Goal: Information Seeking & Learning: Find contact information

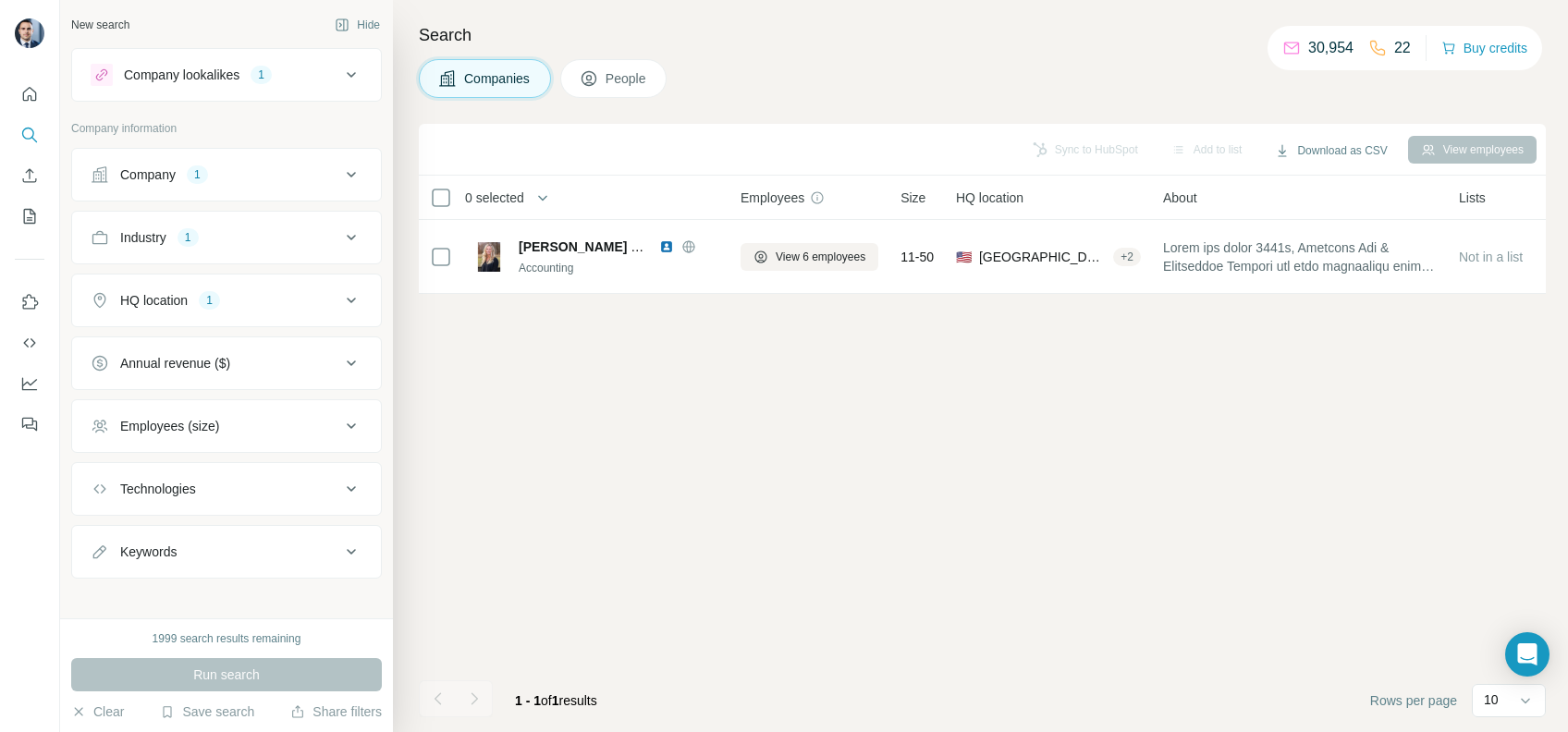
click at [227, 696] on div "1999 search results remaining Run search Clear Save search Share filters" at bounding box center [227, 675] width 333 height 114
click at [217, 708] on button "Save search" at bounding box center [207, 711] width 94 height 19
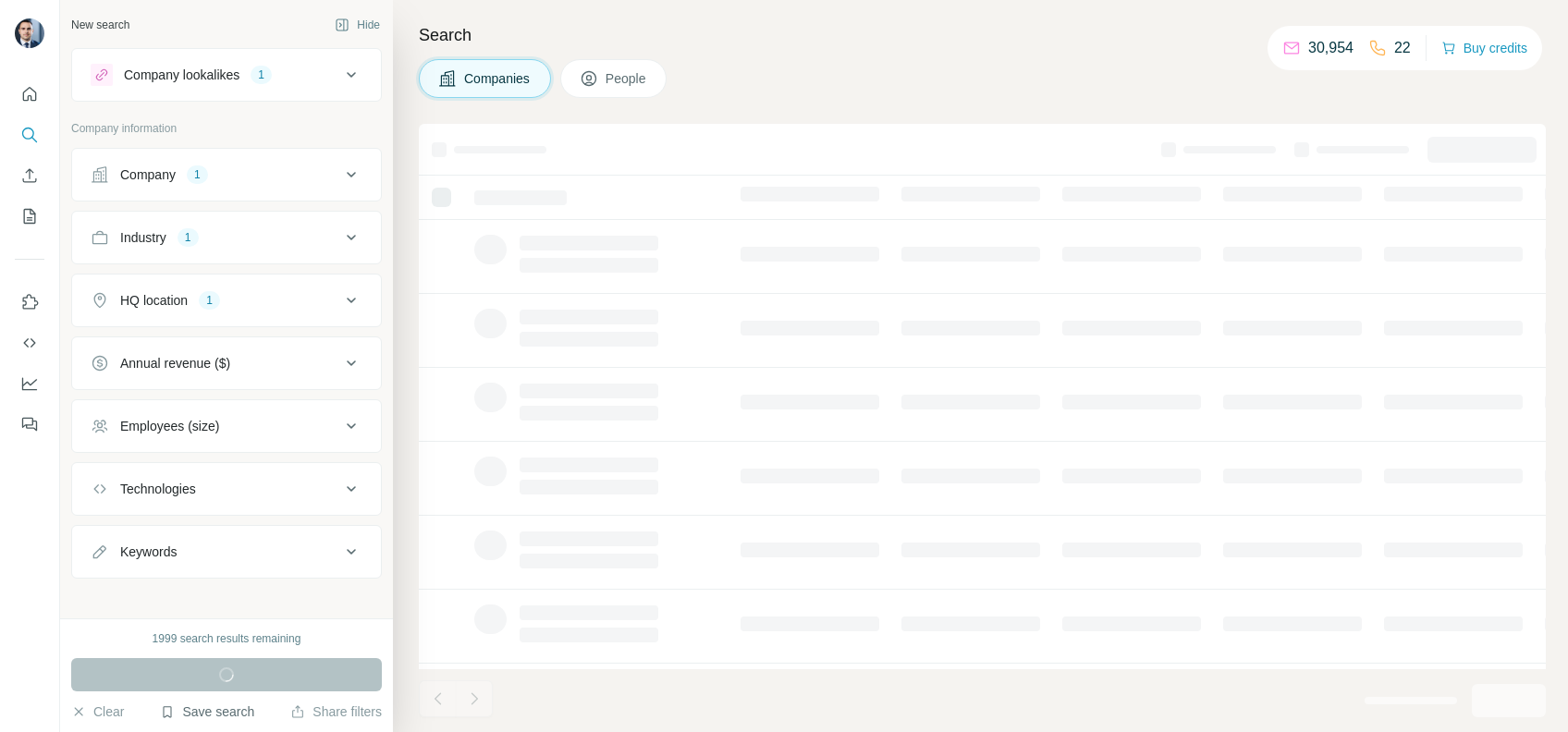
click at [205, 704] on button "Save search" at bounding box center [207, 711] width 94 height 19
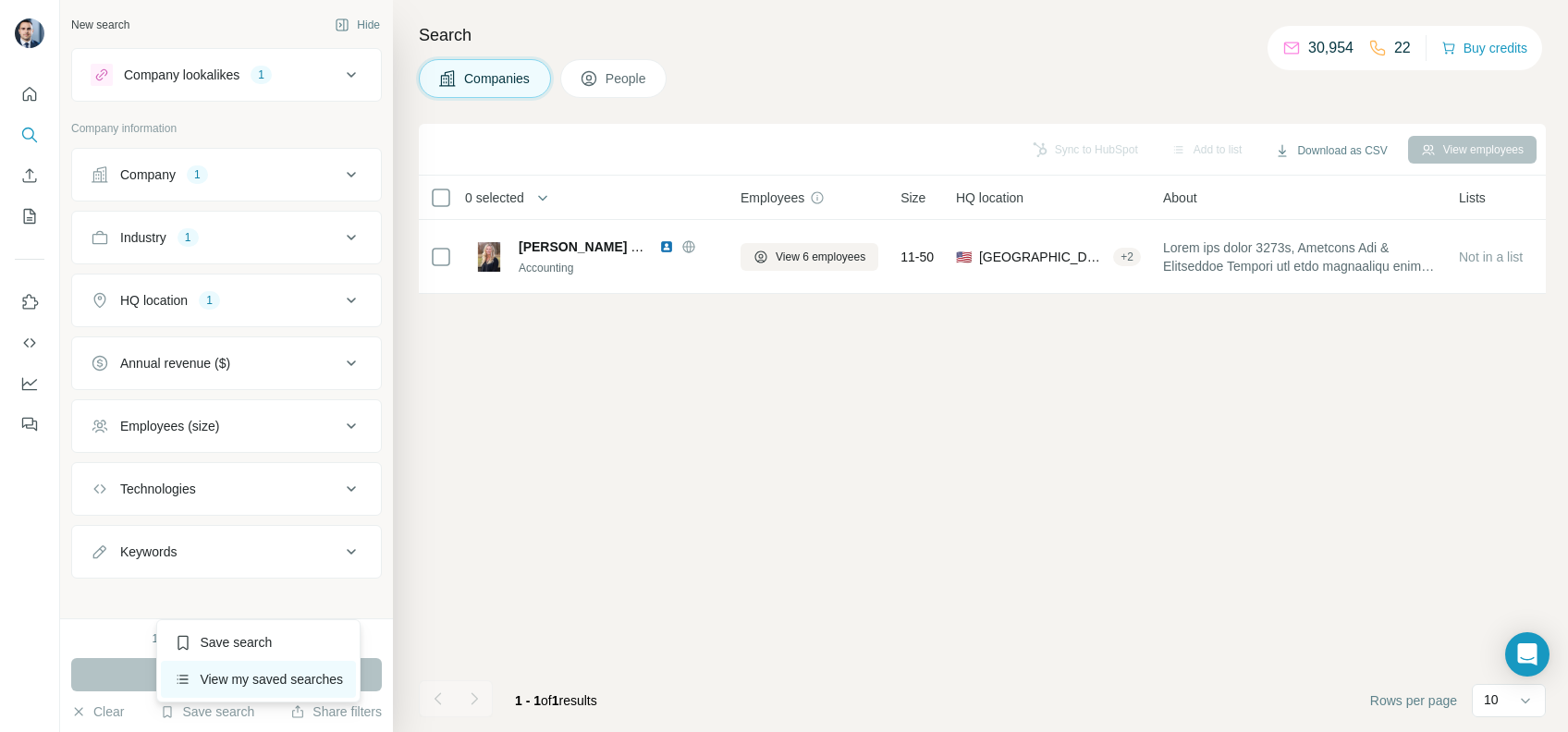
click at [225, 669] on div "View my saved searches" at bounding box center [258, 678] width 195 height 37
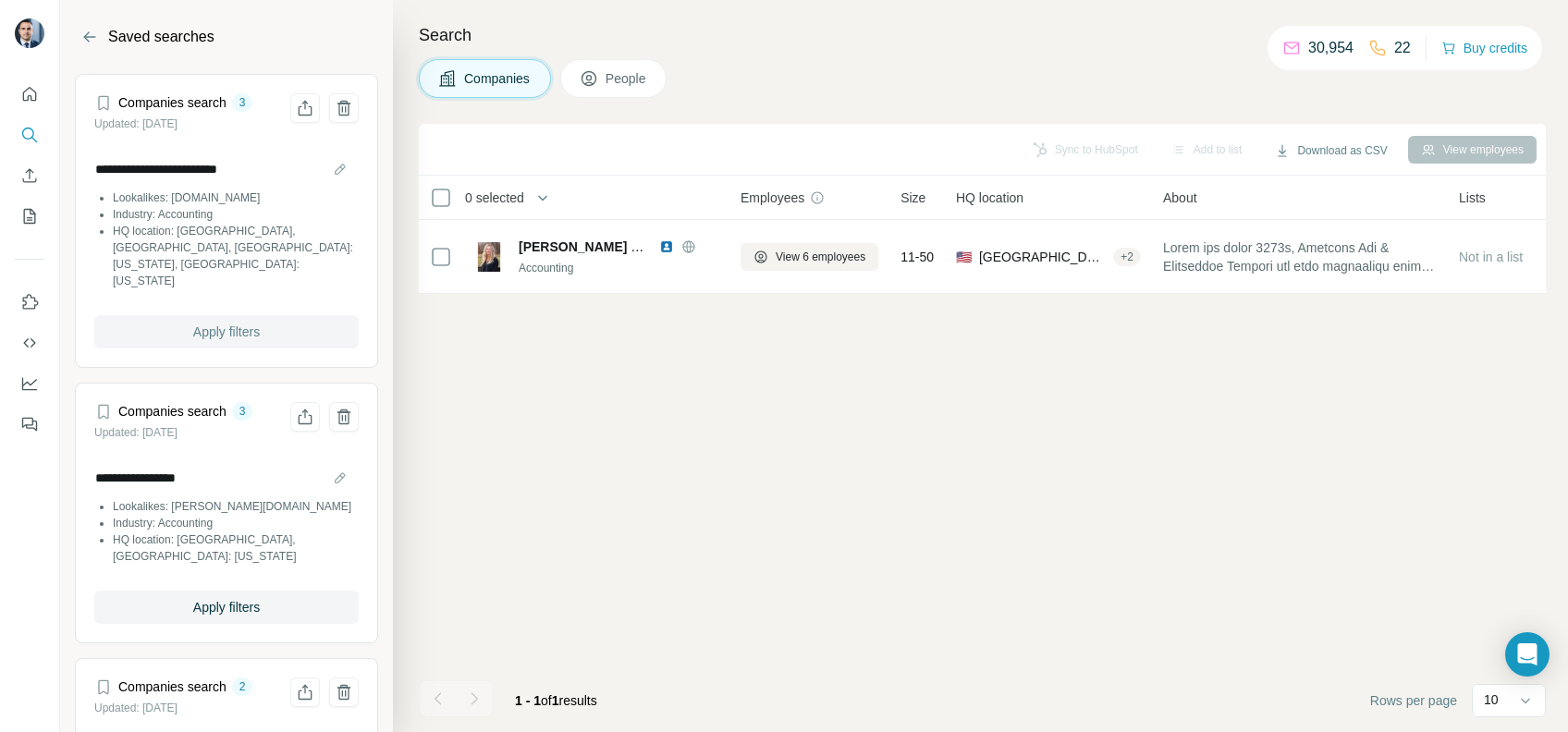
click at [218, 322] on span "Apply filters" at bounding box center [227, 332] width 67 height 19
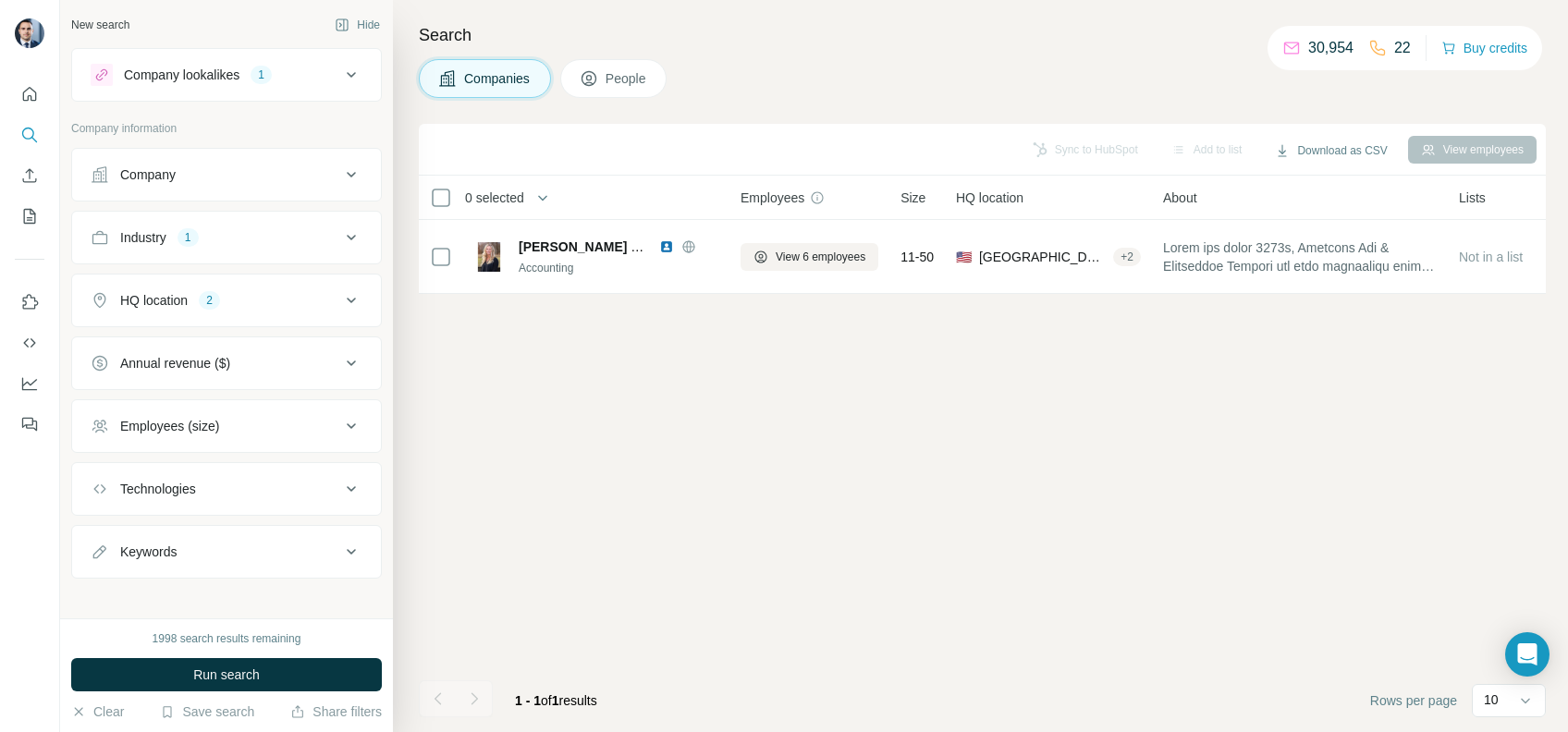
click at [340, 82] on icon at bounding box center [352, 75] width 23 height 23
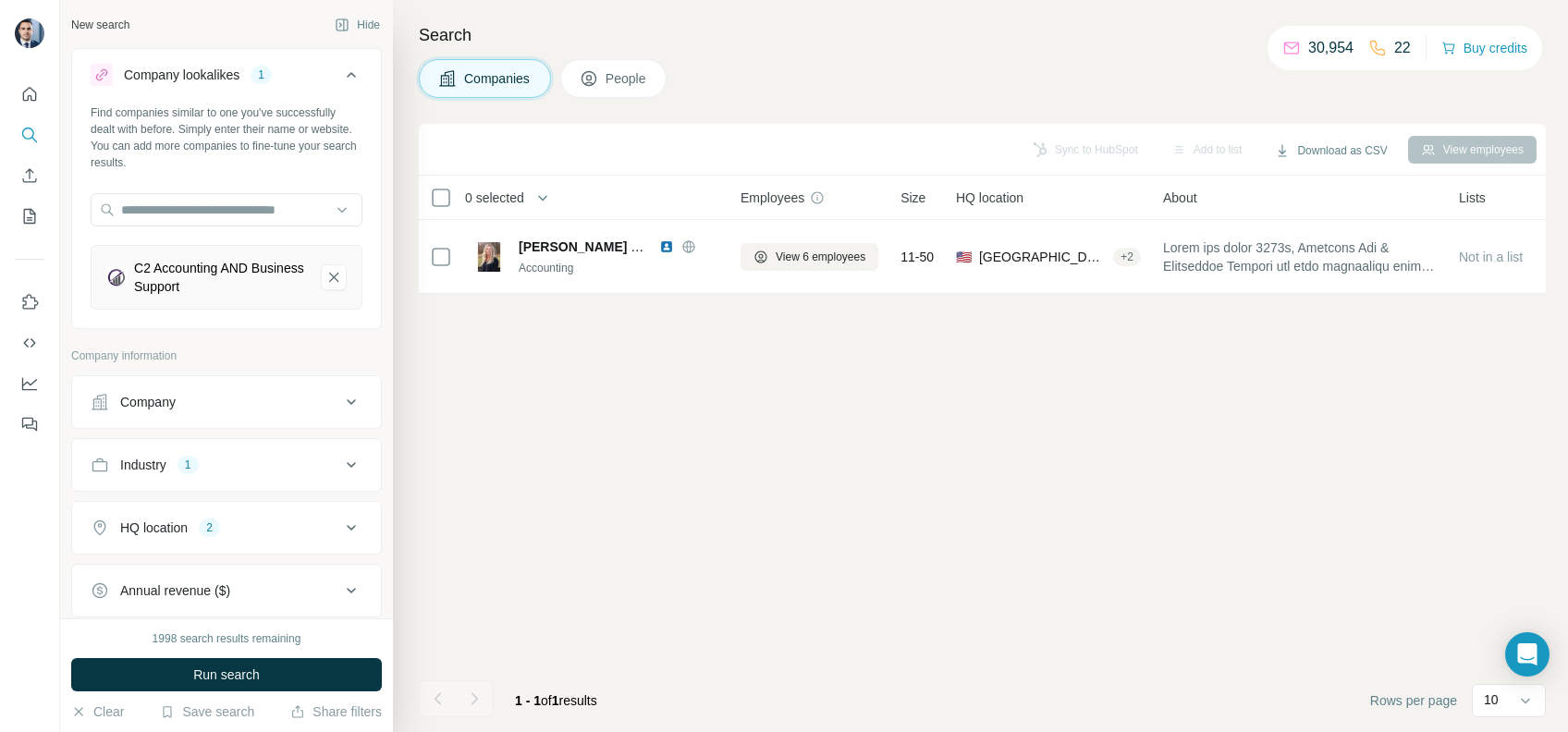
click at [340, 76] on icon at bounding box center [352, 75] width 23 height 23
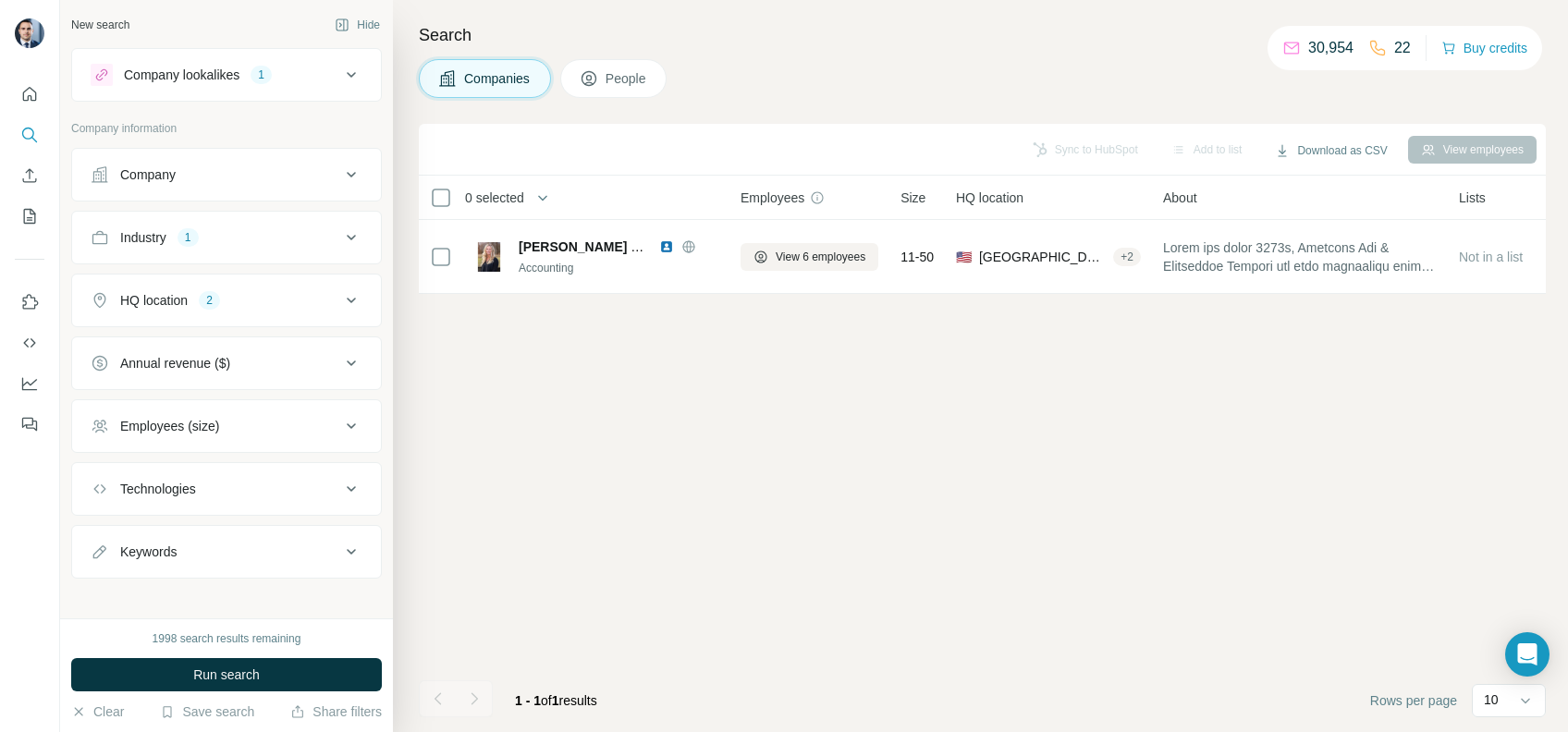
click at [340, 302] on icon at bounding box center [352, 301] width 23 height 23
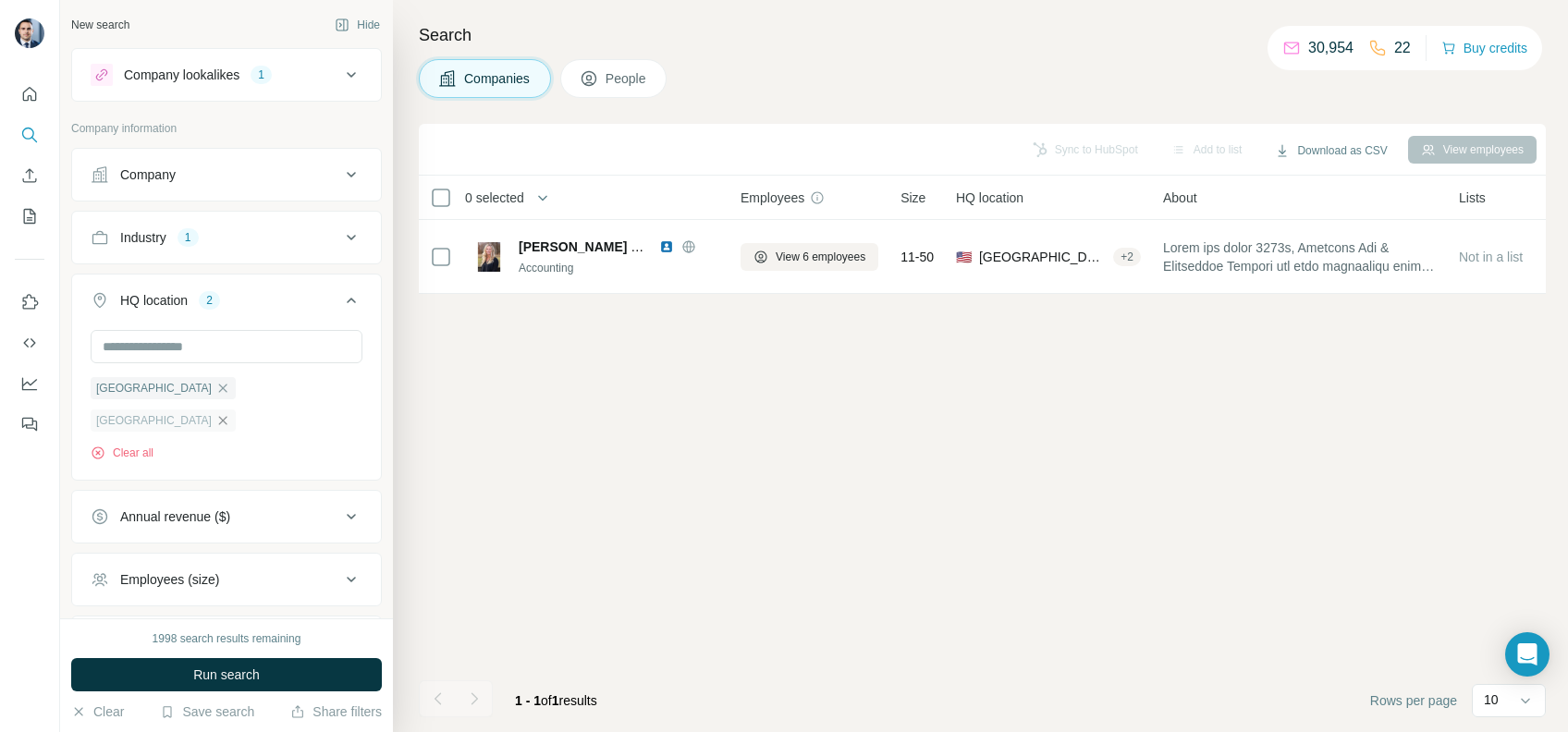
click at [230, 413] on icon "button" at bounding box center [223, 421] width 15 height 15
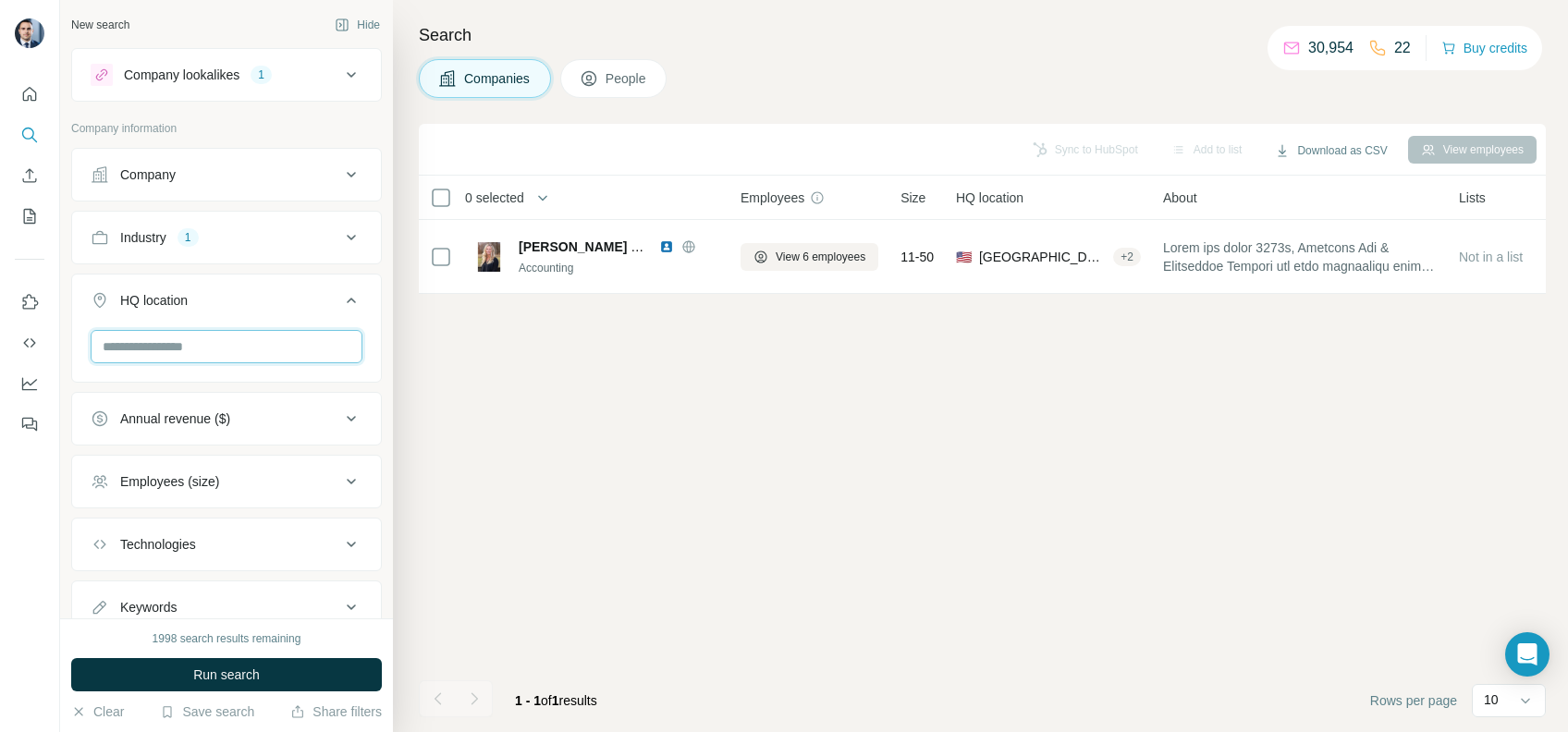
click at [236, 338] on input "text" at bounding box center [226, 346] width 272 height 33
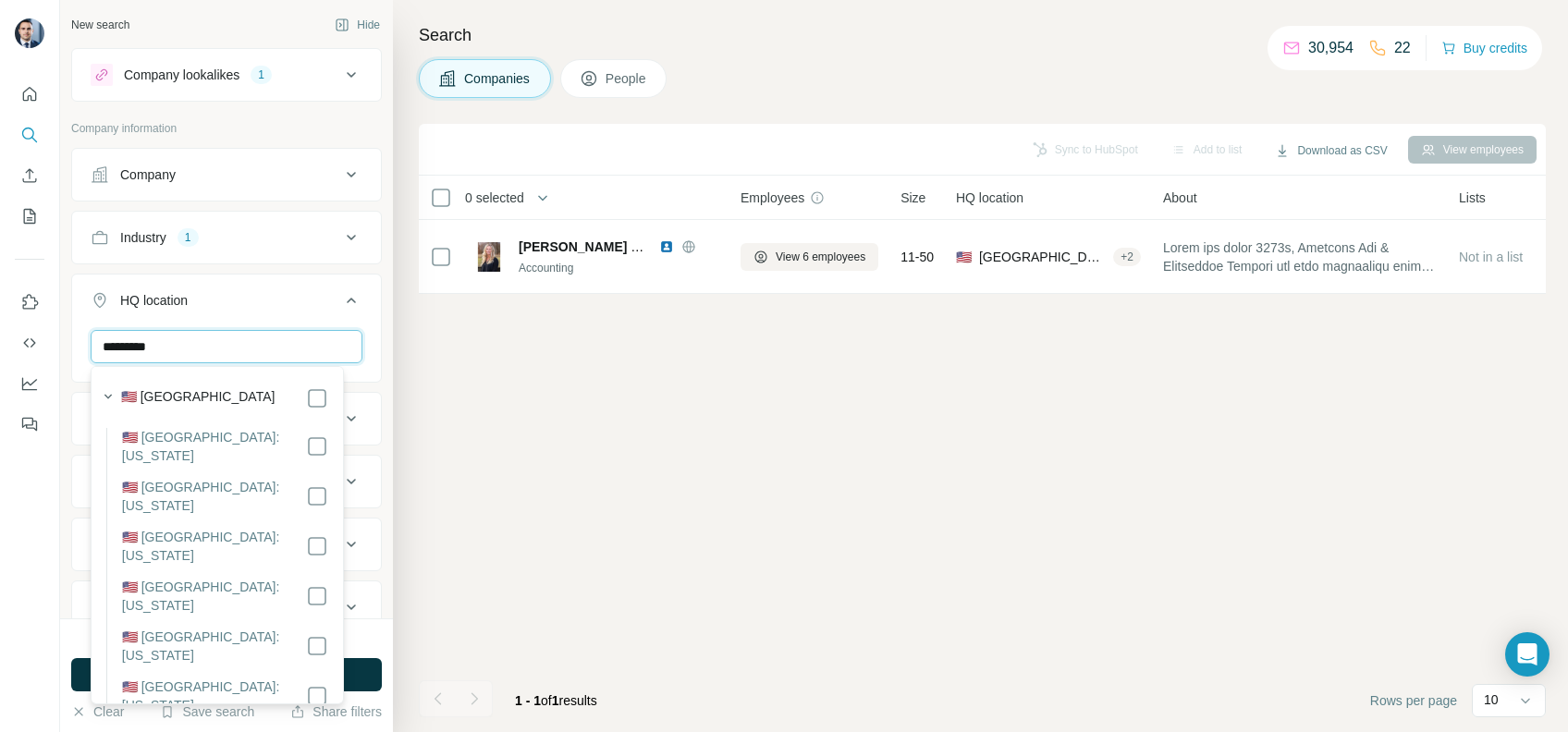
type input "*********"
click at [370, 318] on div "New search Hide Company lookalikes 1 Company information Company Industry 1 HQ …" at bounding box center [227, 309] width 333 height 618
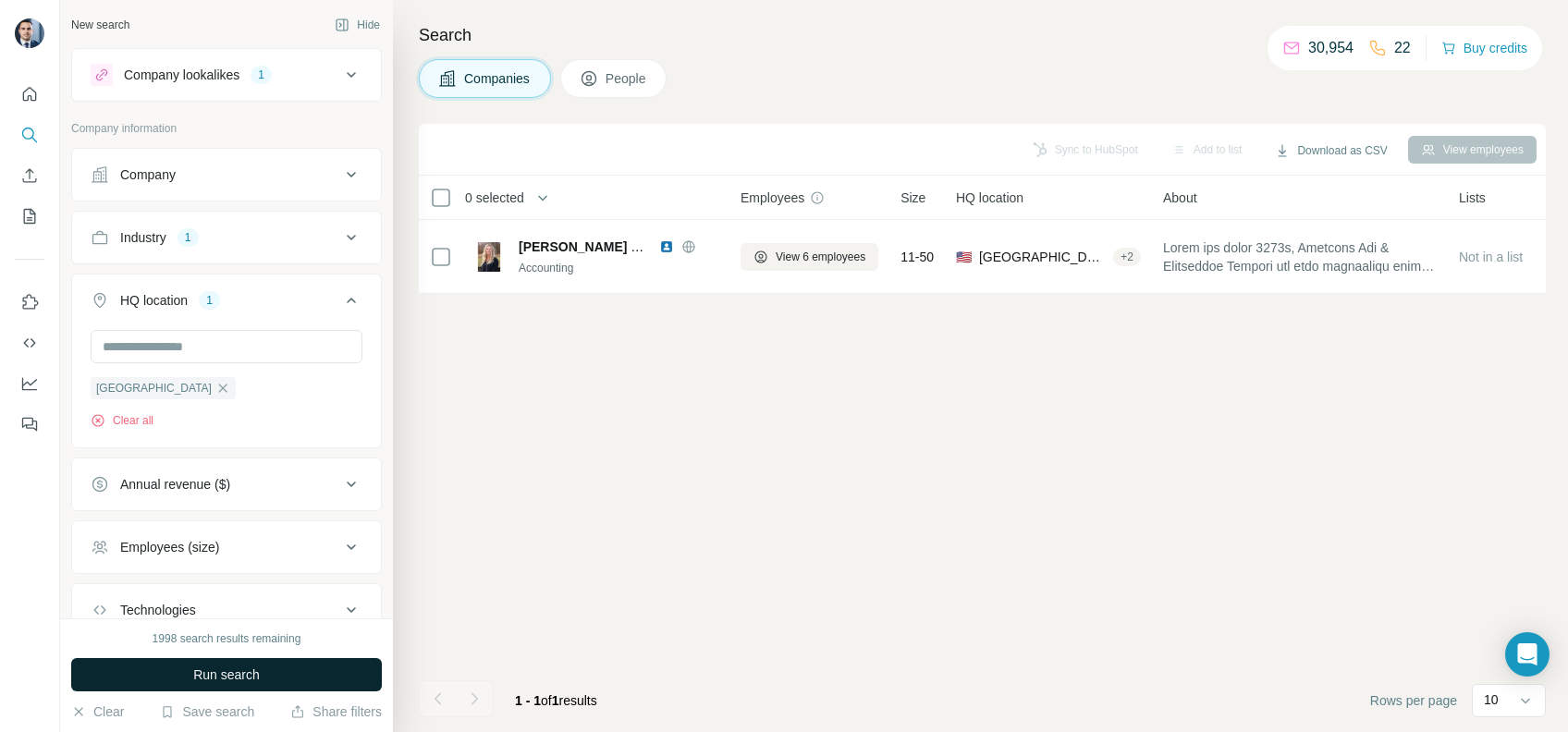
click at [251, 681] on span "Run search" at bounding box center [227, 675] width 67 height 19
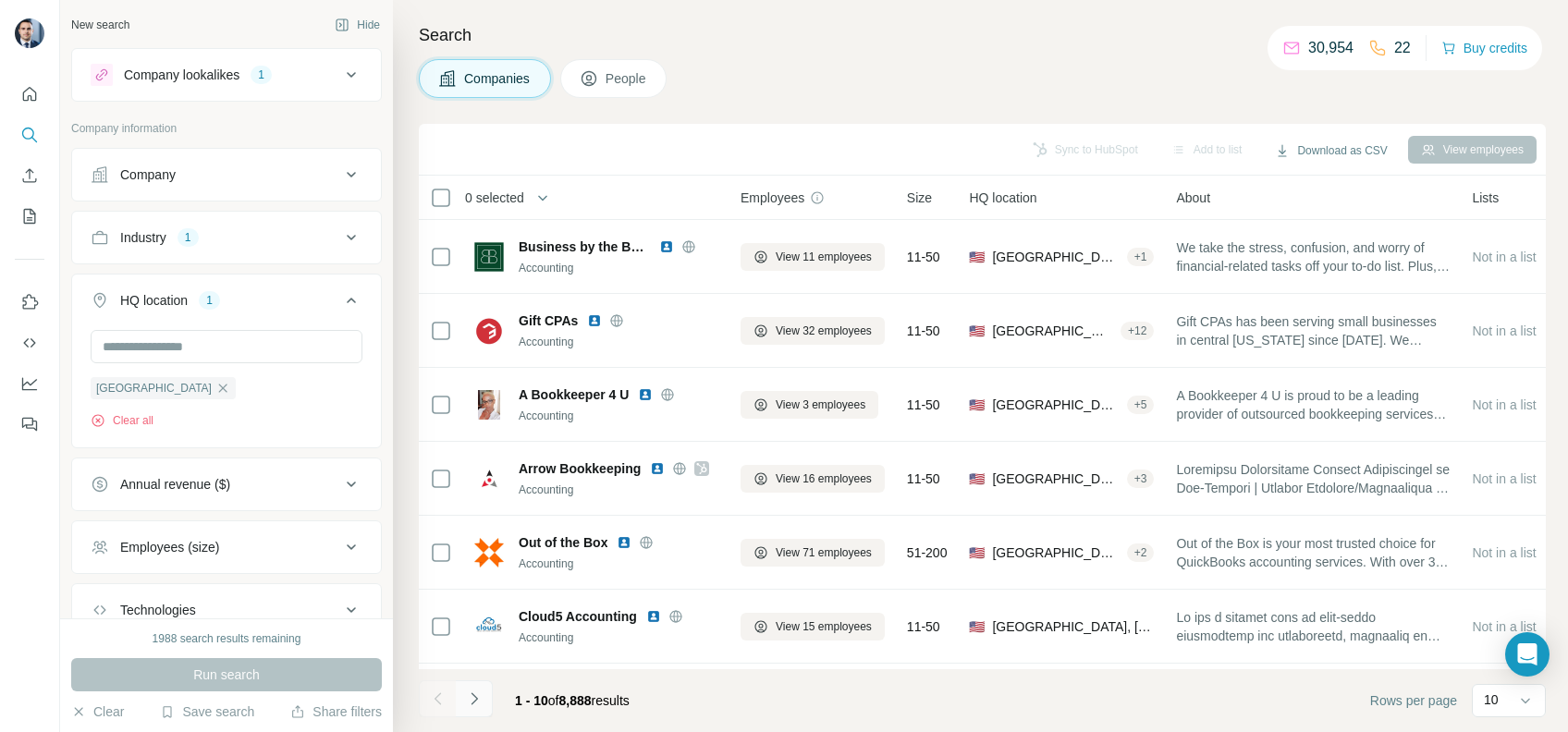
click at [488, 693] on button "Navigate to next page" at bounding box center [474, 698] width 37 height 37
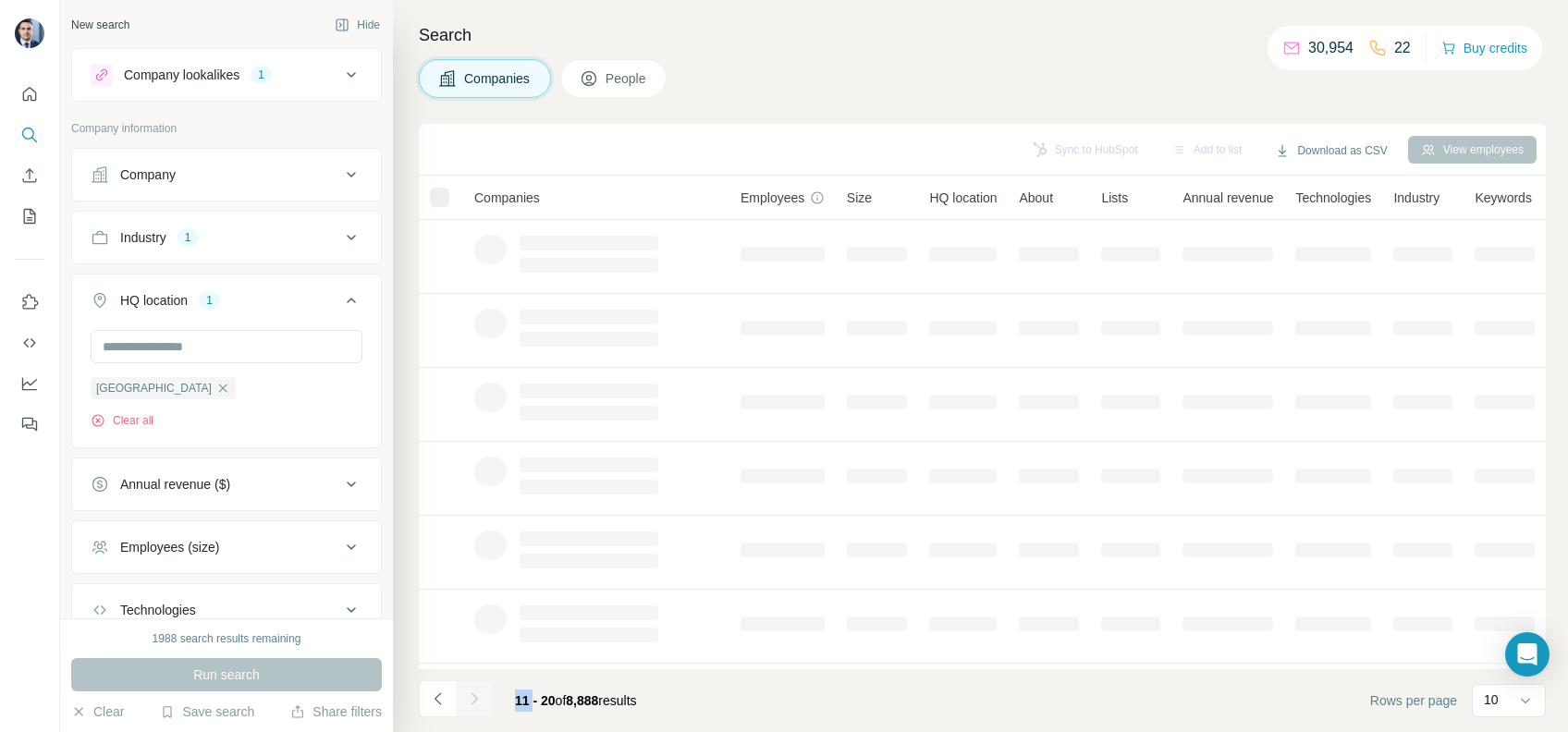
click at [488, 693] on div at bounding box center [474, 698] width 37 height 37
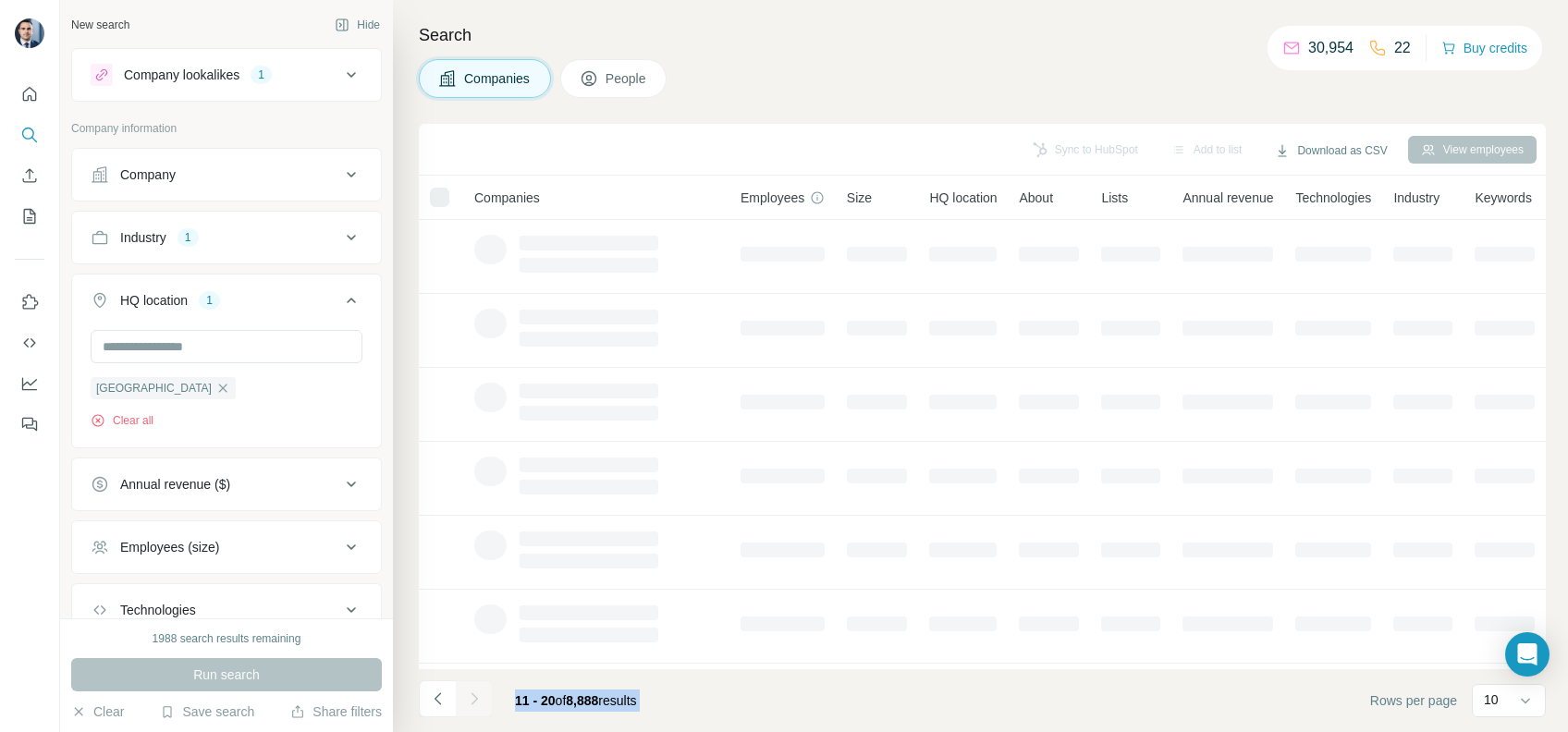
click at [488, 693] on button "Navigate to next page" at bounding box center [474, 698] width 37 height 37
click at [488, 693] on div at bounding box center [474, 698] width 37 height 37
click at [487, 693] on div at bounding box center [474, 698] width 37 height 37
drag, startPoint x: 487, startPoint y: 693, endPoint x: 480, endPoint y: 702, distance: 11.4
click at [478, 700] on div at bounding box center [474, 698] width 37 height 37
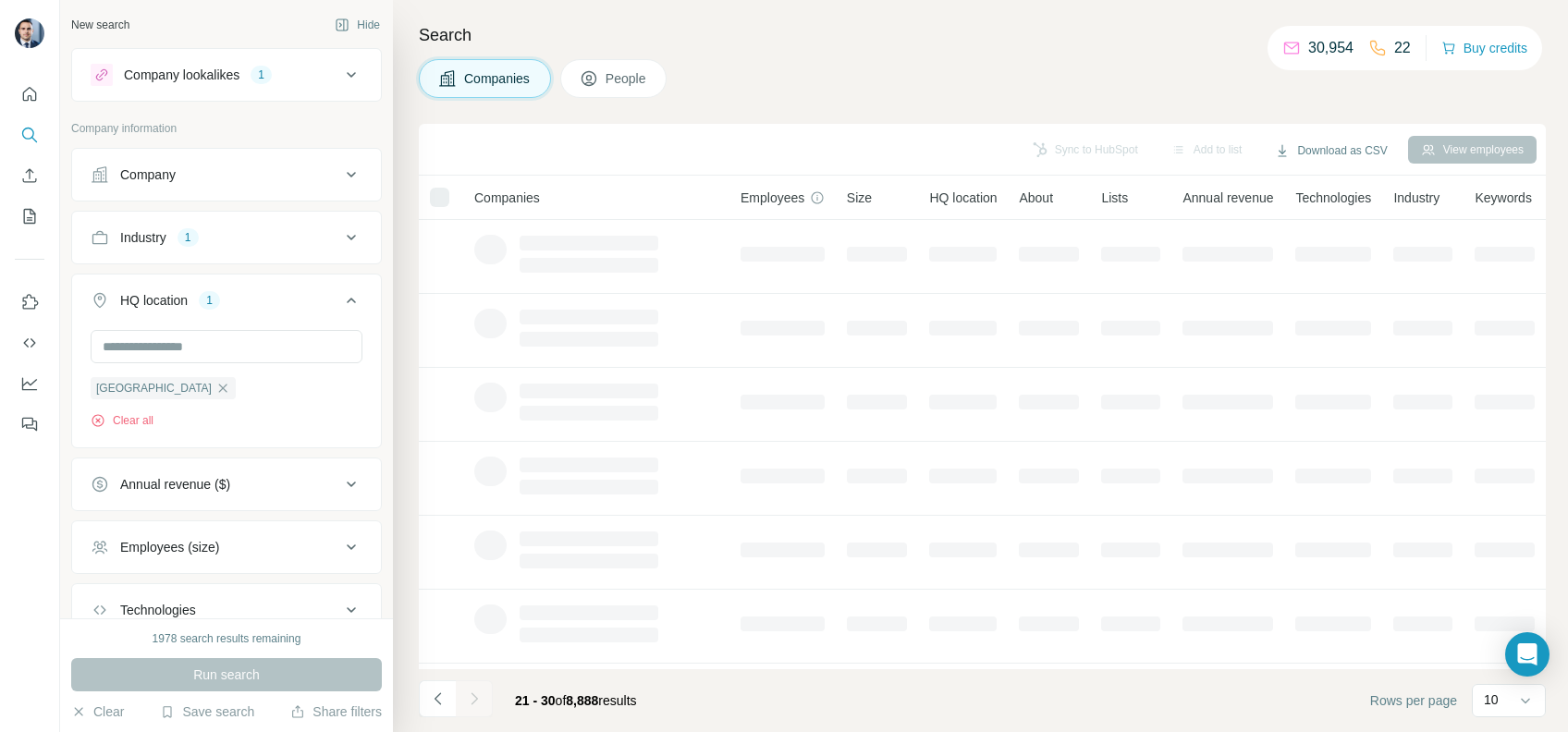
click at [478, 702] on icon "Navigate to next page" at bounding box center [475, 699] width 19 height 19
click at [480, 702] on div at bounding box center [474, 698] width 37 height 37
click at [481, 702] on div at bounding box center [474, 698] width 37 height 37
click at [482, 702] on div at bounding box center [474, 698] width 37 height 37
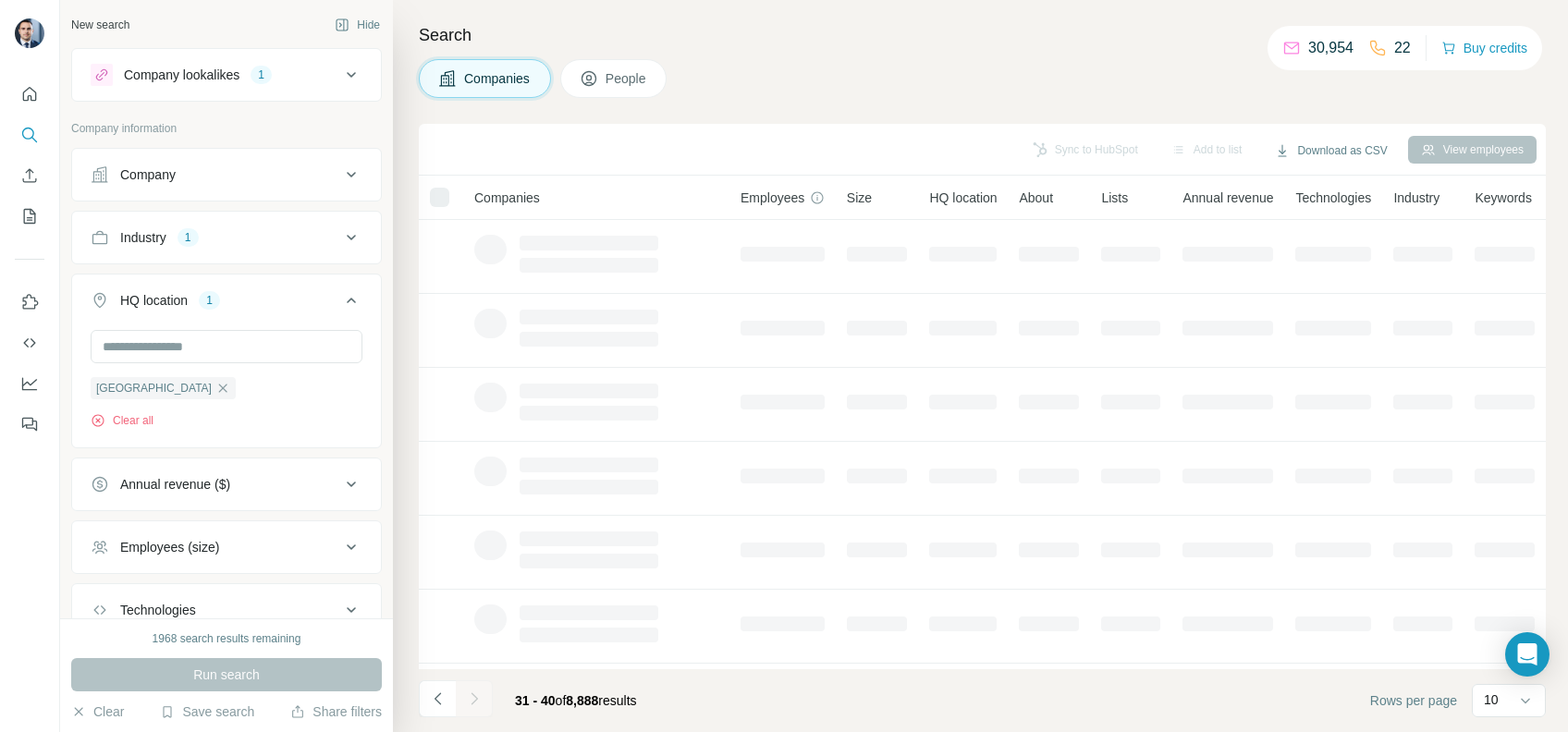
click at [482, 702] on button "Navigate to next page" at bounding box center [474, 698] width 37 height 37
click at [482, 702] on div at bounding box center [474, 698] width 37 height 37
click at [482, 702] on button "Navigate to next page" at bounding box center [474, 698] width 37 height 37
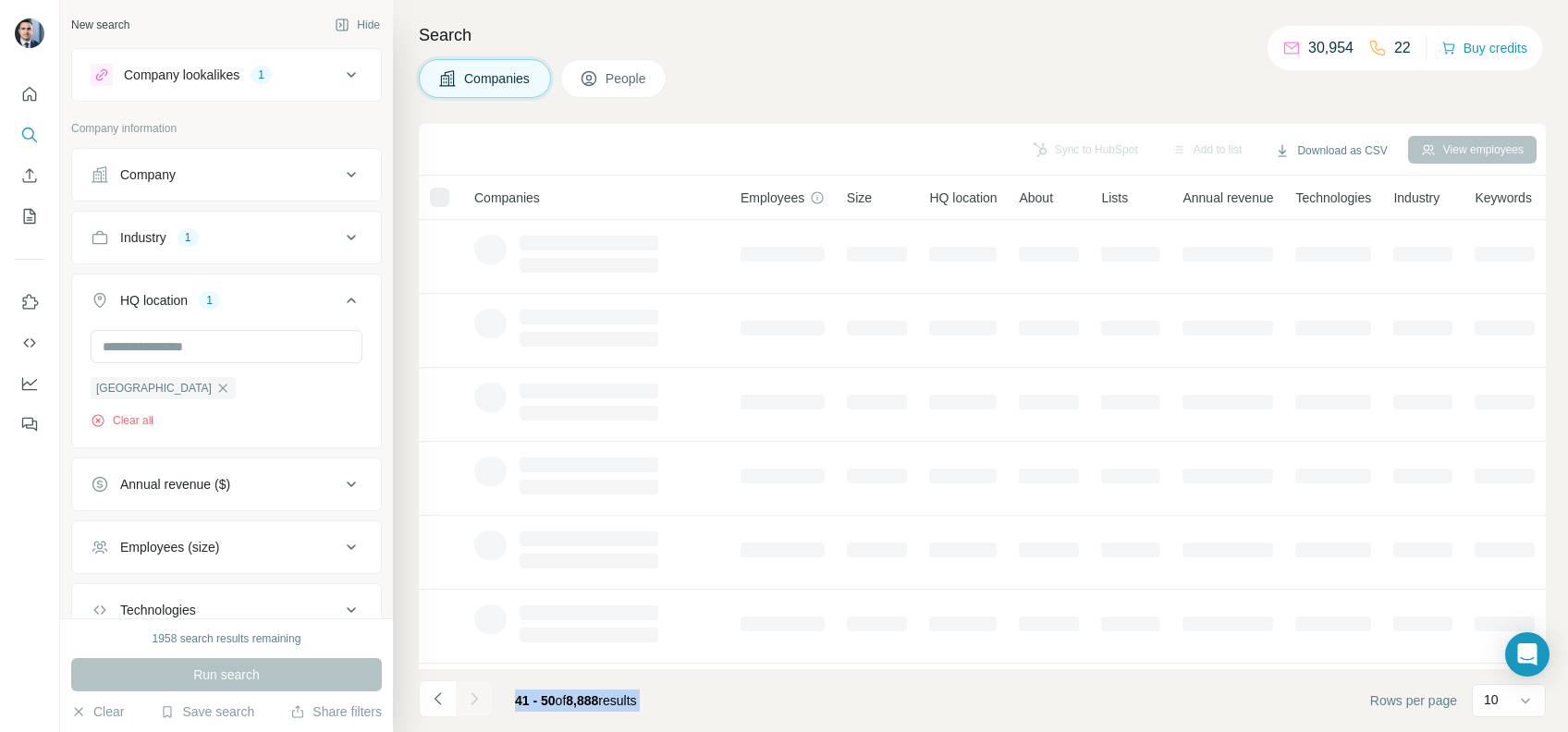
click at [482, 702] on div at bounding box center [474, 698] width 37 height 37
click at [482, 702] on button "Navigate to next page" at bounding box center [474, 698] width 37 height 37
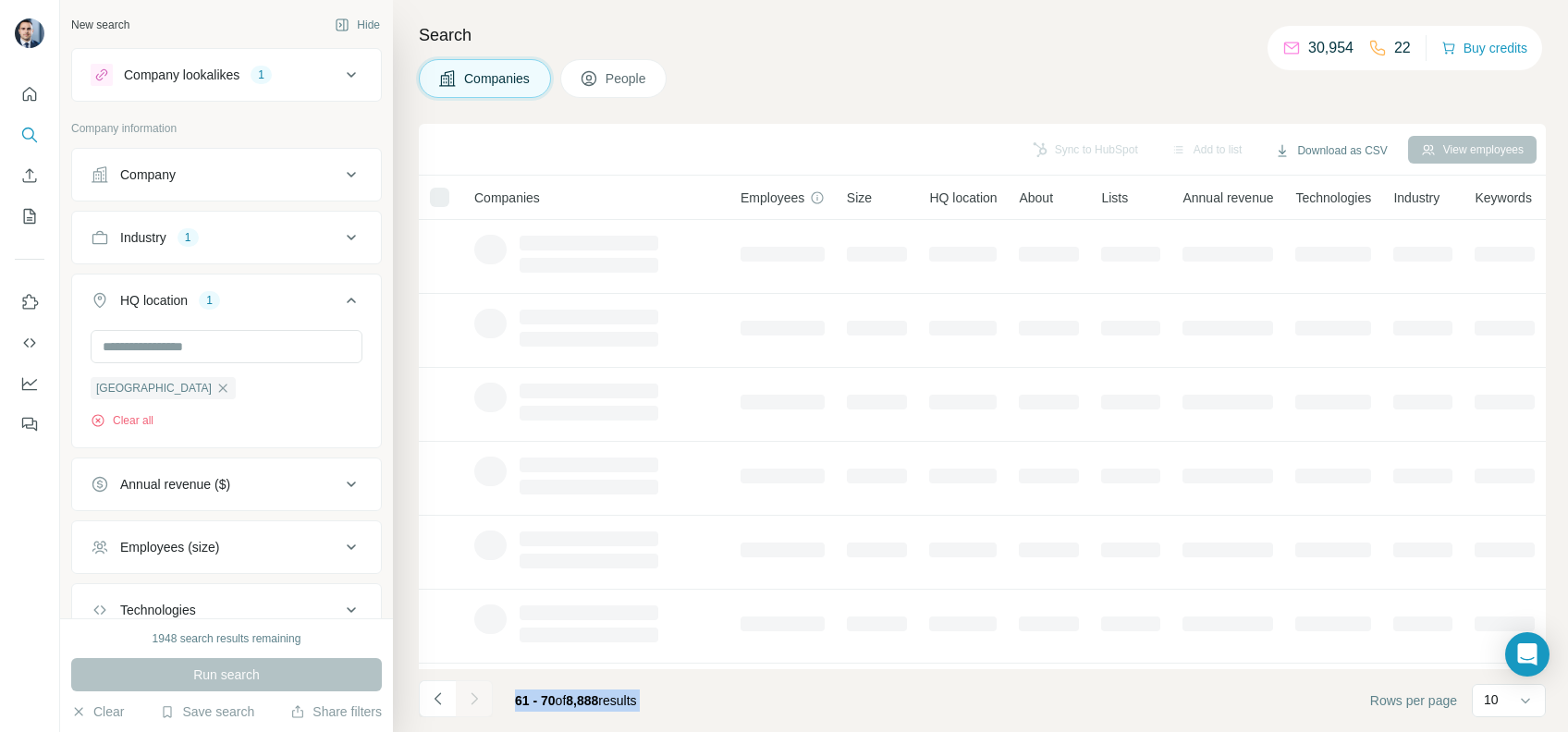
click at [482, 702] on div at bounding box center [474, 698] width 37 height 37
click at [482, 702] on button "Navigate to next page" at bounding box center [474, 698] width 37 height 37
click at [482, 702] on div at bounding box center [474, 698] width 37 height 37
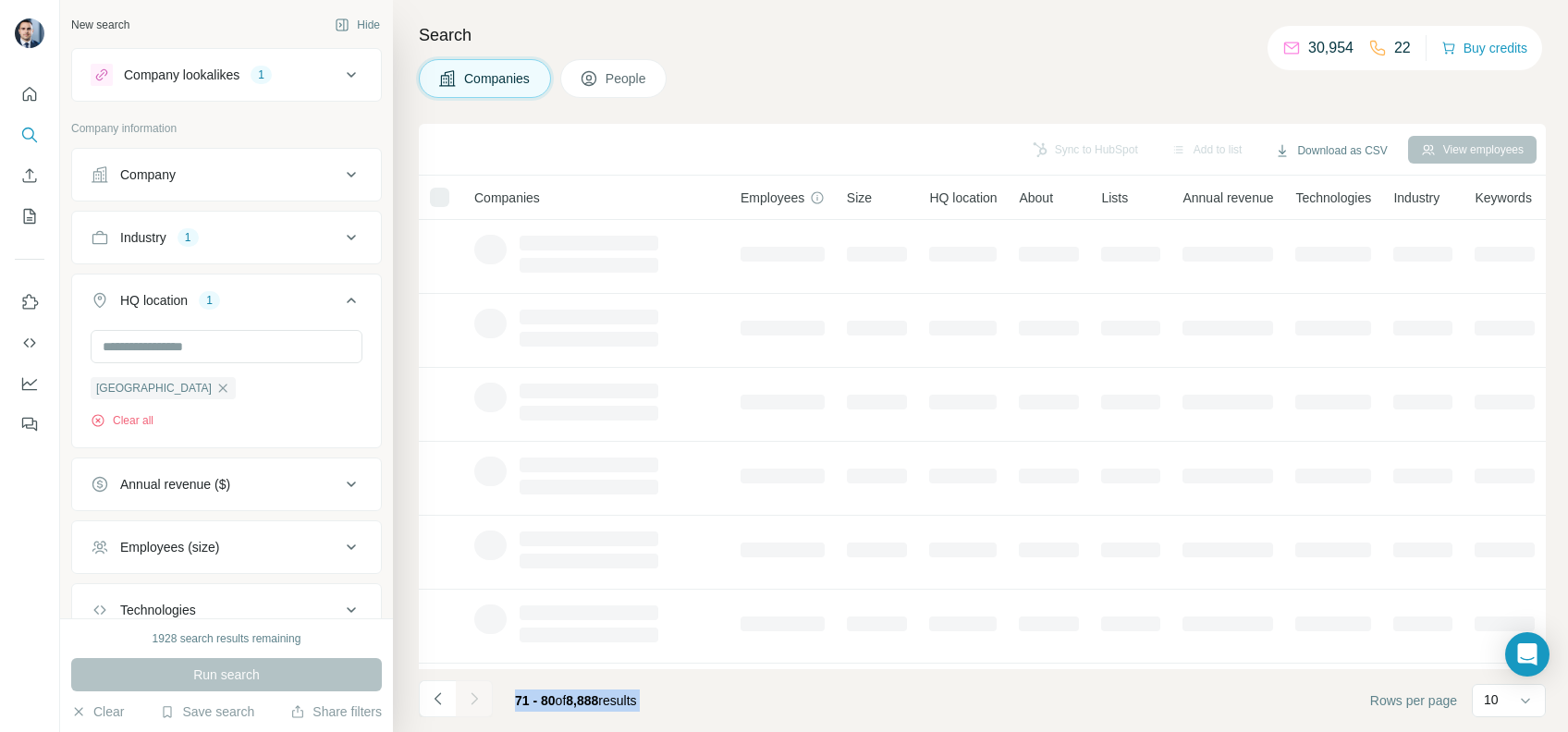
click at [482, 702] on div at bounding box center [474, 698] width 37 height 37
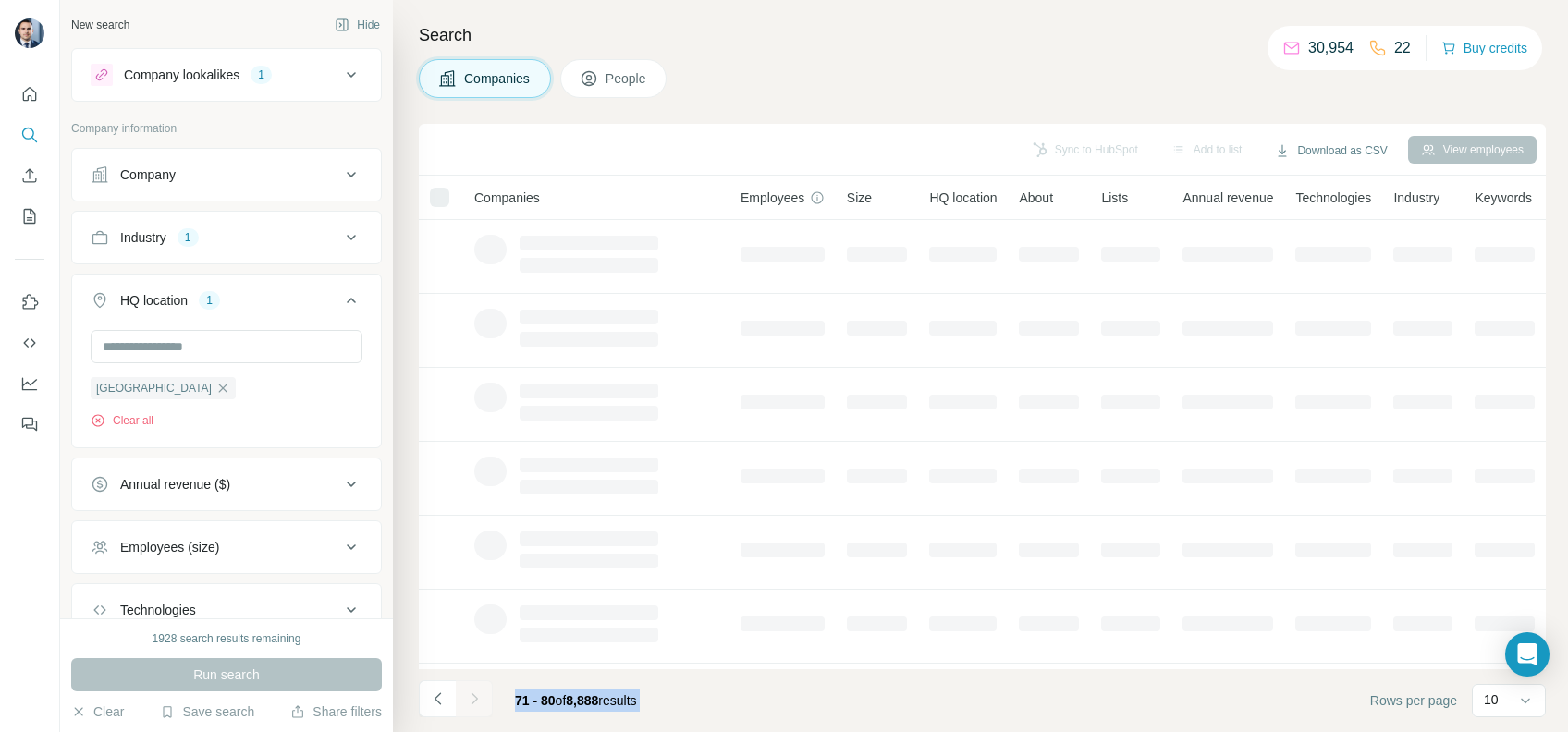
click at [482, 702] on div at bounding box center [474, 698] width 37 height 37
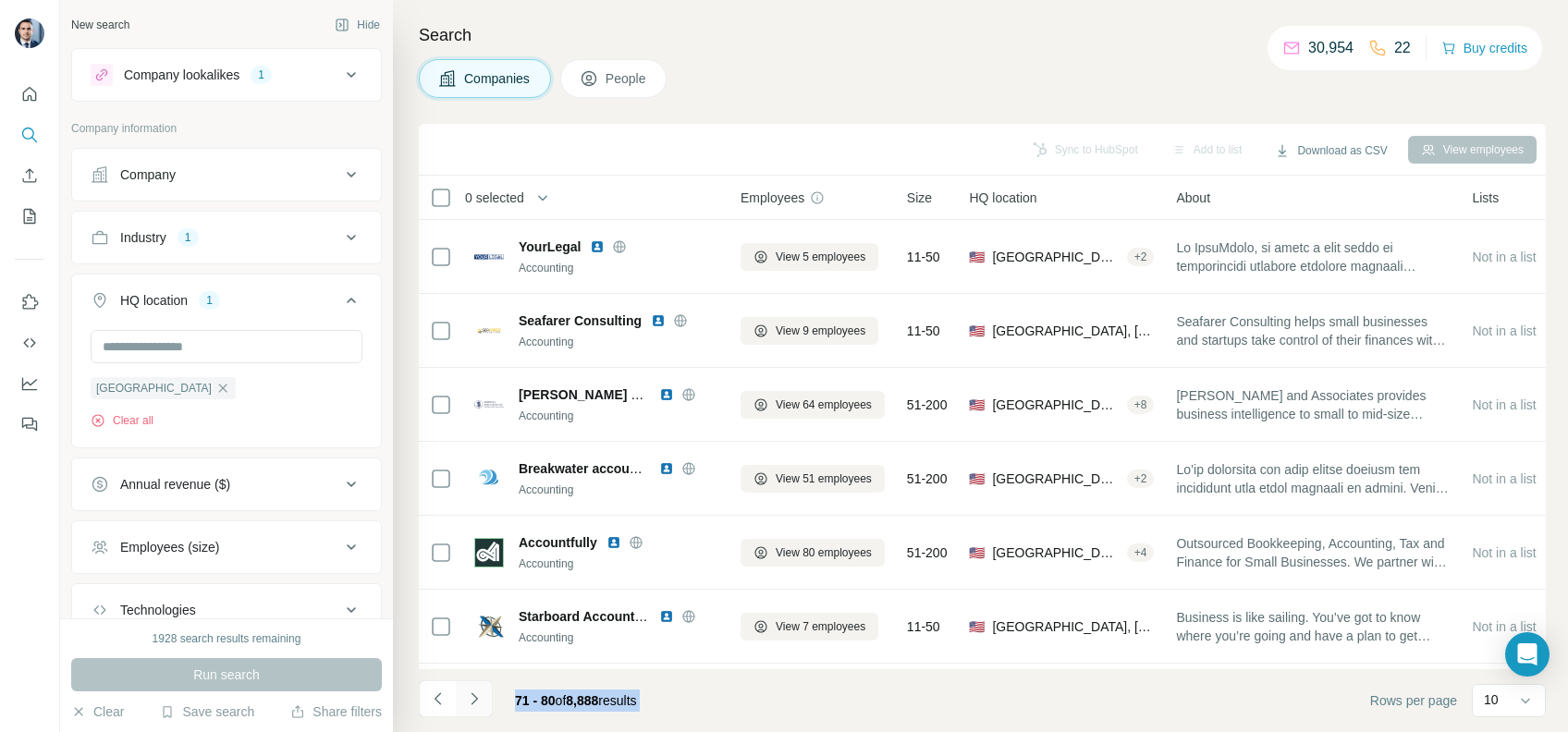
click at [488, 702] on button "Navigate to next page" at bounding box center [474, 698] width 37 height 37
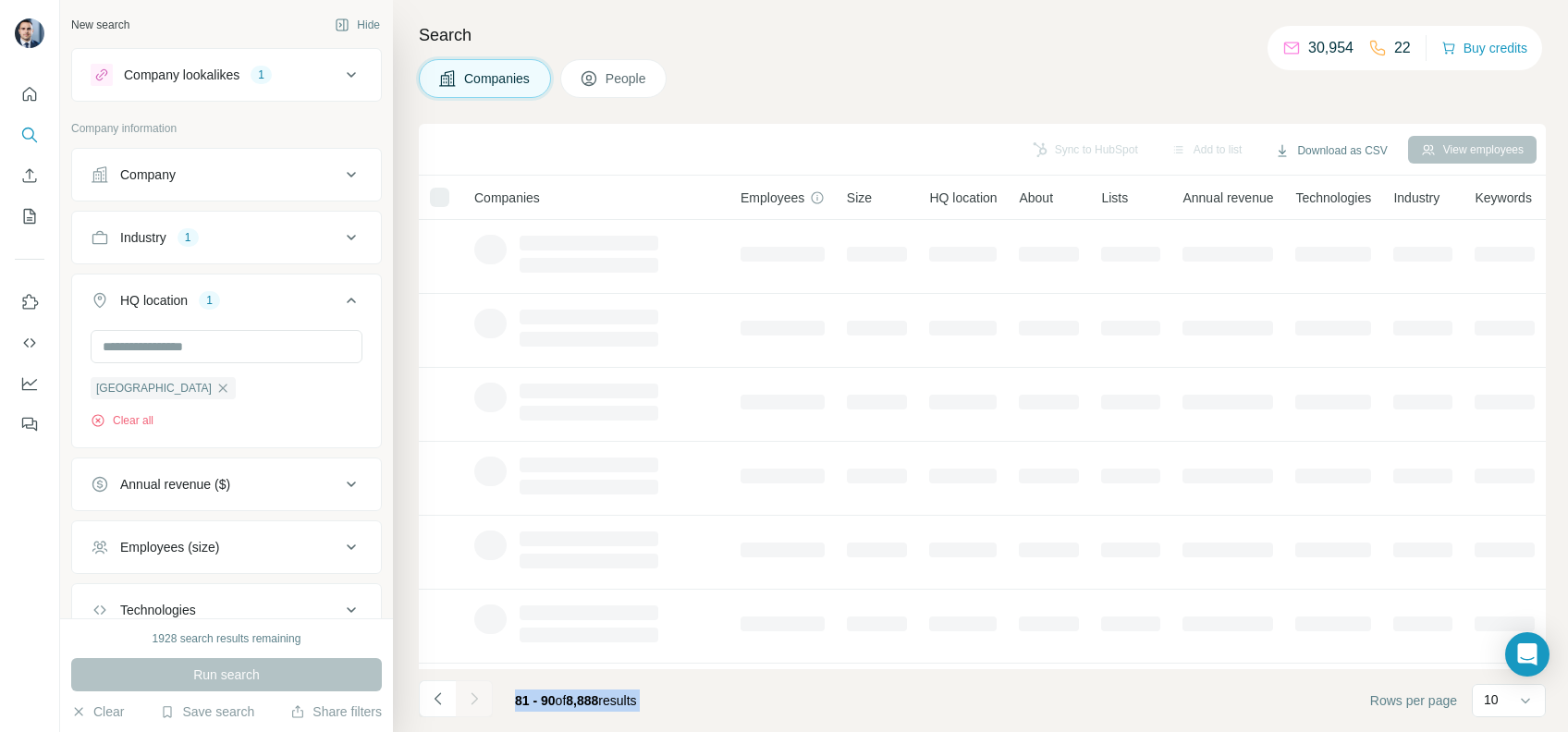
click at [488, 702] on div at bounding box center [474, 698] width 37 height 37
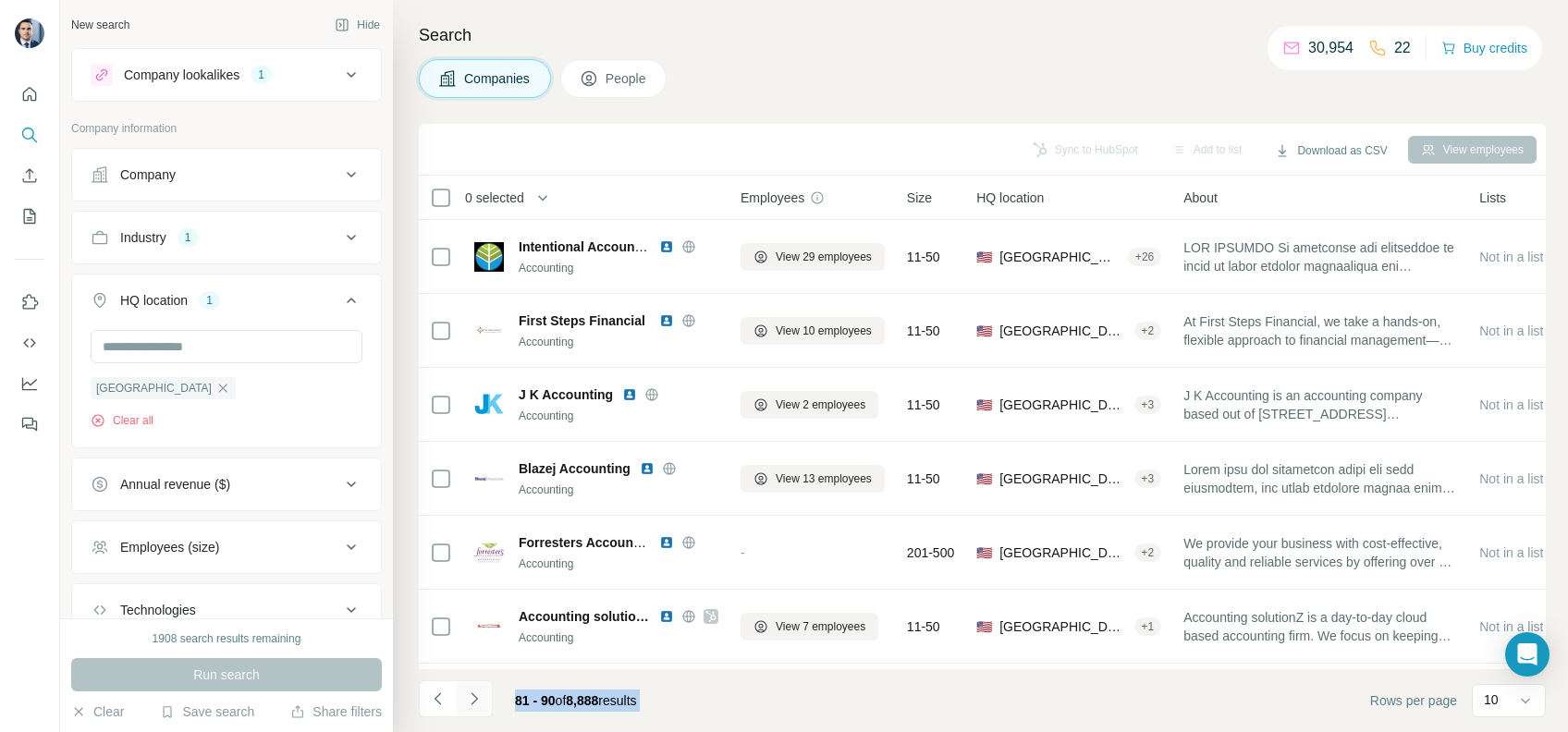
drag, startPoint x: 489, startPoint y: 702, endPoint x: 476, endPoint y: 709, distance: 14.8
click at [476, 709] on button "Navigate to next page" at bounding box center [474, 698] width 37 height 37
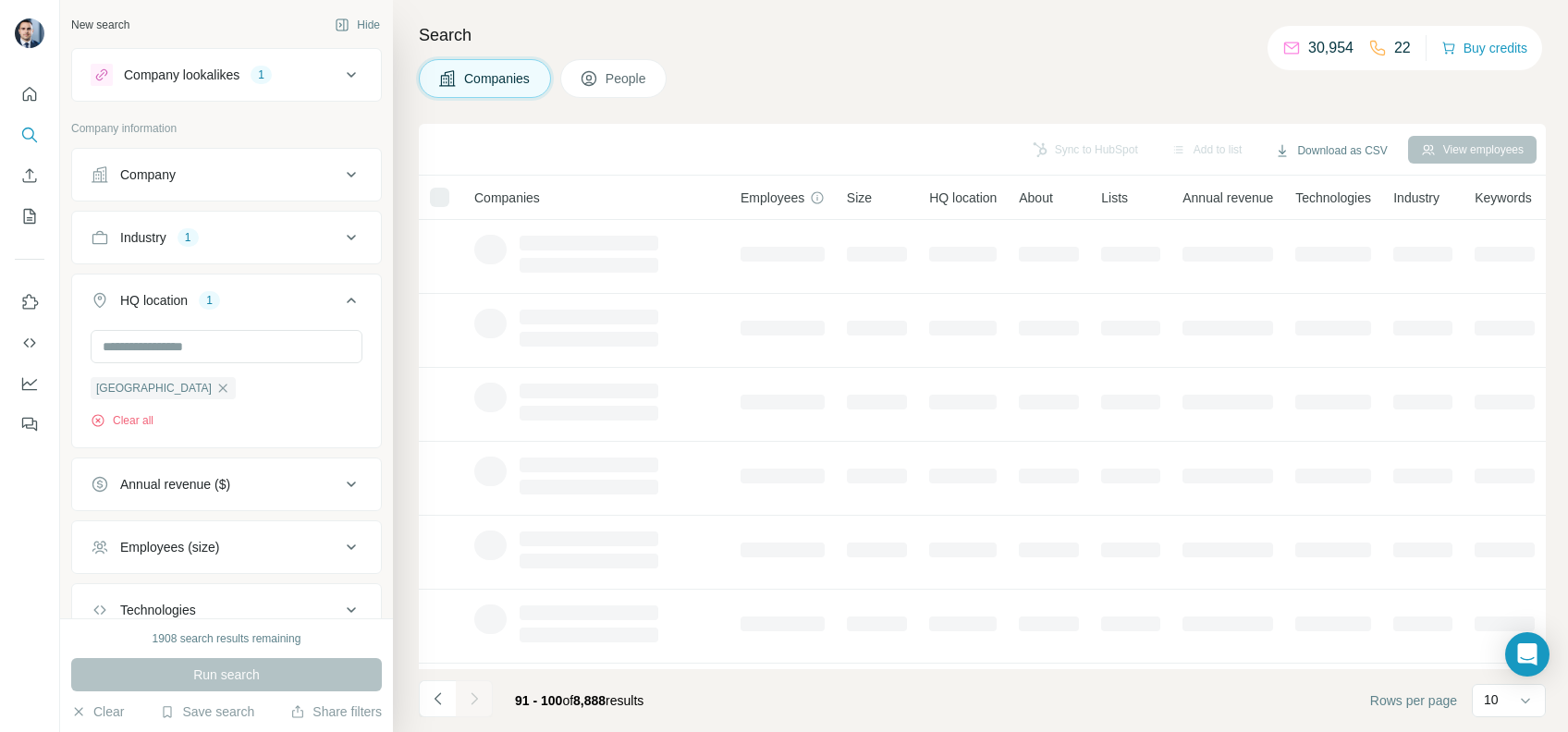
click at [479, 700] on div at bounding box center [474, 698] width 37 height 37
click at [479, 700] on icon "Navigate to next page" at bounding box center [475, 699] width 19 height 19
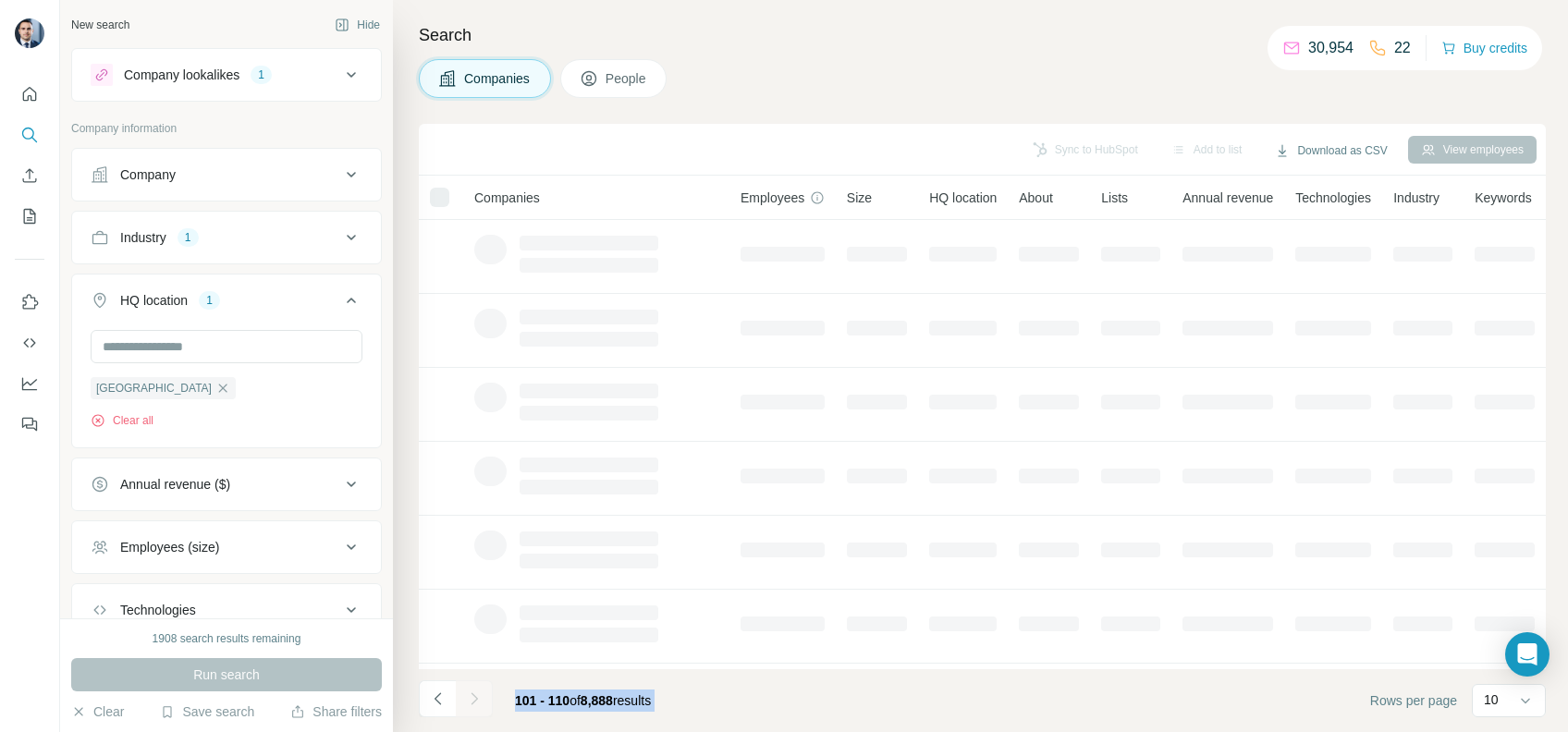
click at [480, 700] on div at bounding box center [474, 698] width 37 height 37
click at [480, 700] on icon "Navigate to next page" at bounding box center [475, 699] width 19 height 19
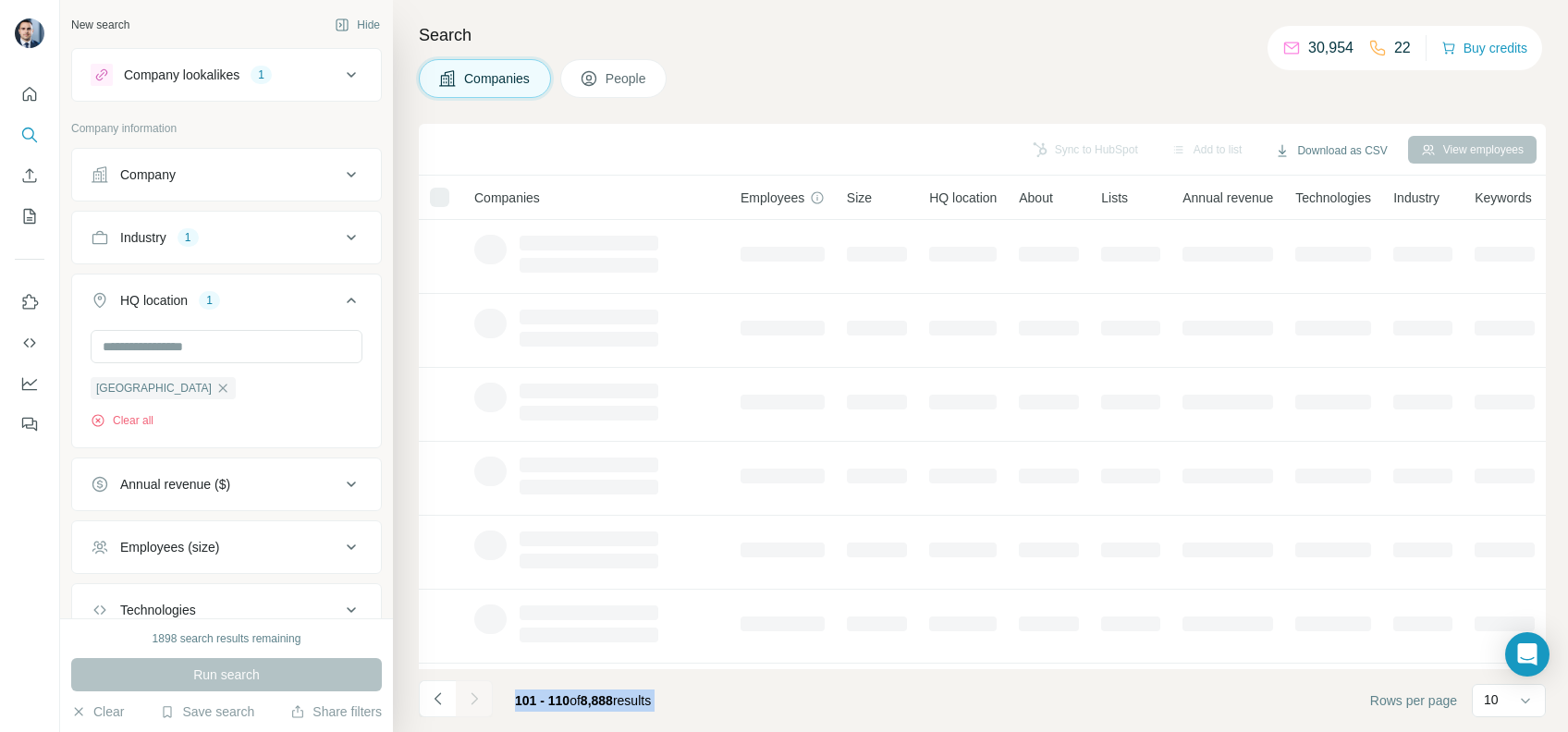
click at [480, 700] on div at bounding box center [474, 698] width 37 height 37
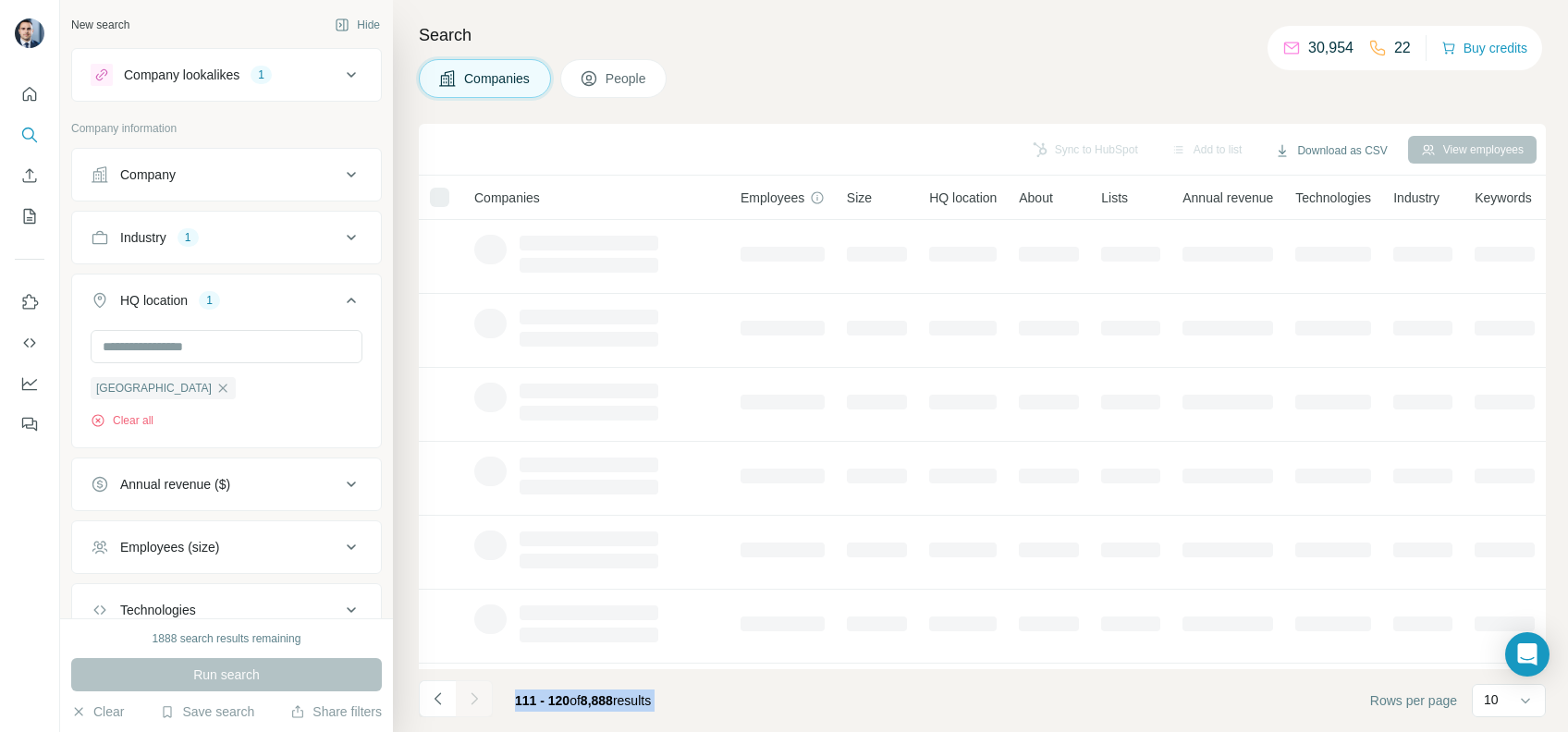
click at [480, 700] on icon "Navigate to next page" at bounding box center [475, 699] width 19 height 19
click at [480, 700] on div at bounding box center [474, 698] width 37 height 37
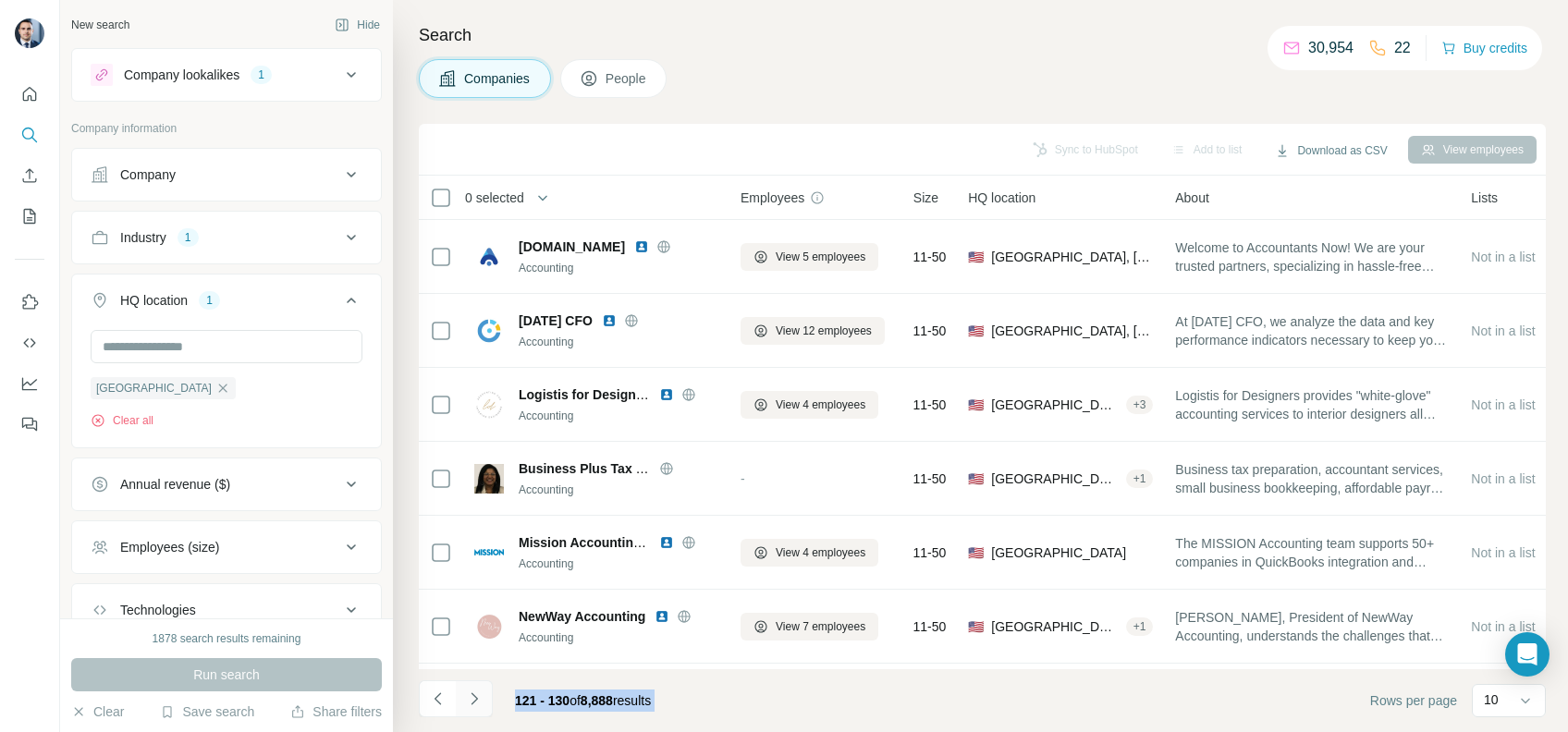
click at [480, 700] on icon "Navigate to next page" at bounding box center [475, 699] width 19 height 19
click at [480, 700] on div at bounding box center [474, 698] width 37 height 37
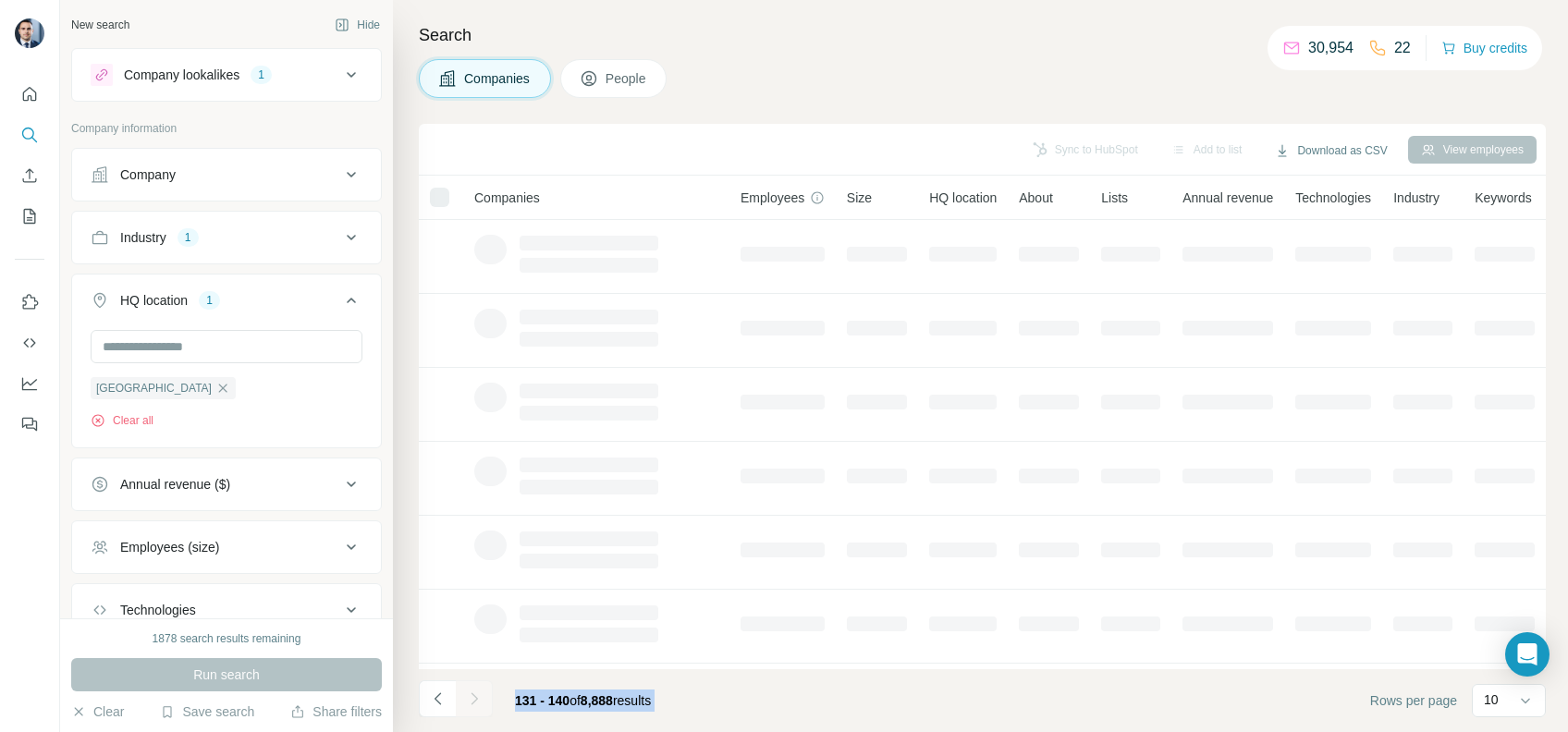
click at [480, 700] on div at bounding box center [474, 698] width 37 height 37
click at [480, 700] on icon "Navigate to next page" at bounding box center [475, 699] width 19 height 19
click at [480, 700] on div at bounding box center [474, 698] width 37 height 37
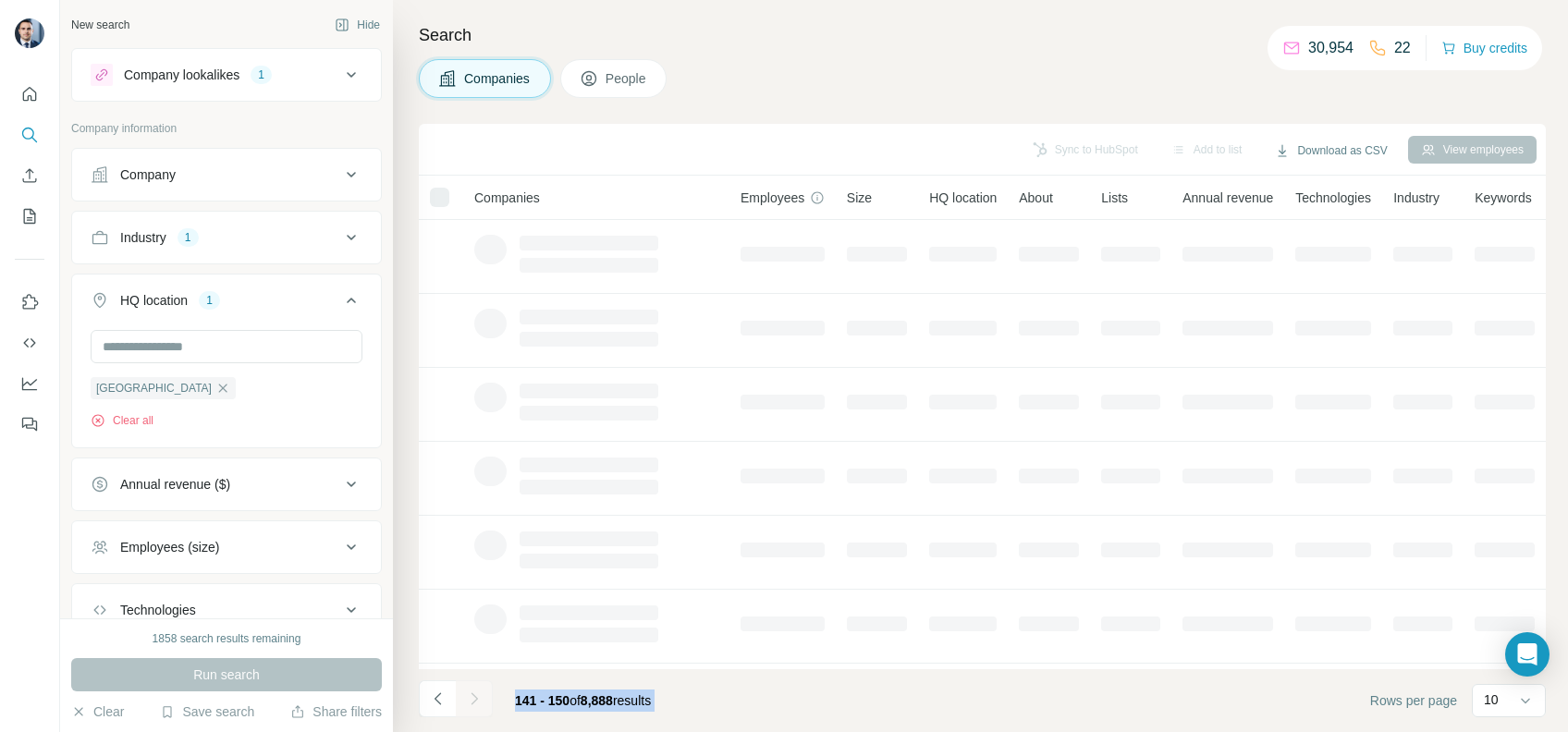
click at [480, 700] on div at bounding box center [474, 698] width 37 height 37
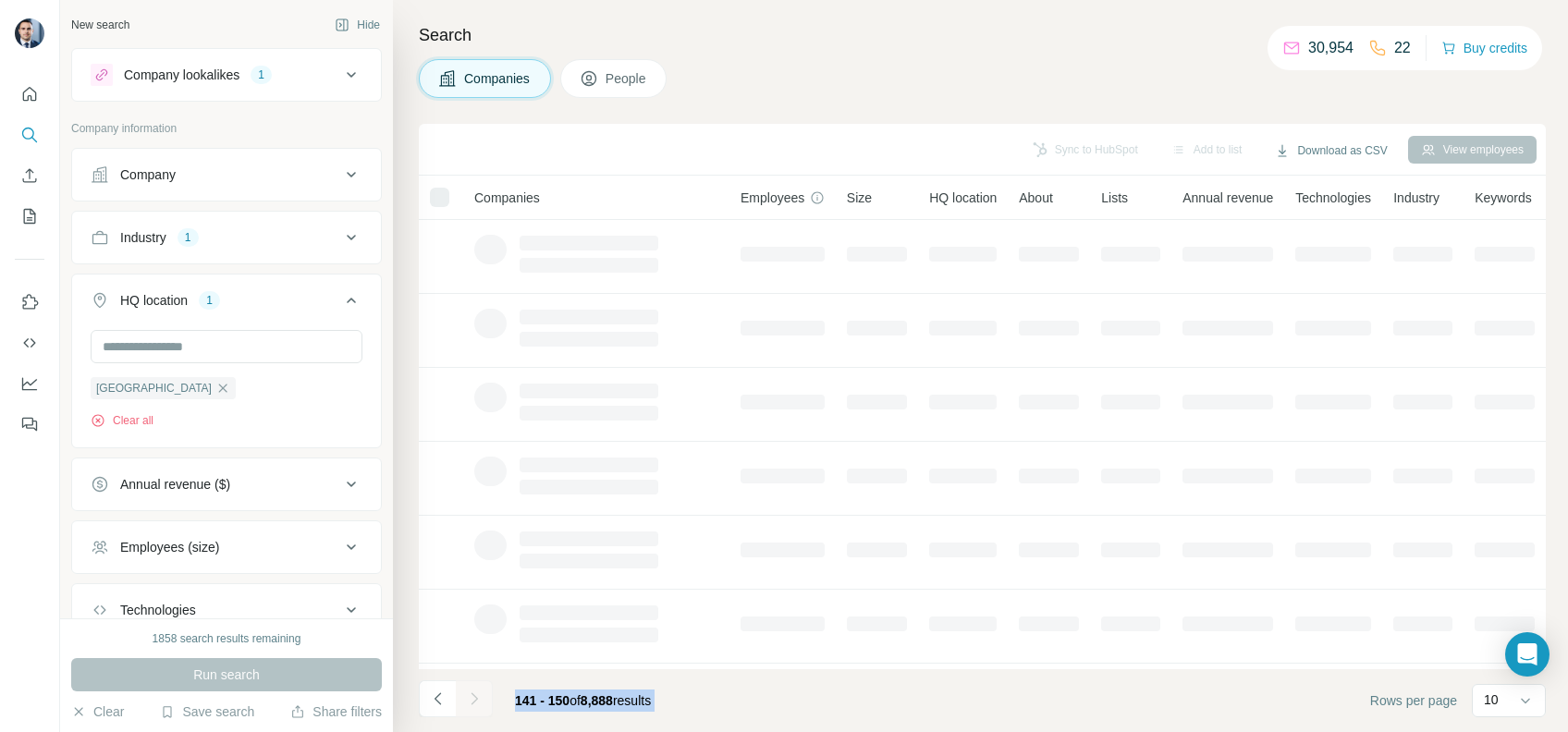
click at [480, 700] on div at bounding box center [474, 698] width 37 height 37
click at [480, 700] on icon "Navigate to next page" at bounding box center [475, 699] width 19 height 19
click at [480, 700] on div at bounding box center [474, 698] width 37 height 37
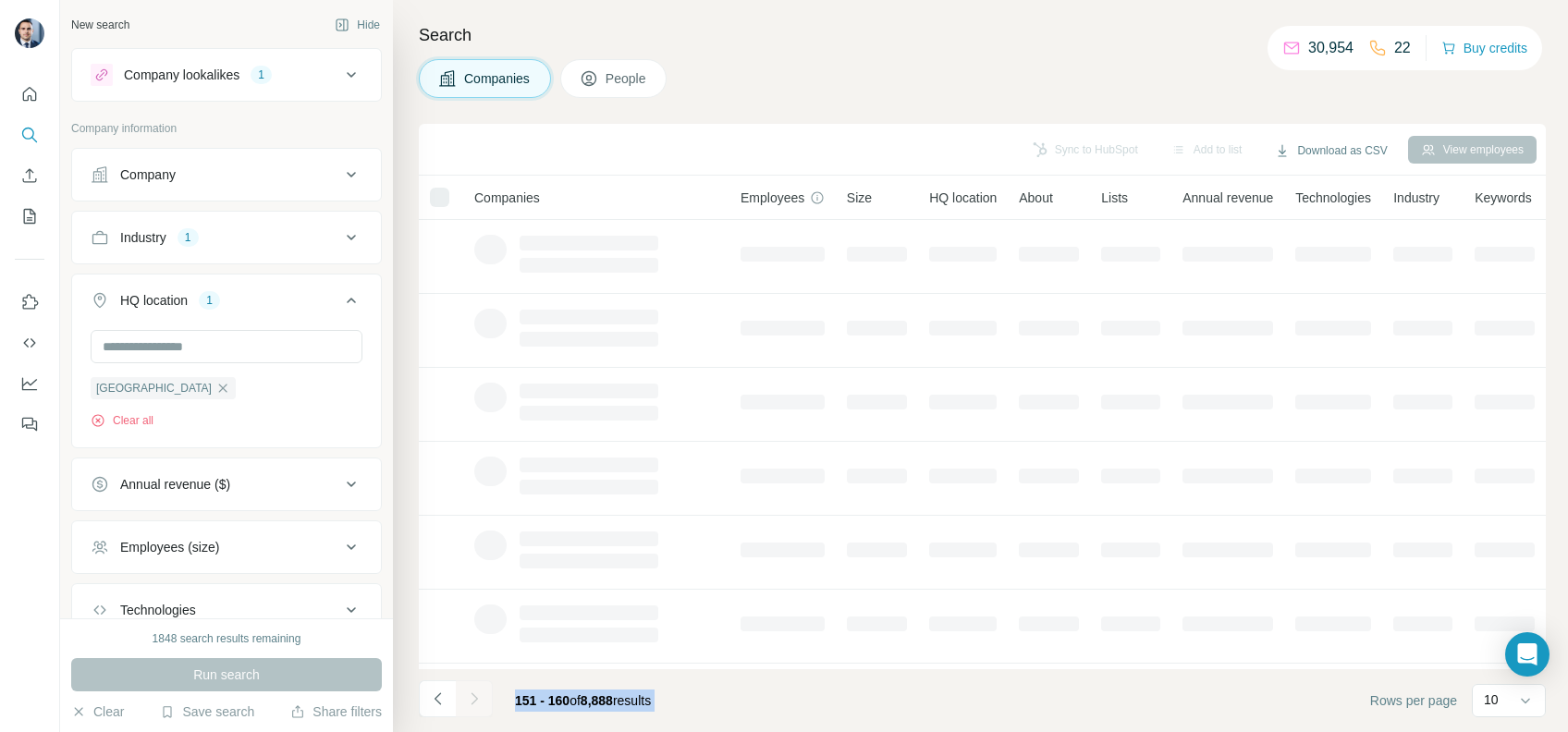
click at [480, 700] on div at bounding box center [474, 698] width 37 height 37
click at [480, 700] on icon "Navigate to next page" at bounding box center [475, 699] width 19 height 19
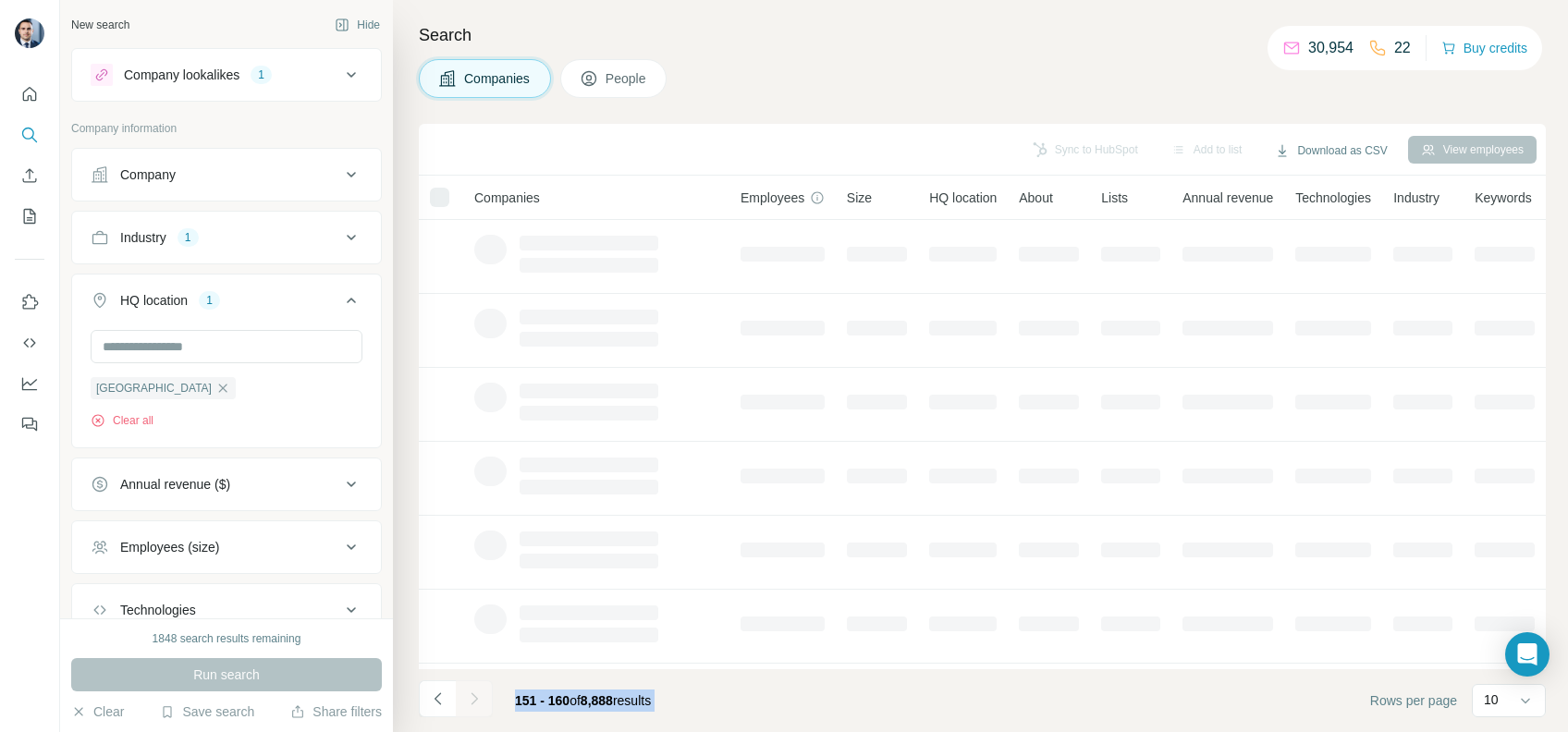
click at [480, 700] on div at bounding box center [474, 698] width 37 height 37
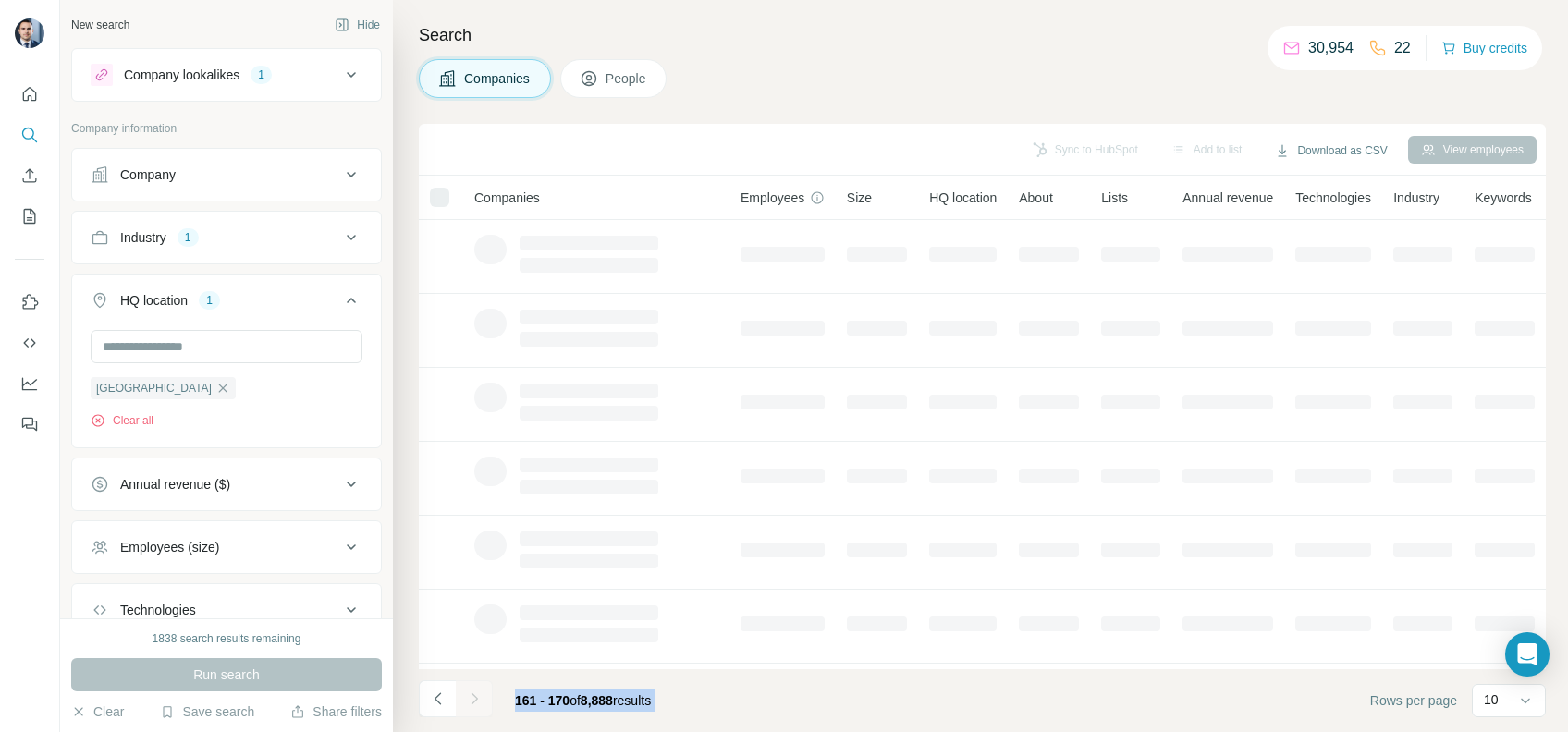
click at [480, 700] on icon "Navigate to next page" at bounding box center [475, 699] width 19 height 19
click at [480, 700] on div at bounding box center [474, 698] width 37 height 37
click at [480, 700] on icon "Navigate to next page" at bounding box center [475, 699] width 19 height 19
click at [480, 700] on div at bounding box center [474, 698] width 37 height 37
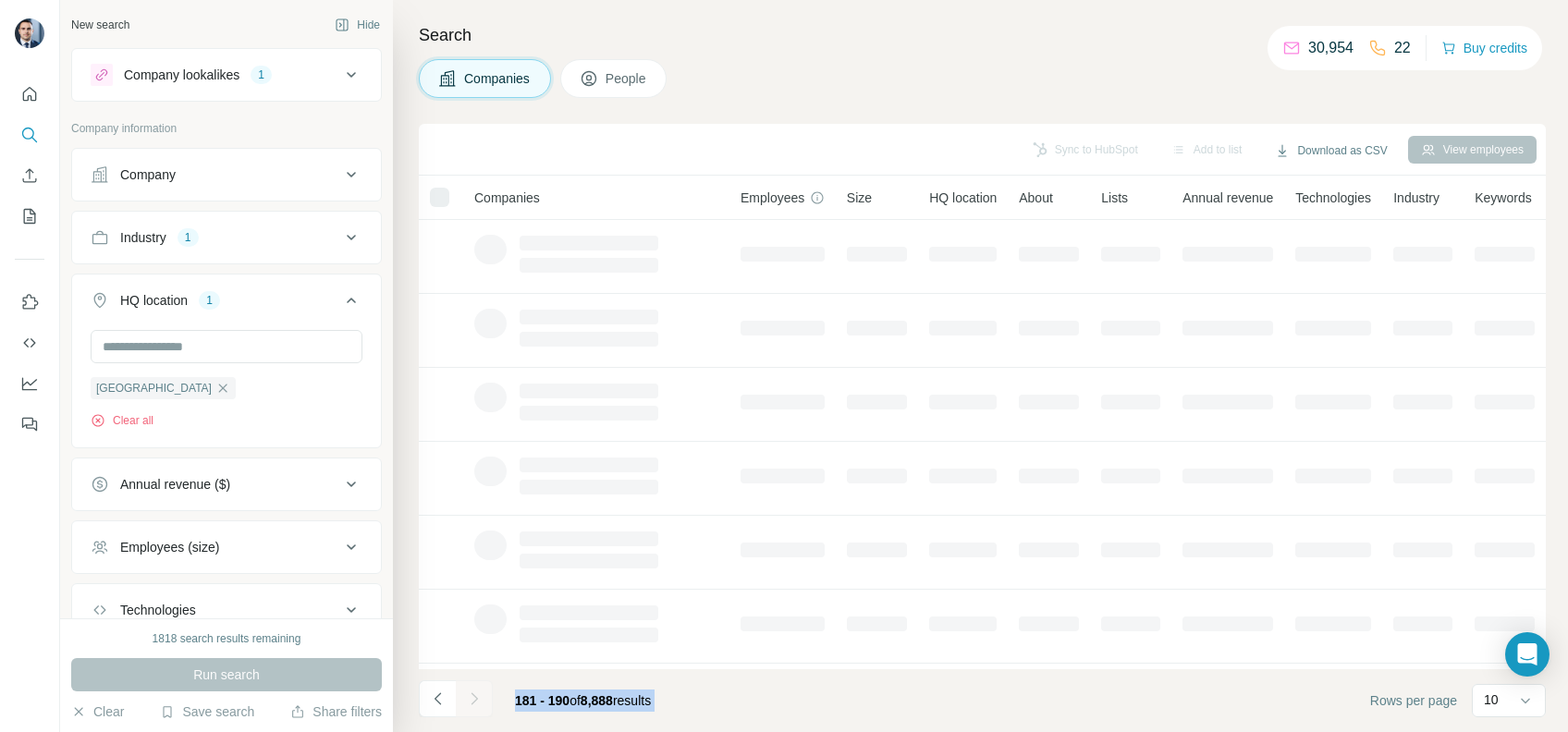
click at [480, 700] on div at bounding box center [474, 698] width 37 height 37
click at [480, 700] on icon "Navigate to next page" at bounding box center [475, 699] width 19 height 19
click at [480, 700] on div at bounding box center [474, 698] width 37 height 37
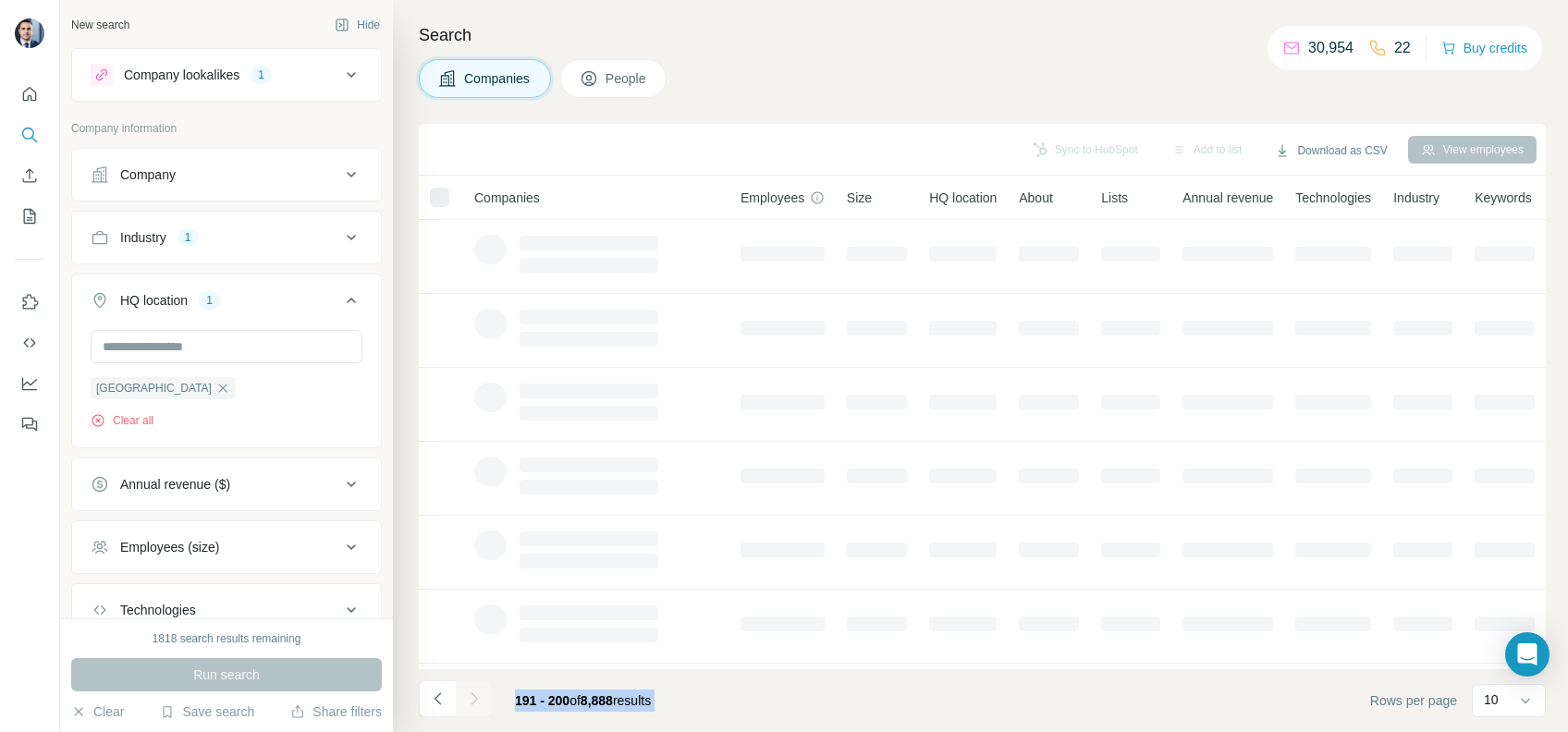
click at [480, 700] on div at bounding box center [474, 698] width 37 height 37
click at [480, 700] on icon "Navigate to next page" at bounding box center [475, 699] width 19 height 19
click at [480, 700] on div at bounding box center [474, 698] width 37 height 37
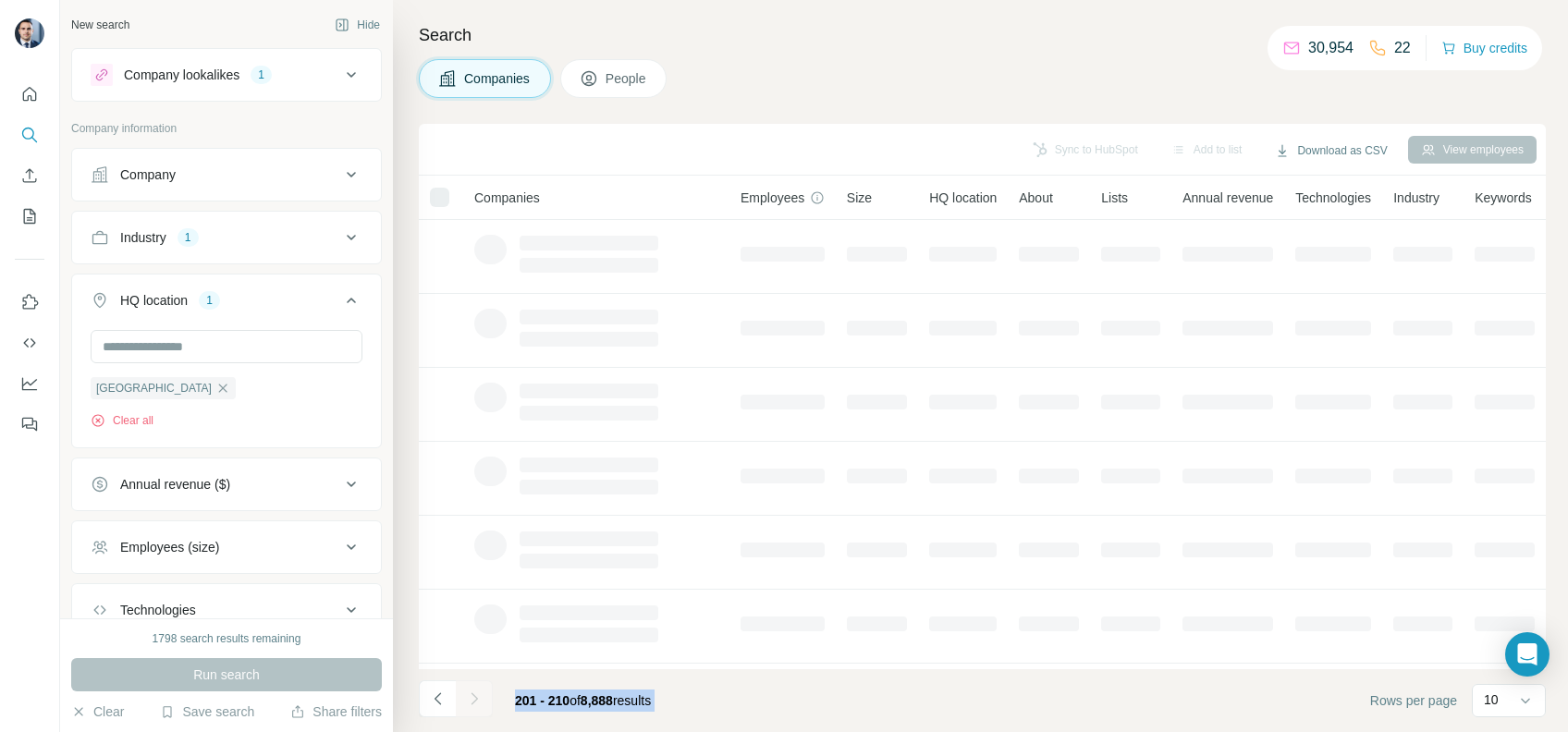
click at [480, 700] on div at bounding box center [474, 698] width 37 height 37
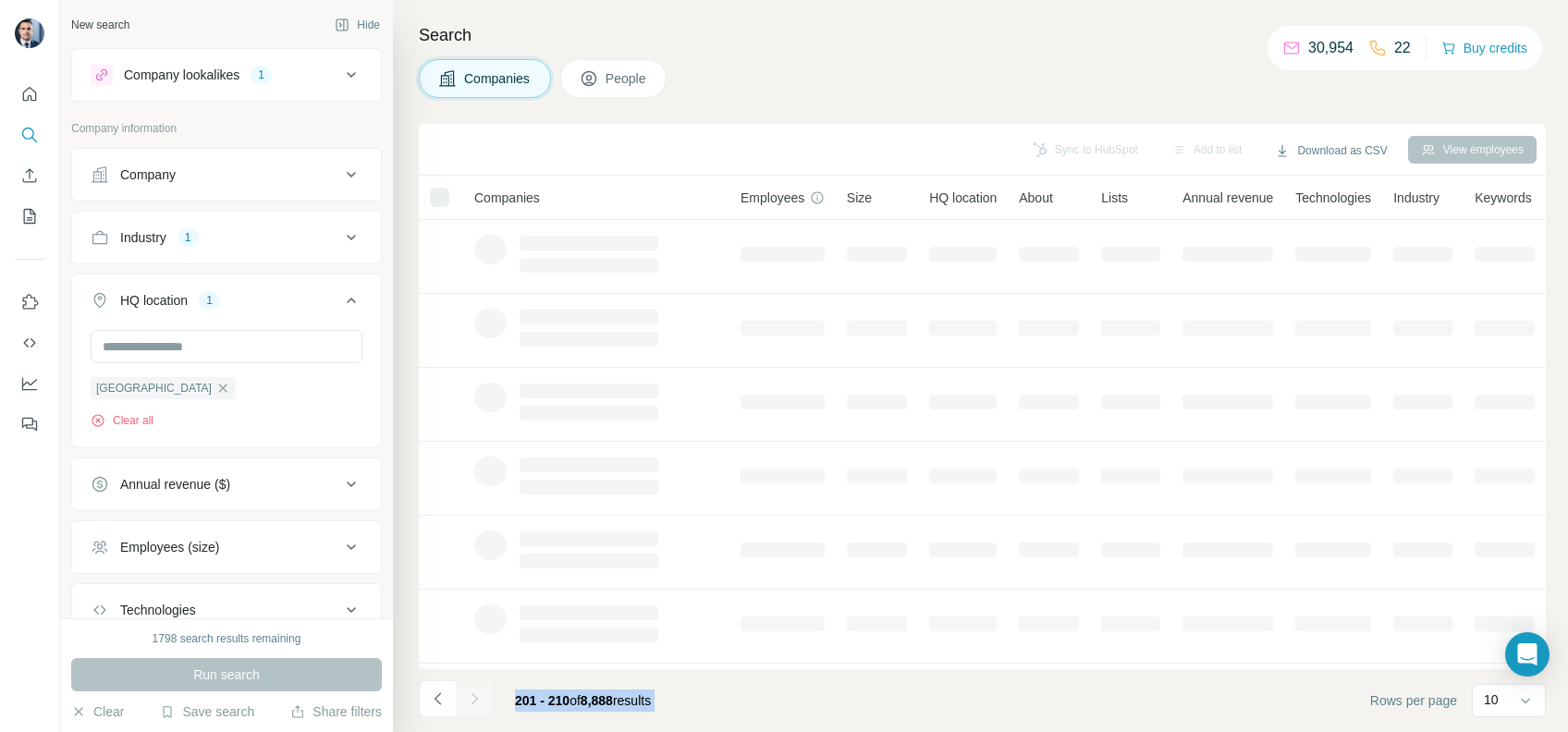
click at [480, 700] on div at bounding box center [474, 698] width 37 height 37
click at [480, 700] on icon "Navigate to next page" at bounding box center [475, 699] width 19 height 19
click at [480, 700] on div at bounding box center [474, 698] width 37 height 37
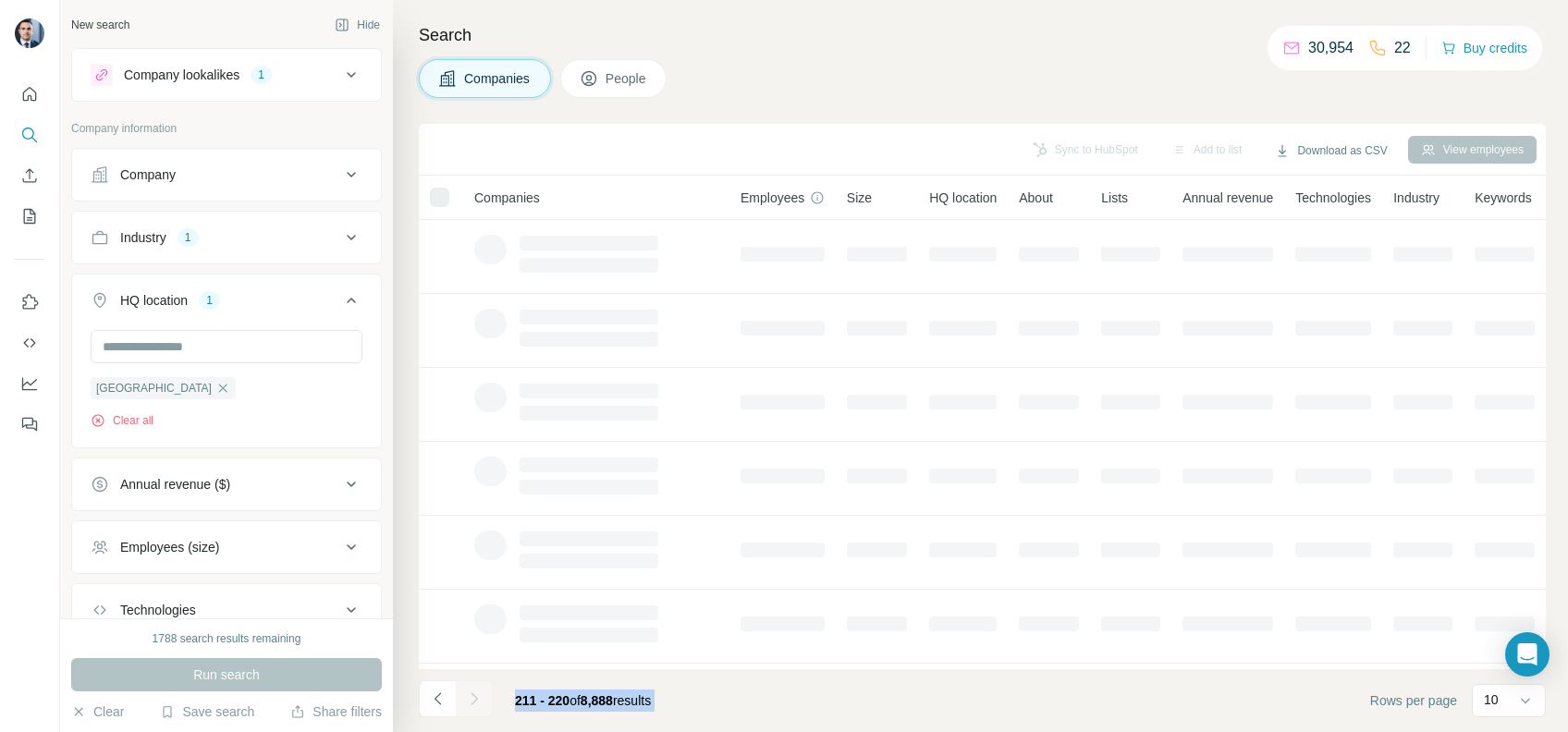
click at [480, 700] on div at bounding box center [474, 698] width 37 height 37
click at [480, 700] on icon "Navigate to next page" at bounding box center [475, 699] width 19 height 19
click at [480, 700] on div at bounding box center [474, 698] width 37 height 37
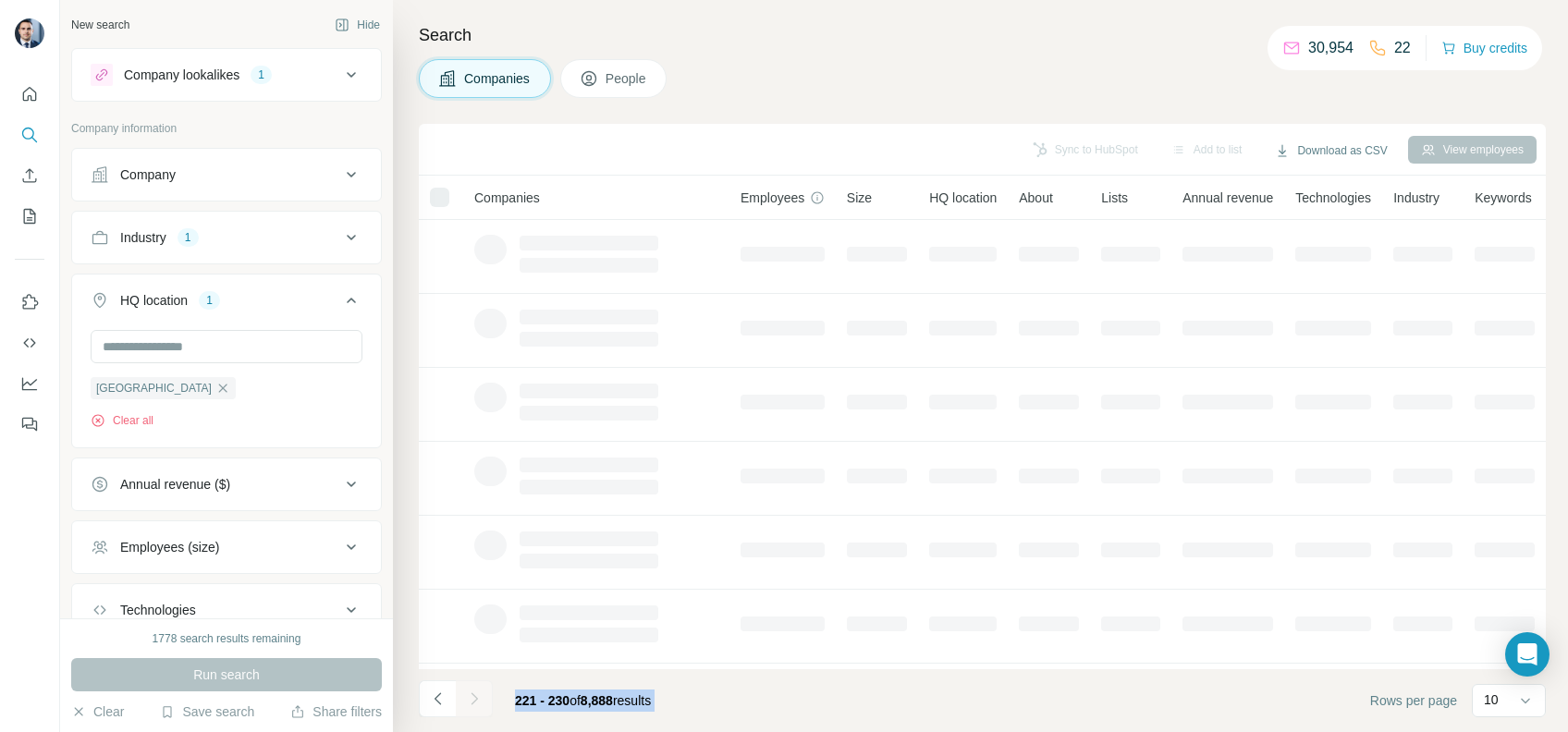
click at [480, 700] on div at bounding box center [474, 698] width 37 height 37
click at [480, 700] on icon "Navigate to next page" at bounding box center [475, 699] width 19 height 19
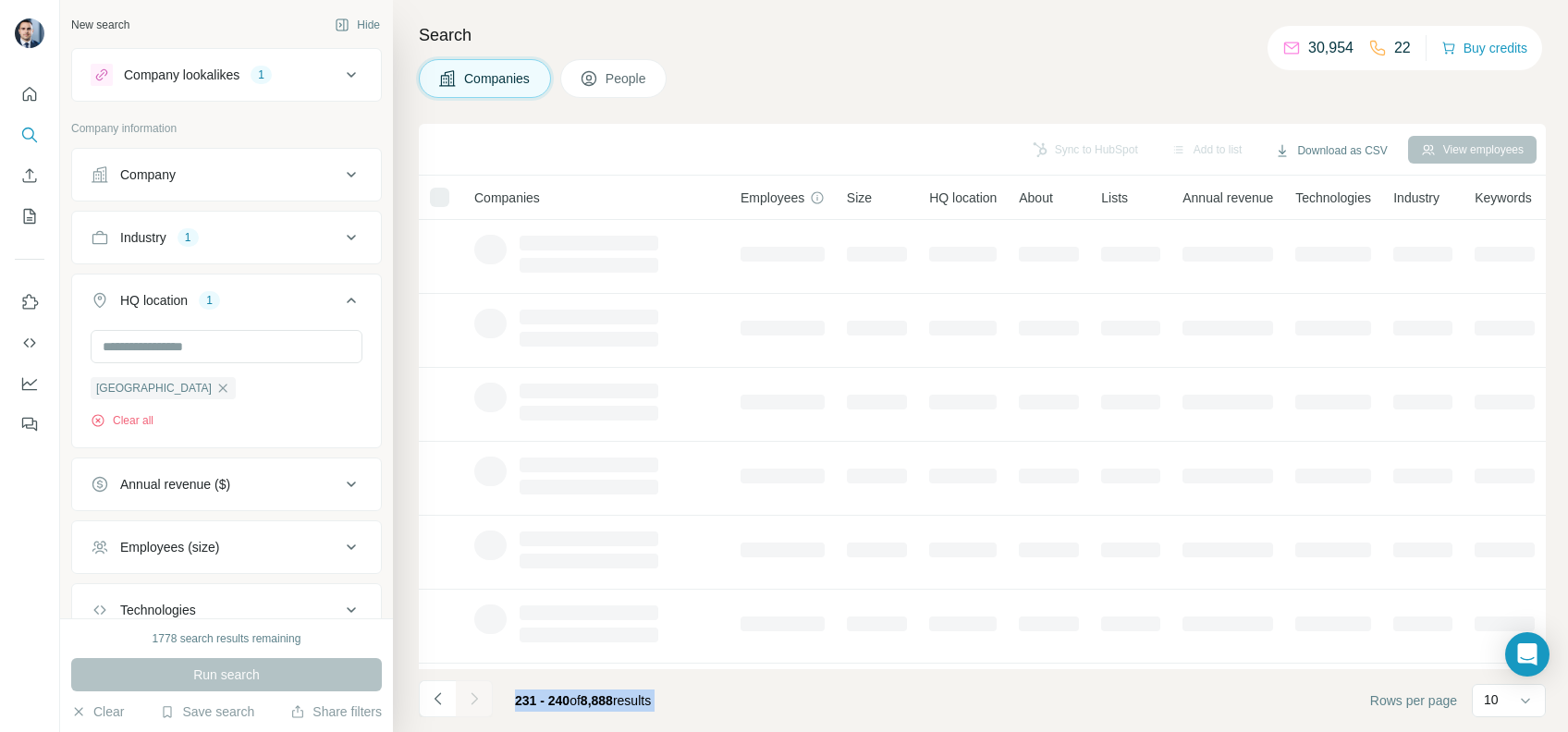
click at [480, 700] on div at bounding box center [474, 698] width 37 height 37
click at [480, 700] on icon "Navigate to next page" at bounding box center [475, 699] width 19 height 19
click at [480, 700] on div at bounding box center [474, 698] width 37 height 37
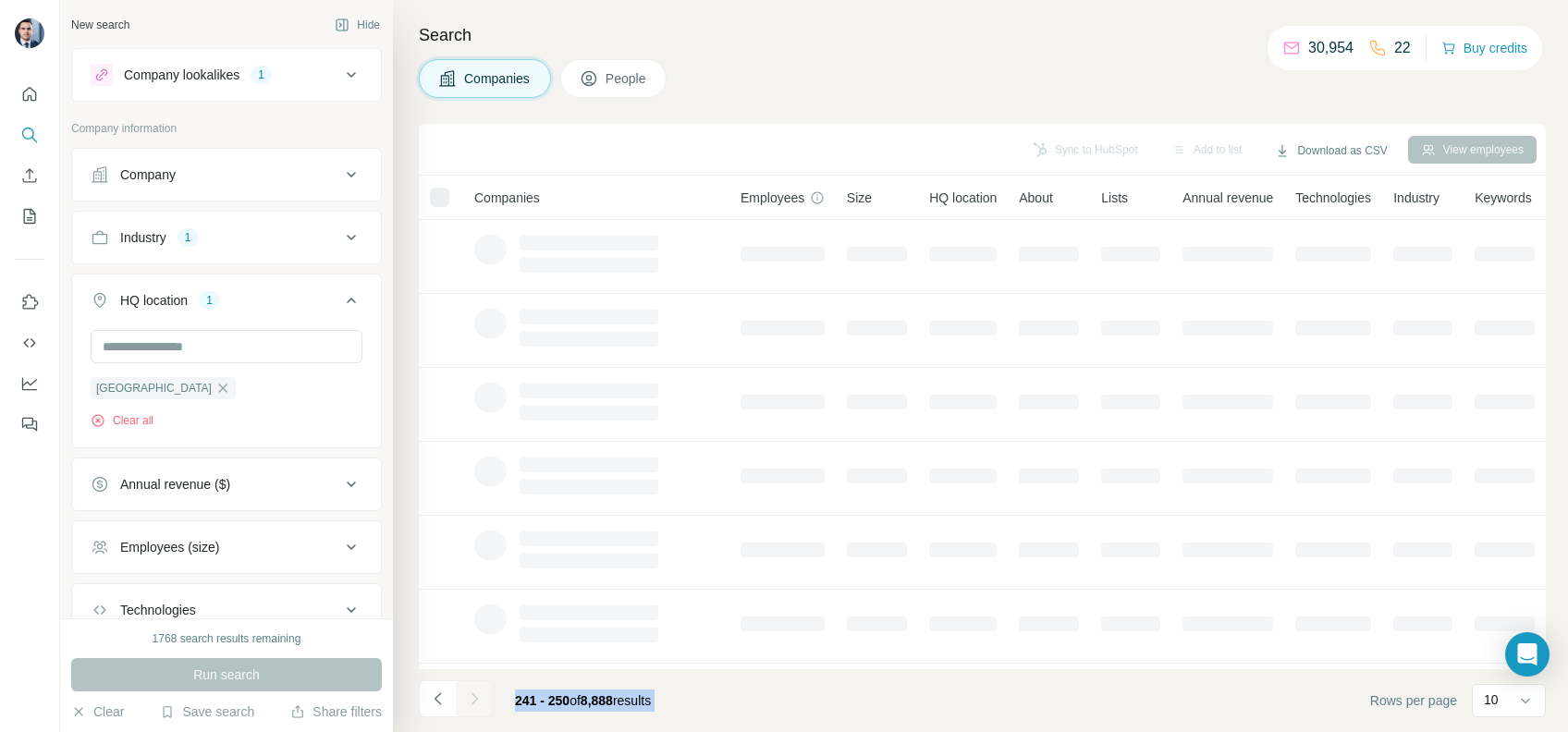
click at [480, 700] on div at bounding box center [474, 698] width 37 height 37
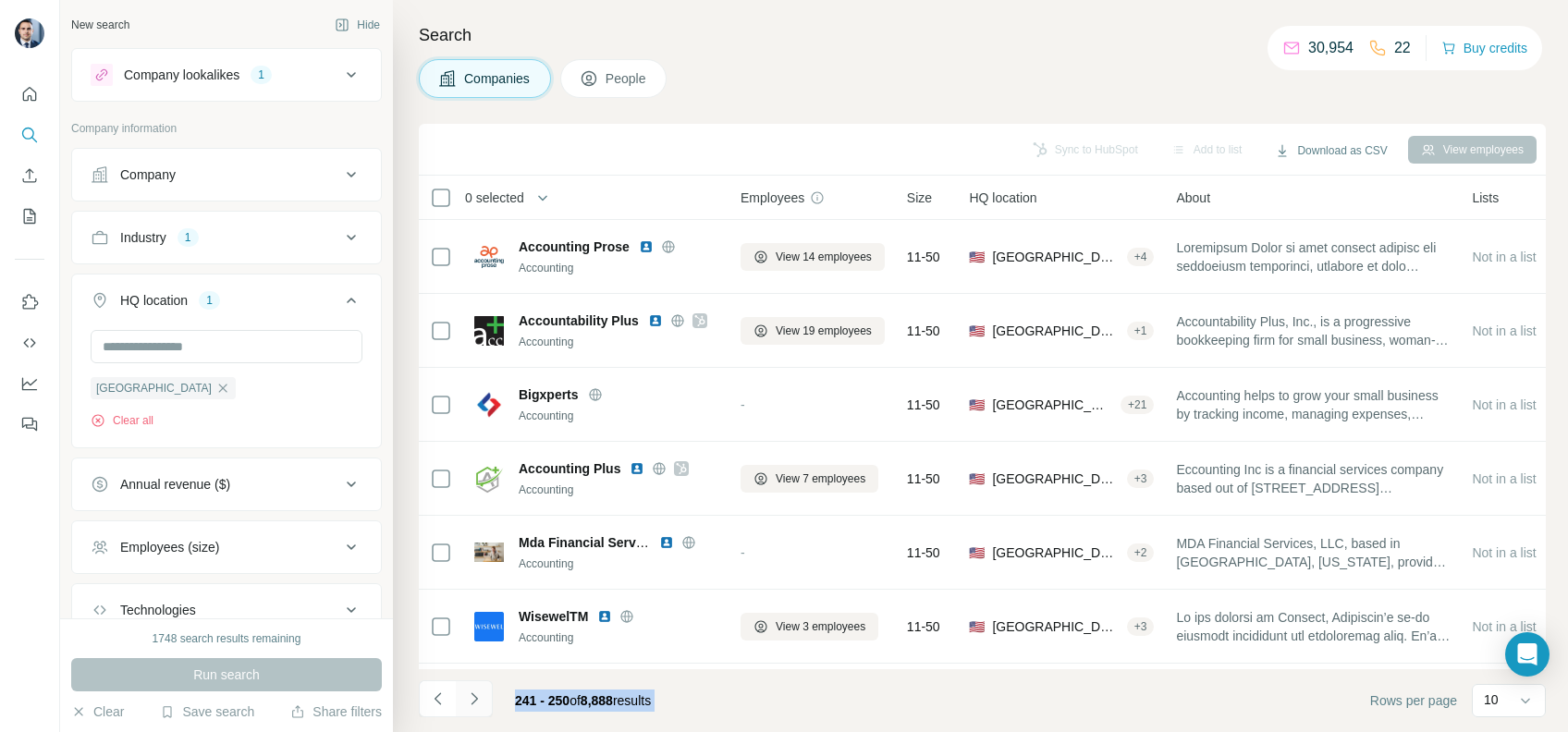
click at [473, 700] on icon "Navigate to next page" at bounding box center [474, 698] width 7 height 12
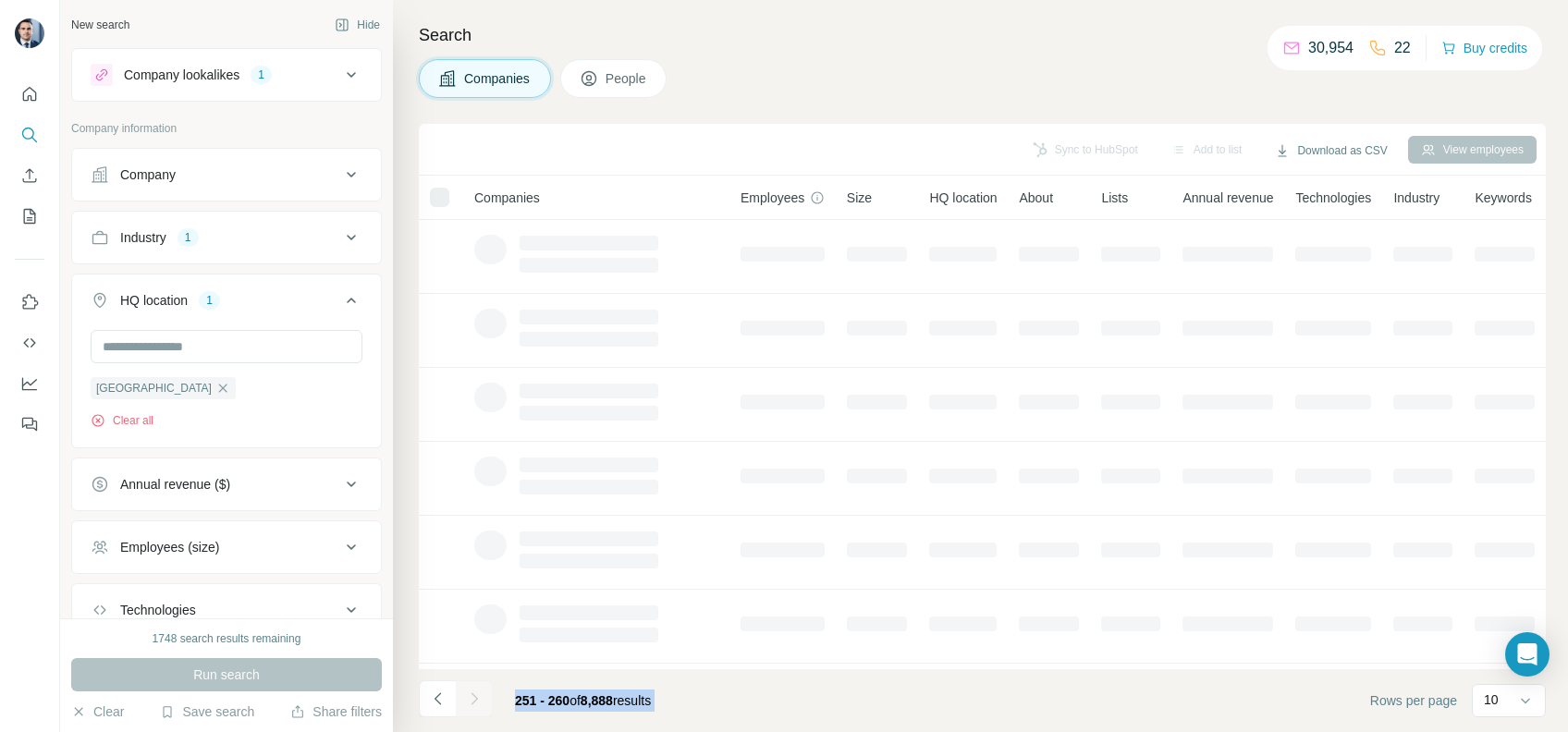
click at [473, 700] on div at bounding box center [474, 698] width 37 height 37
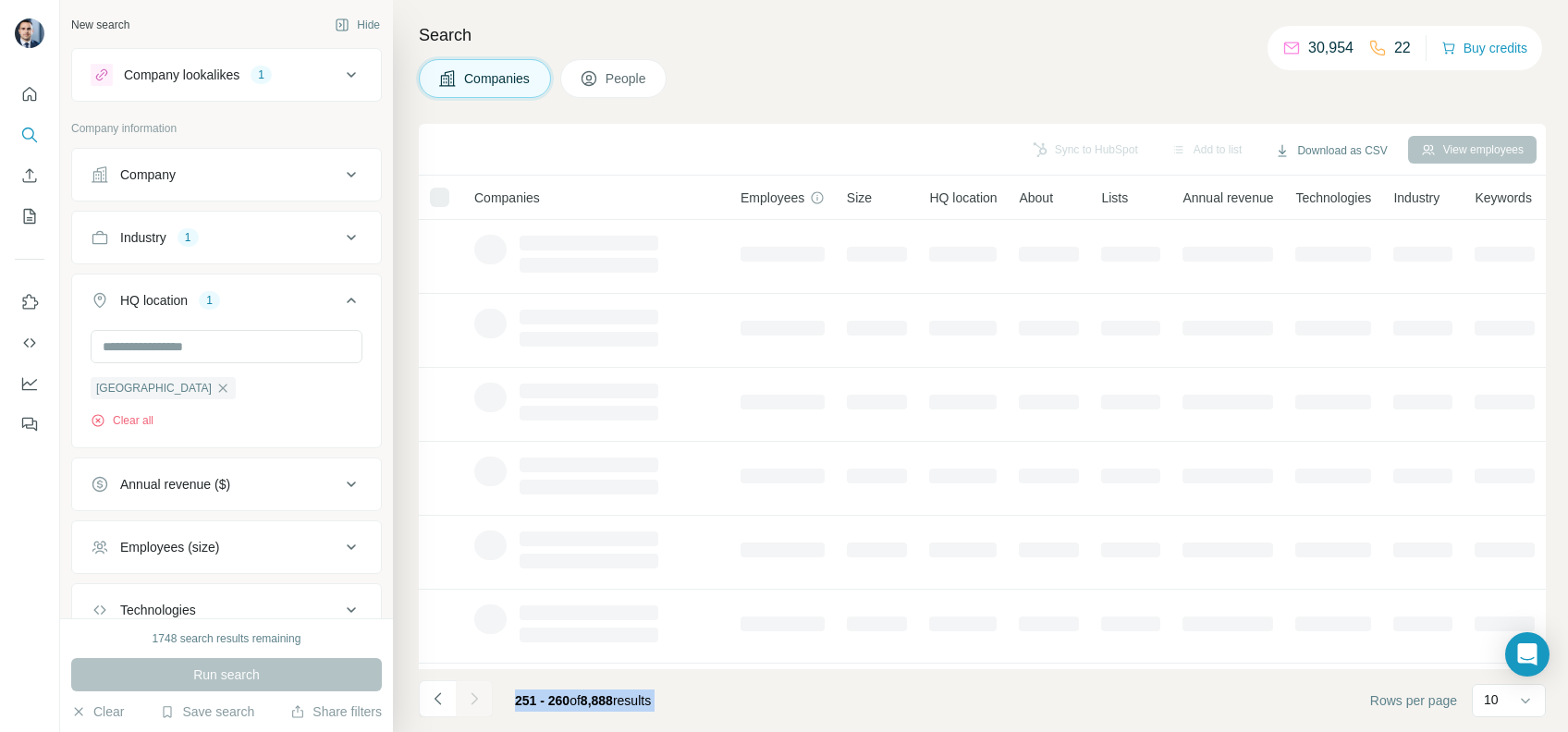
click at [473, 700] on icon "Navigate to next page" at bounding box center [475, 699] width 19 height 19
click at [473, 700] on div at bounding box center [474, 698] width 37 height 37
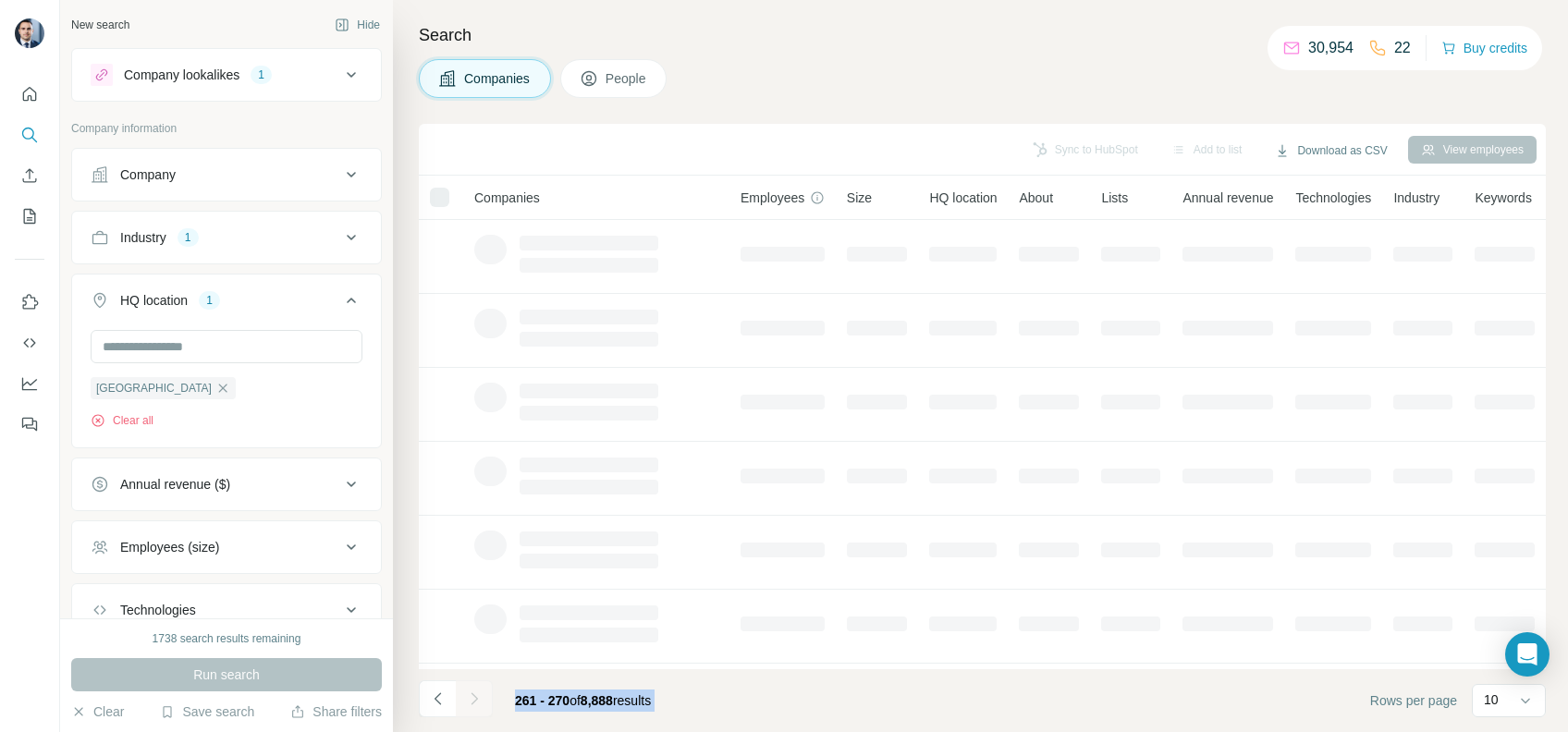
click at [473, 700] on icon "Navigate to next page" at bounding box center [475, 699] width 19 height 19
click at [473, 700] on div at bounding box center [474, 698] width 37 height 37
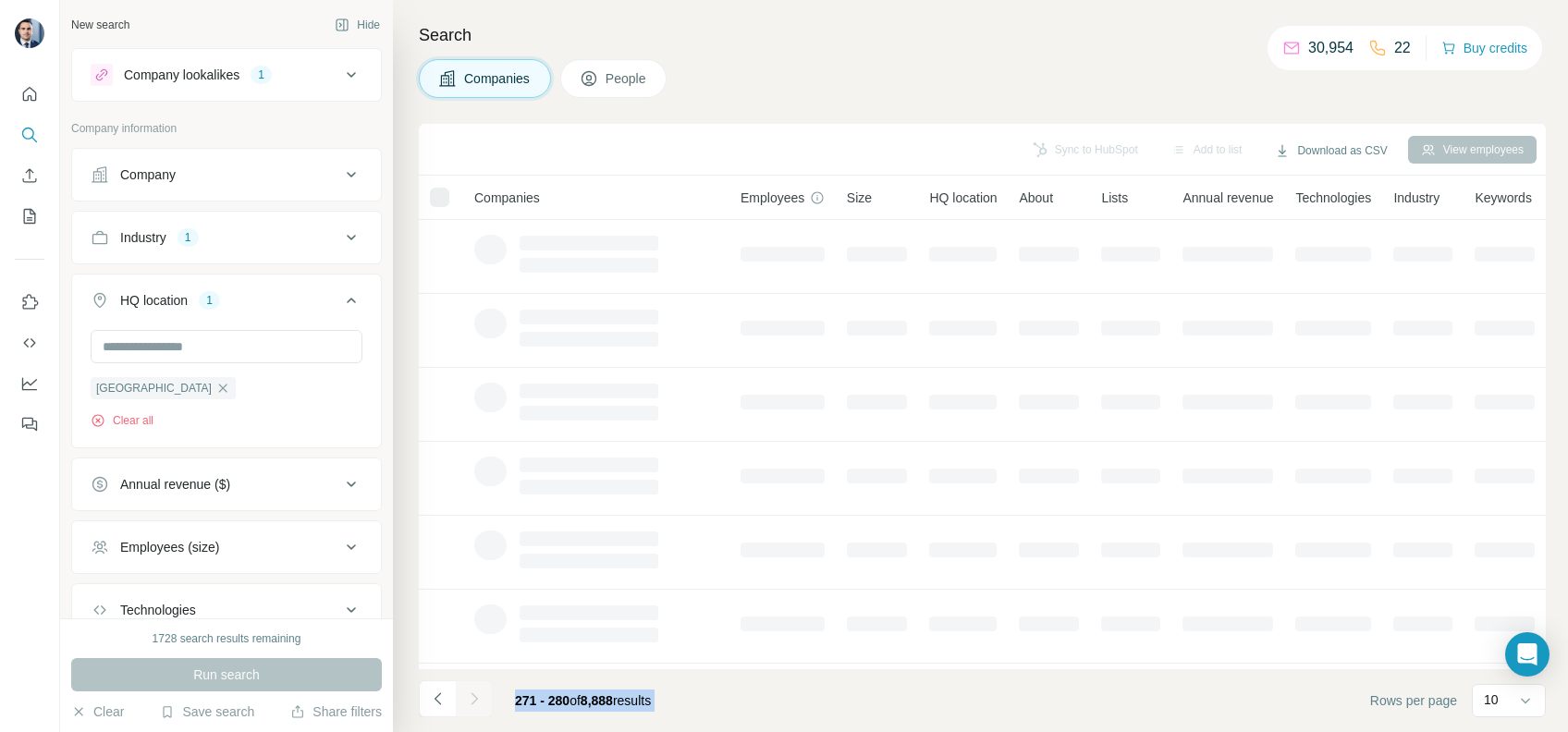
click at [473, 700] on div at bounding box center [474, 698] width 37 height 37
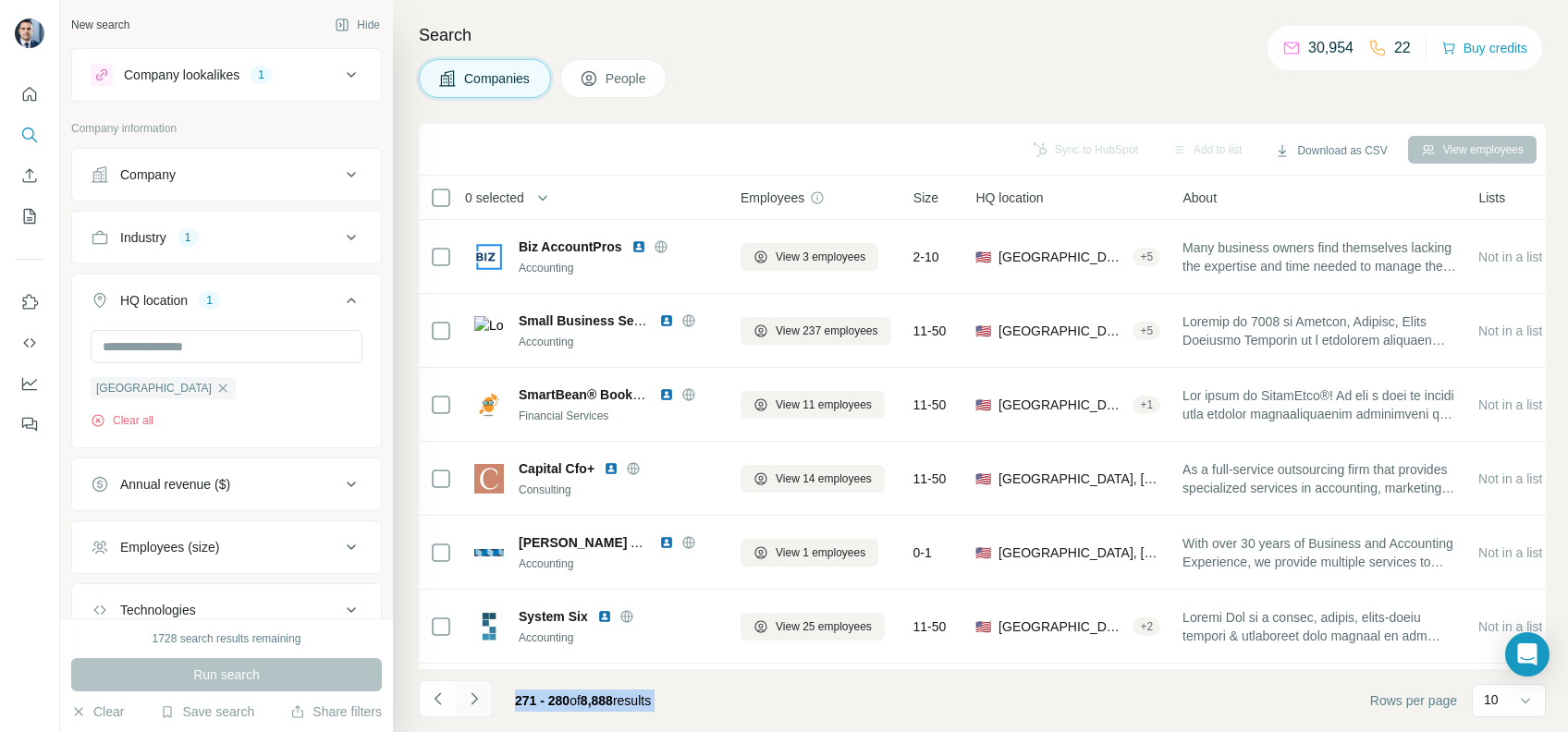
click at [473, 700] on icon "Navigate to next page" at bounding box center [475, 699] width 19 height 19
click at [473, 700] on div at bounding box center [474, 698] width 37 height 37
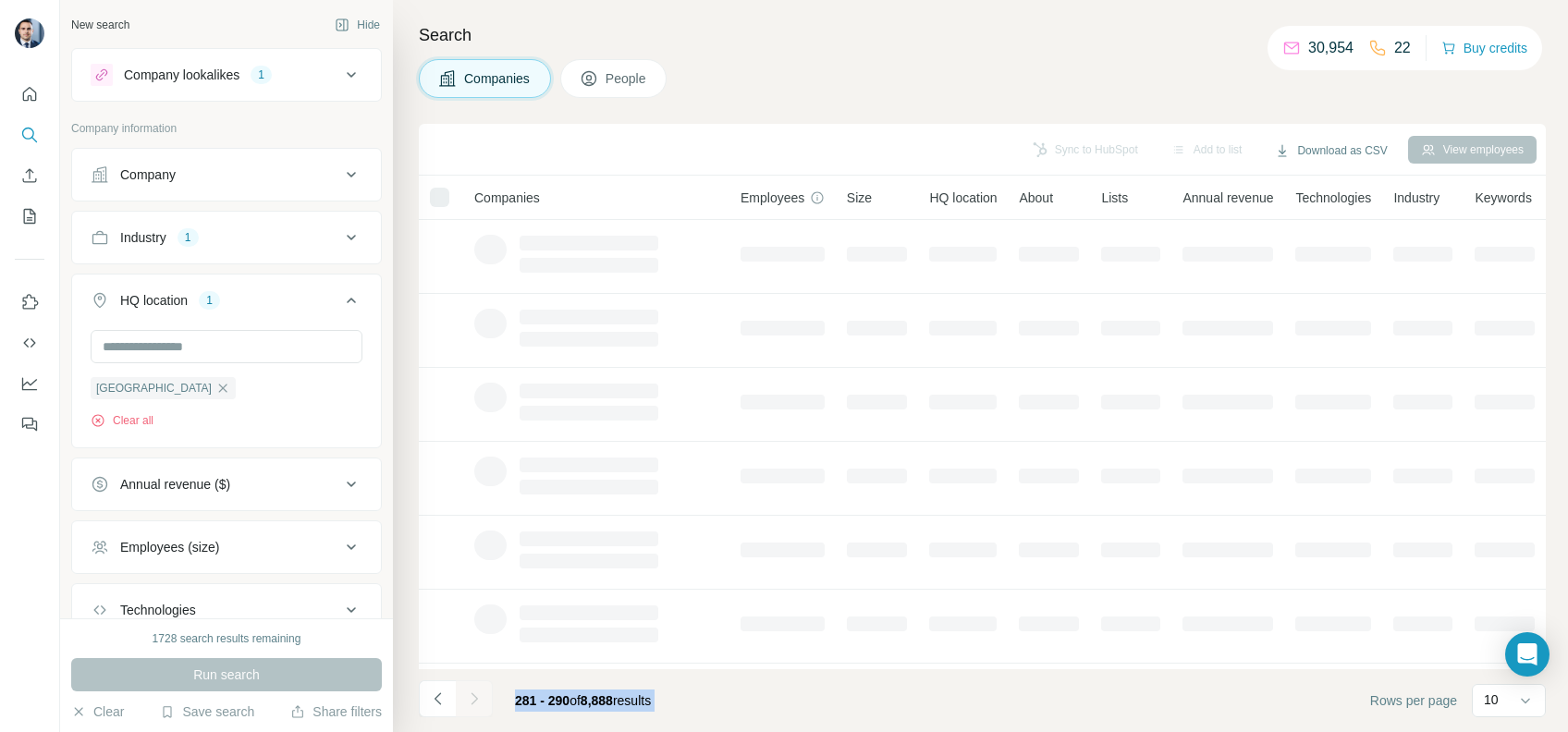
click at [473, 700] on div at bounding box center [474, 698] width 37 height 37
click at [473, 700] on icon "Navigate to next page" at bounding box center [474, 698] width 7 height 12
click at [473, 700] on div at bounding box center [474, 698] width 37 height 37
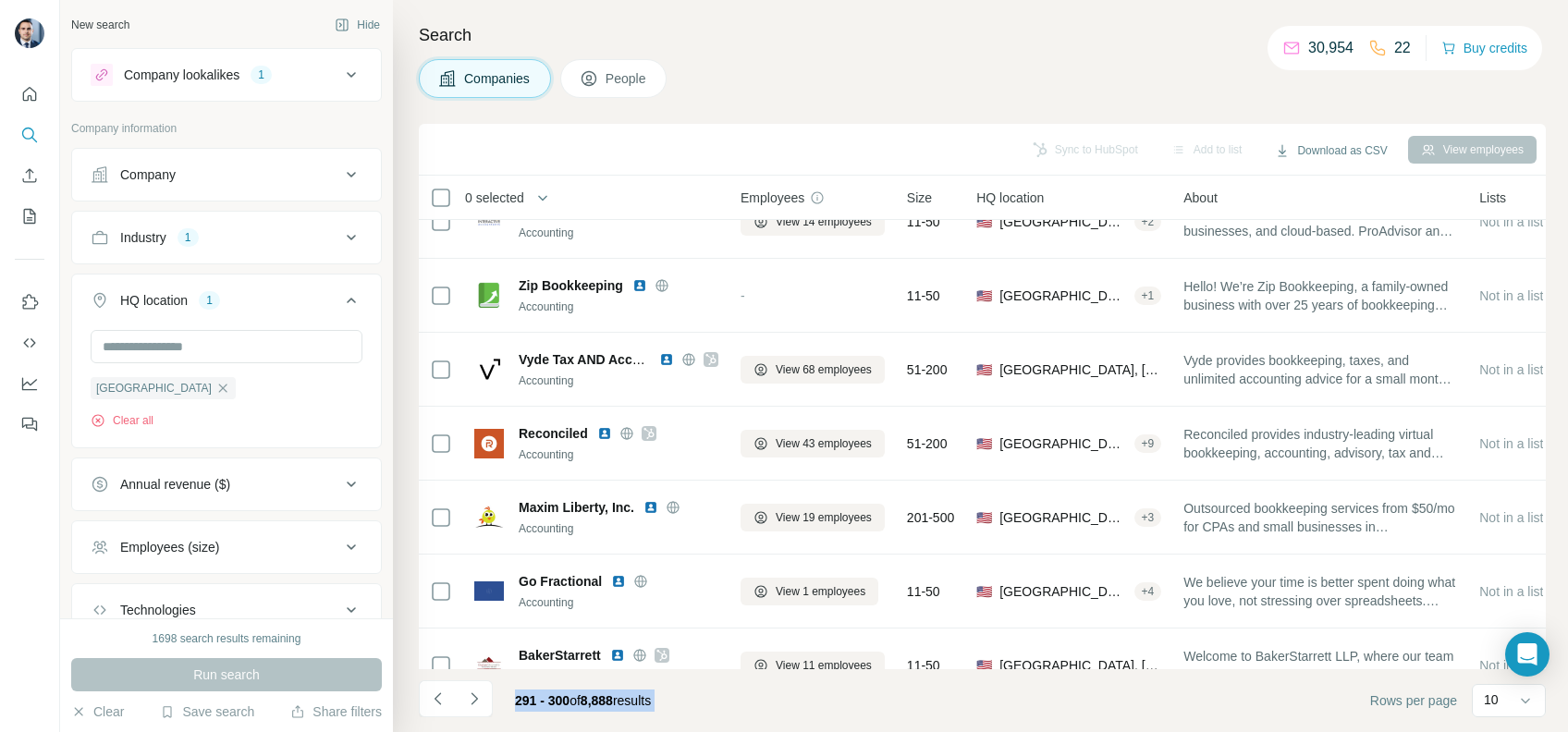
scroll to position [246, 0]
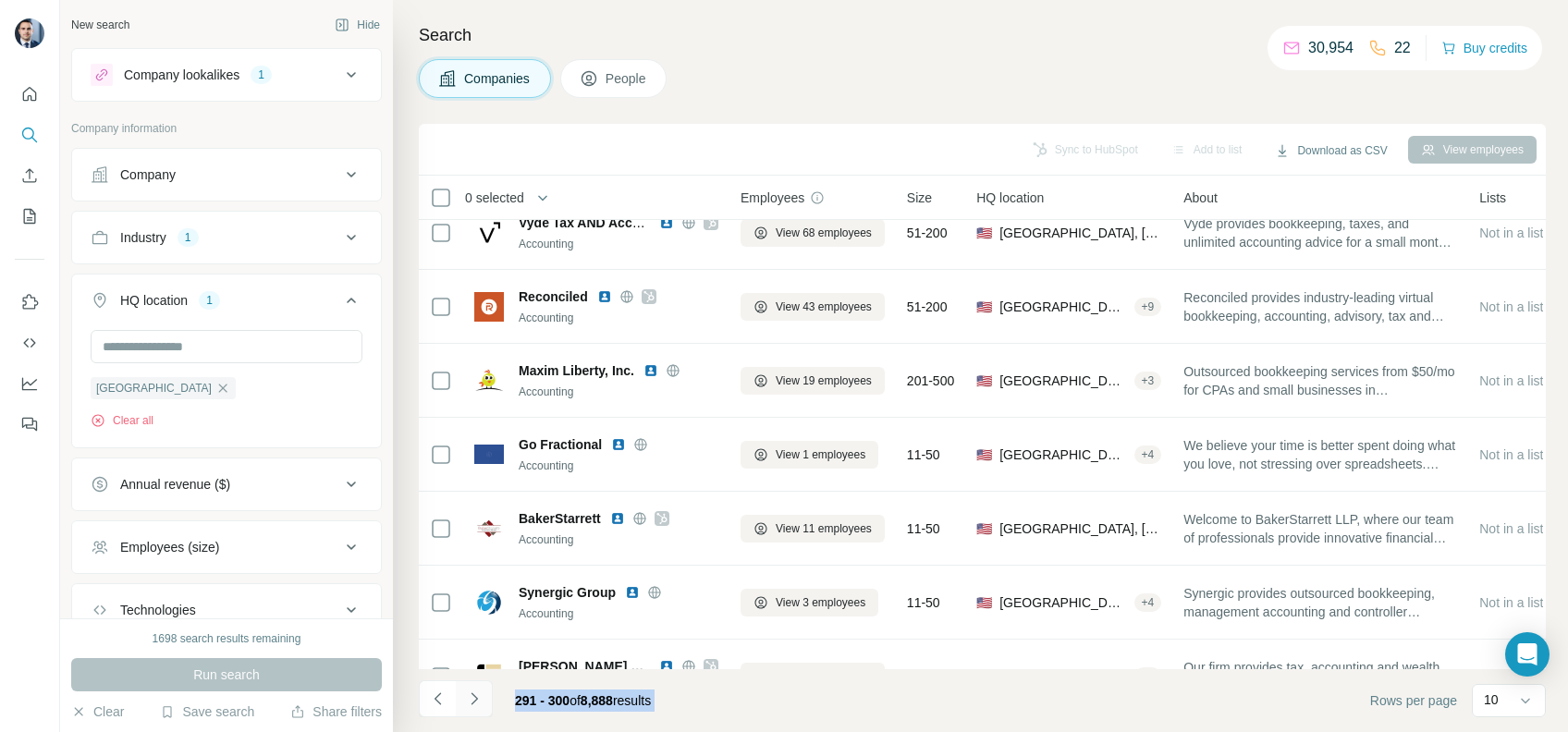
click at [473, 706] on icon "Navigate to next page" at bounding box center [475, 699] width 19 height 19
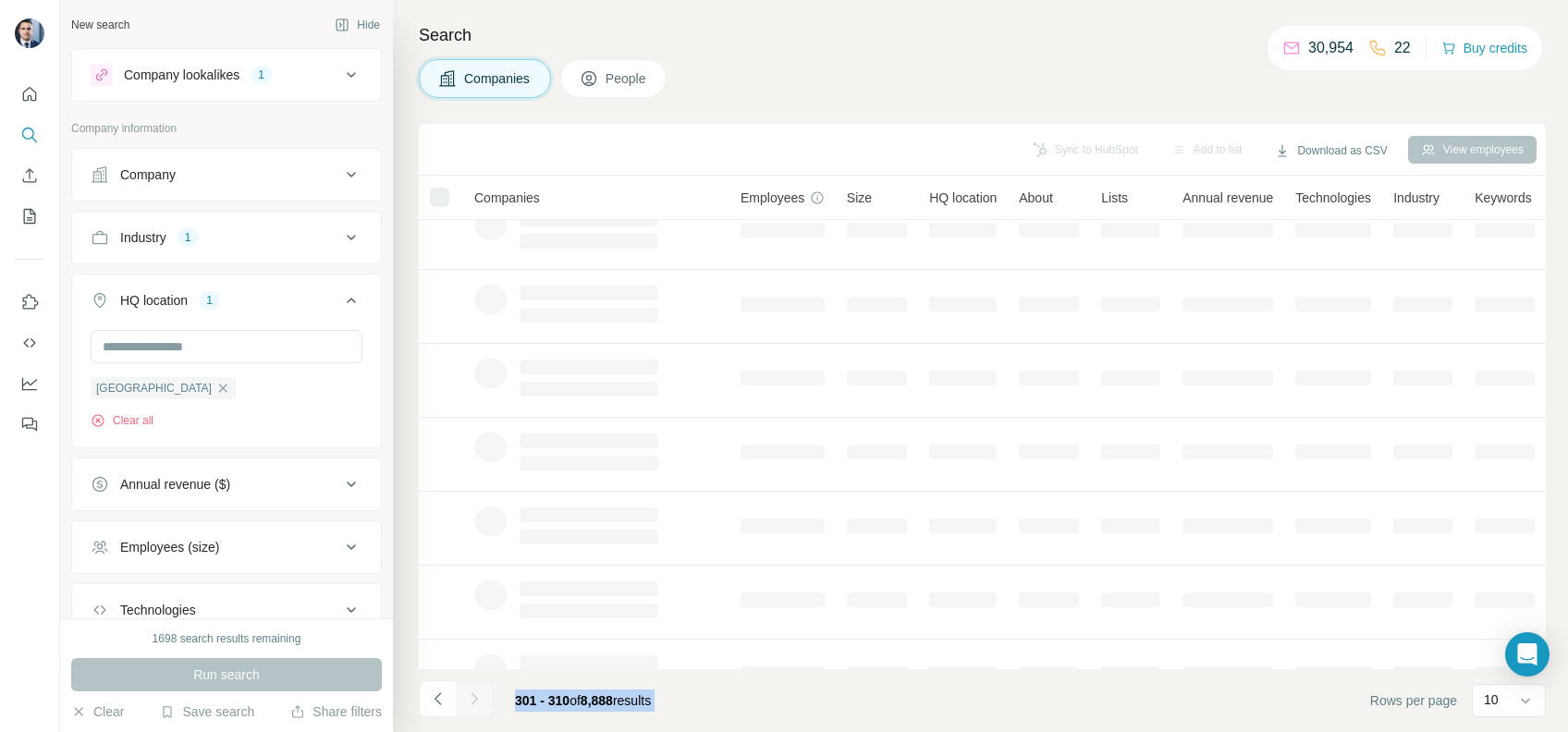
click at [473, 706] on div at bounding box center [474, 698] width 37 height 37
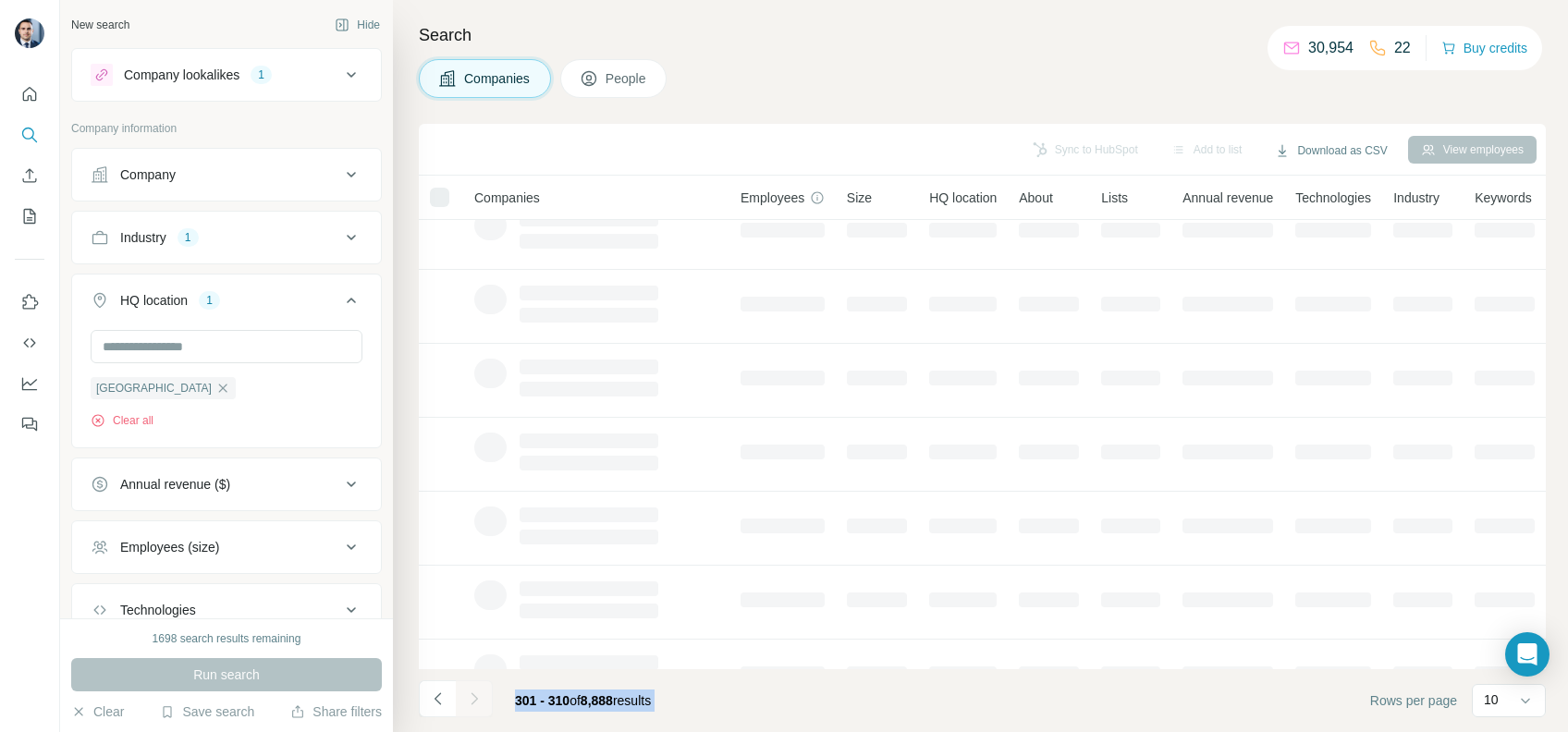
click at [473, 706] on icon "Navigate to next page" at bounding box center [475, 699] width 19 height 19
click at [473, 706] on div at bounding box center [474, 698] width 37 height 37
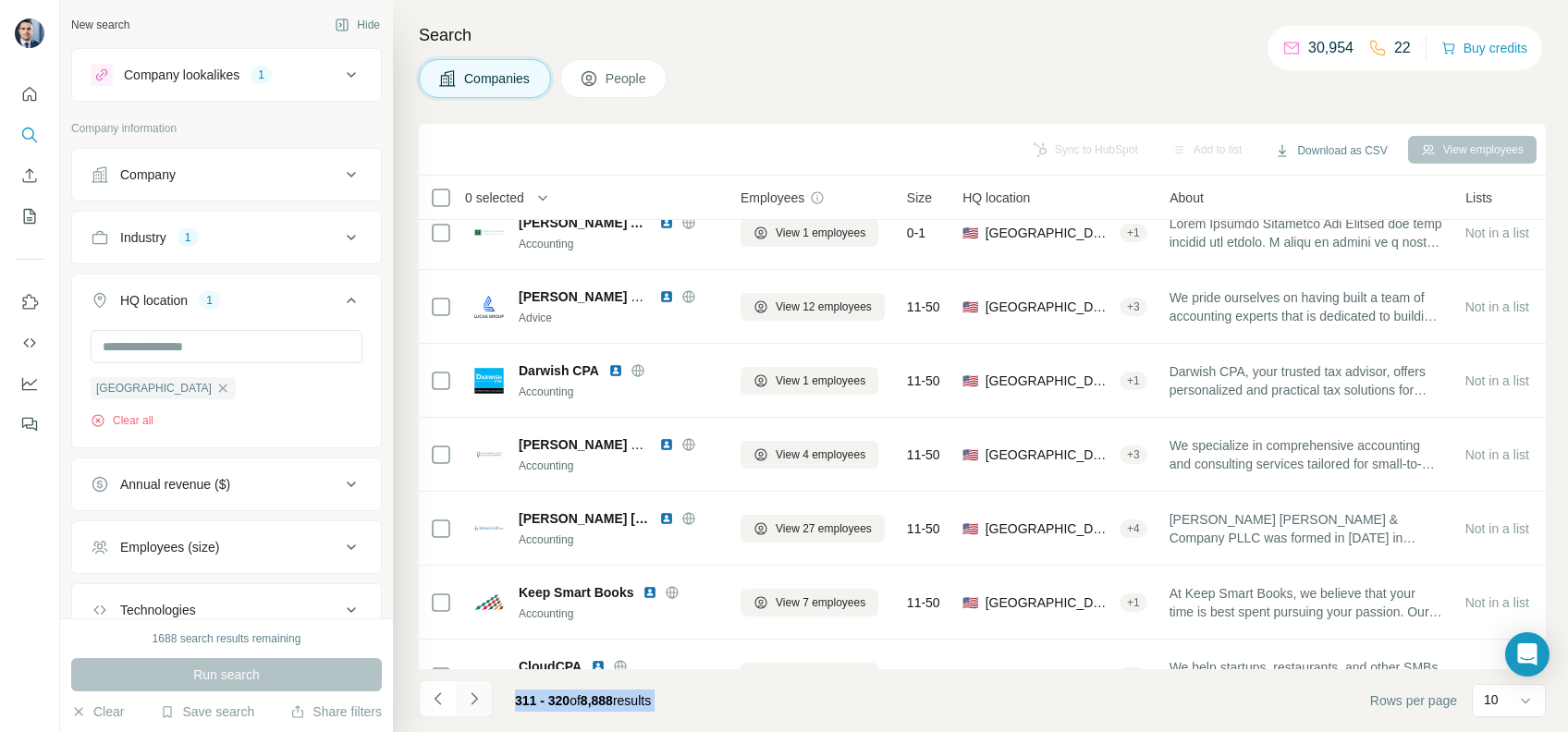
click at [473, 706] on icon "Navigate to next page" at bounding box center [475, 699] width 19 height 19
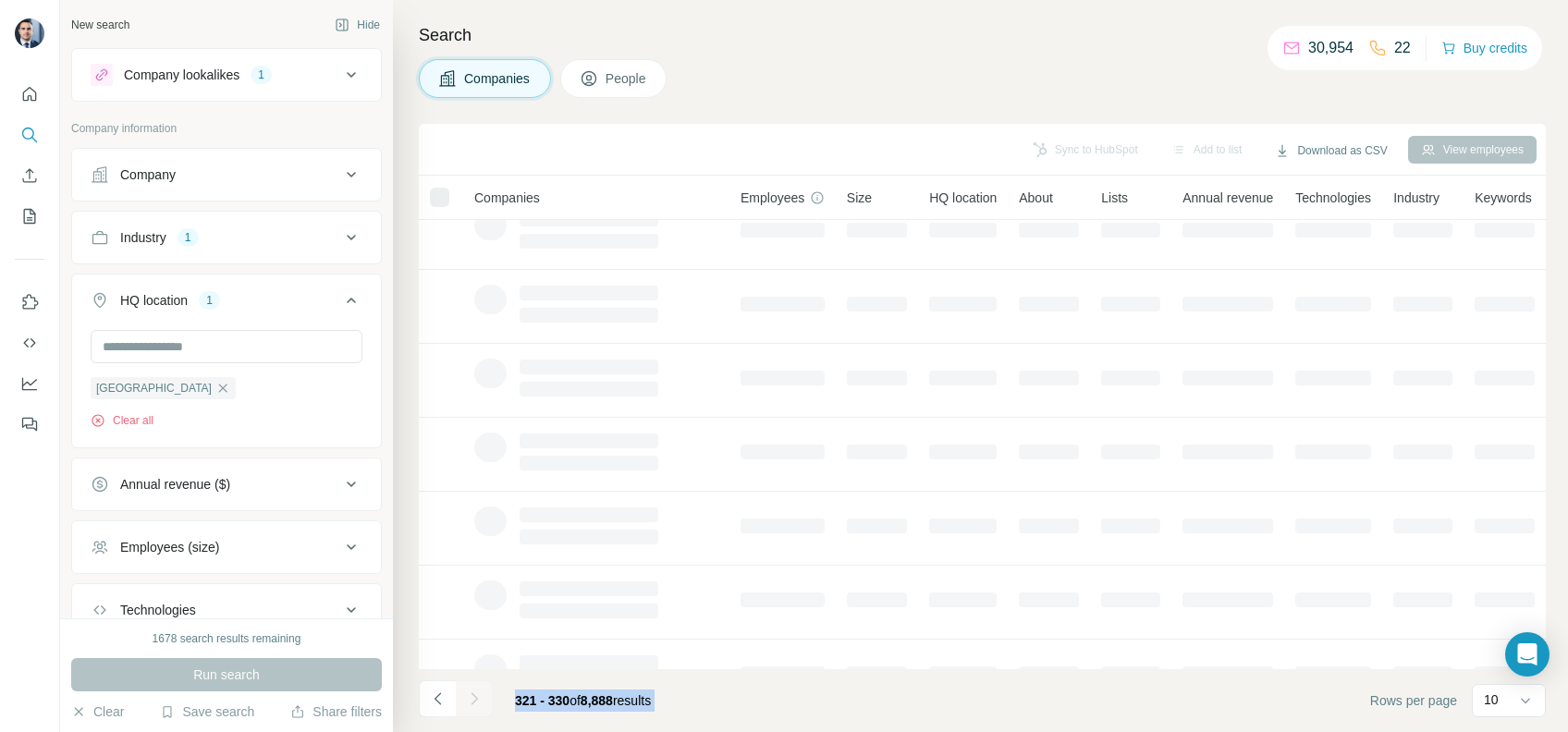
click at [473, 706] on div at bounding box center [474, 698] width 37 height 37
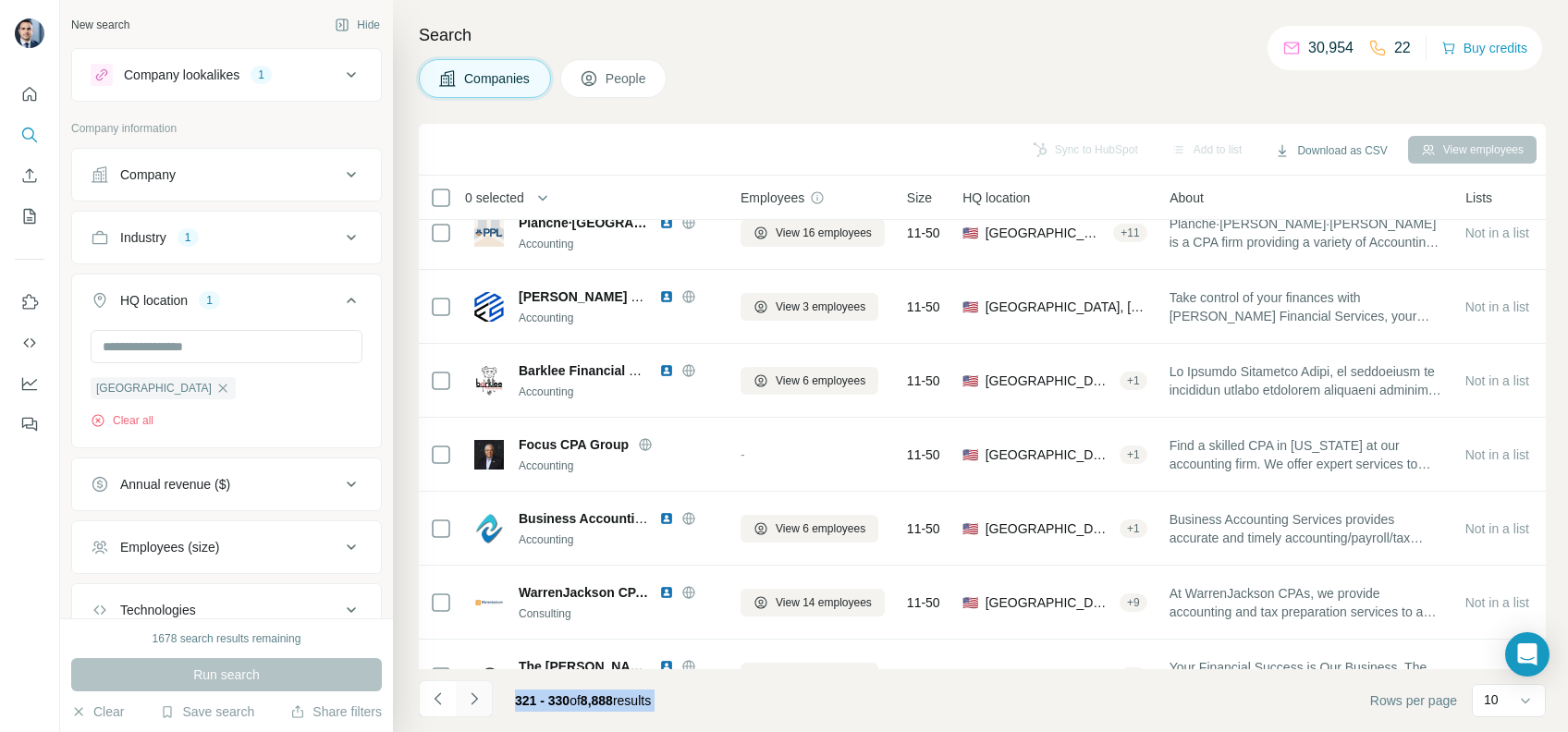
click at [473, 706] on icon "Navigate to next page" at bounding box center [475, 699] width 19 height 19
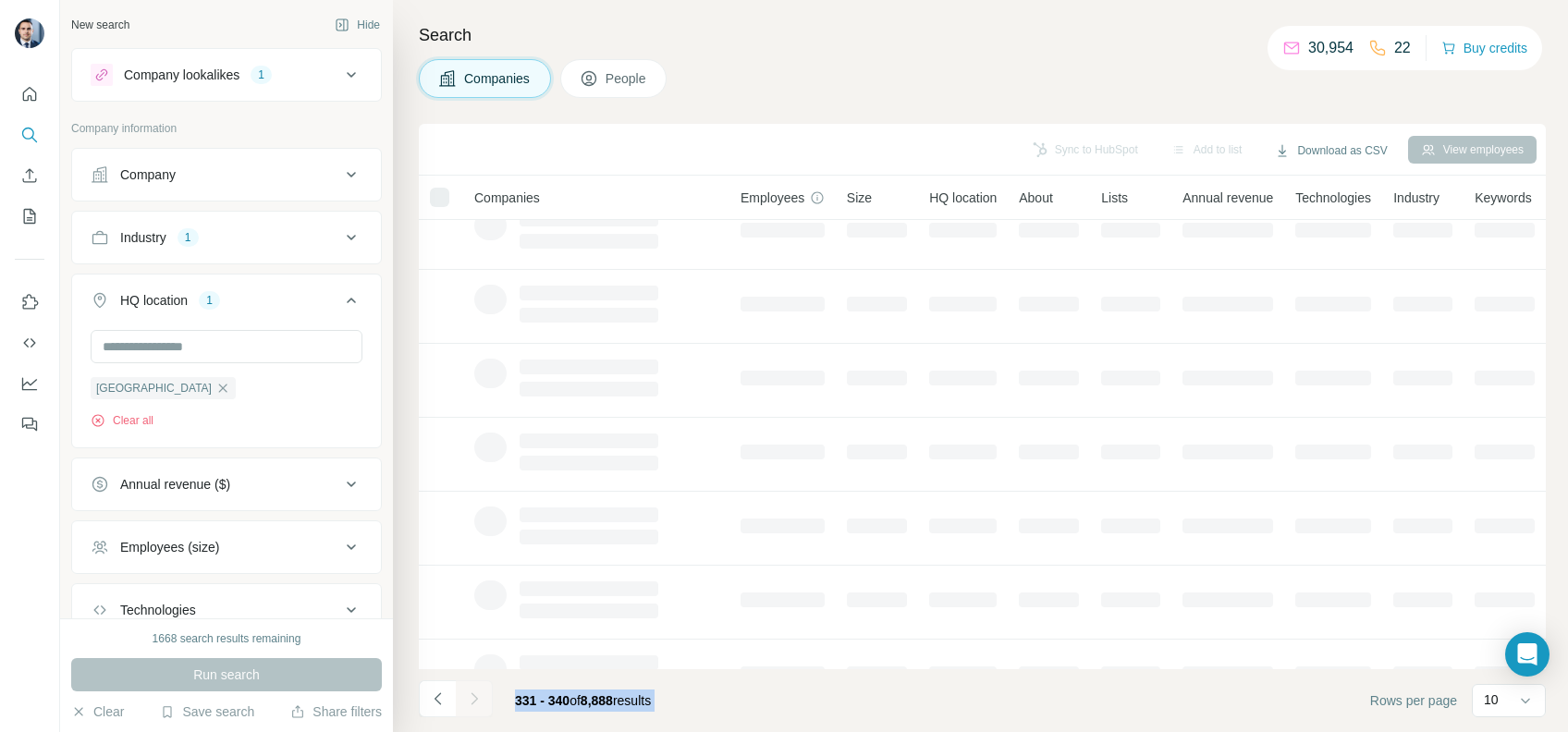
click at [473, 706] on div at bounding box center [474, 698] width 37 height 37
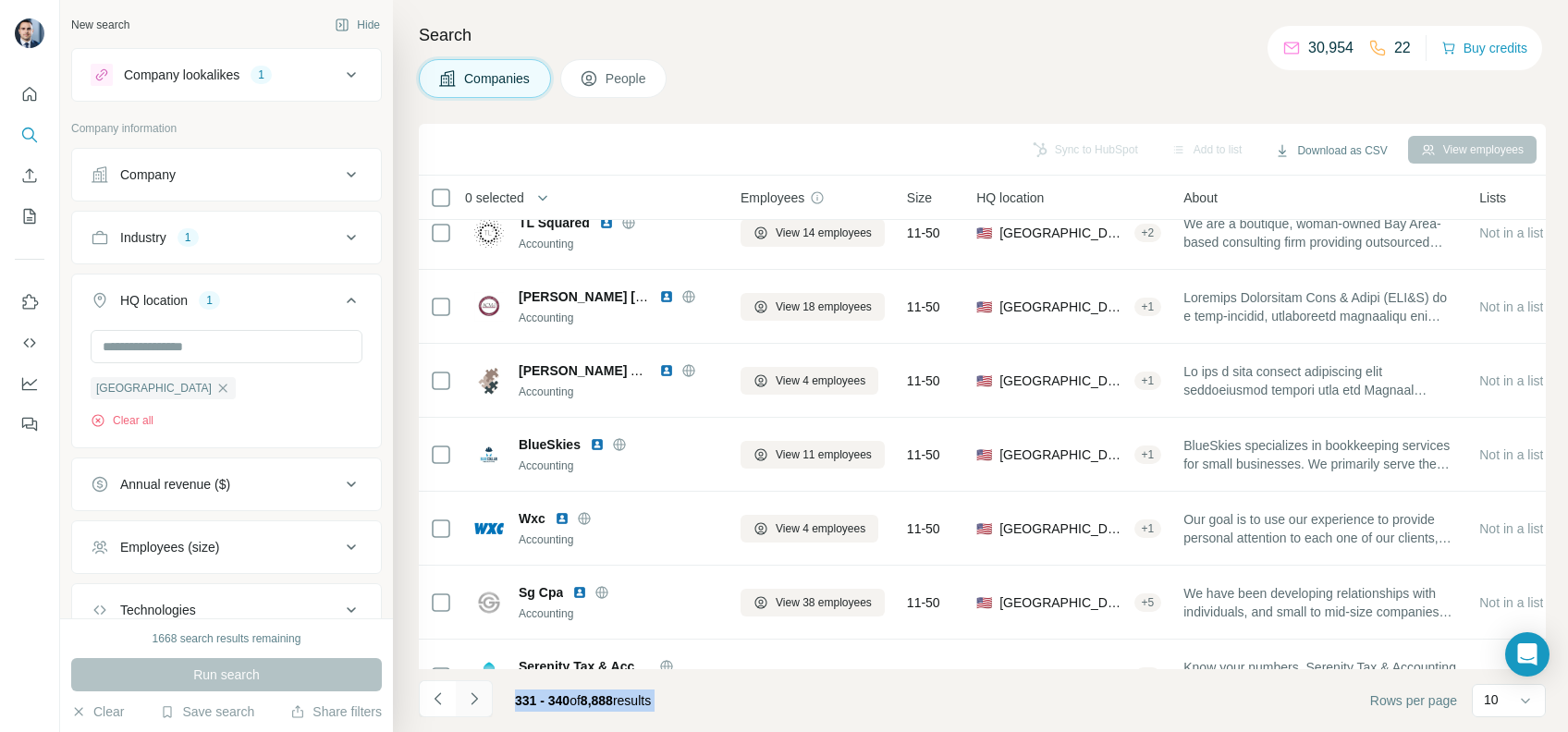
click at [473, 706] on icon "Navigate to next page" at bounding box center [475, 699] width 19 height 19
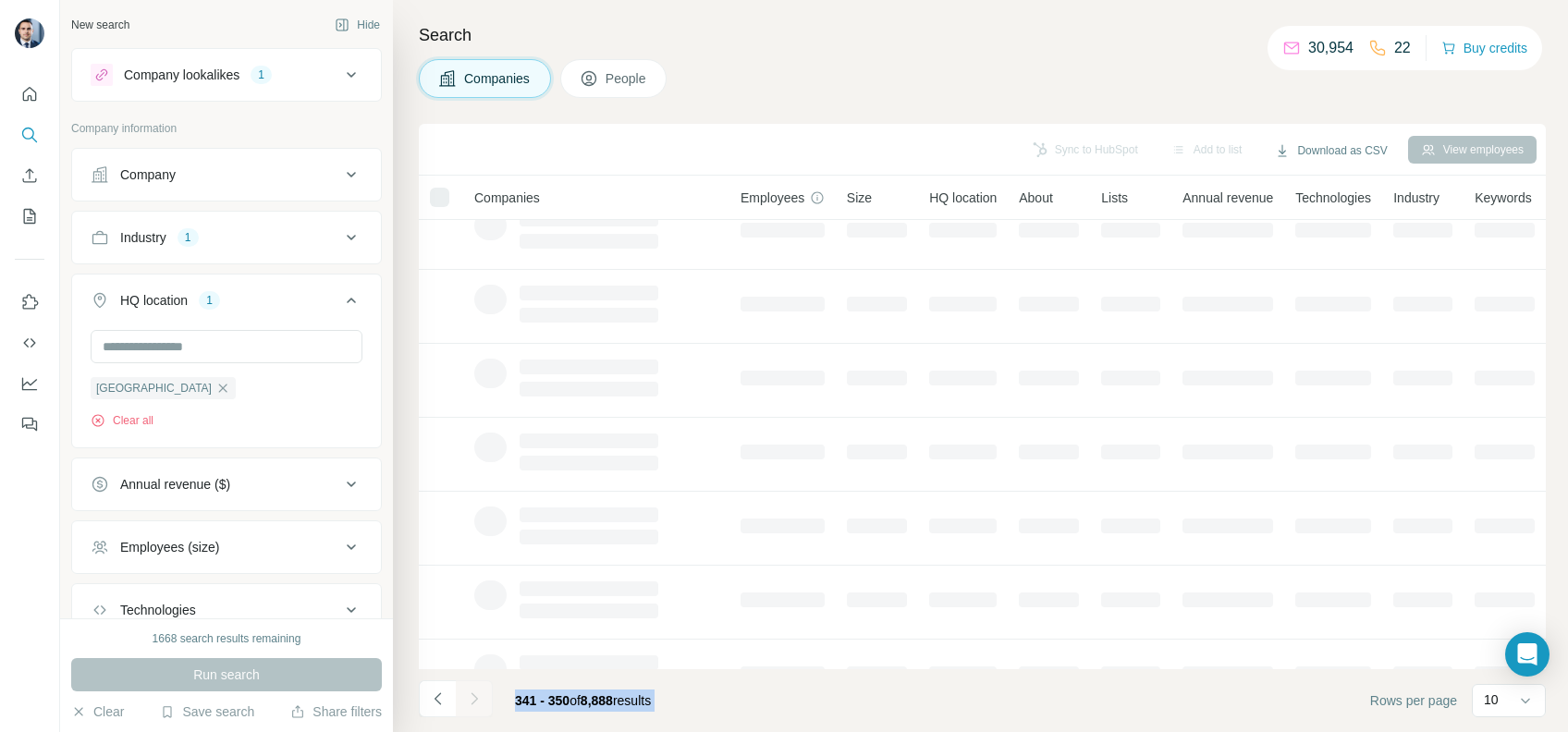
click at [473, 706] on div at bounding box center [474, 698] width 37 height 37
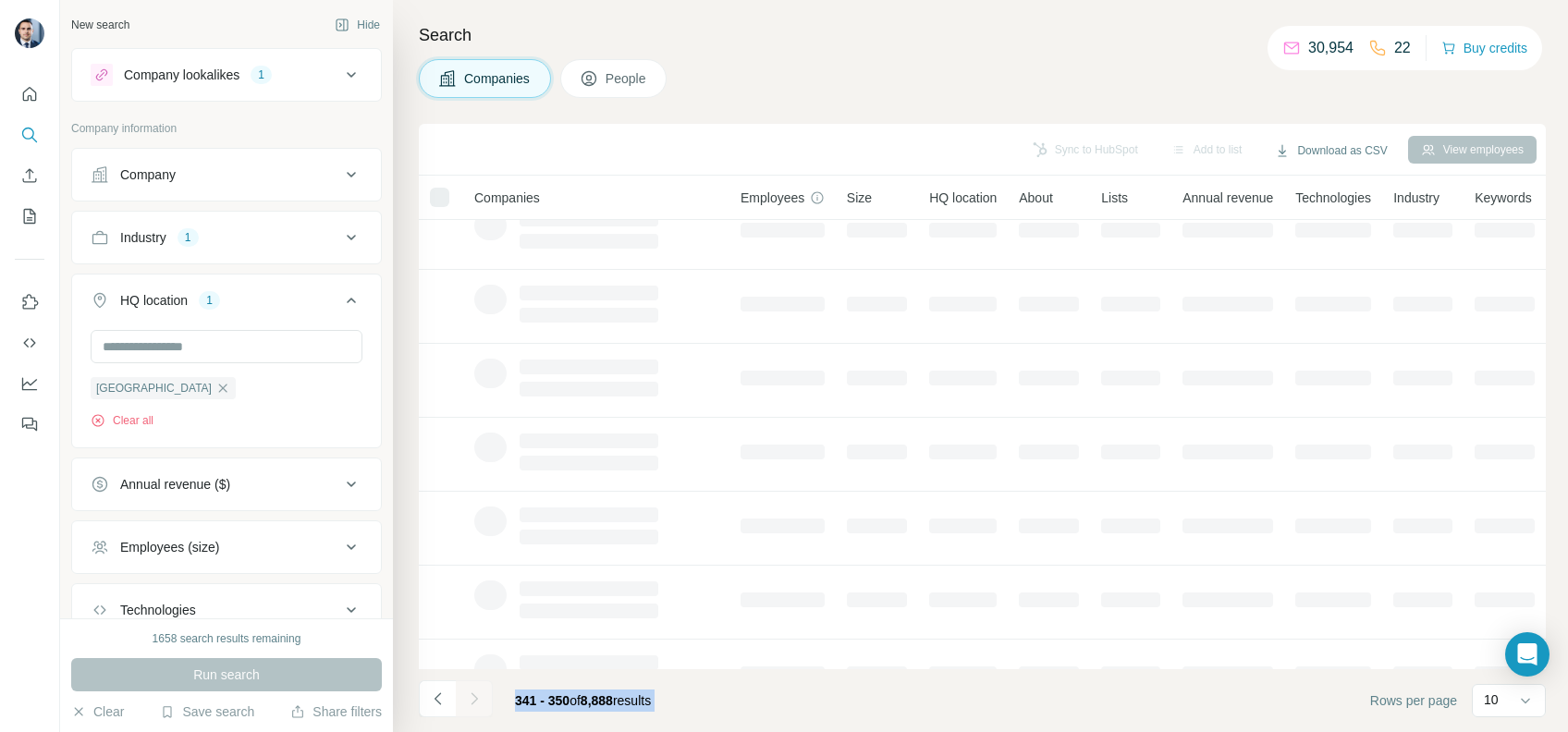
click at [473, 706] on div at bounding box center [474, 698] width 37 height 37
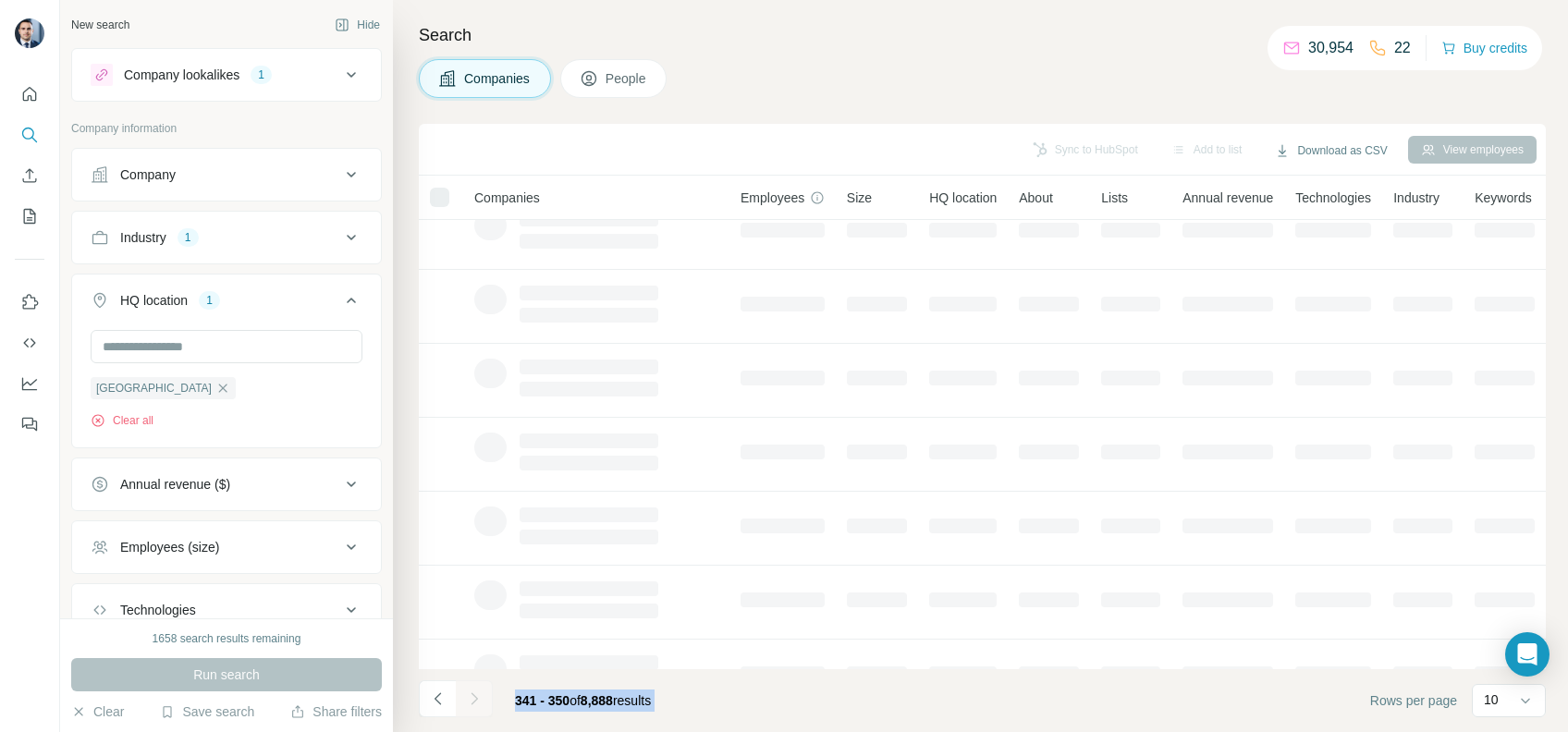
click at [473, 706] on div at bounding box center [474, 698] width 37 height 37
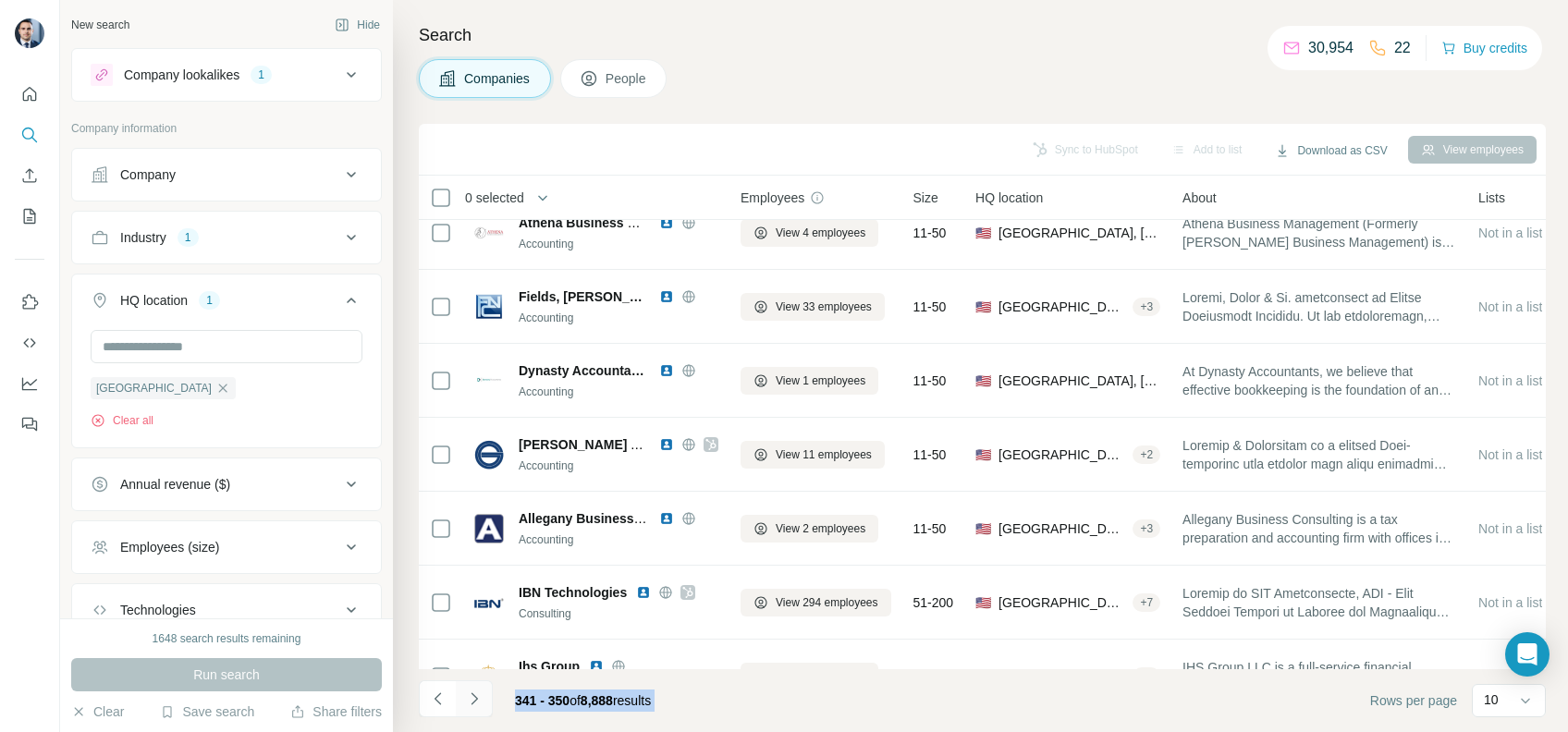
click at [473, 695] on icon "Navigate to next page" at bounding box center [475, 699] width 19 height 19
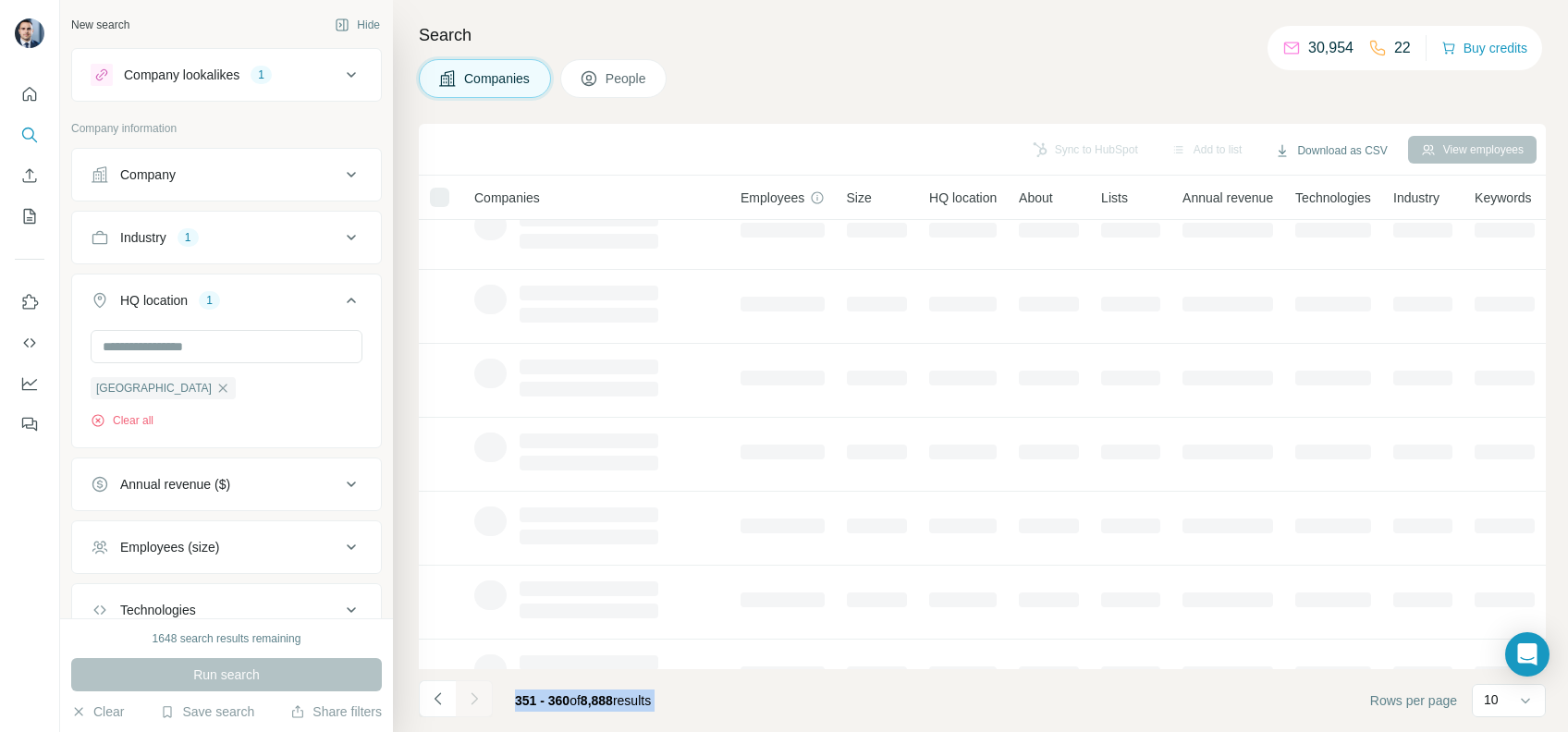
click at [473, 695] on div at bounding box center [474, 698] width 37 height 37
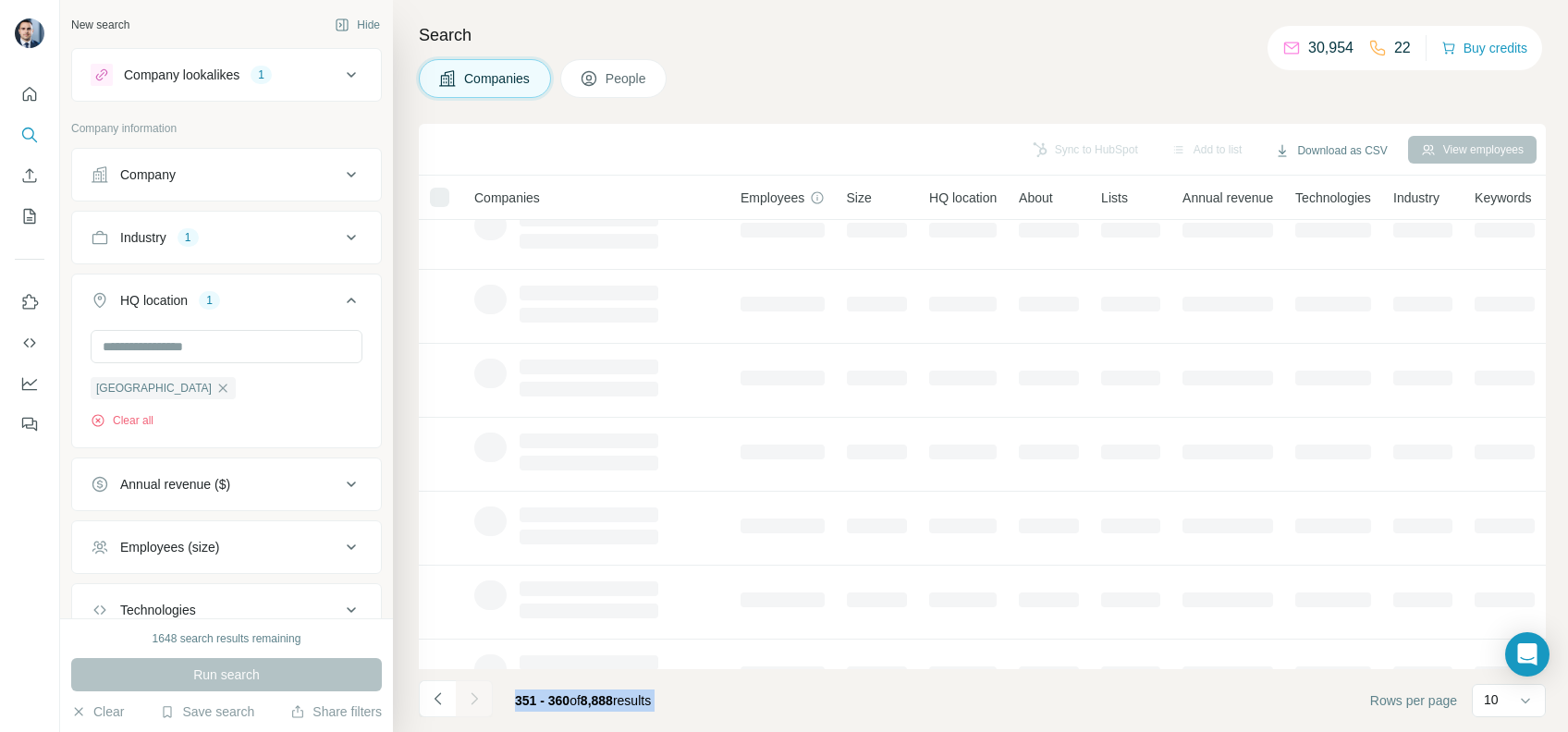
click at [473, 695] on div at bounding box center [474, 698] width 37 height 37
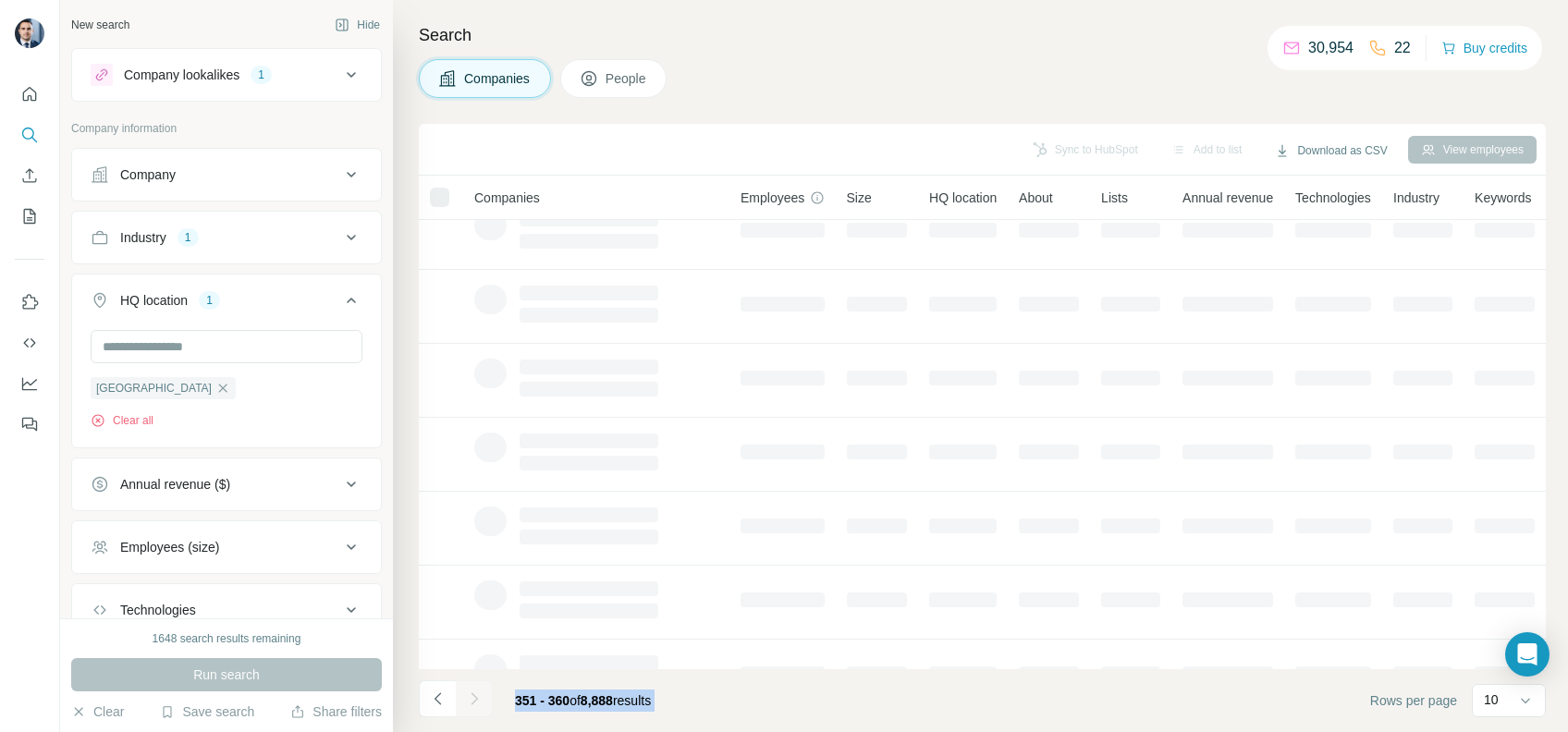
click at [473, 695] on div at bounding box center [474, 698] width 37 height 37
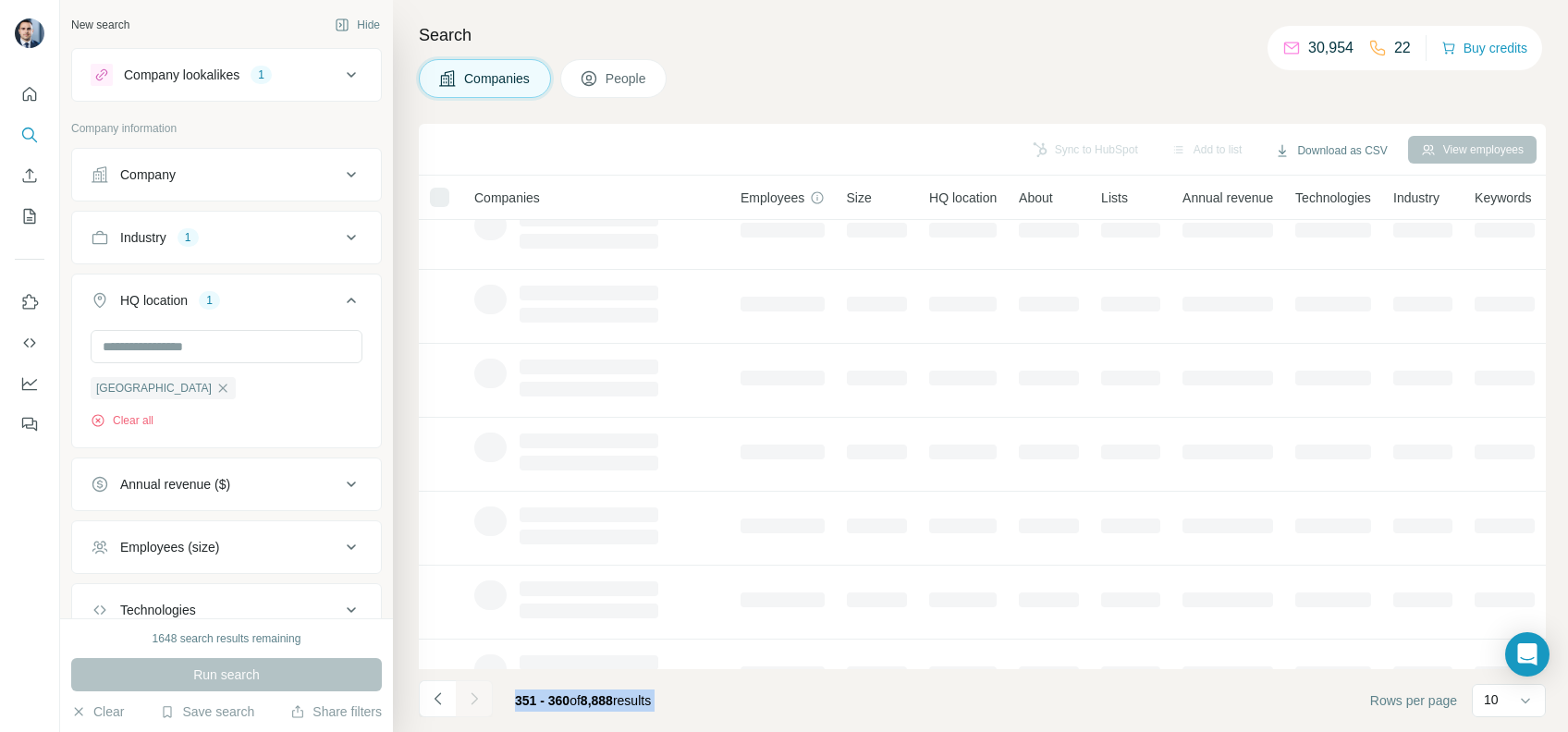
click at [473, 695] on div at bounding box center [474, 698] width 37 height 37
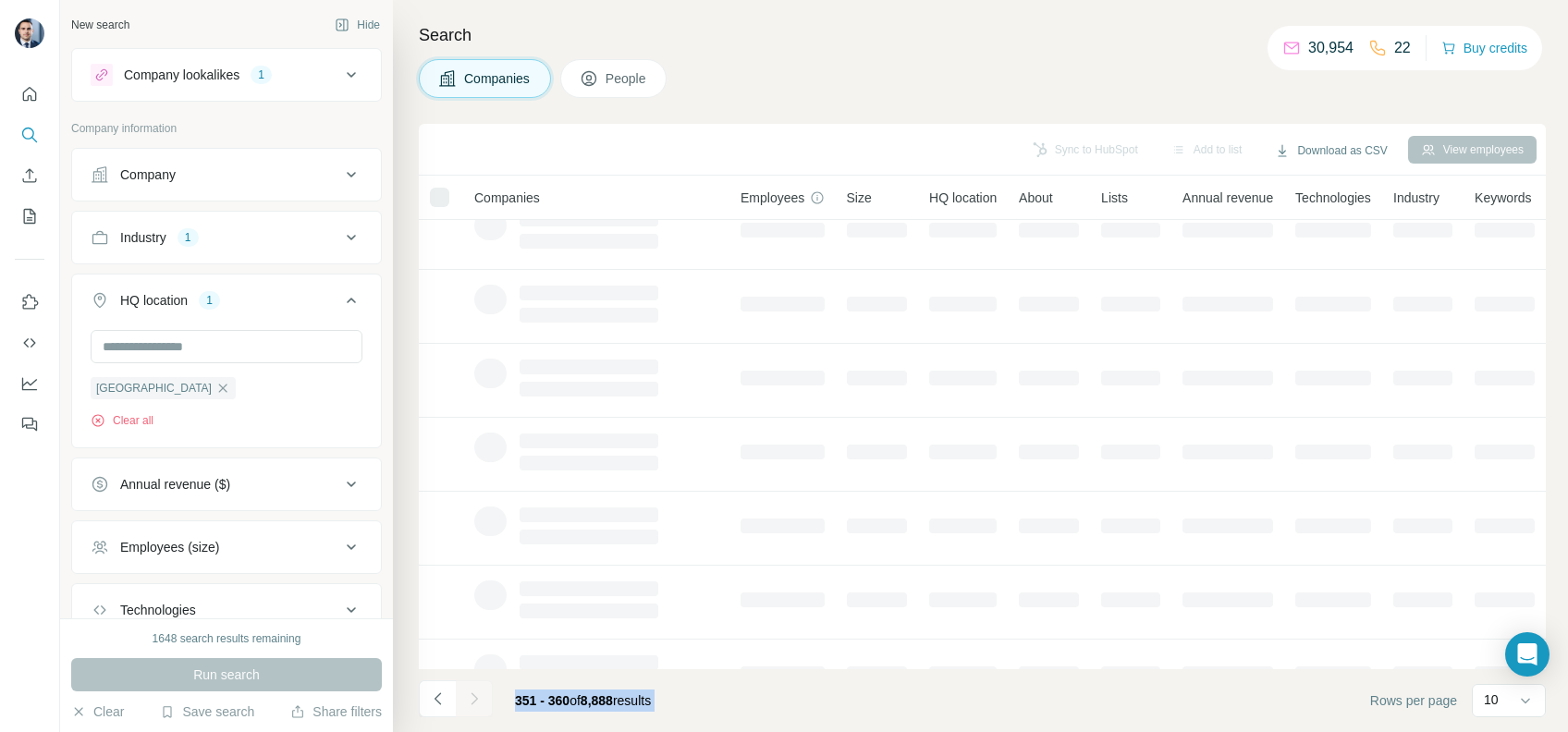
click at [473, 695] on div at bounding box center [474, 698] width 37 height 37
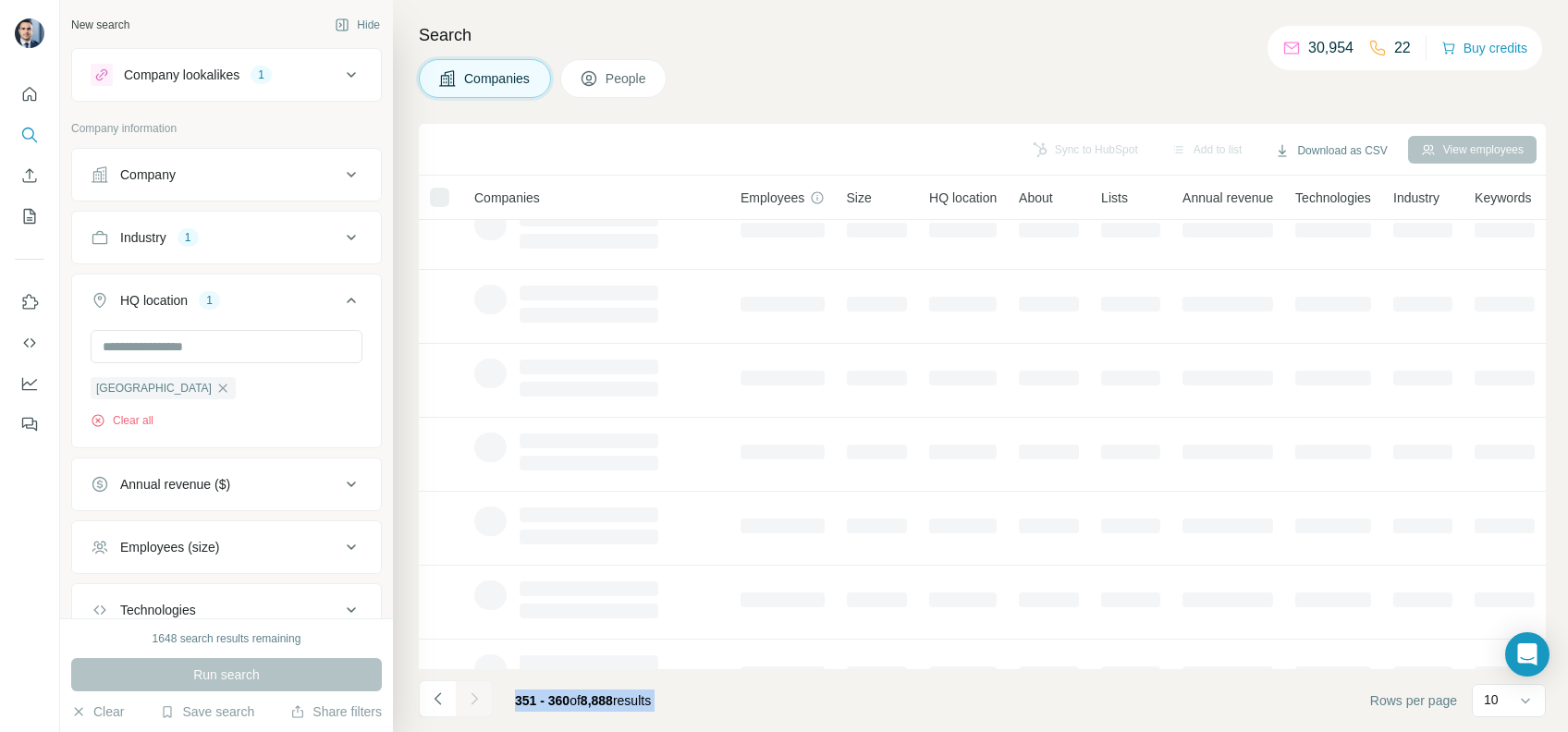
click at [473, 695] on div at bounding box center [474, 698] width 37 height 37
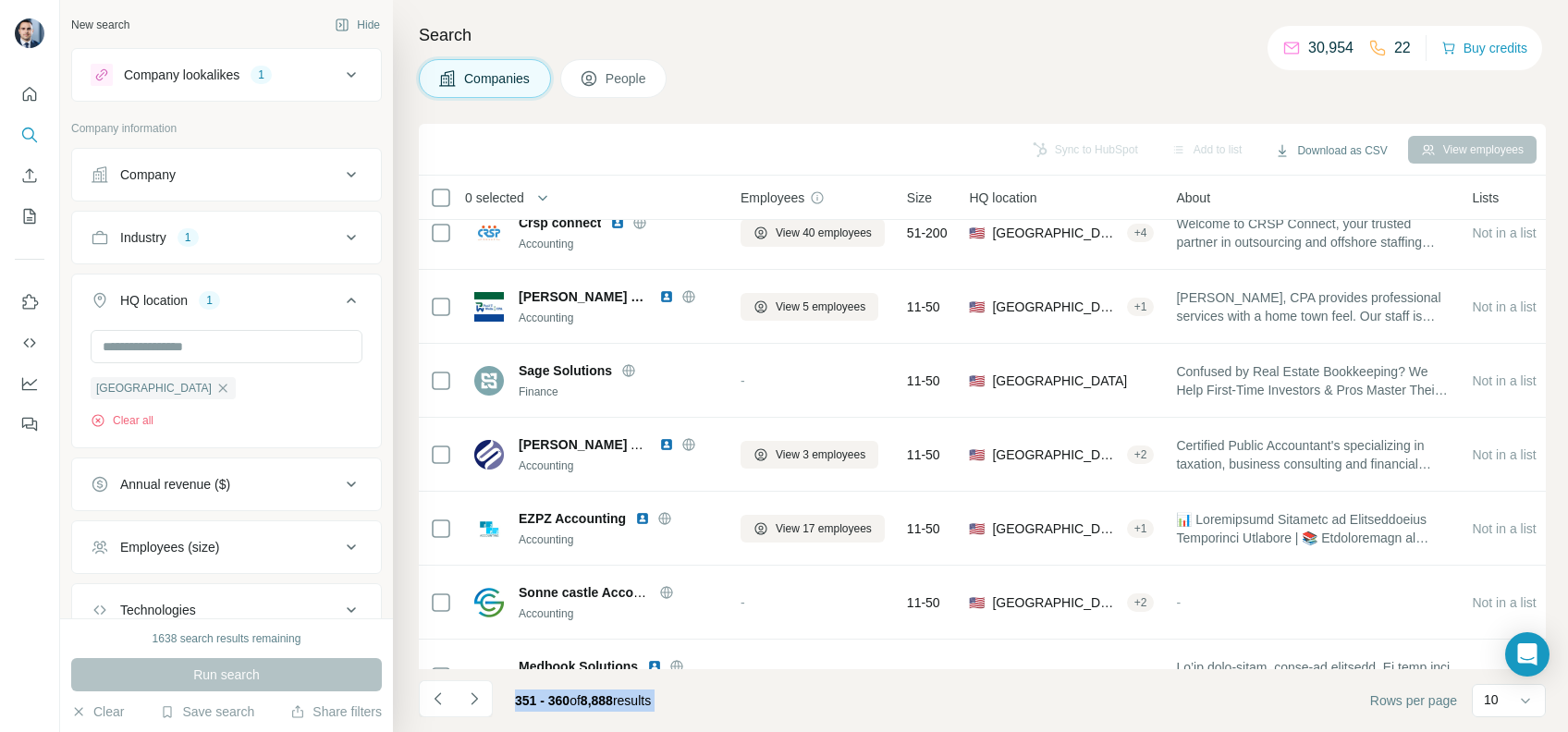
click at [791, 695] on footer "351 - 360 of 8,888 results Rows per page 10" at bounding box center [981, 700] width 1127 height 63
click at [473, 690] on icon "Navigate to next page" at bounding box center [475, 699] width 19 height 19
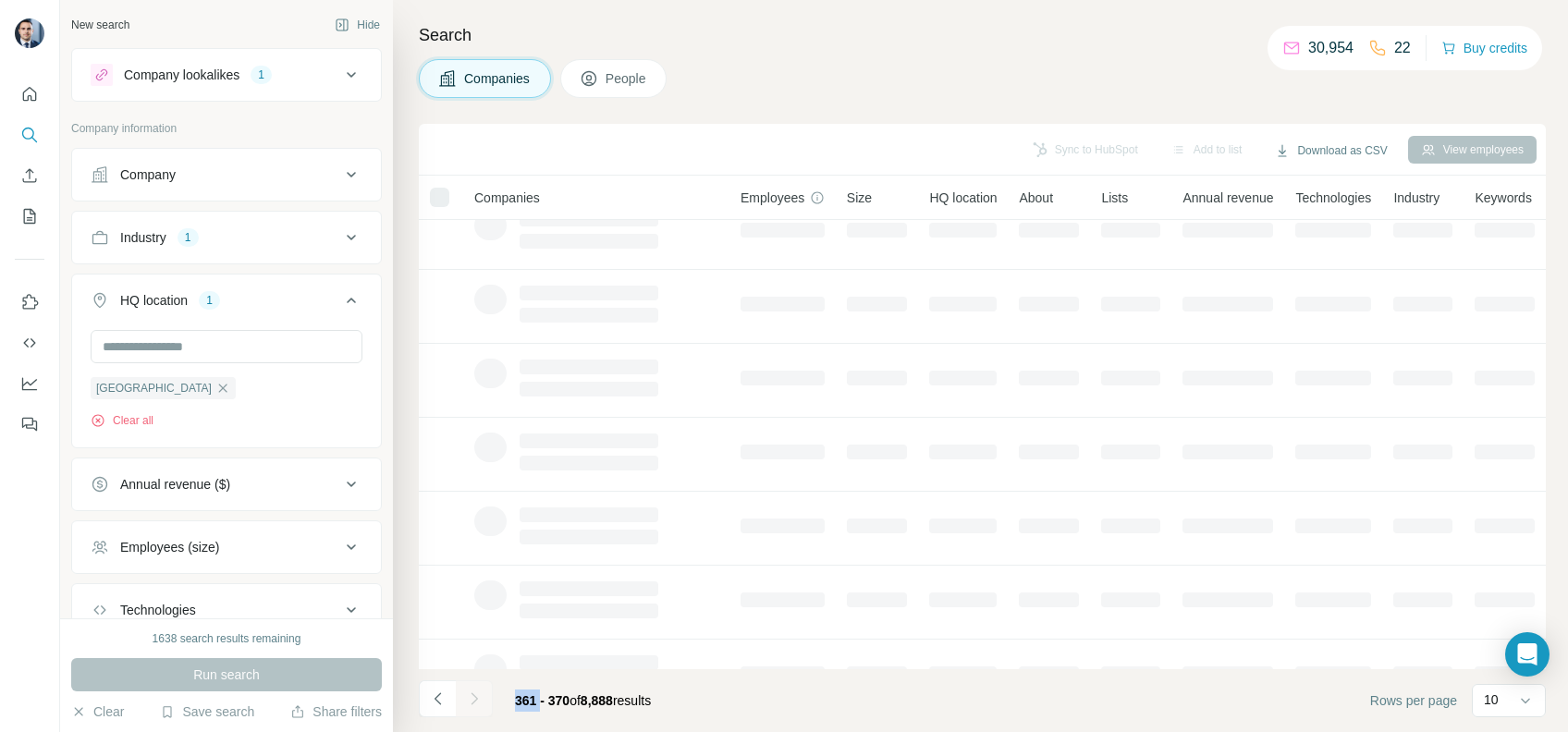
click at [473, 689] on div at bounding box center [474, 698] width 37 height 37
click at [470, 696] on div at bounding box center [474, 698] width 37 height 37
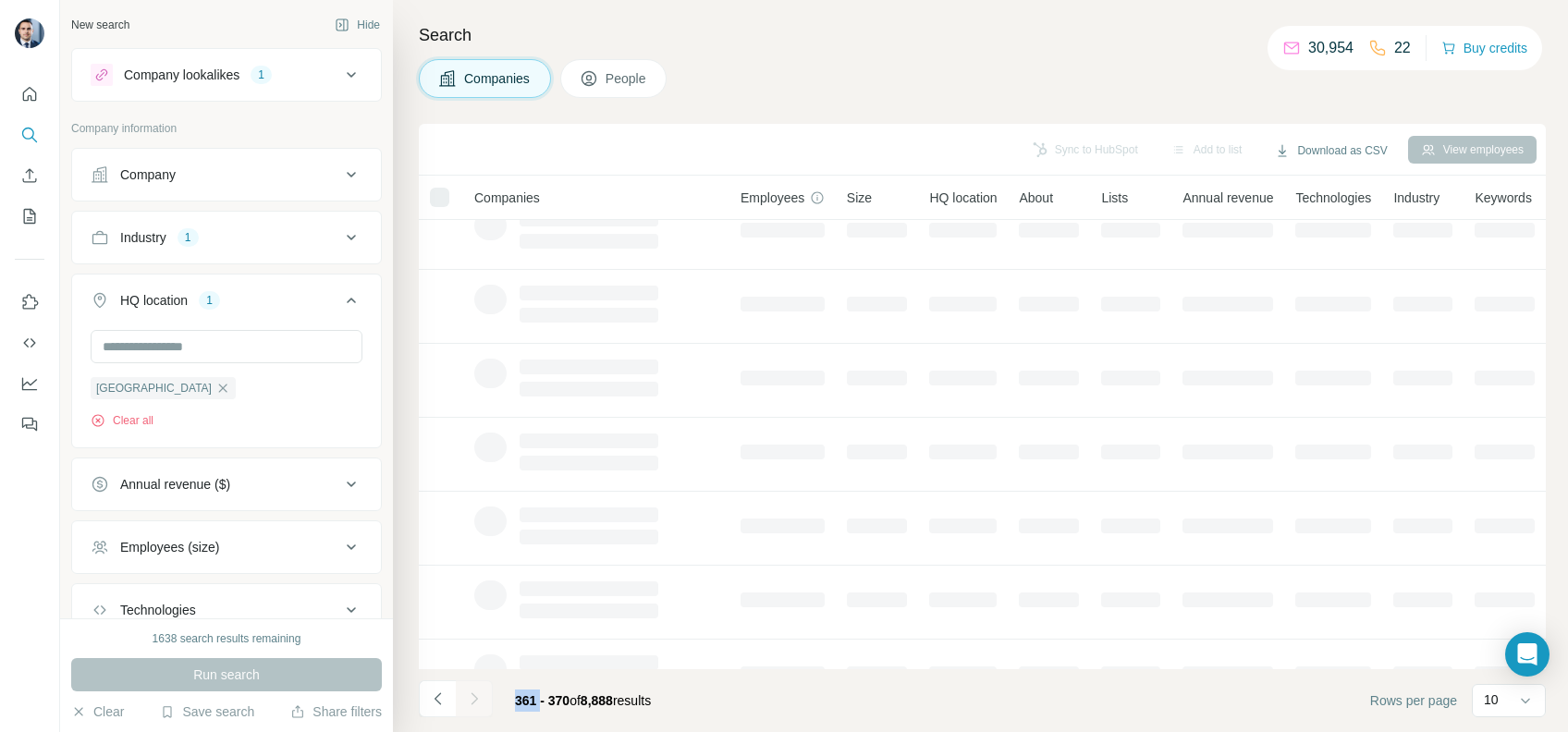
click at [470, 696] on div at bounding box center [474, 698] width 37 height 37
click at [470, 696] on icon "Navigate to next page" at bounding box center [475, 699] width 19 height 19
click at [470, 696] on div at bounding box center [474, 698] width 37 height 37
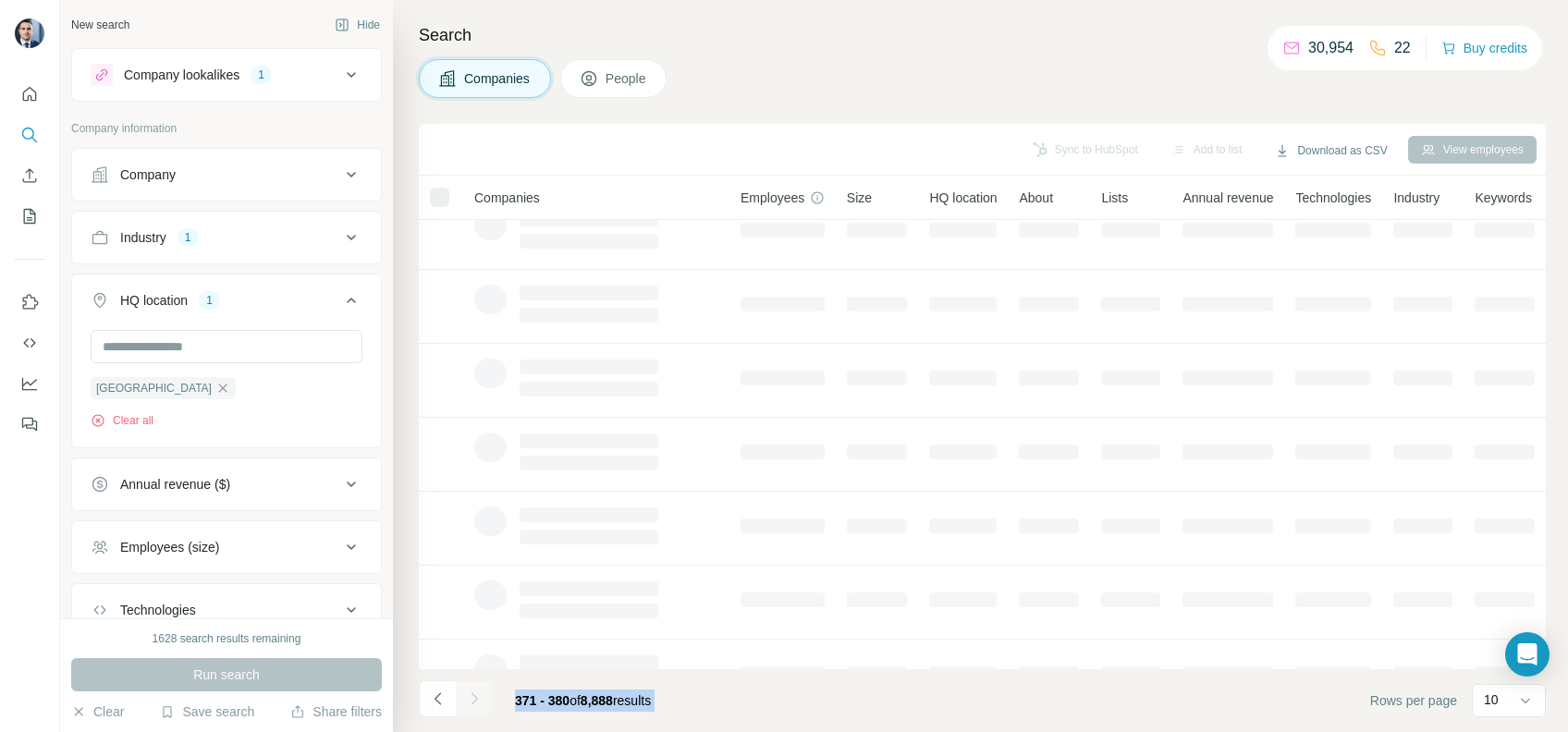
click at [470, 696] on div at bounding box center [474, 698] width 37 height 37
click at [470, 696] on icon "Navigate to next page" at bounding box center [475, 699] width 19 height 19
click at [470, 696] on div at bounding box center [474, 698] width 37 height 37
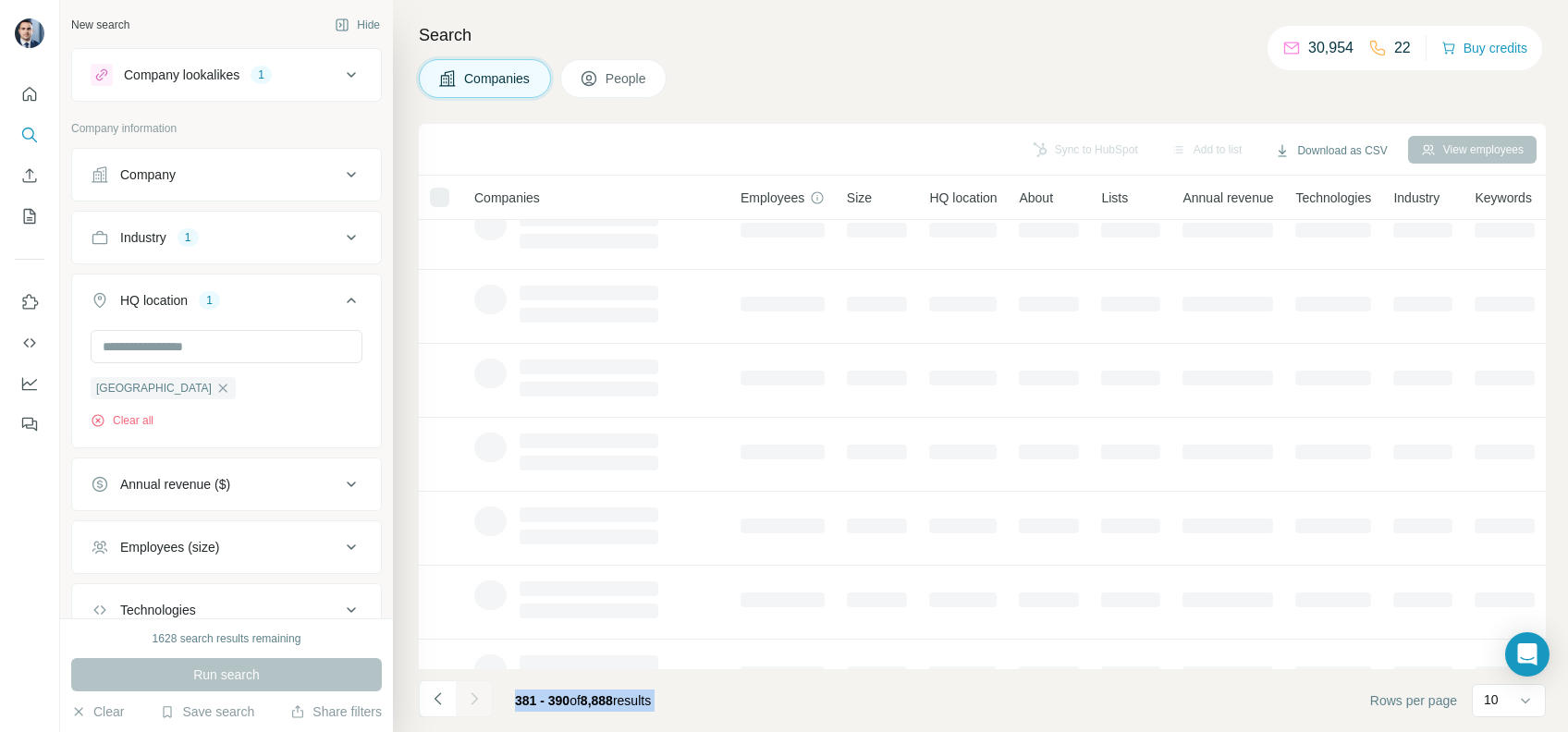
click at [470, 696] on div at bounding box center [474, 698] width 37 height 37
click at [470, 696] on icon "Navigate to next page" at bounding box center [475, 699] width 19 height 19
click at [470, 696] on div at bounding box center [474, 698] width 37 height 37
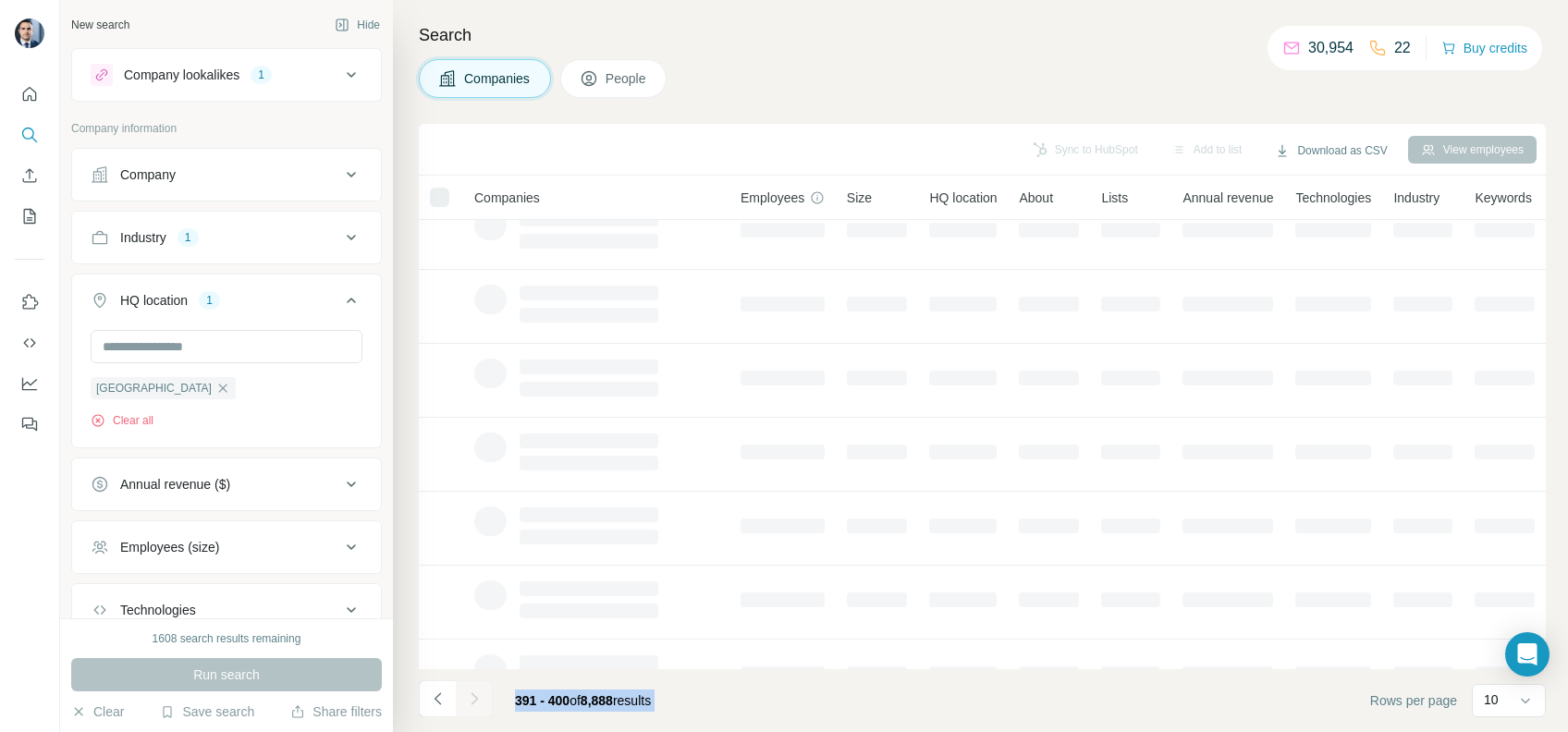
click at [470, 696] on div at bounding box center [474, 698] width 37 height 37
click at [470, 696] on icon "Navigate to next page" at bounding box center [475, 699] width 19 height 19
click at [470, 696] on div at bounding box center [474, 698] width 37 height 37
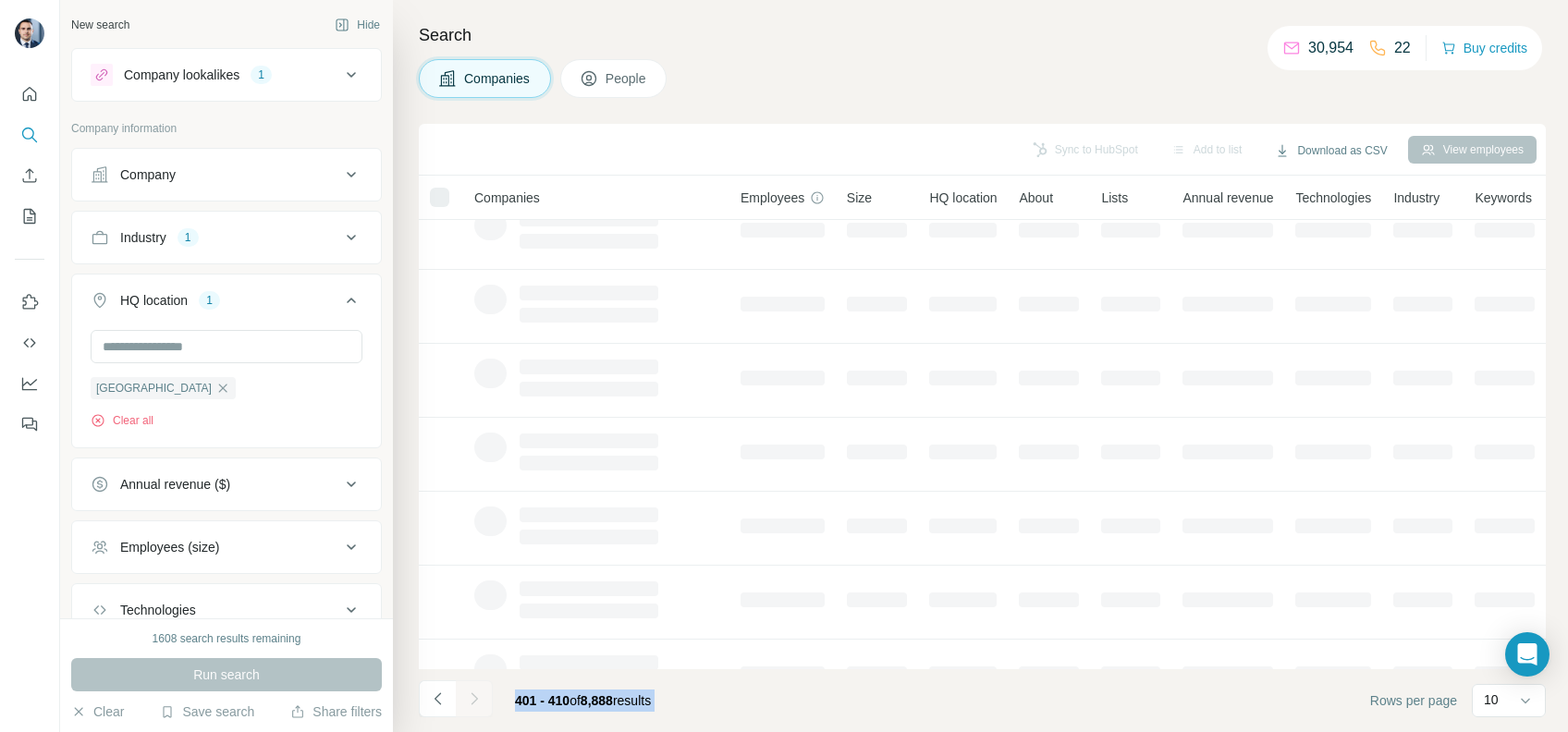
click at [470, 696] on div at bounding box center [474, 698] width 37 height 37
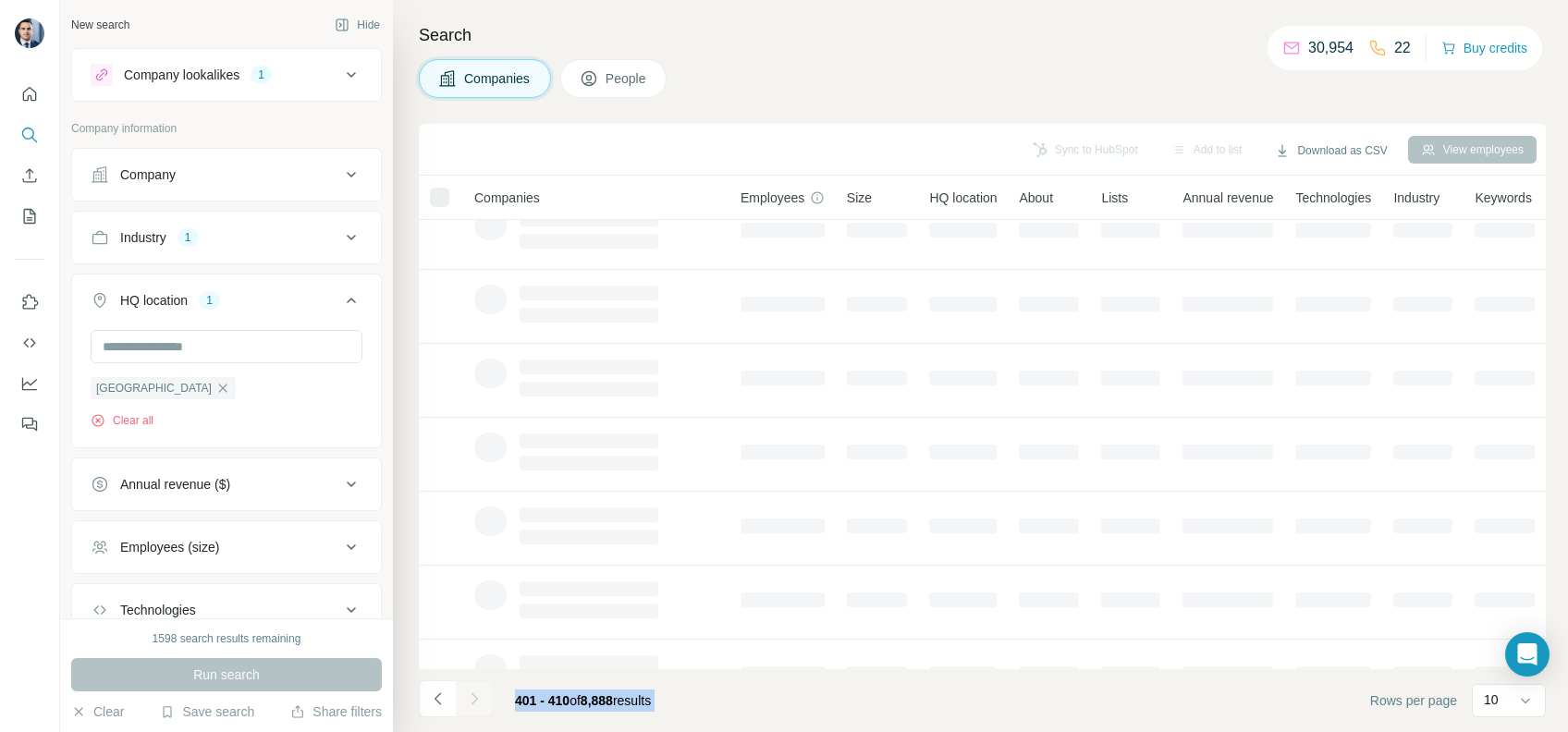
click at [470, 696] on icon "Navigate to next page" at bounding box center [475, 699] width 19 height 19
click at [470, 696] on div at bounding box center [474, 698] width 37 height 37
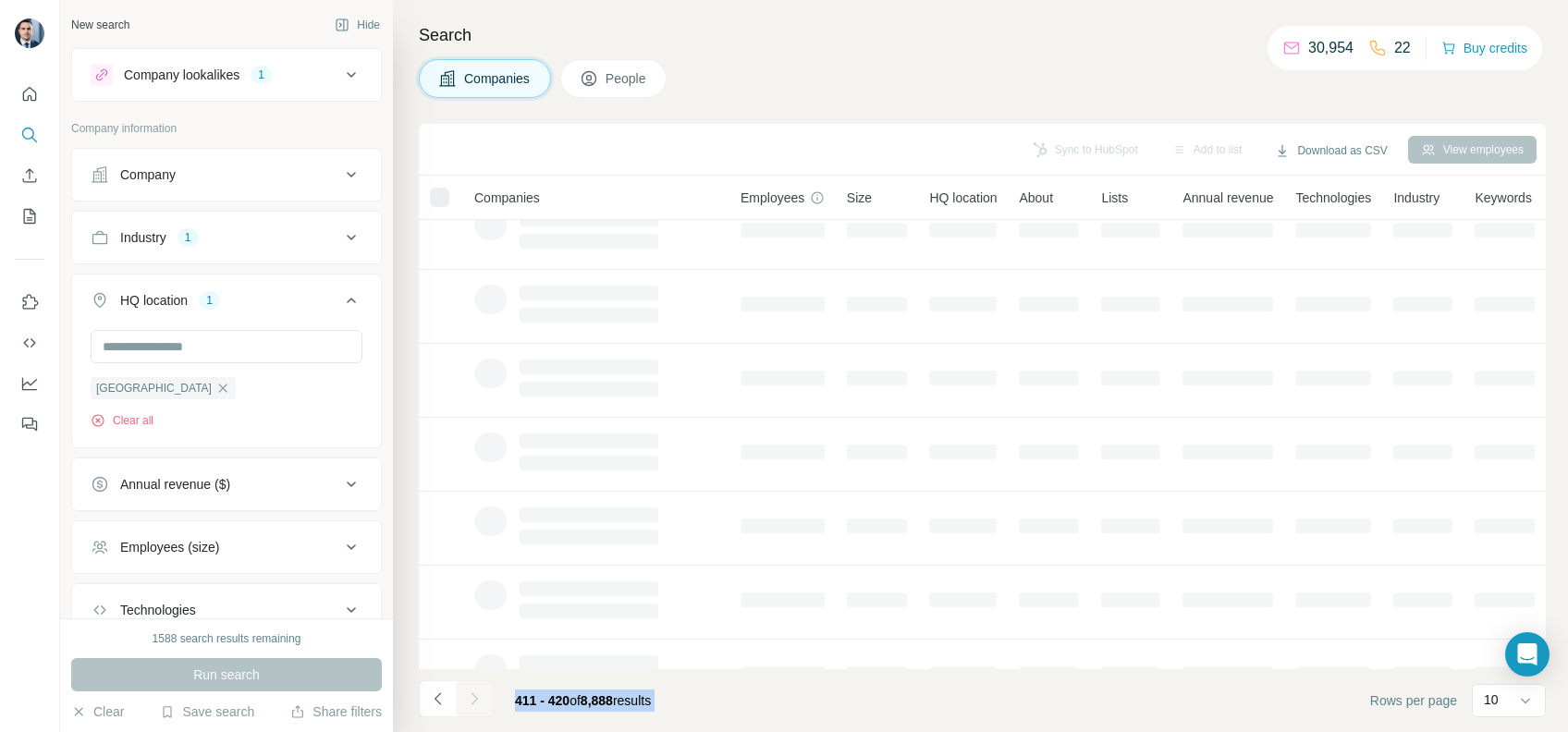
click at [470, 696] on div at bounding box center [474, 698] width 37 height 37
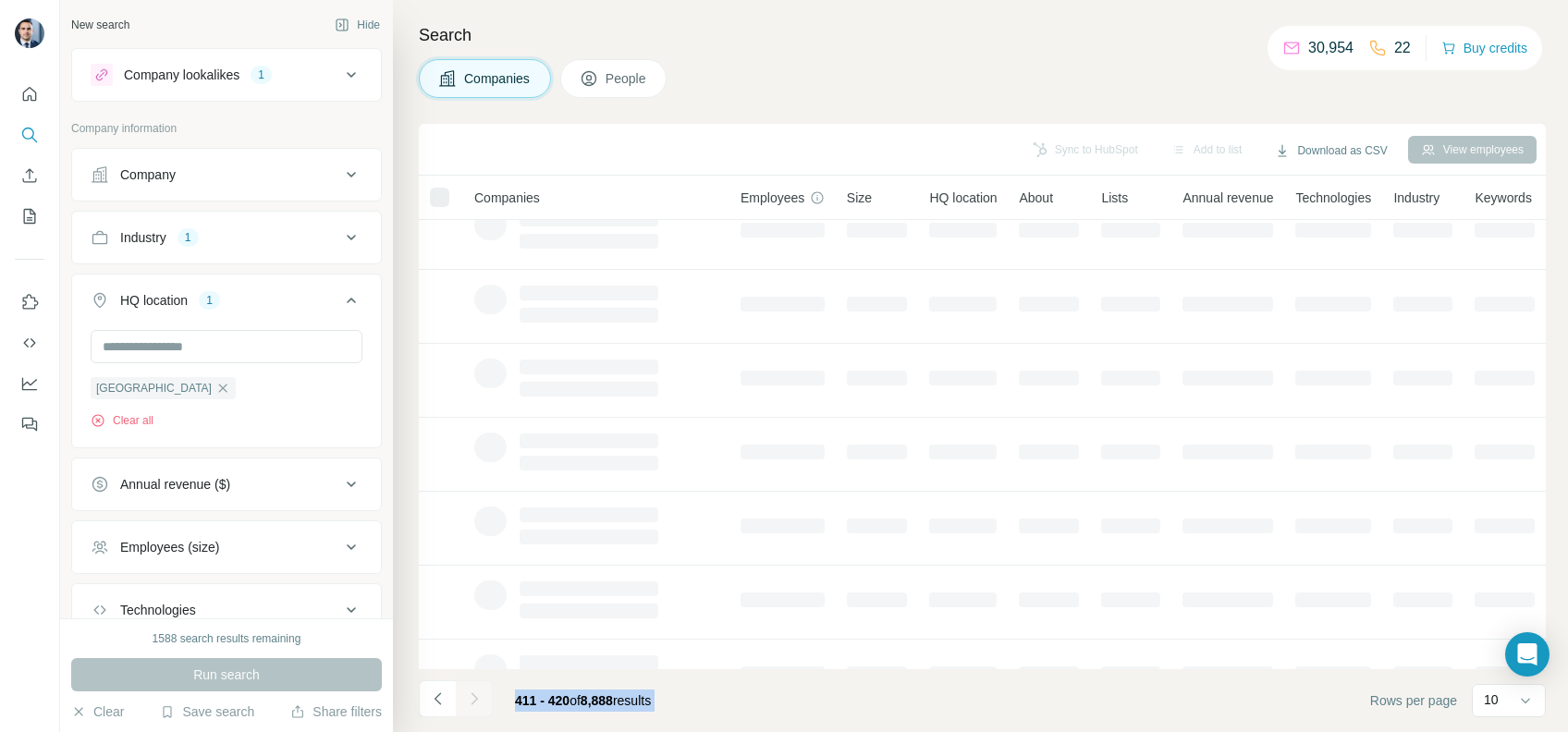
click at [470, 696] on icon "Navigate to next page" at bounding box center [475, 699] width 19 height 19
click at [470, 696] on div at bounding box center [474, 698] width 37 height 37
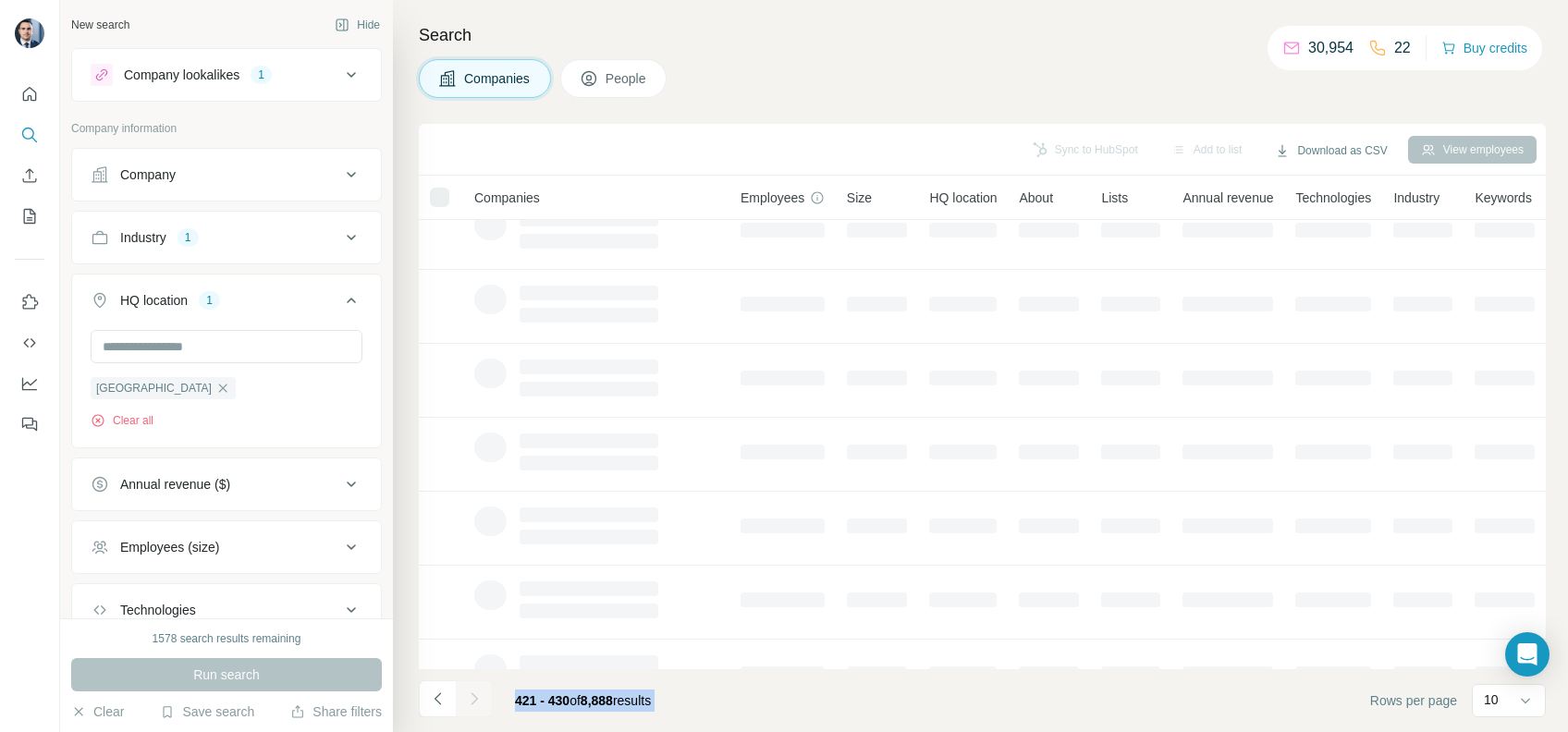
click at [470, 696] on div at bounding box center [474, 698] width 37 height 37
click at [470, 696] on icon "Navigate to next page" at bounding box center [475, 699] width 19 height 19
click at [470, 696] on div at bounding box center [474, 698] width 37 height 37
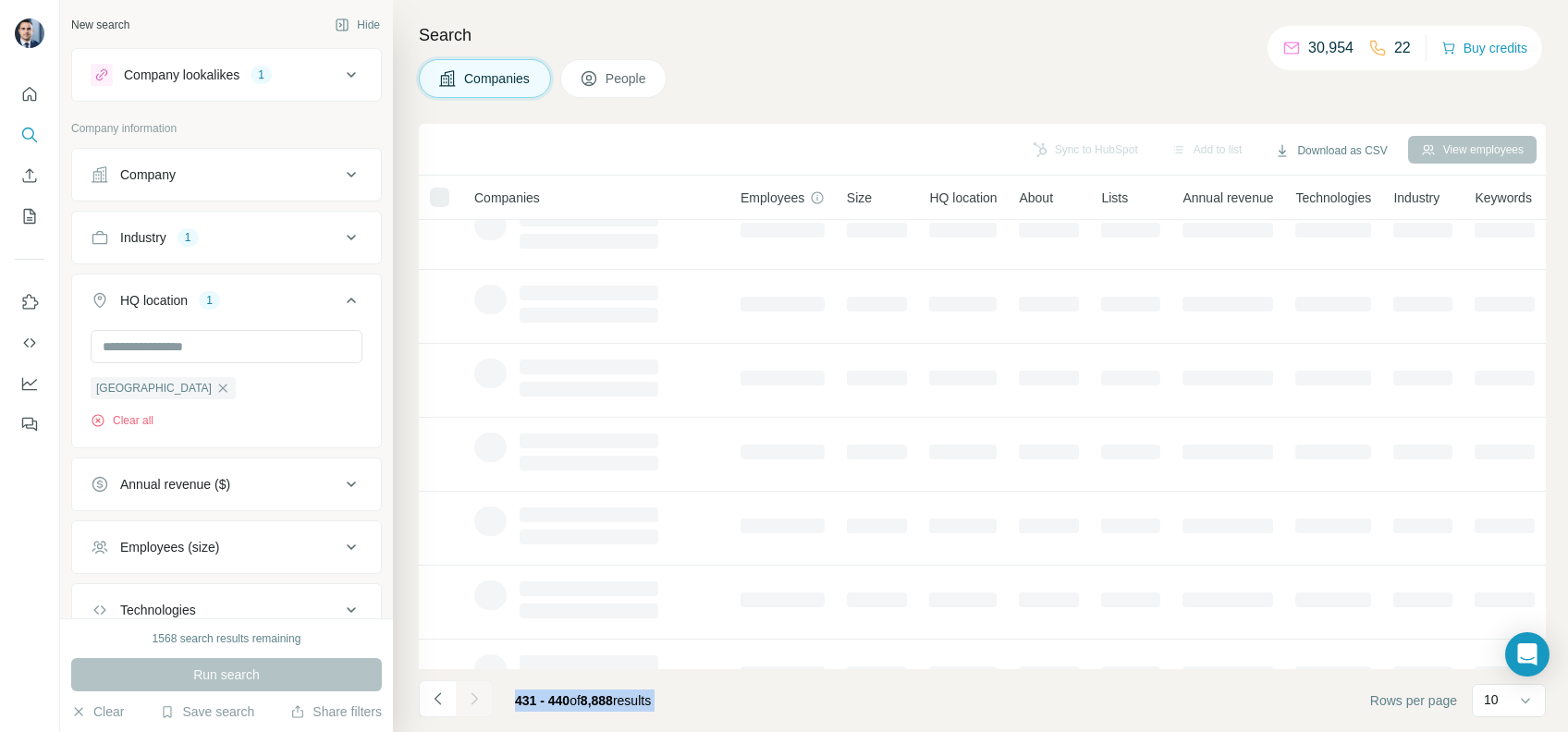
click at [470, 696] on div at bounding box center [474, 698] width 37 height 37
click at [470, 696] on icon "Navigate to next page" at bounding box center [475, 699] width 19 height 19
click at [470, 696] on div at bounding box center [474, 698] width 37 height 37
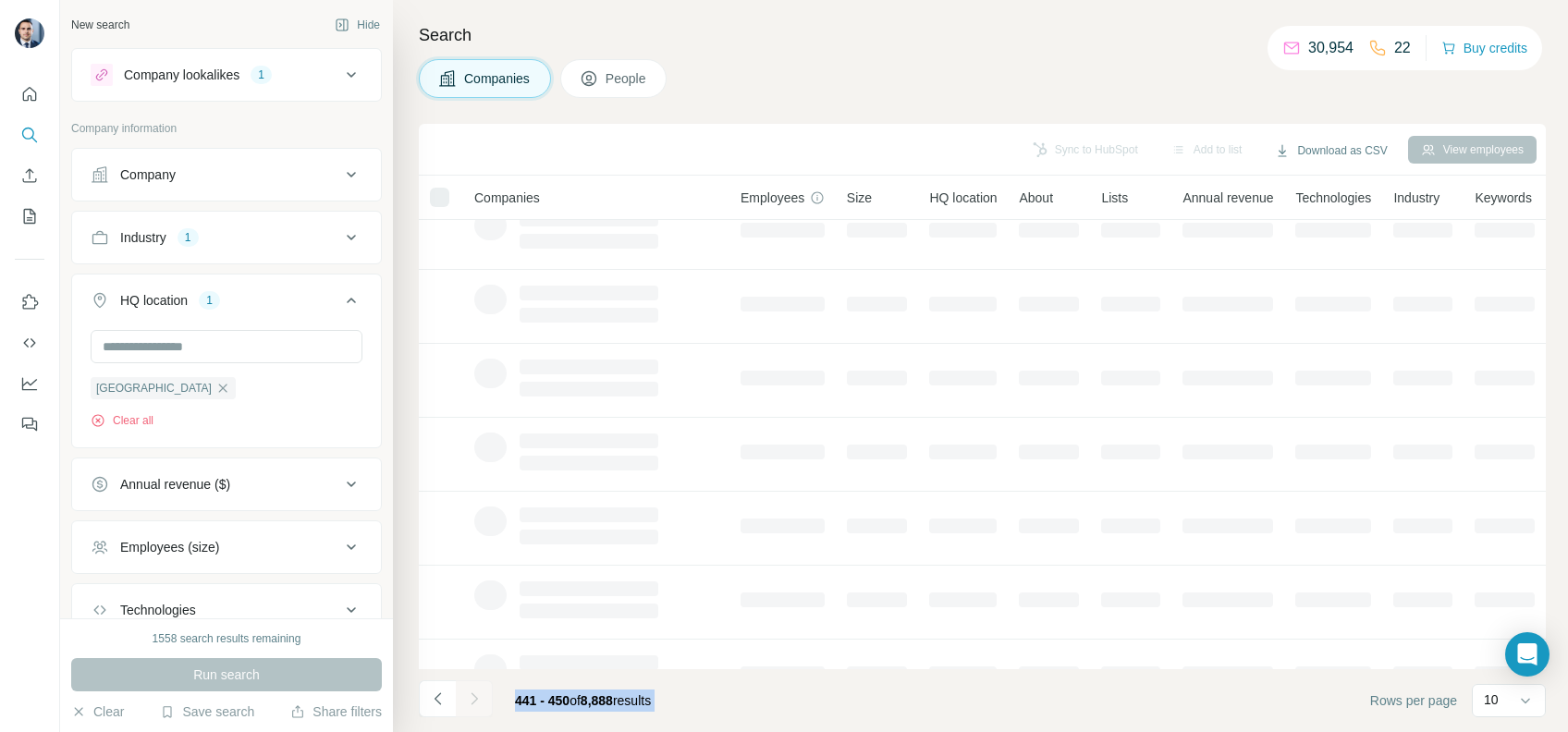
click at [470, 696] on div at bounding box center [474, 698] width 37 height 37
click at [470, 696] on icon "Navigate to next page" at bounding box center [475, 699] width 19 height 19
click at [470, 696] on div at bounding box center [474, 698] width 37 height 37
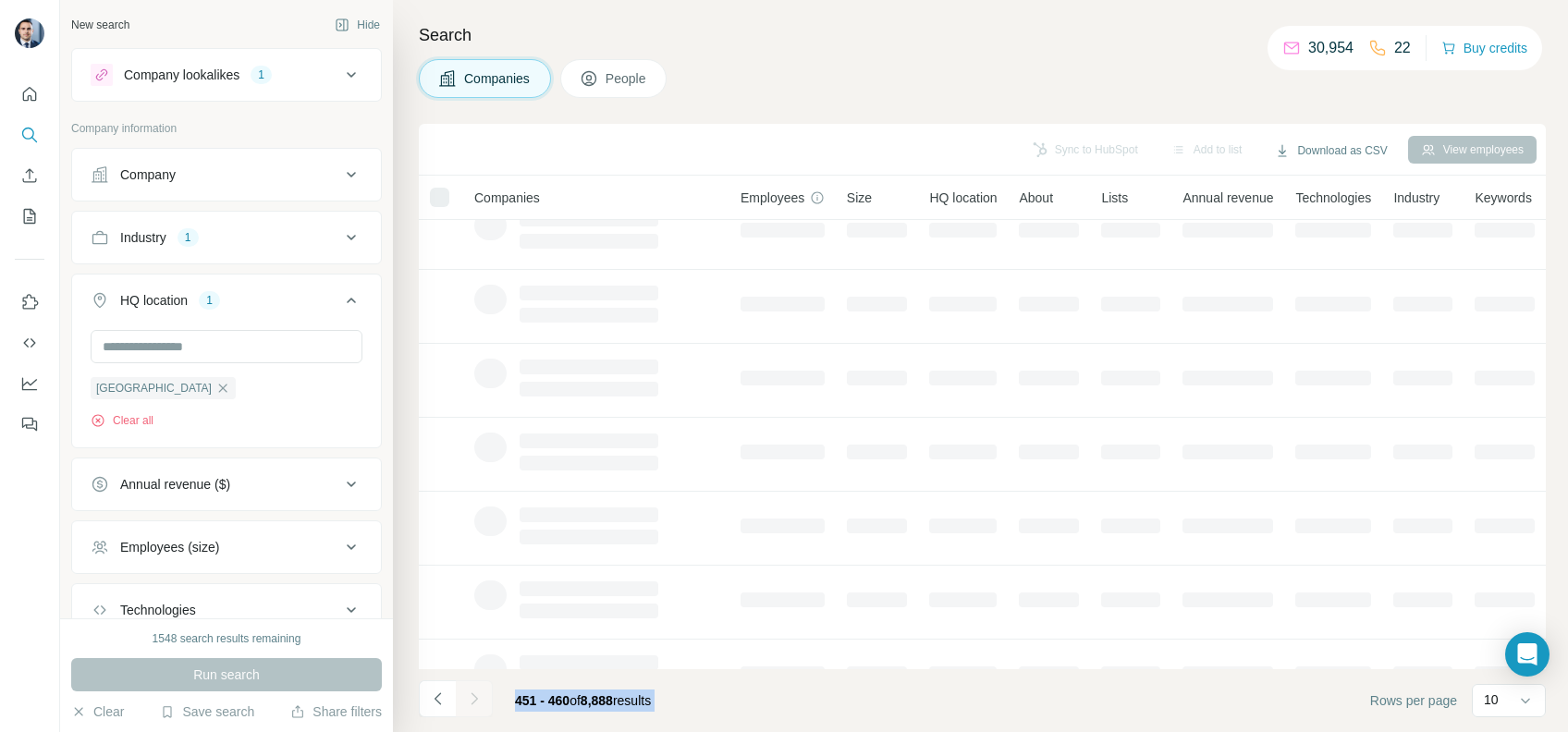
click at [470, 696] on div at bounding box center [474, 698] width 37 height 37
click at [470, 696] on icon "Navigate to next page" at bounding box center [475, 699] width 19 height 19
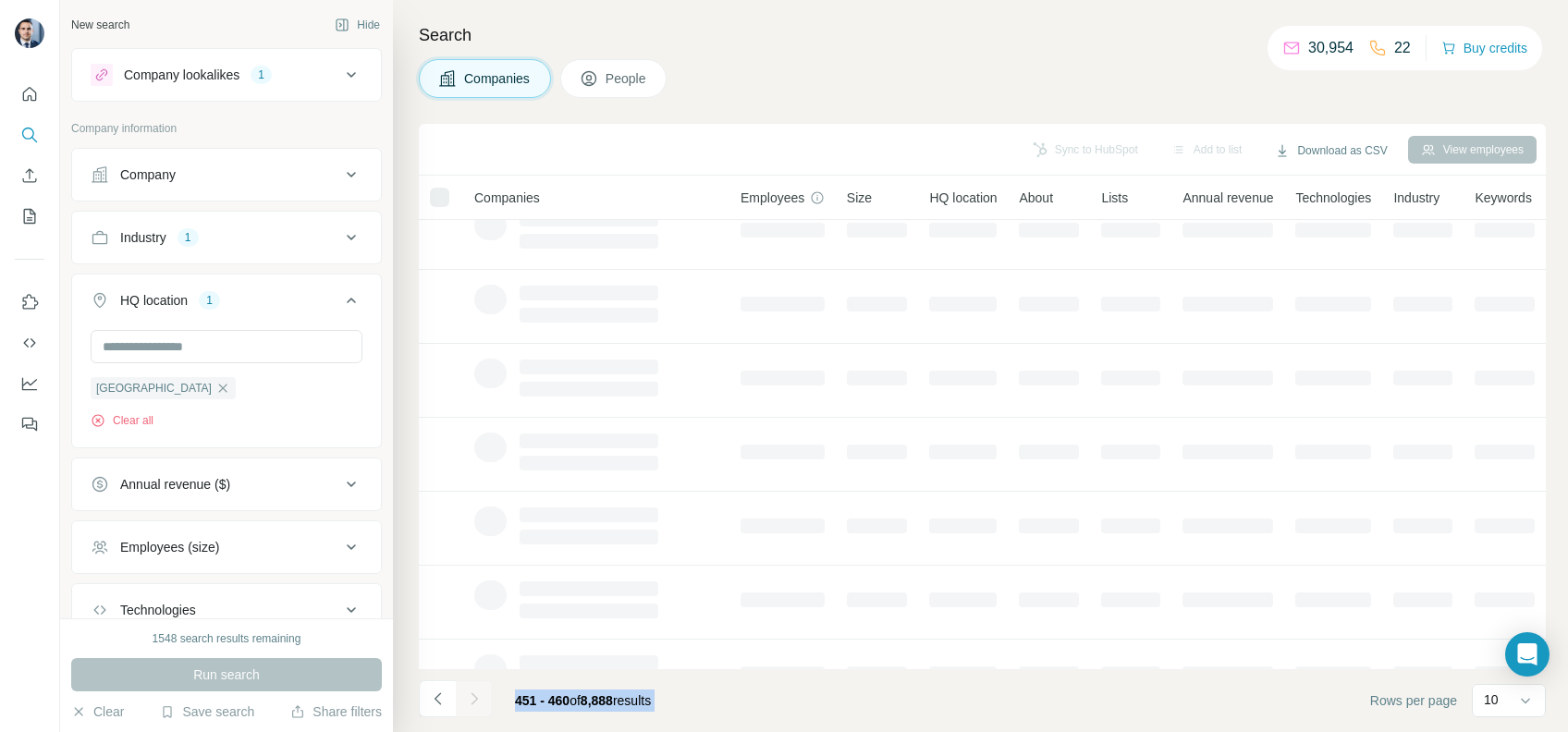
click at [470, 696] on div at bounding box center [474, 698] width 37 height 37
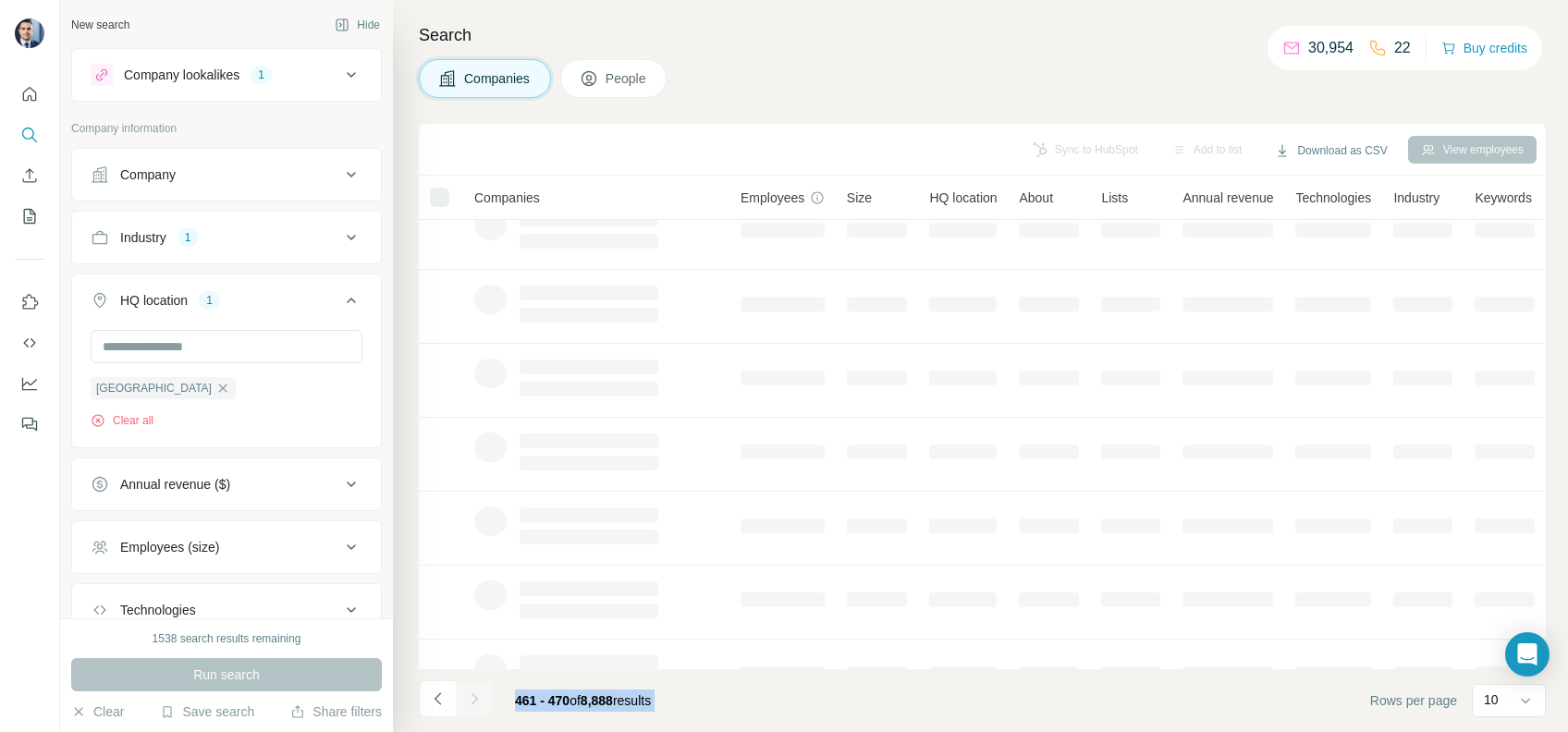
click at [470, 696] on div at bounding box center [474, 698] width 37 height 37
click at [470, 696] on icon "Navigate to next page" at bounding box center [475, 699] width 19 height 19
click at [470, 696] on div at bounding box center [474, 698] width 37 height 37
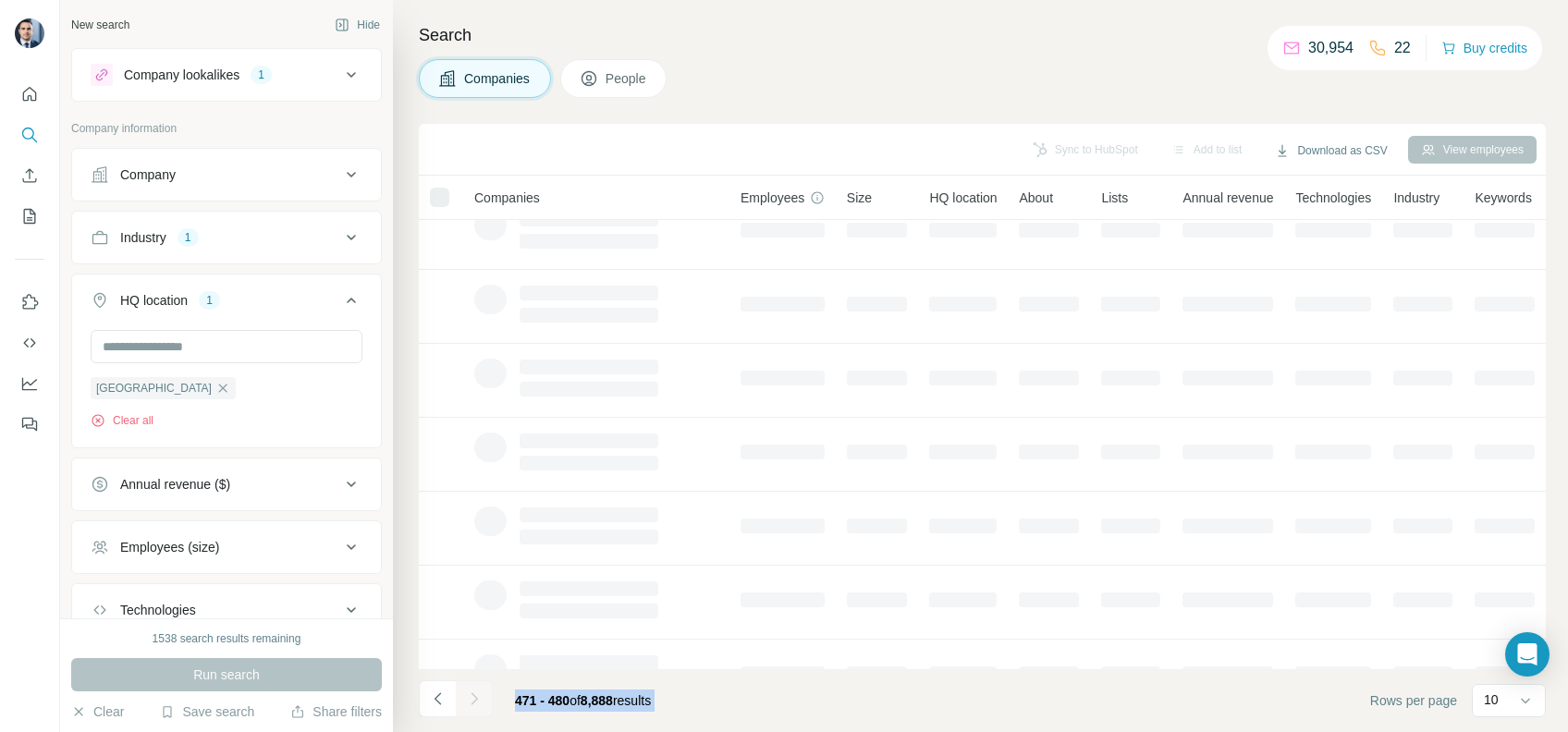
click at [470, 696] on icon "Navigate to next page" at bounding box center [475, 699] width 19 height 19
click at [470, 696] on div at bounding box center [474, 698] width 37 height 37
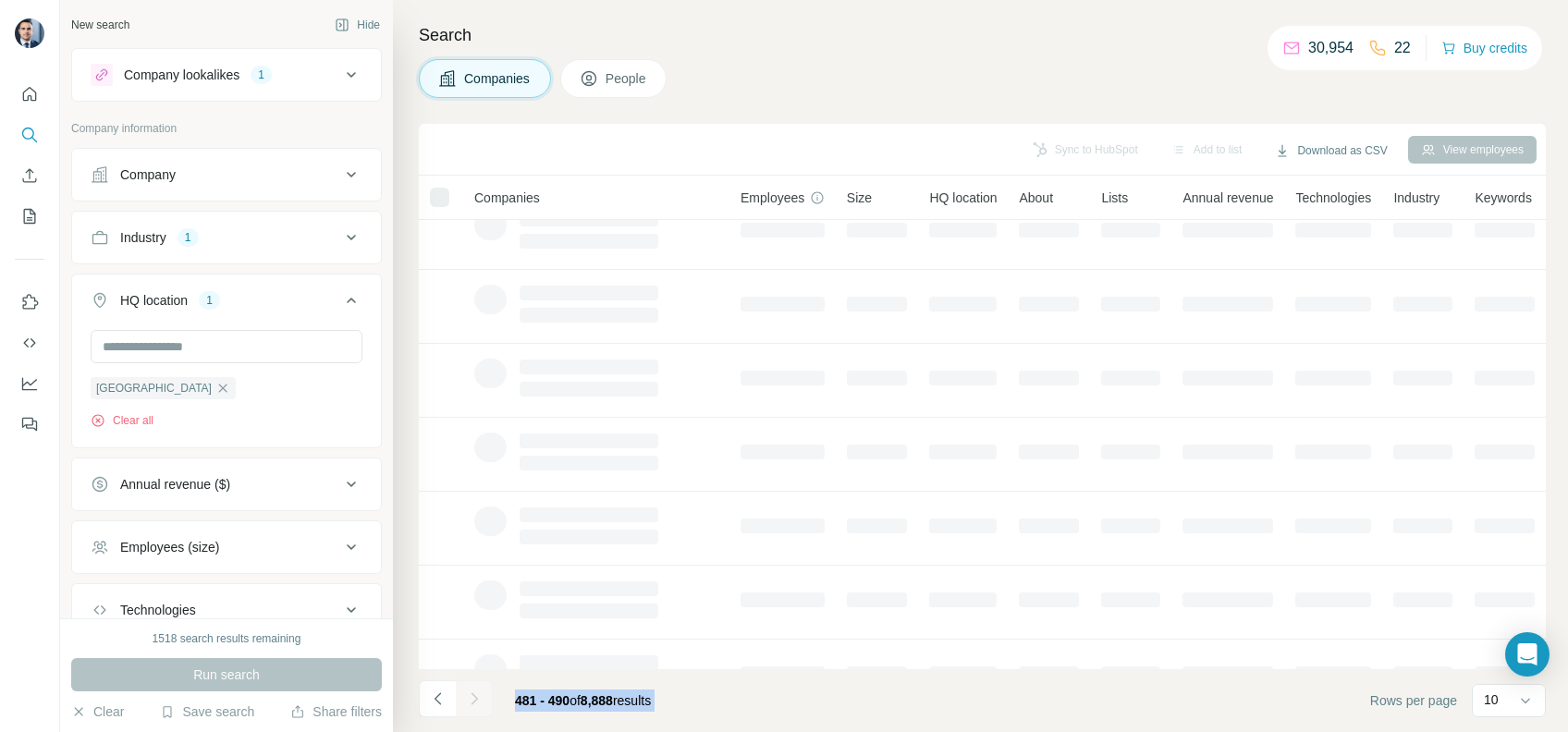
click at [470, 696] on div at bounding box center [474, 698] width 37 height 37
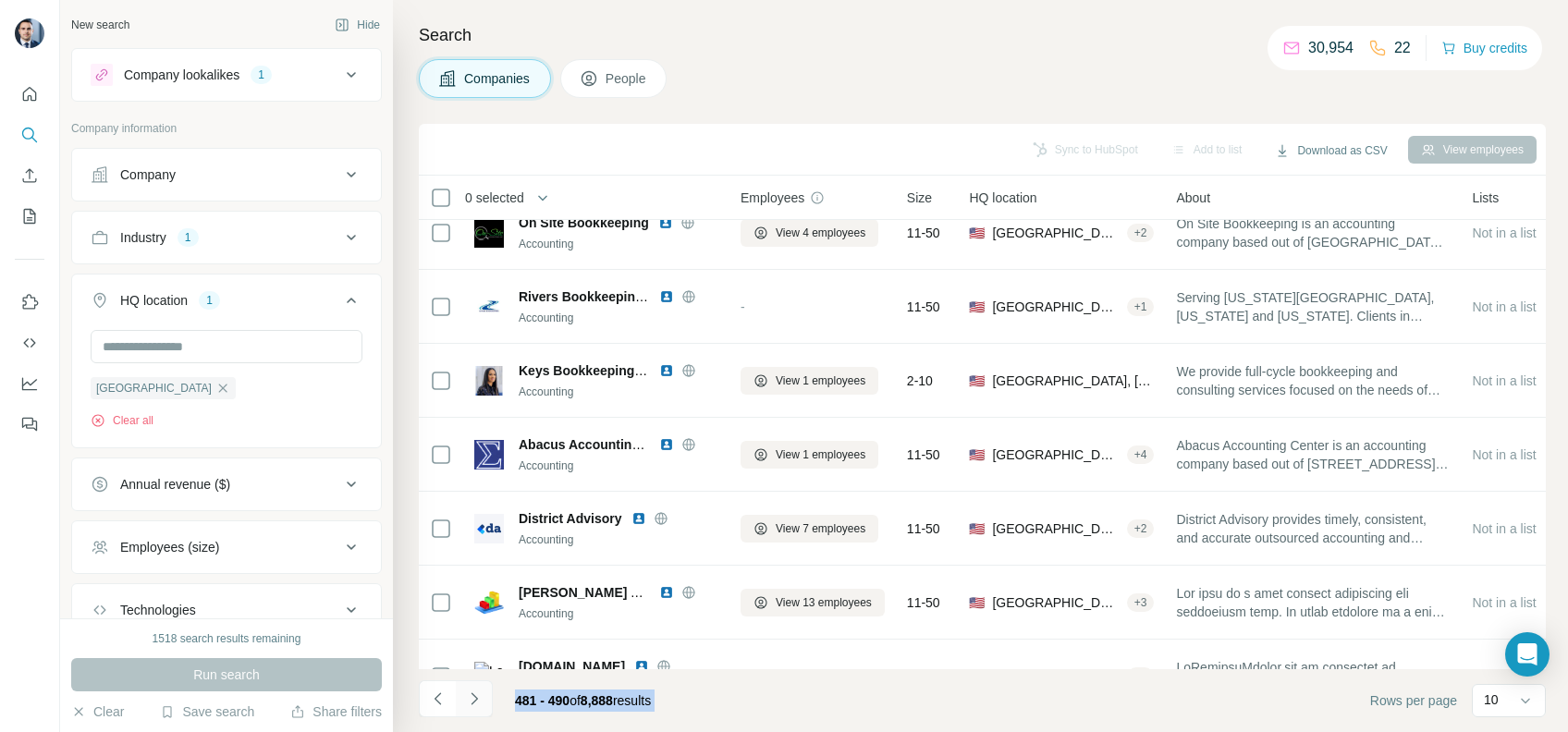
click at [470, 696] on icon "Navigate to next page" at bounding box center [475, 699] width 19 height 19
click at [470, 696] on div at bounding box center [474, 698] width 37 height 37
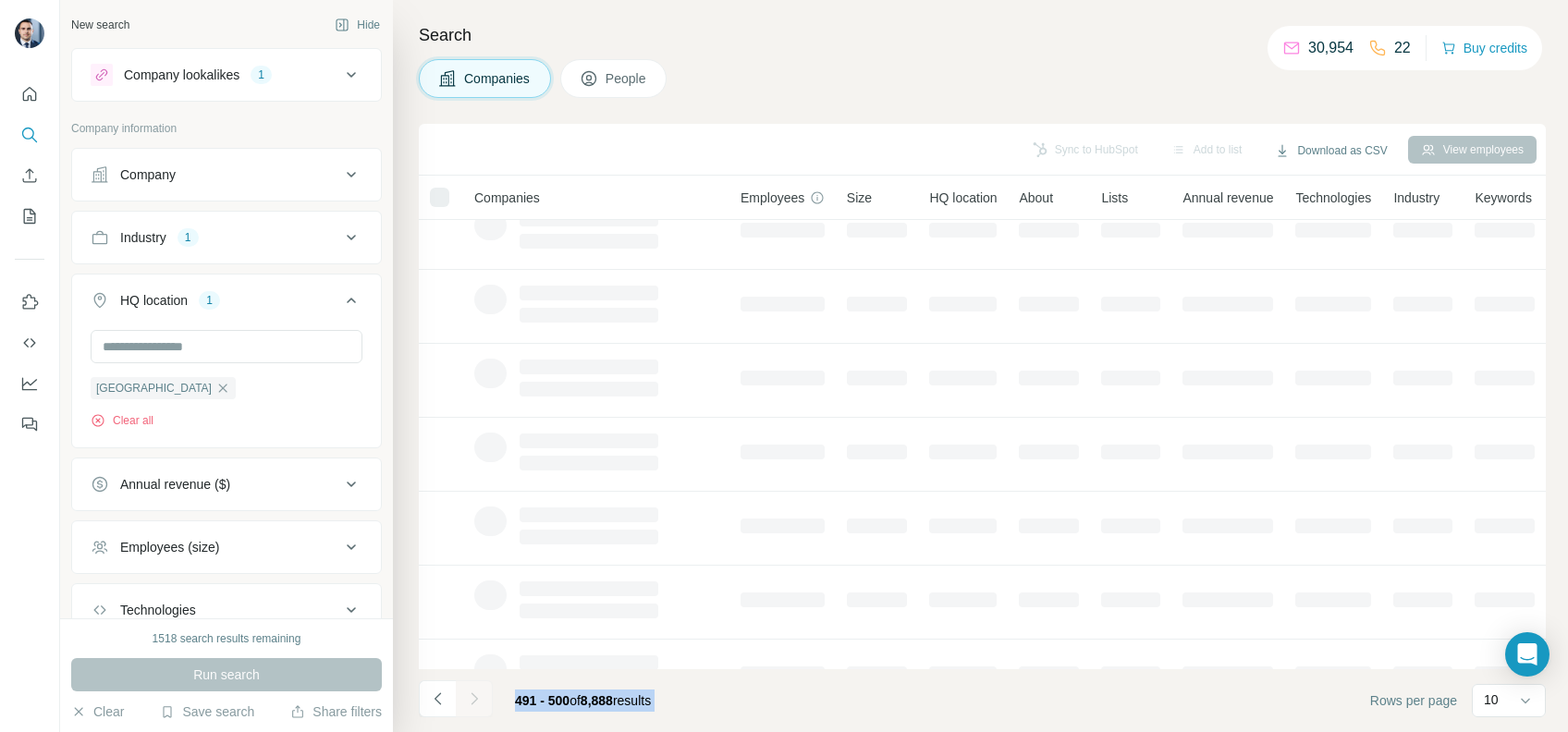
click at [470, 696] on div at bounding box center [474, 698] width 37 height 37
click at [470, 696] on icon "Navigate to next page" at bounding box center [475, 699] width 19 height 19
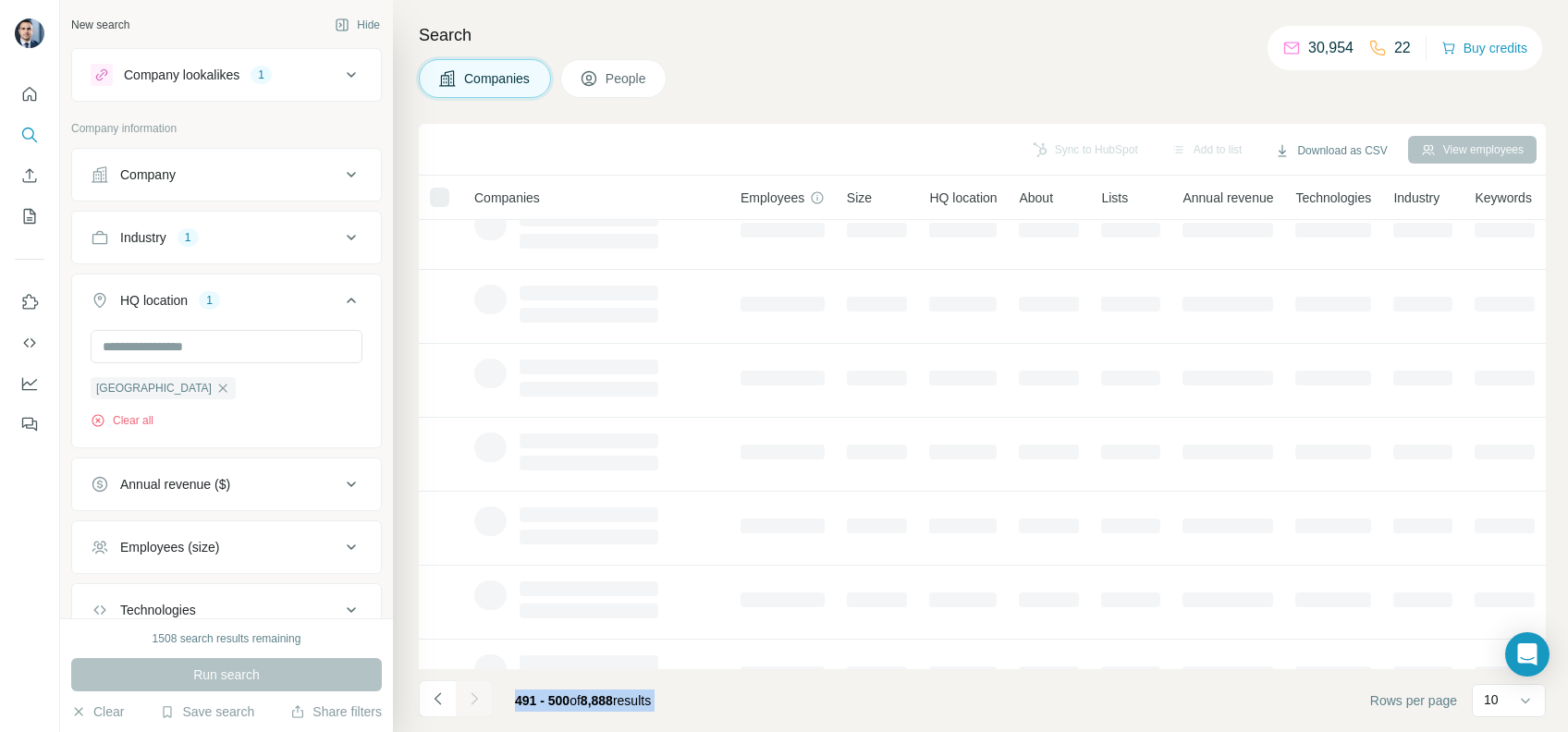
click at [470, 696] on div at bounding box center [474, 698] width 37 height 37
click at [470, 696] on icon "Navigate to next page" at bounding box center [475, 699] width 19 height 19
click at [470, 696] on div at bounding box center [474, 698] width 37 height 37
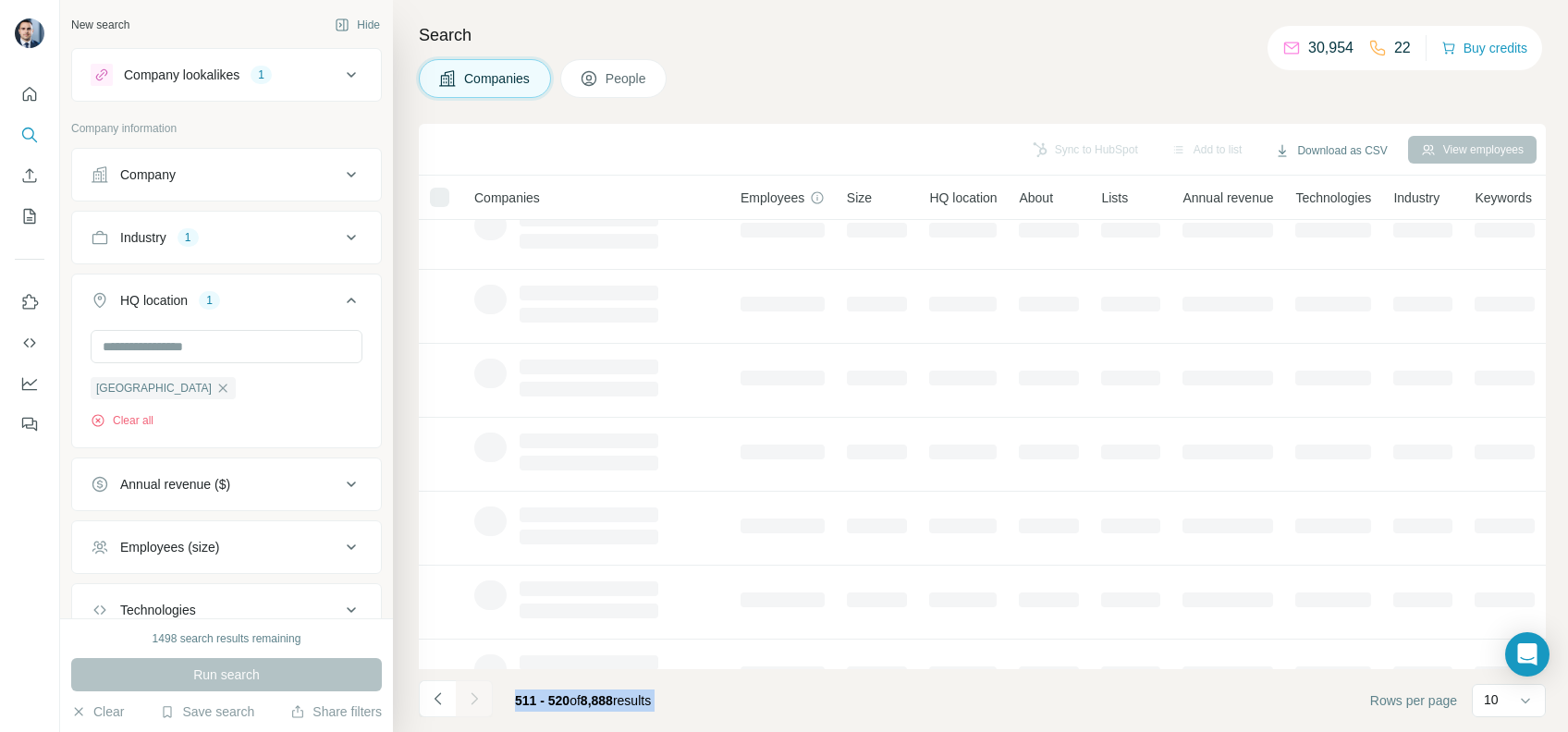
click at [470, 696] on div at bounding box center [474, 698] width 37 height 37
click at [470, 696] on icon "Navigate to next page" at bounding box center [475, 699] width 19 height 19
click at [470, 696] on div at bounding box center [474, 698] width 37 height 37
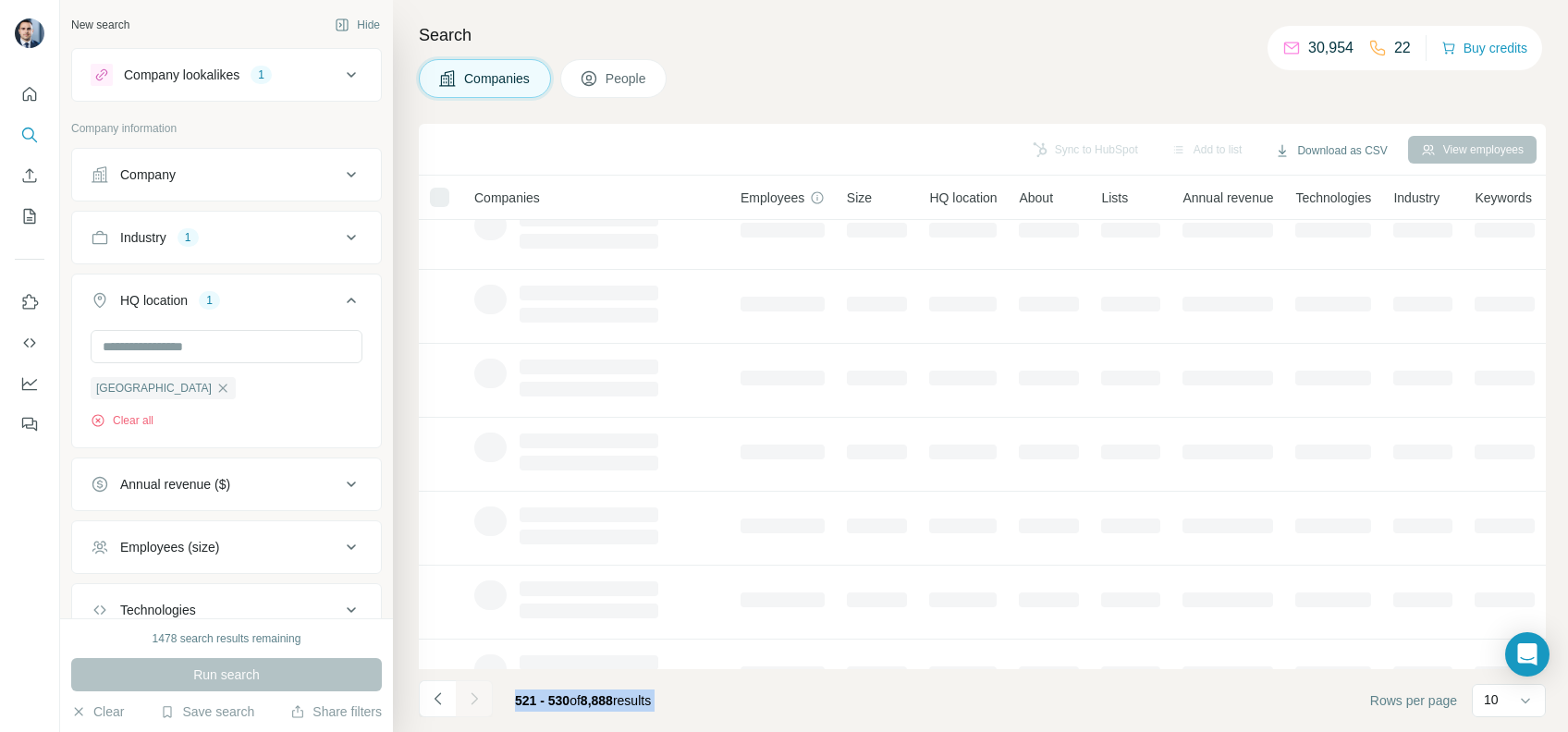
click at [470, 696] on icon "Navigate to next page" at bounding box center [475, 699] width 19 height 19
click at [470, 696] on div at bounding box center [474, 698] width 37 height 37
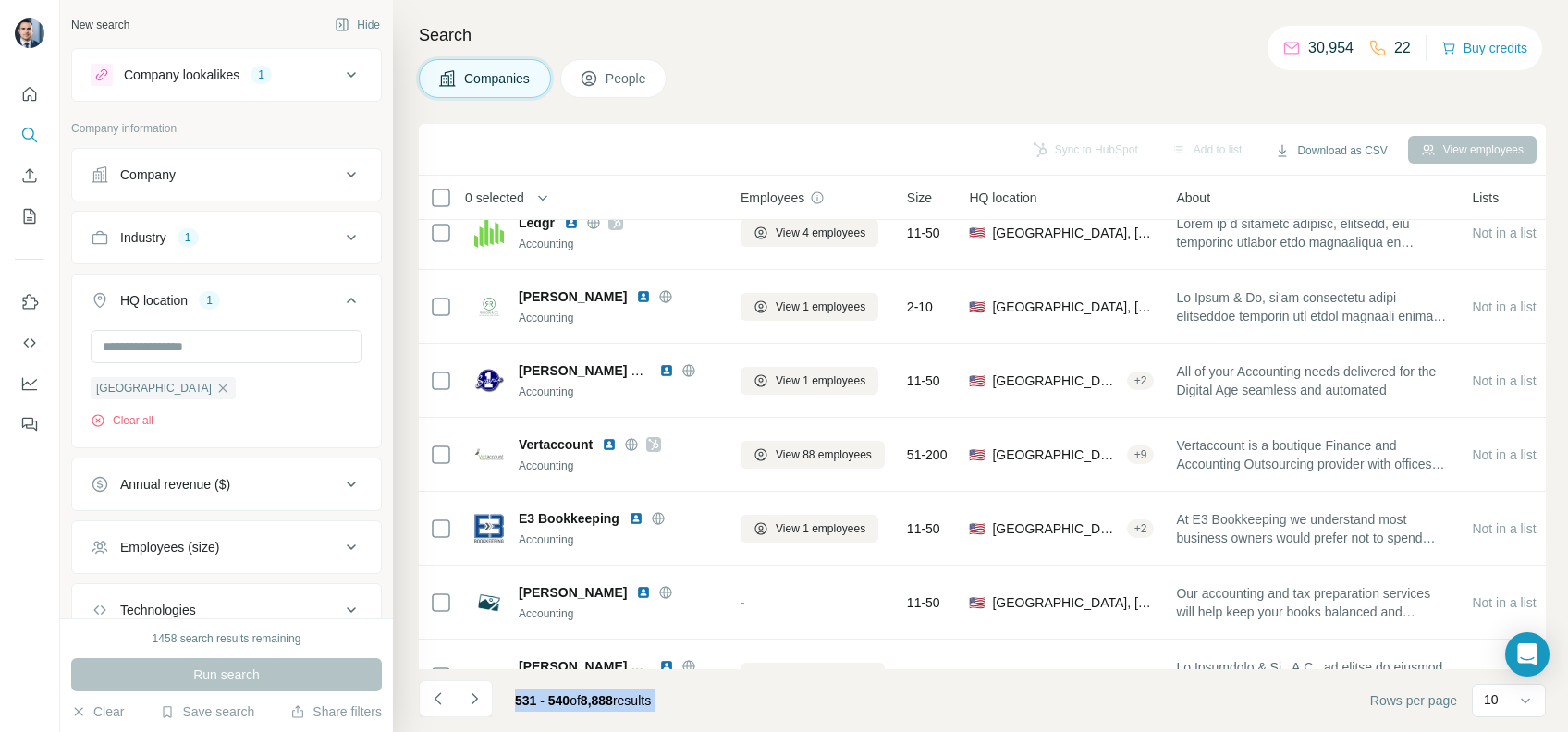
drag, startPoint x: 470, startPoint y: 696, endPoint x: 480, endPoint y: 696, distance: 10.0
click at [480, 696] on icon "Navigate to next page" at bounding box center [475, 699] width 19 height 19
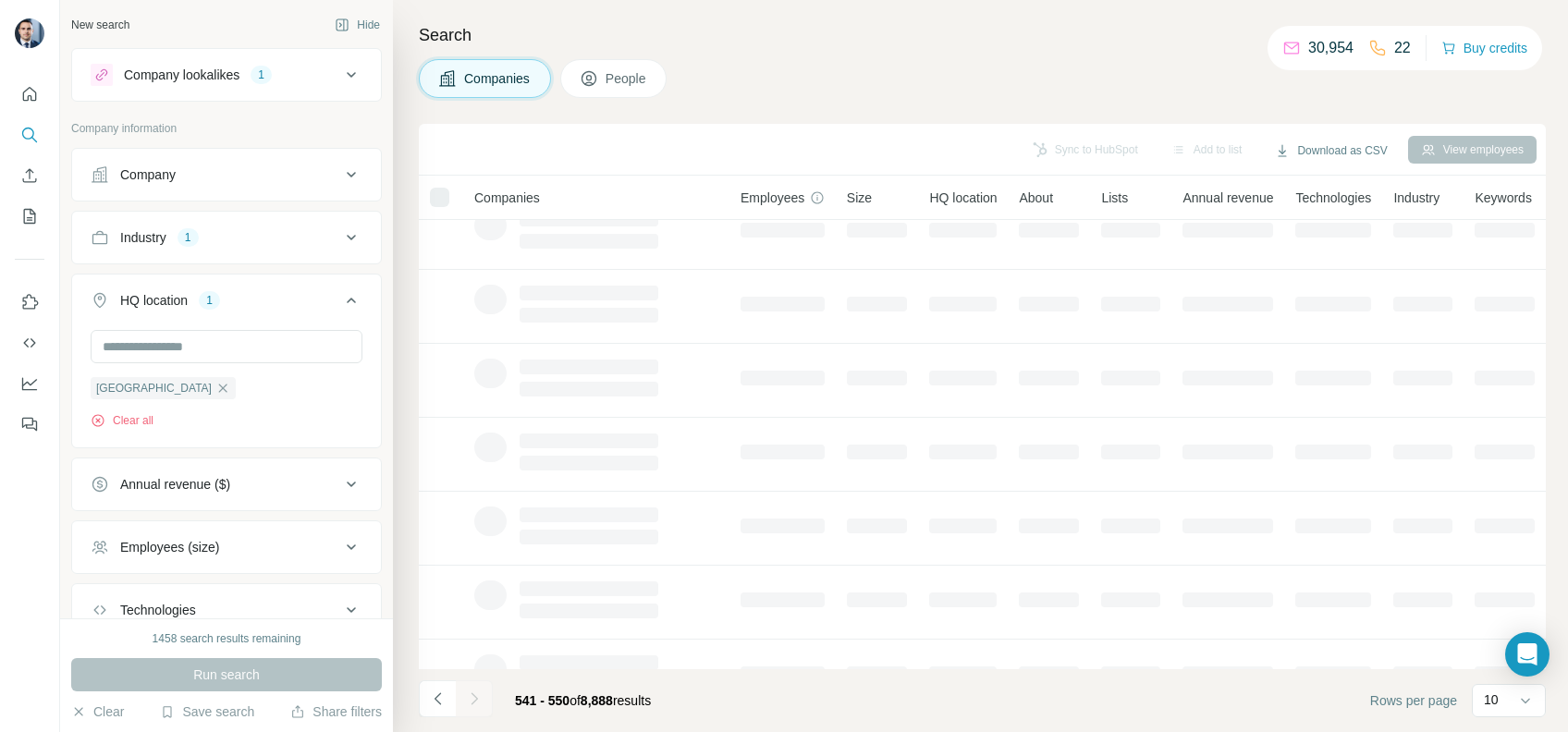
click at [480, 696] on div at bounding box center [474, 698] width 37 height 37
drag, startPoint x: 480, startPoint y: 696, endPoint x: 465, endPoint y: 702, distance: 16.2
click at [465, 702] on icon "Navigate to next page" at bounding box center [475, 699] width 19 height 19
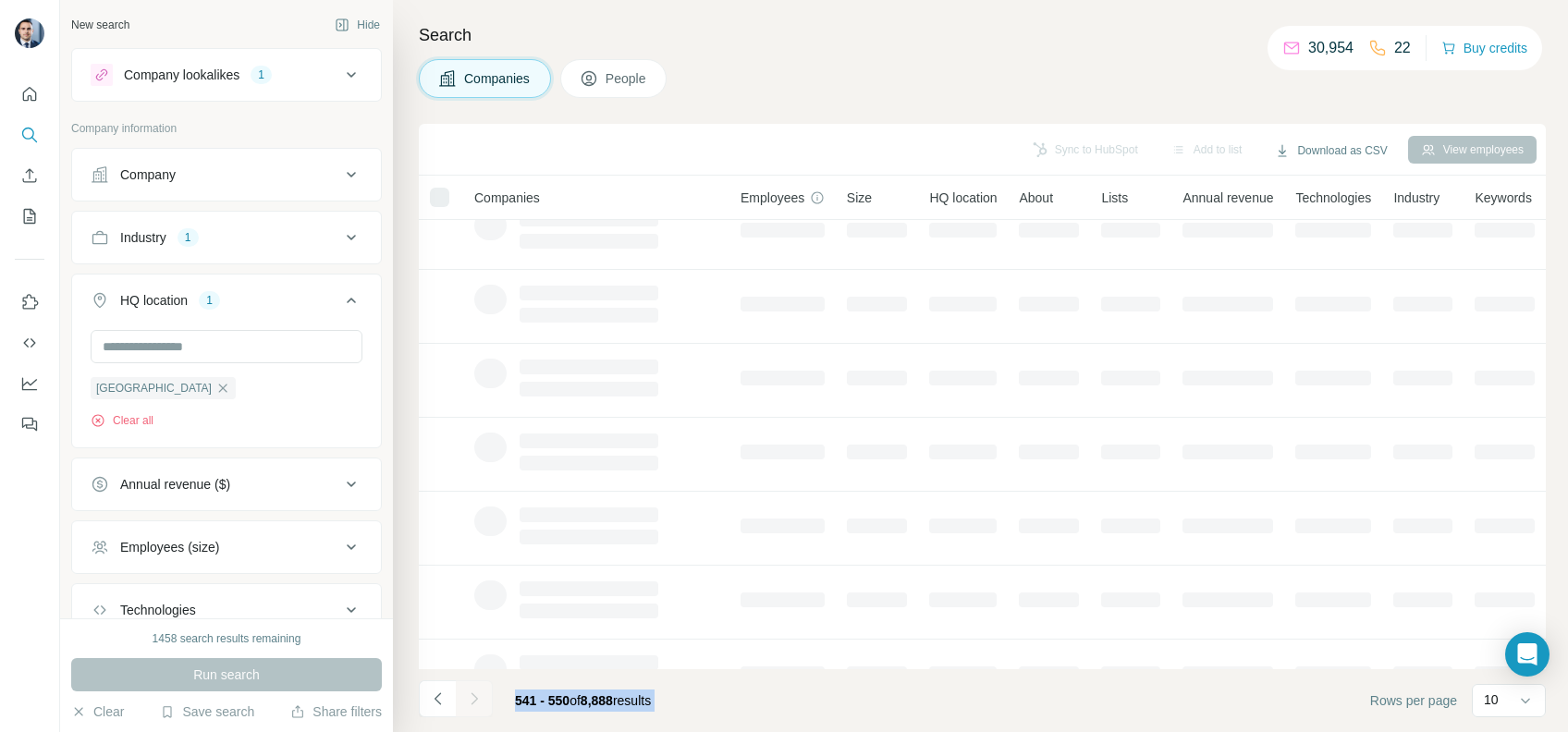
click at [465, 702] on div at bounding box center [474, 698] width 37 height 37
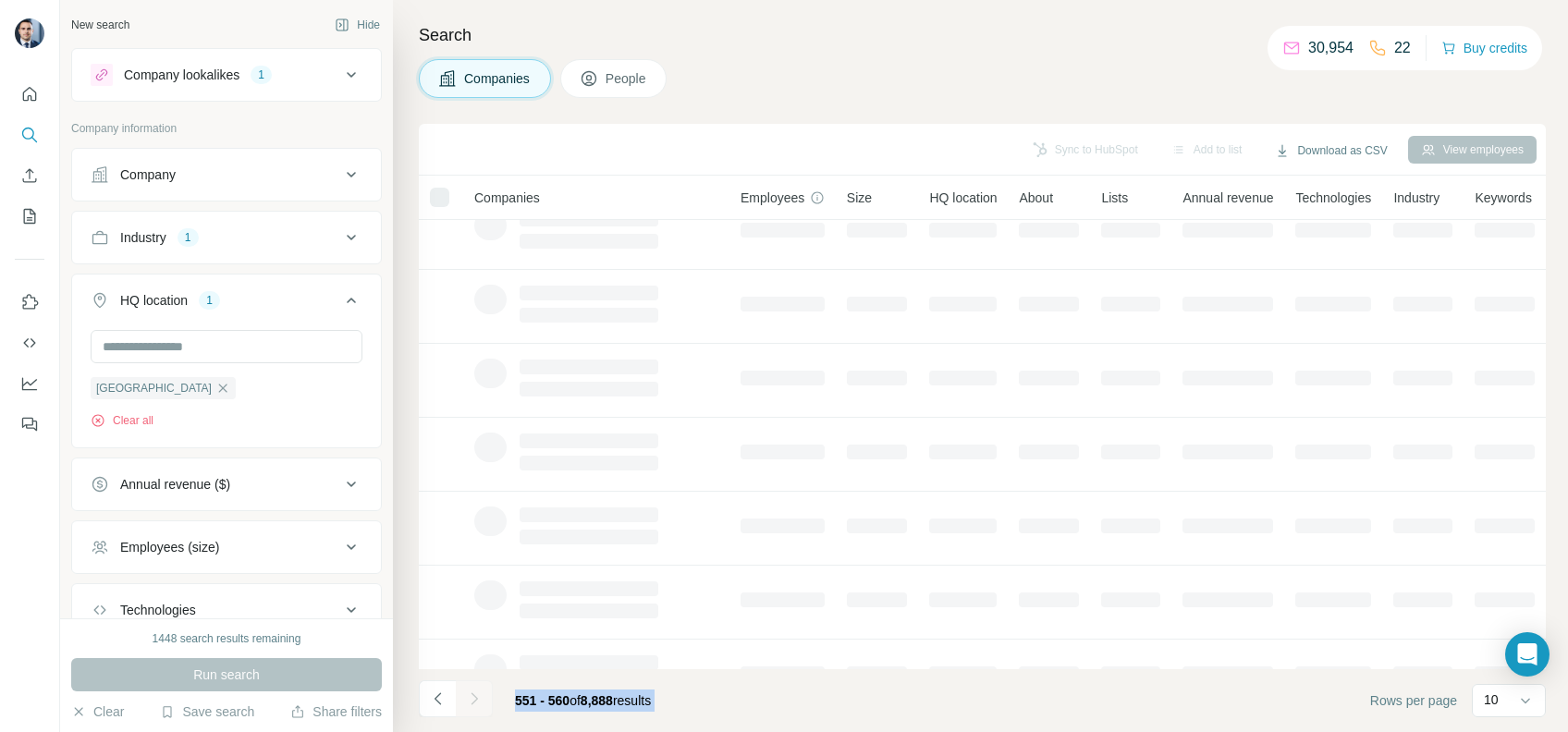
click at [465, 702] on div at bounding box center [474, 698] width 37 height 37
click at [465, 702] on icon "Navigate to next page" at bounding box center [475, 699] width 19 height 19
click at [465, 702] on div at bounding box center [474, 698] width 37 height 37
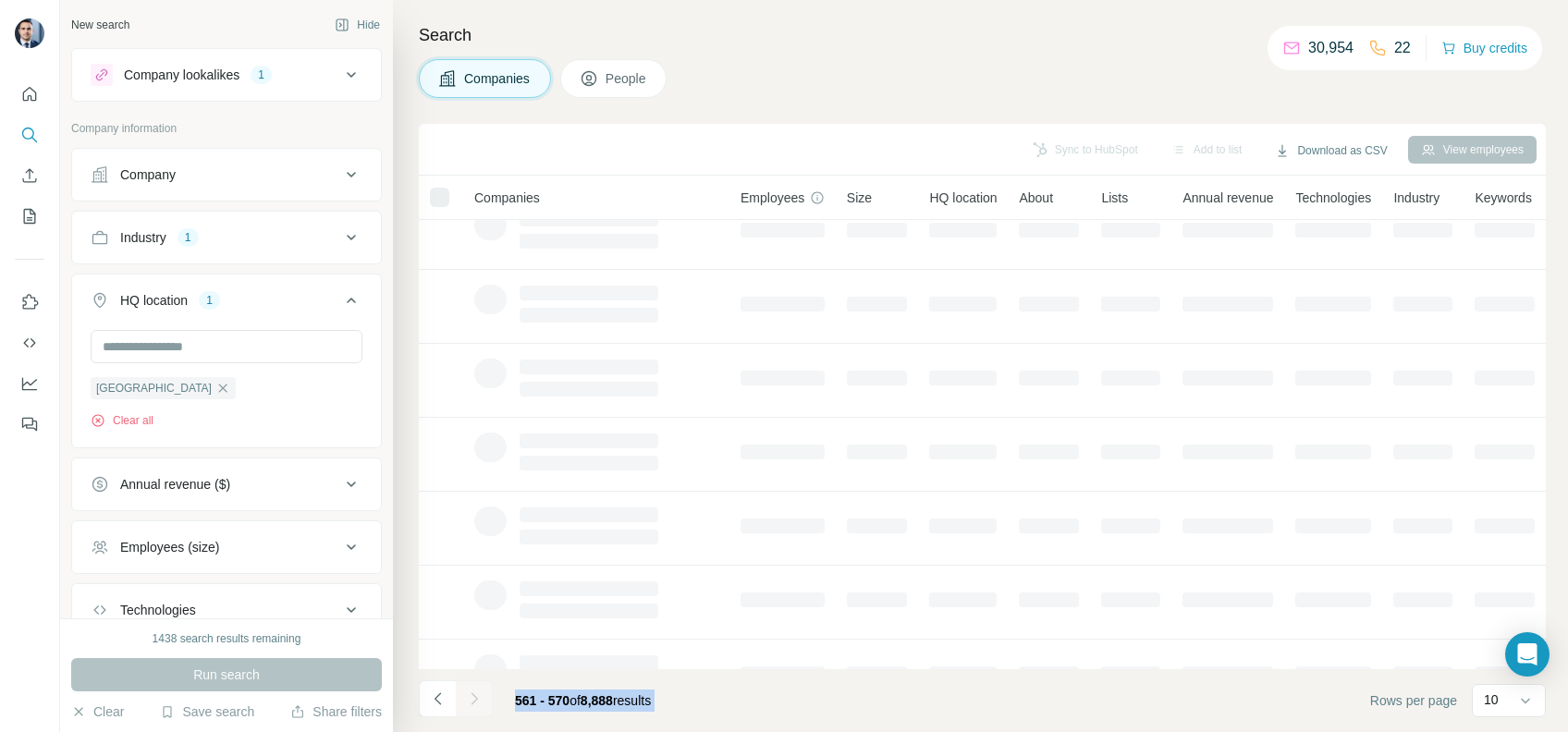
click at [465, 702] on div at bounding box center [474, 698] width 37 height 37
click at [465, 702] on button "Navigate to next page" at bounding box center [474, 698] width 37 height 37
click at [465, 702] on div at bounding box center [474, 698] width 37 height 37
click at [463, 702] on div at bounding box center [474, 698] width 37 height 37
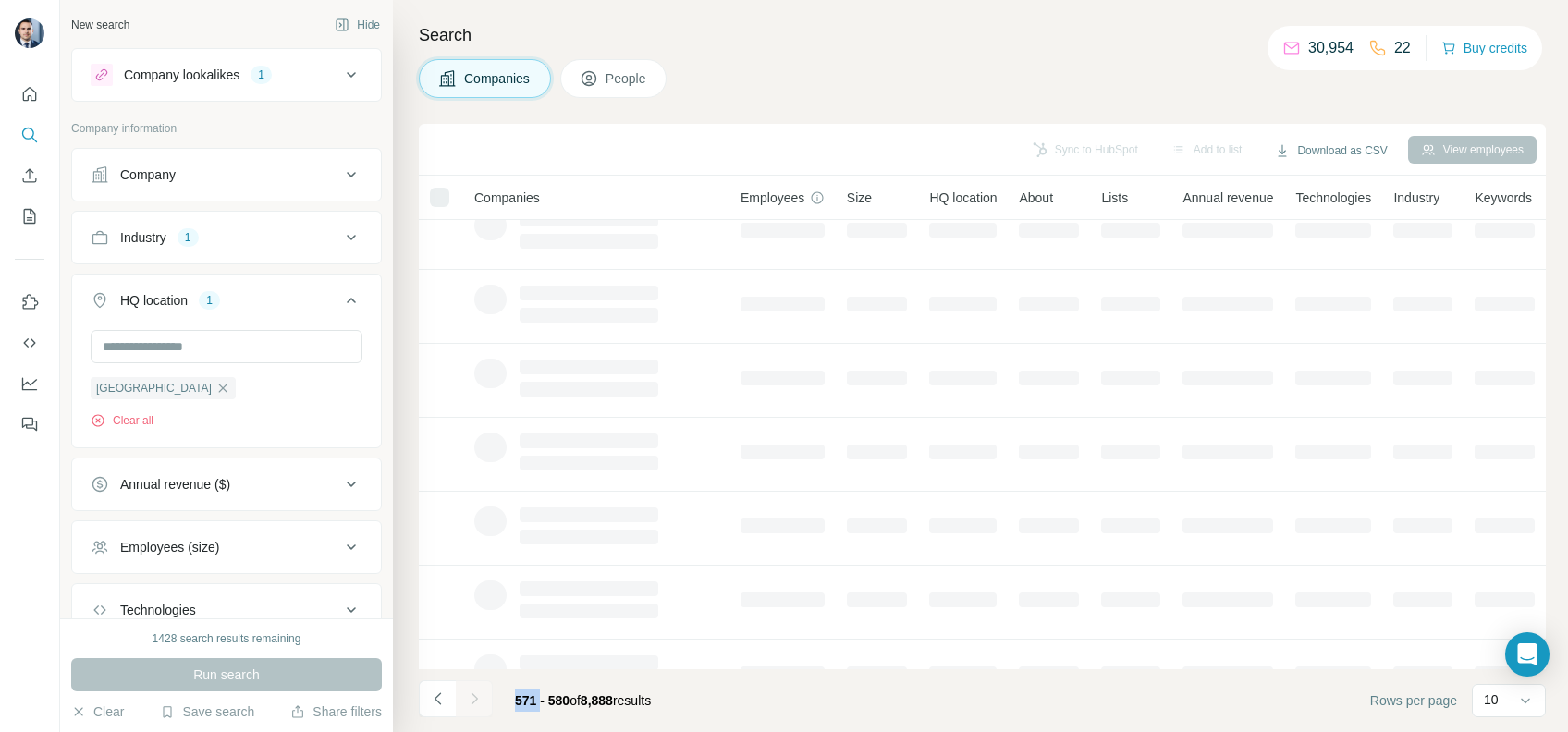
click at [463, 702] on div at bounding box center [474, 698] width 37 height 37
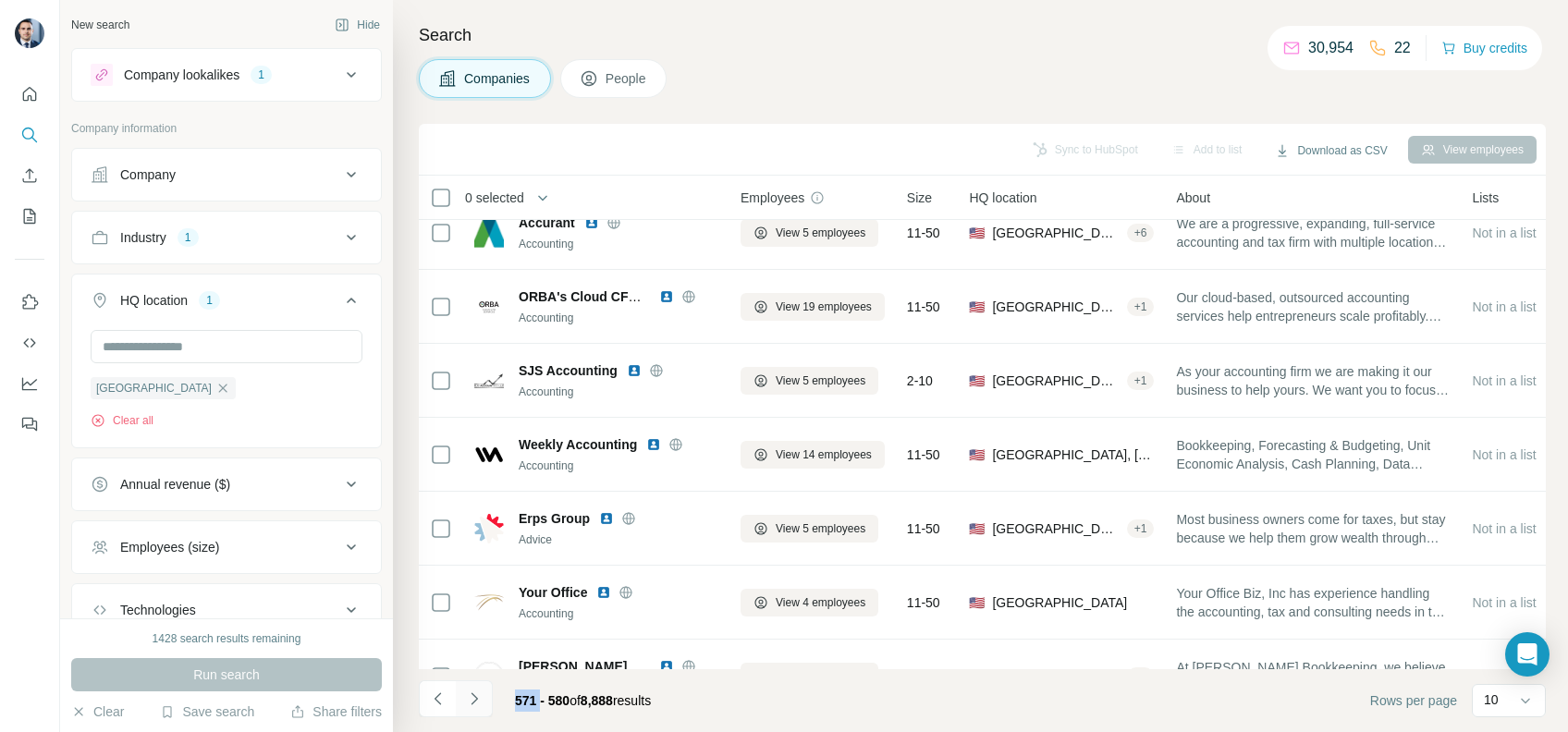
click at [463, 702] on button "Navigate to next page" at bounding box center [474, 698] width 37 height 37
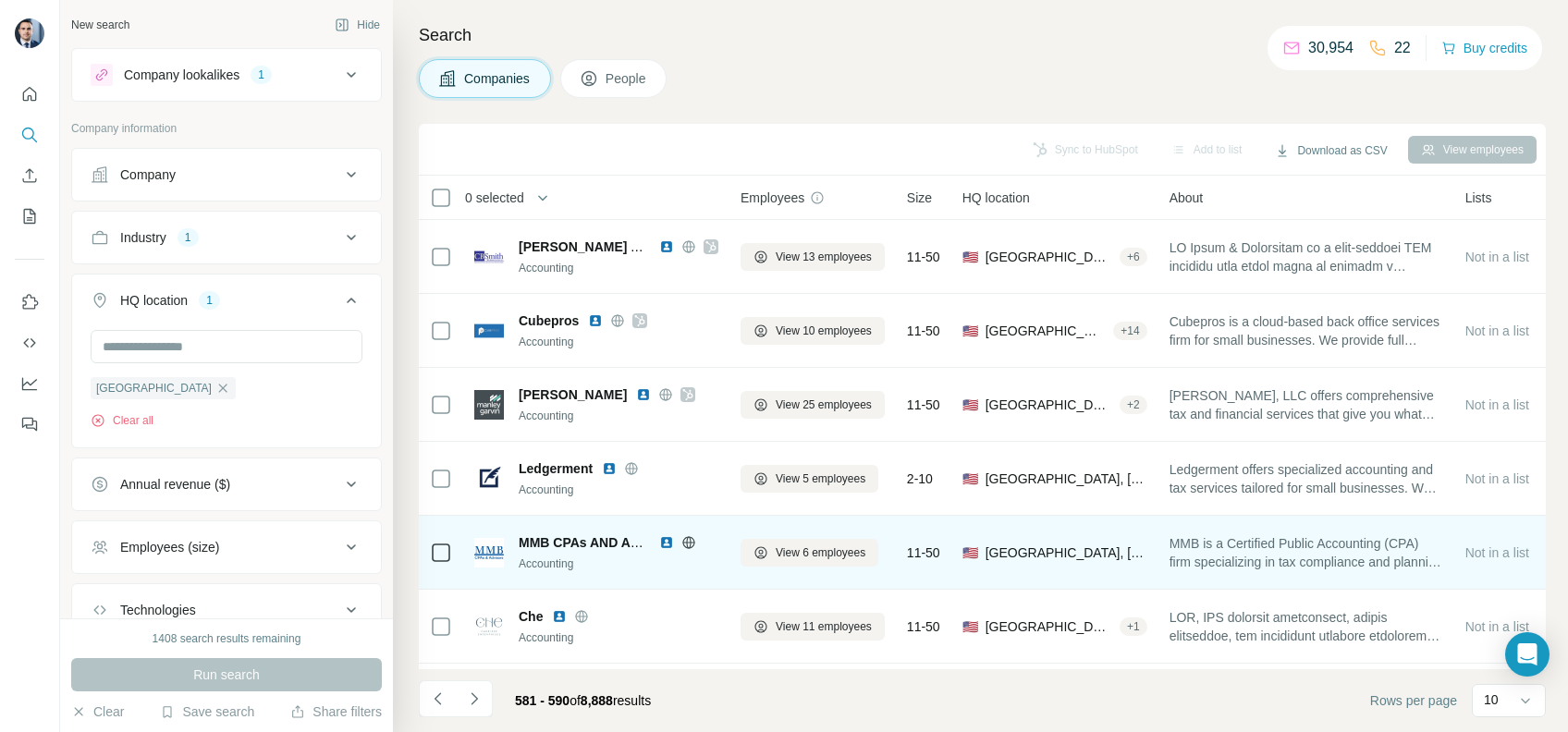
scroll to position [303, 0]
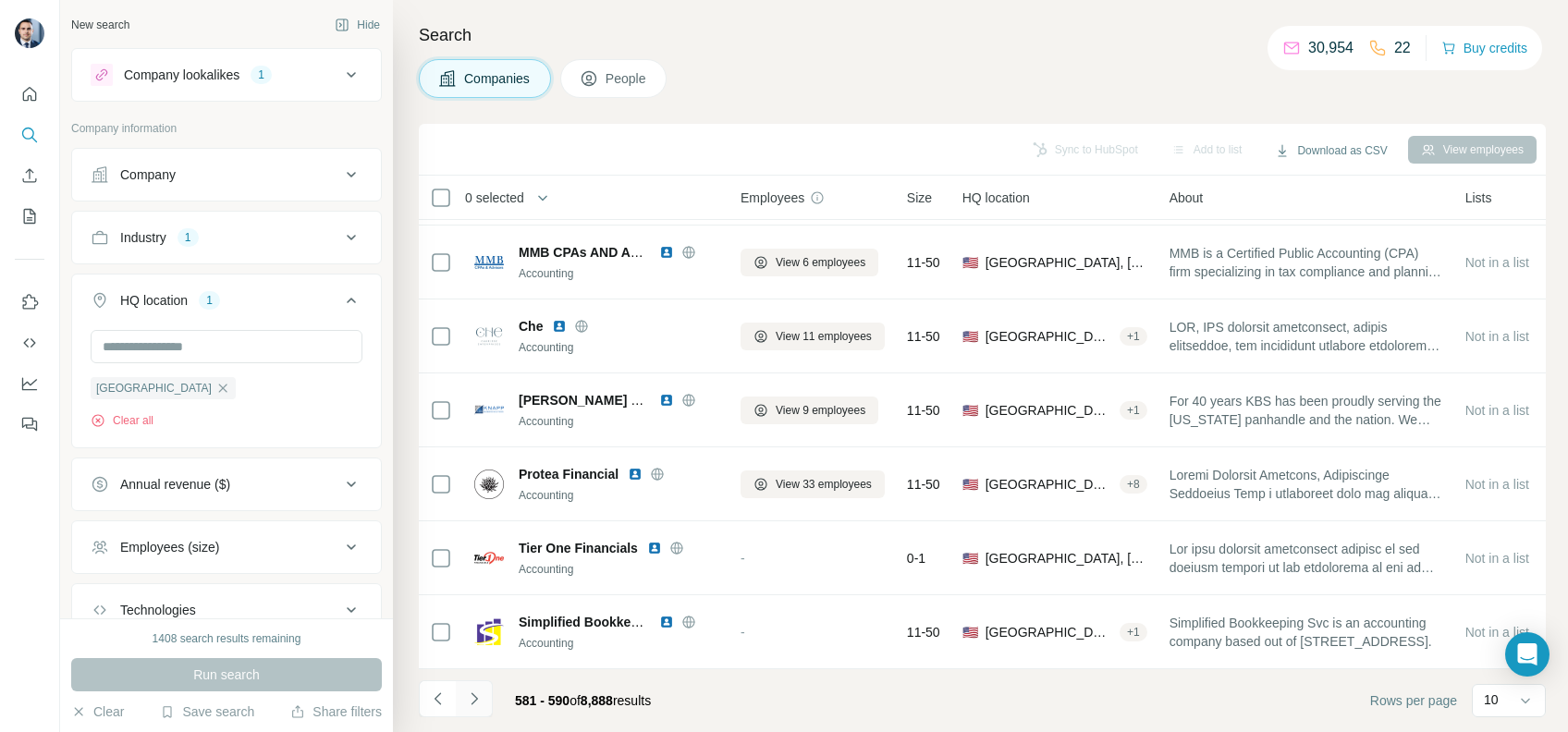
click at [478, 698] on icon "Navigate to next page" at bounding box center [475, 699] width 19 height 19
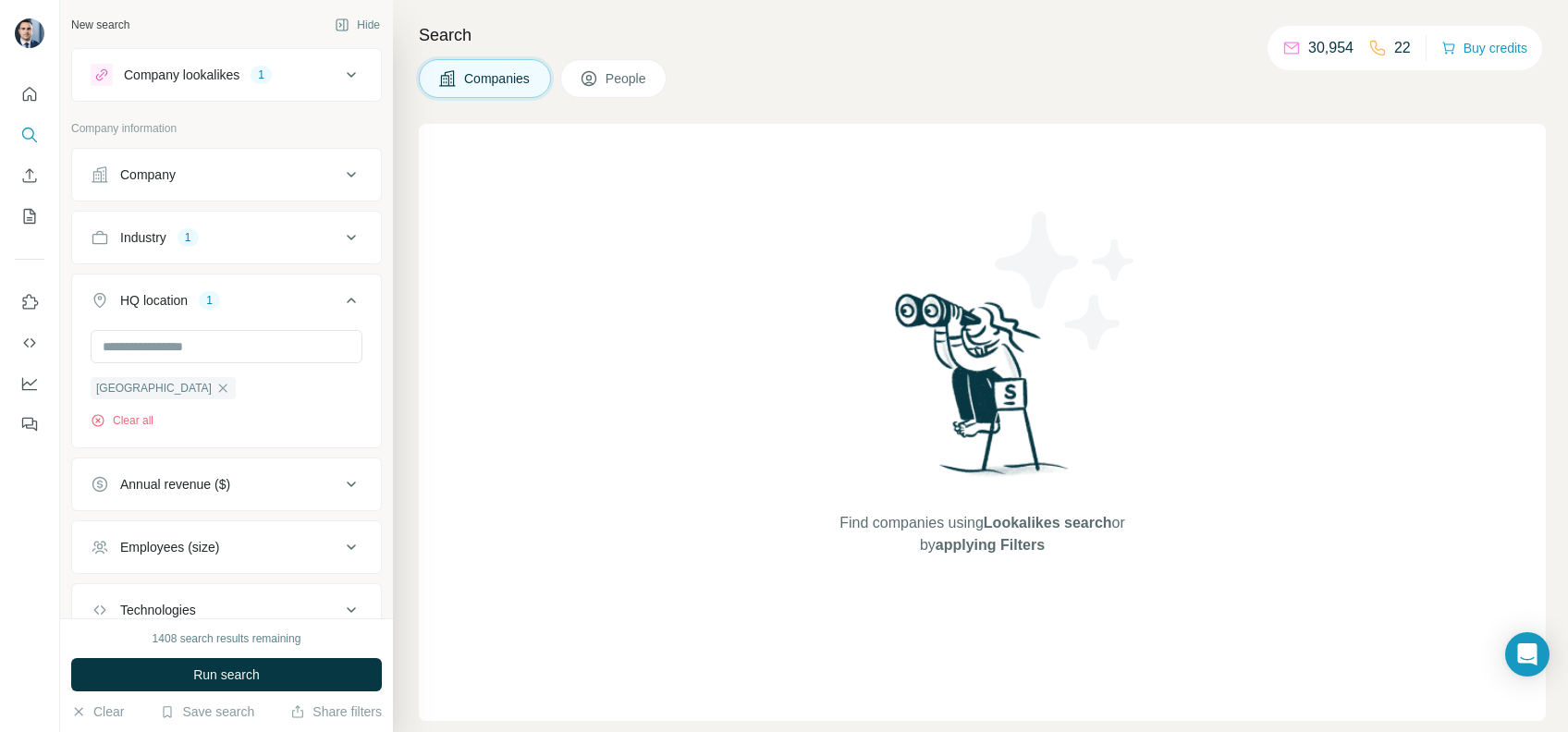
click at [598, 78] on icon at bounding box center [589, 79] width 19 height 19
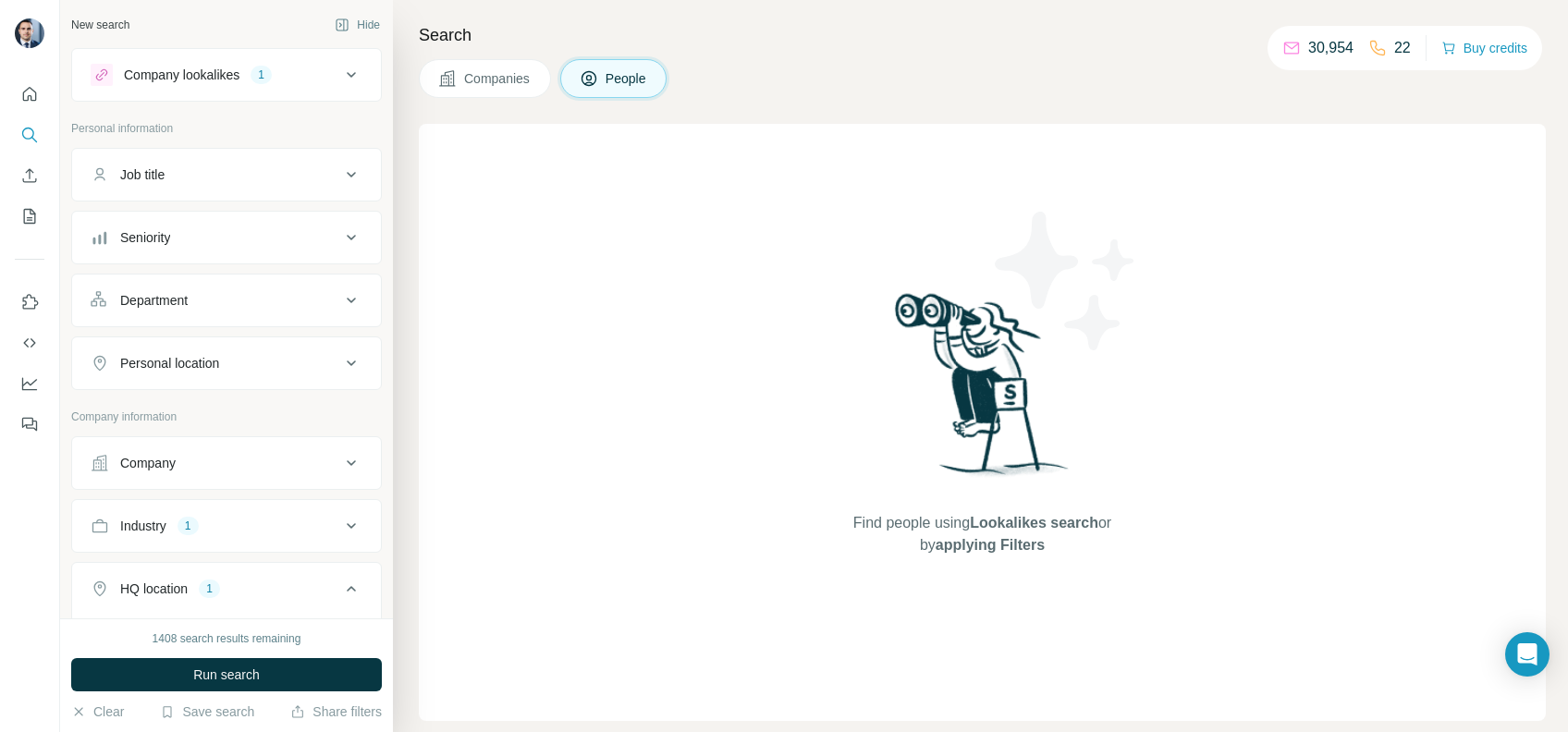
click at [483, 70] on span "Companies" at bounding box center [498, 79] width 68 height 19
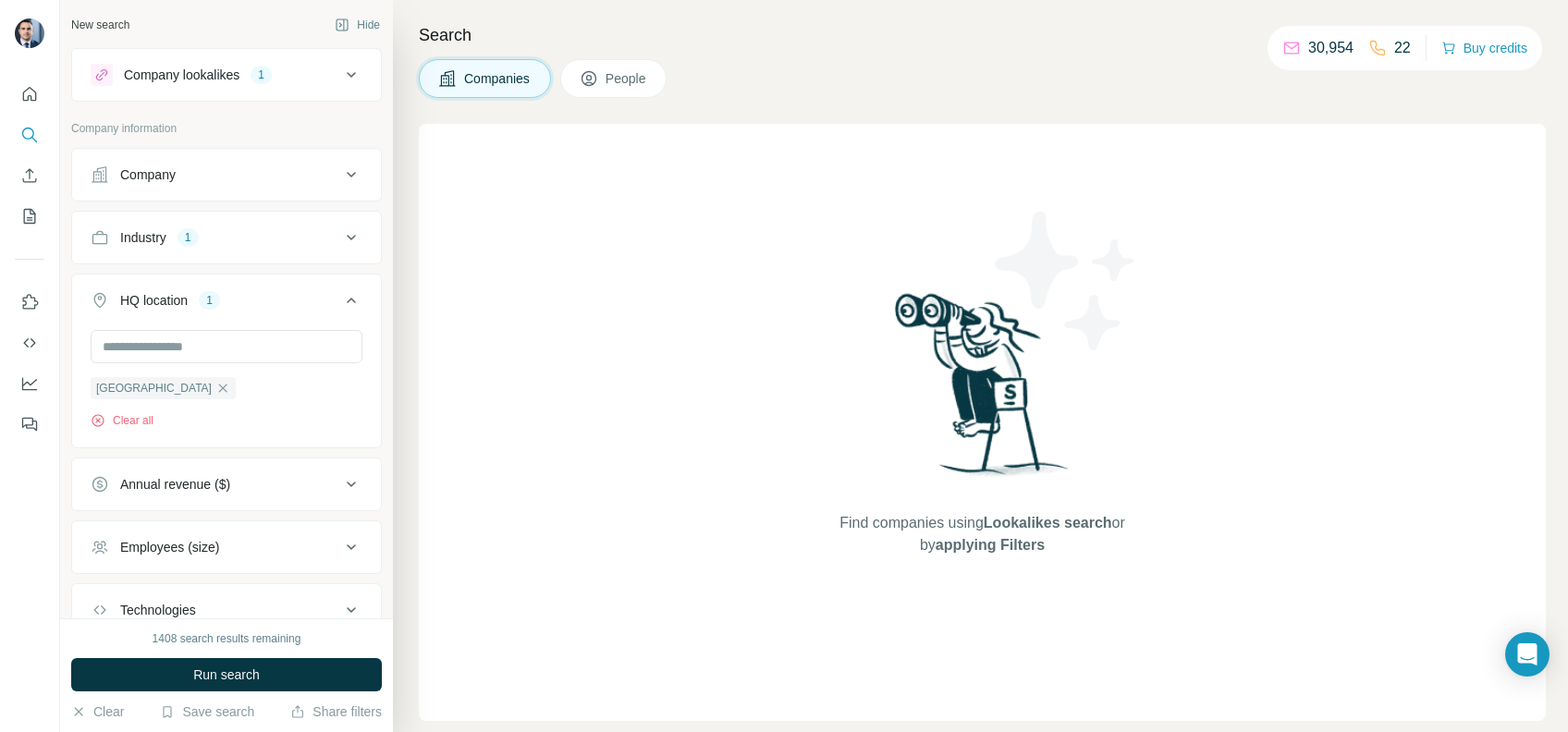
click at [604, 86] on button "People" at bounding box center [614, 78] width 107 height 39
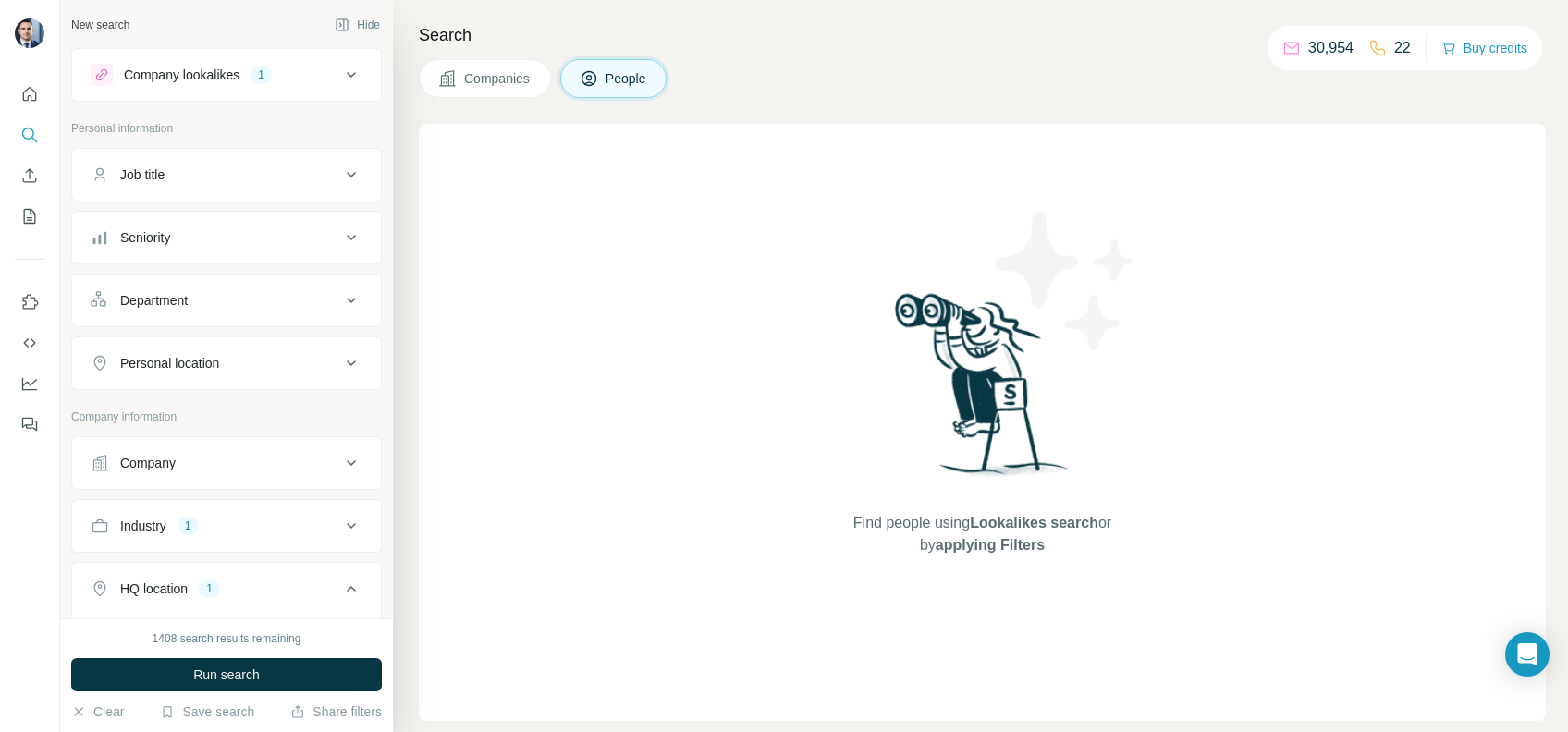
click at [495, 84] on span "Companies" at bounding box center [498, 79] width 68 height 19
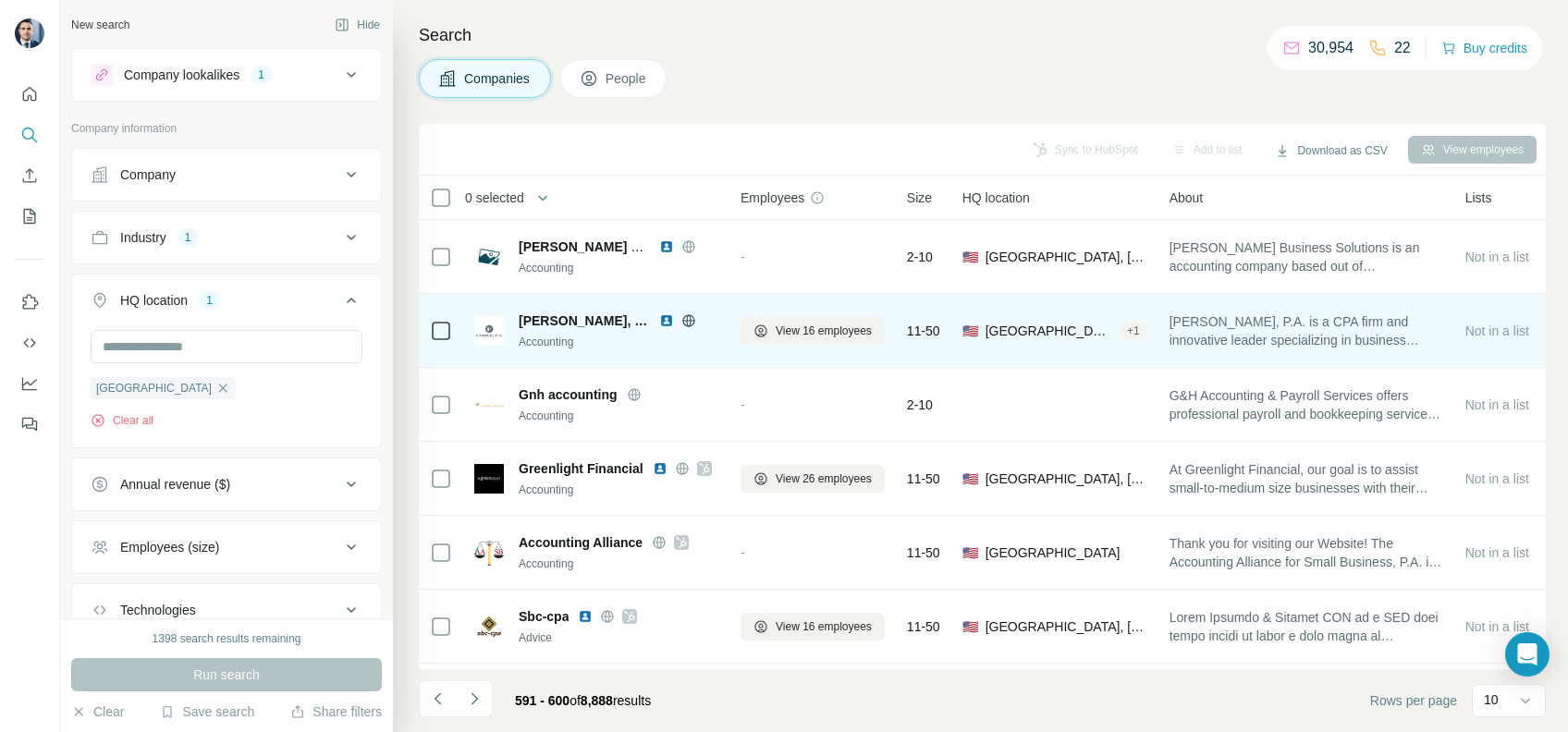
click at [903, 325] on td "11-50" at bounding box center [923, 331] width 55 height 74
click at [826, 337] on span "View 16 employees" at bounding box center [823, 331] width 96 height 17
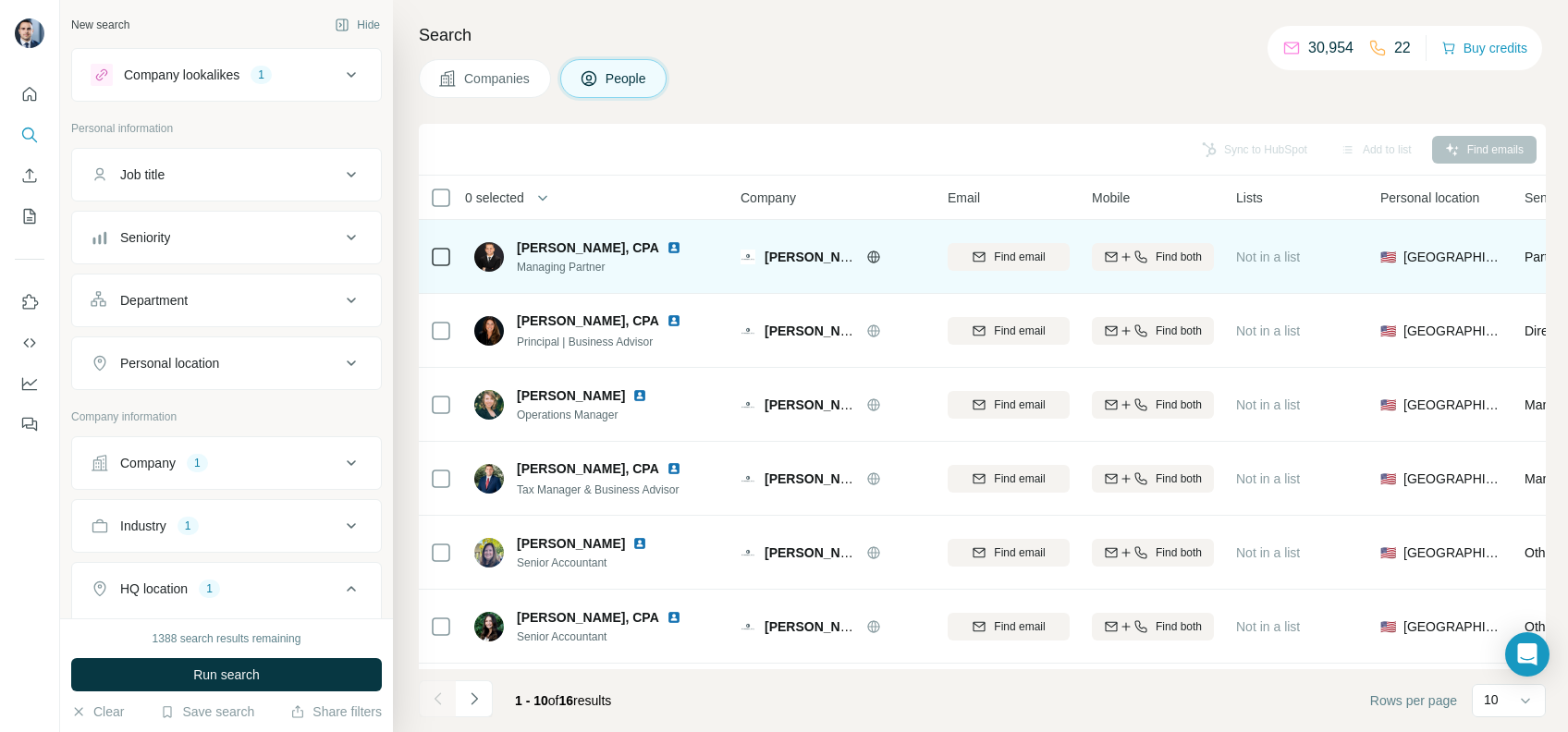
click at [879, 258] on icon at bounding box center [873, 257] width 15 height 15
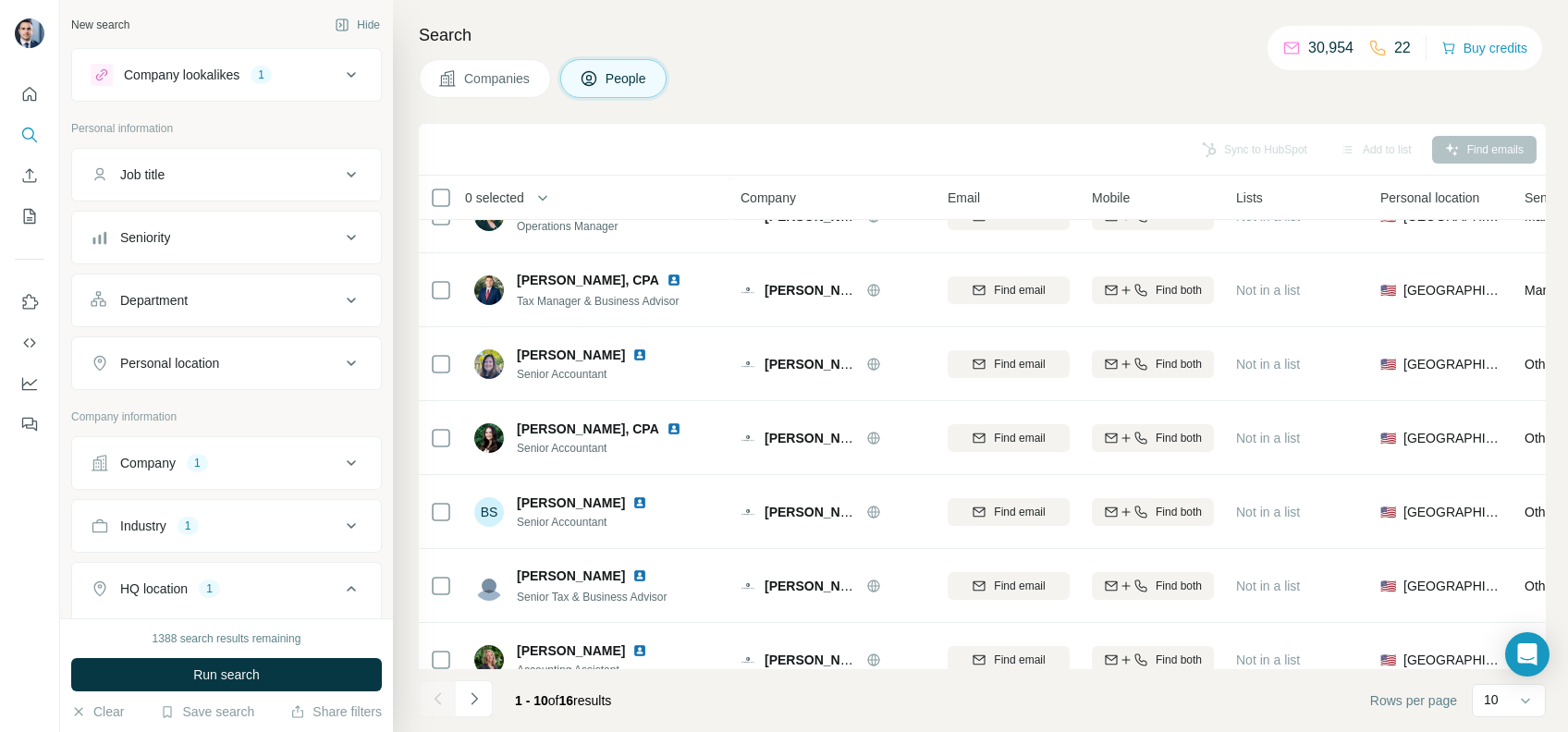
scroll to position [303, 0]
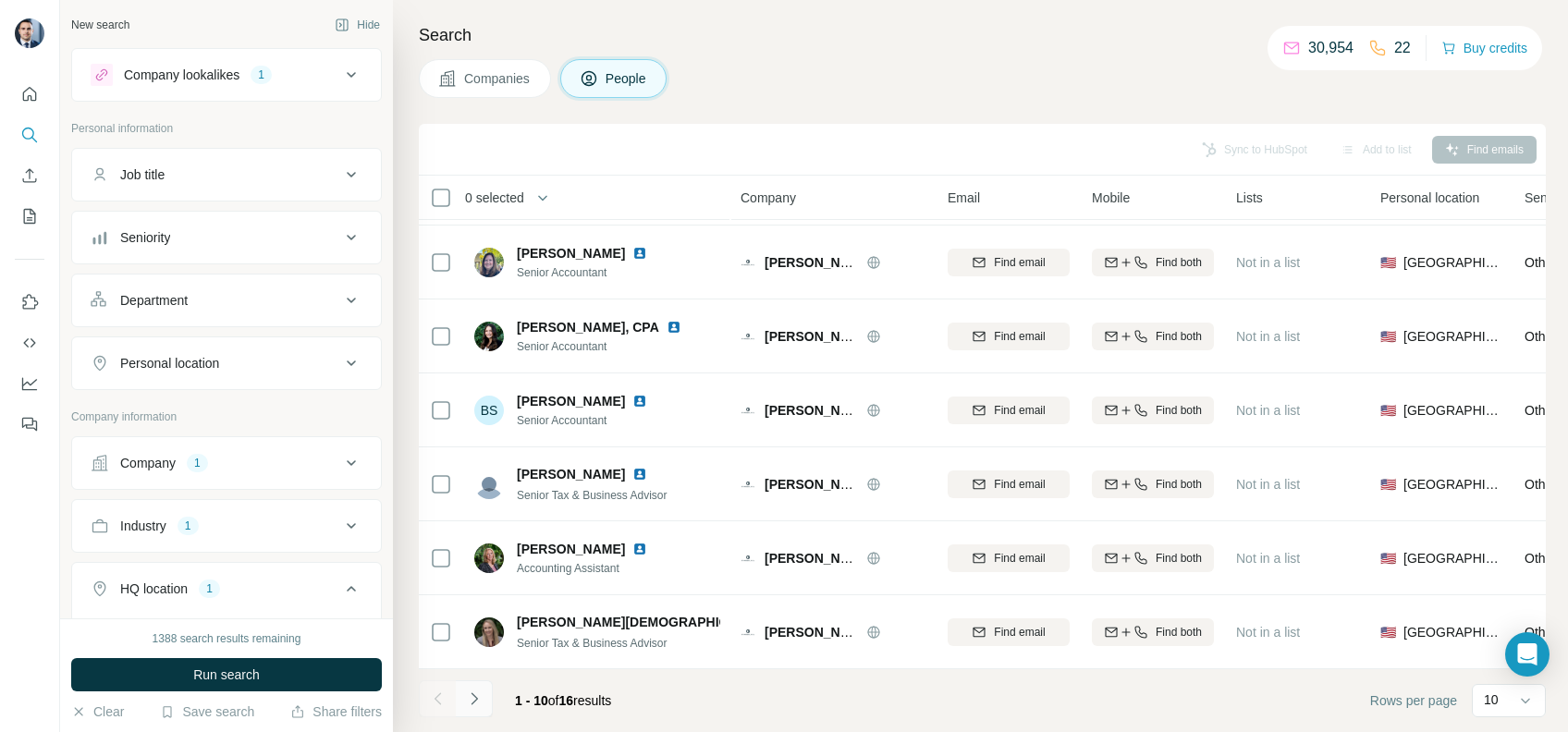
click at [456, 709] on button "Navigate to next page" at bounding box center [474, 698] width 37 height 37
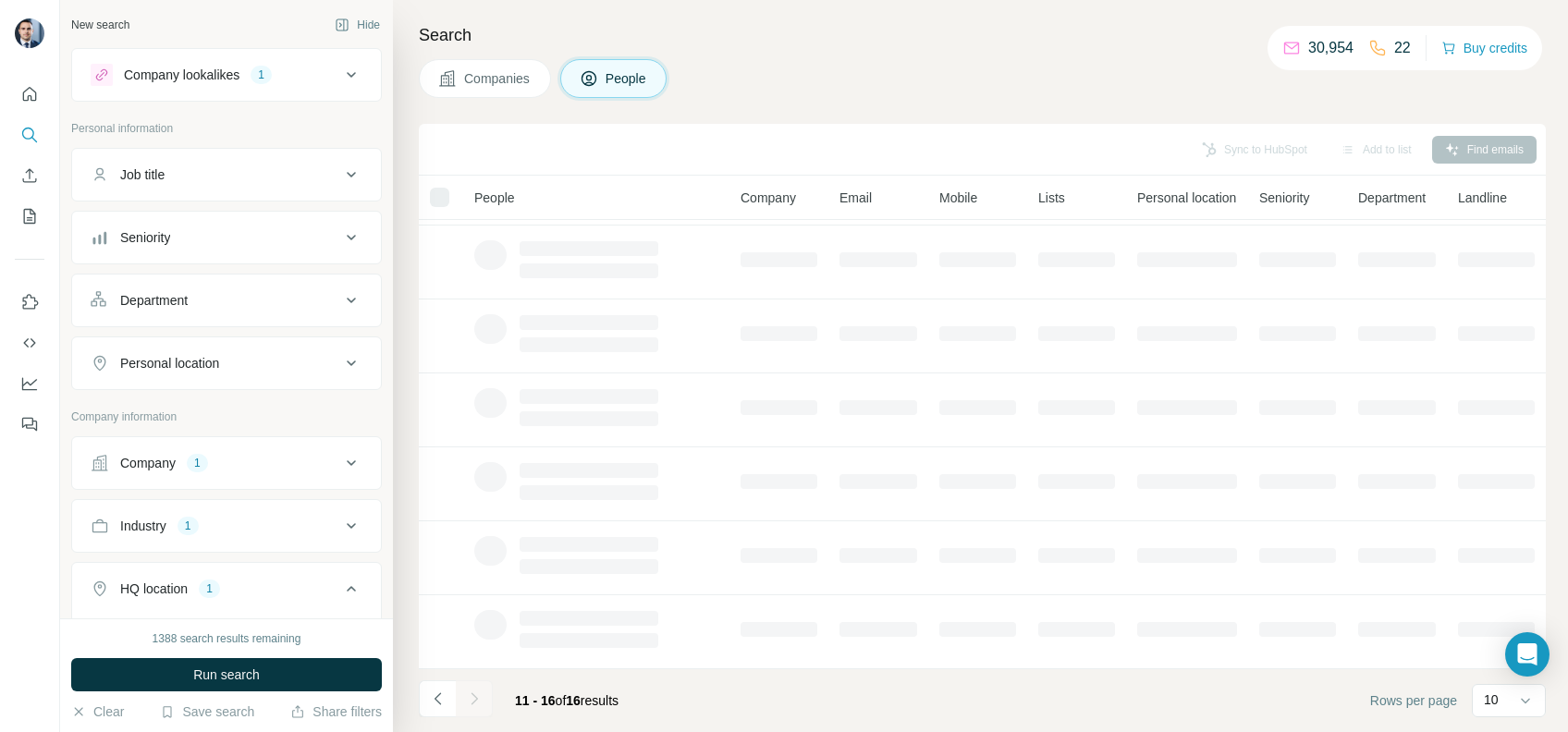
click at [481, 708] on div at bounding box center [474, 698] width 37 height 37
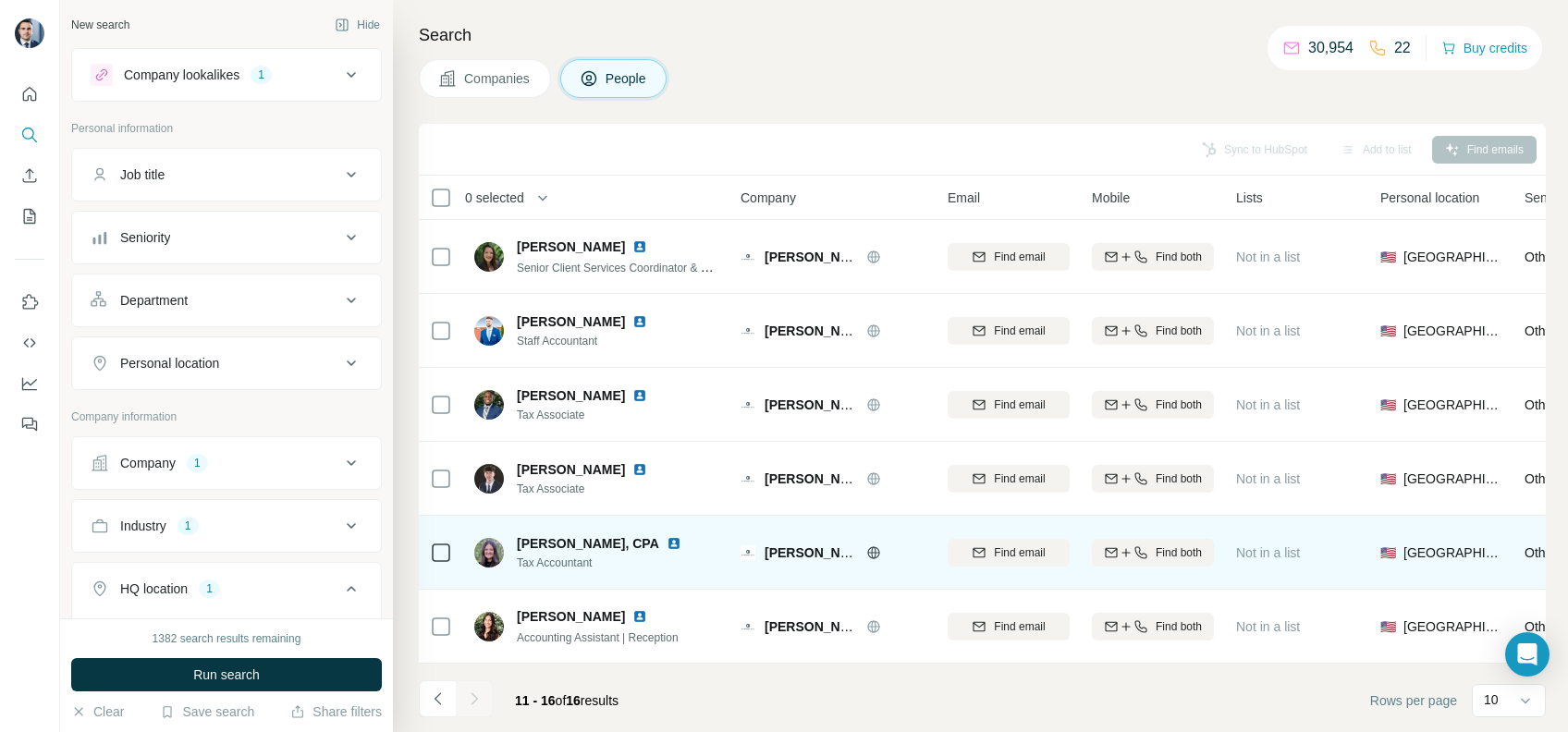
scroll to position [7, 0]
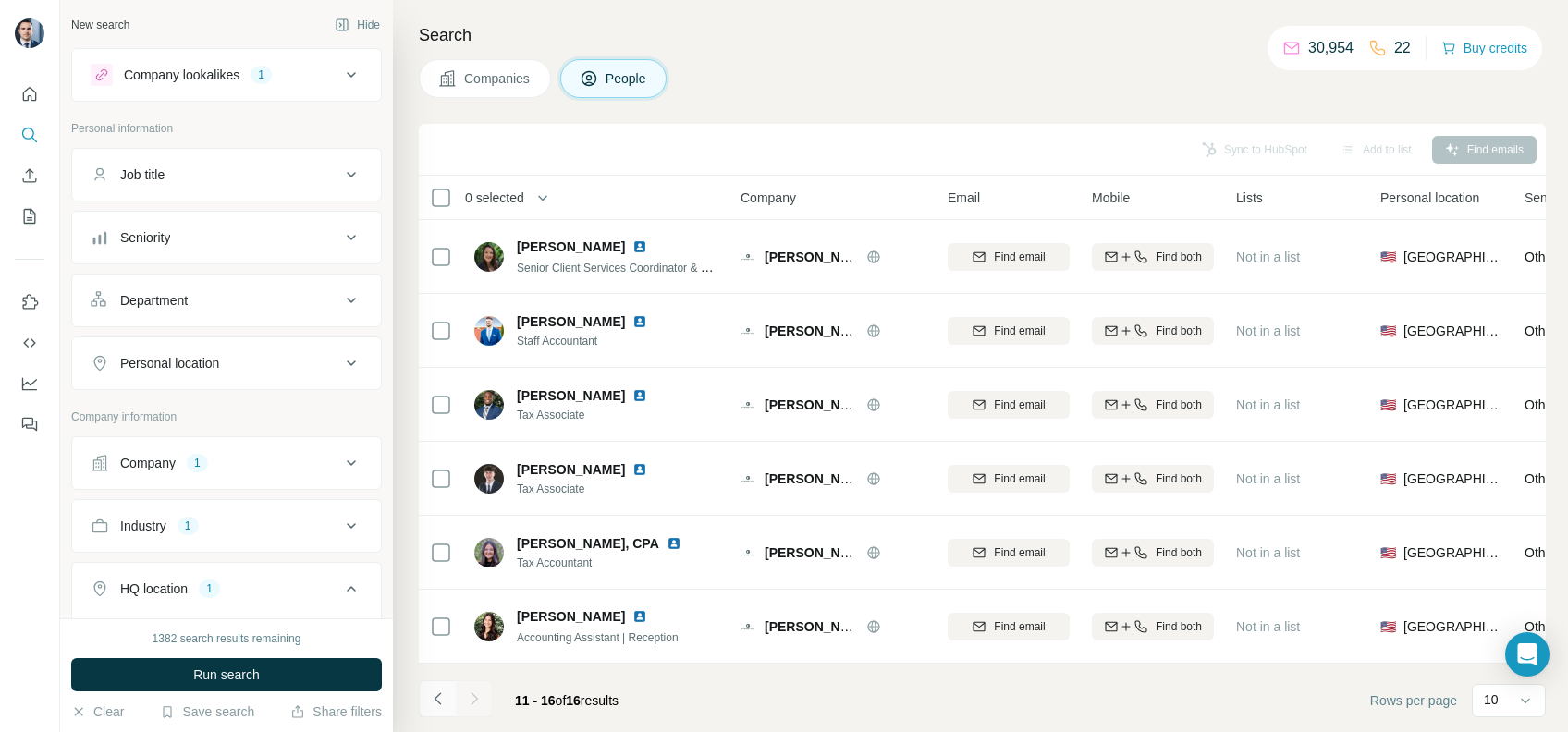
click at [444, 703] on icon "Navigate to previous page" at bounding box center [438, 699] width 19 height 19
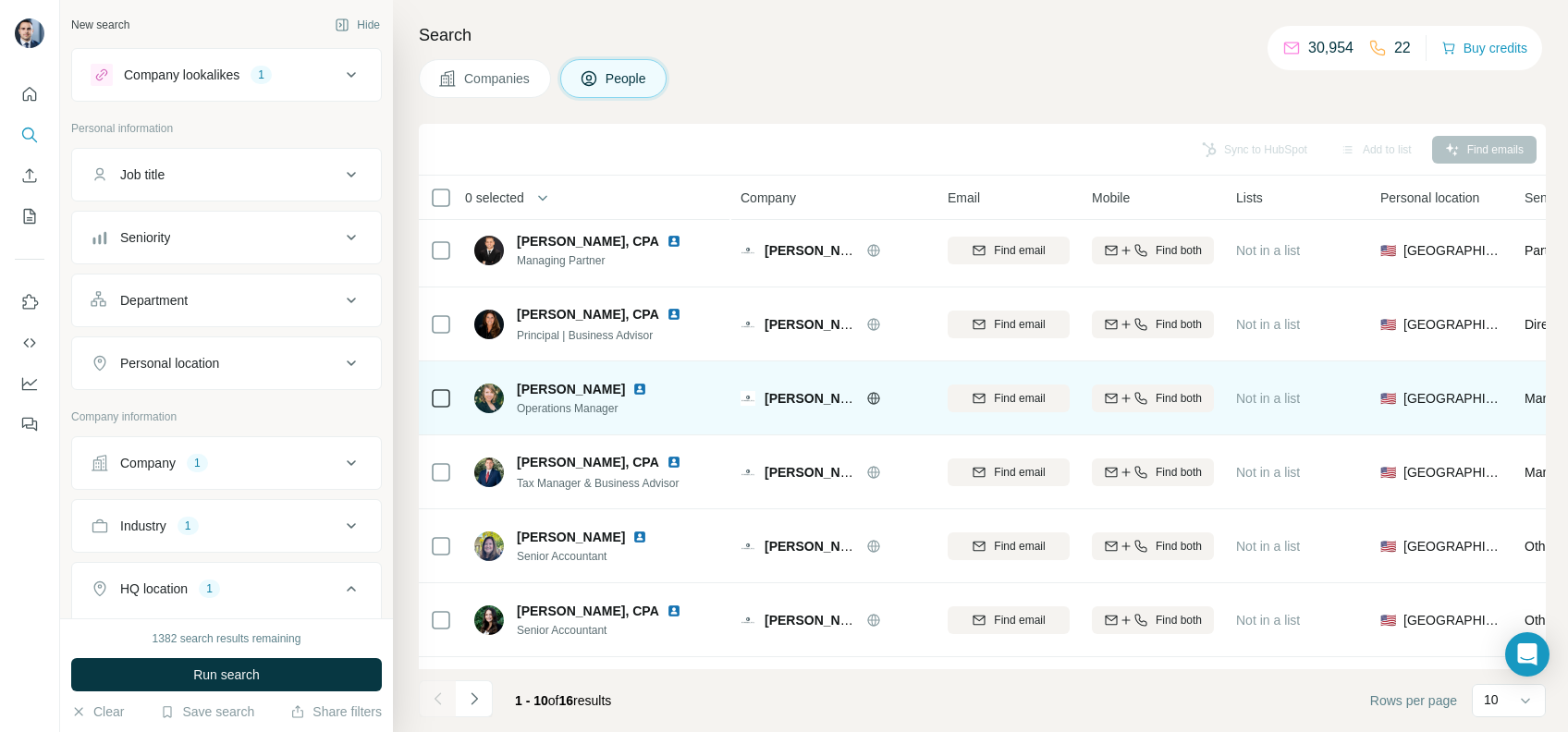
scroll to position [0, 0]
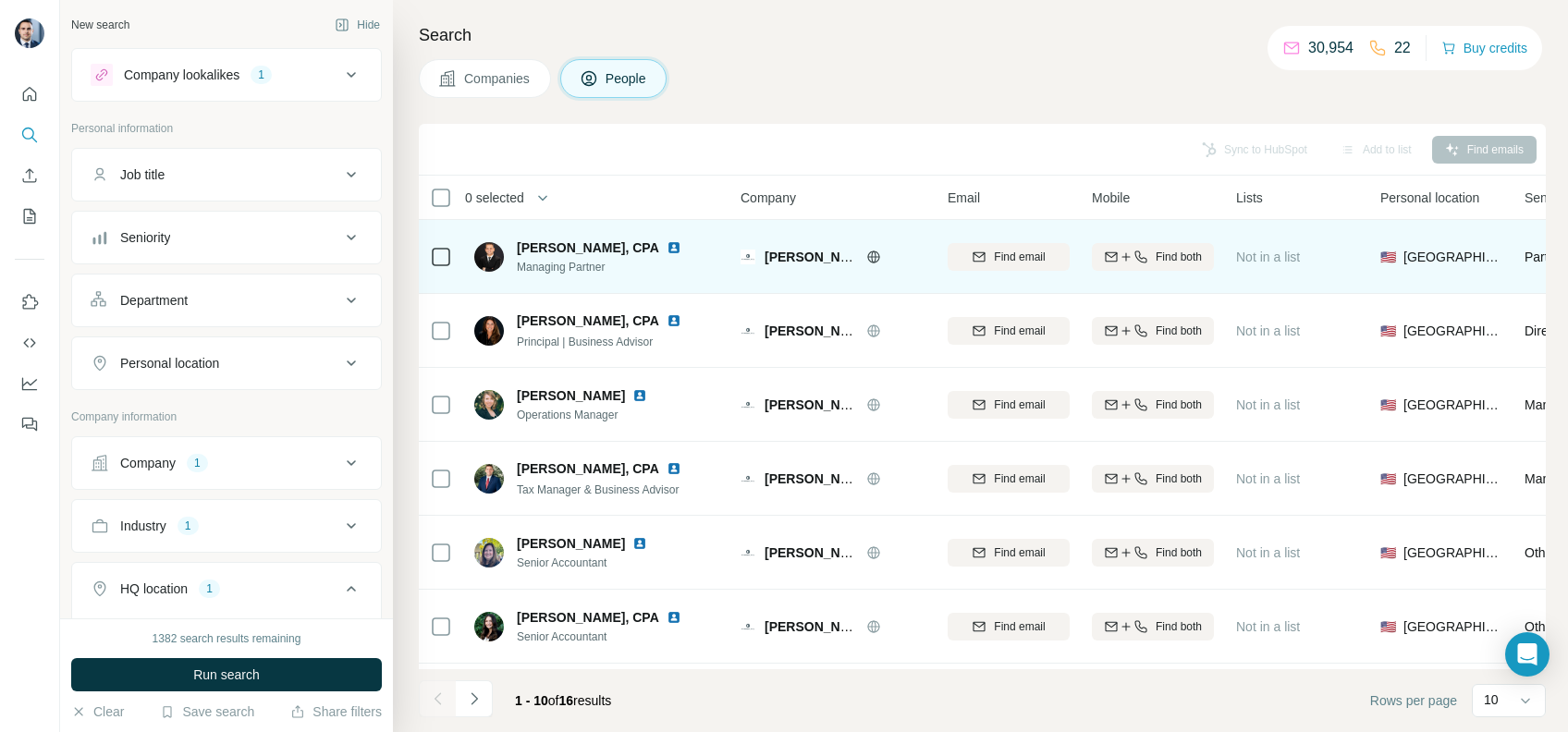
click at [666, 245] on img at bounding box center [674, 248] width 15 height 15
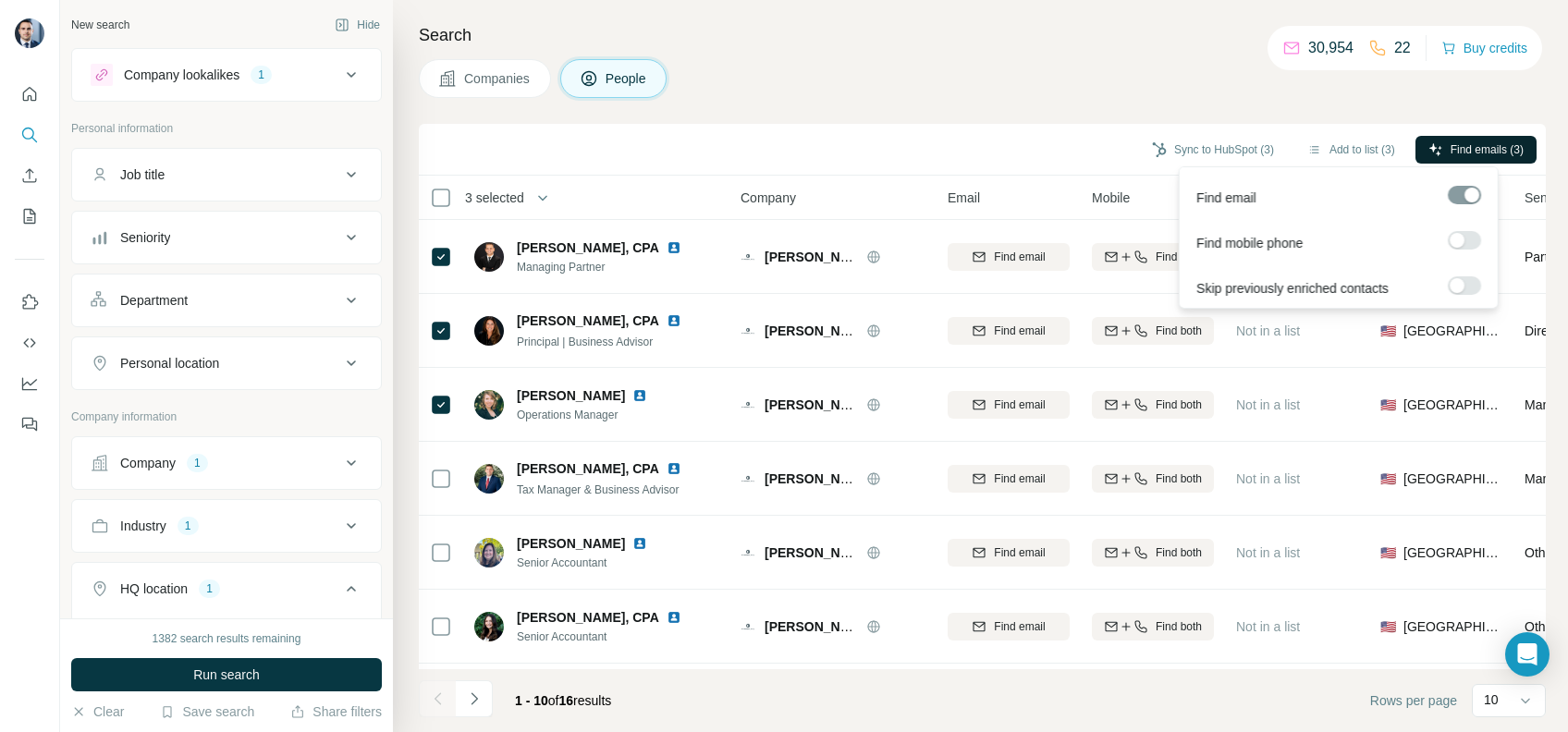
click at [1458, 158] on button "Find emails (3)" at bounding box center [1476, 150] width 121 height 28
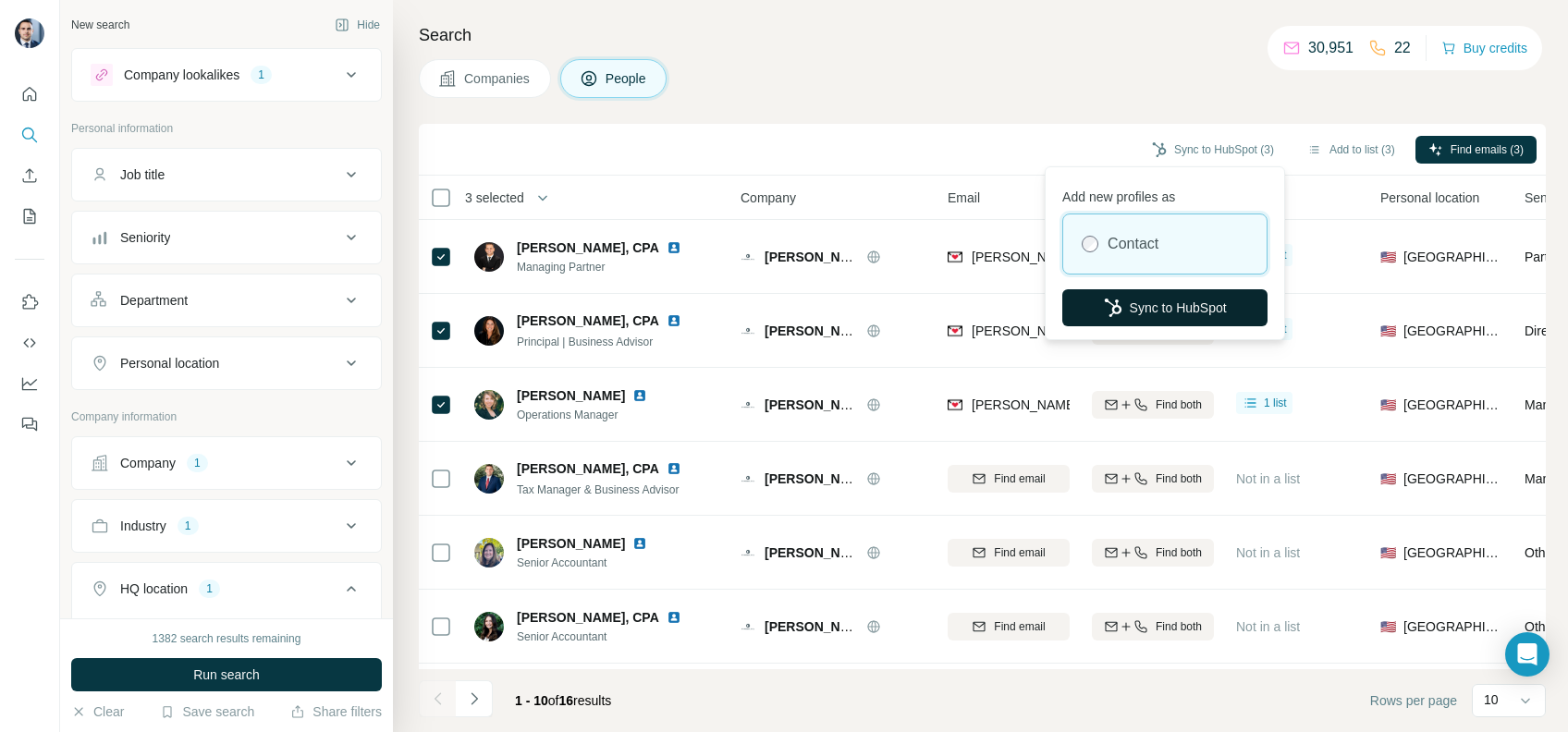
click at [1184, 304] on button "Sync to HubSpot" at bounding box center [1165, 307] width 205 height 37
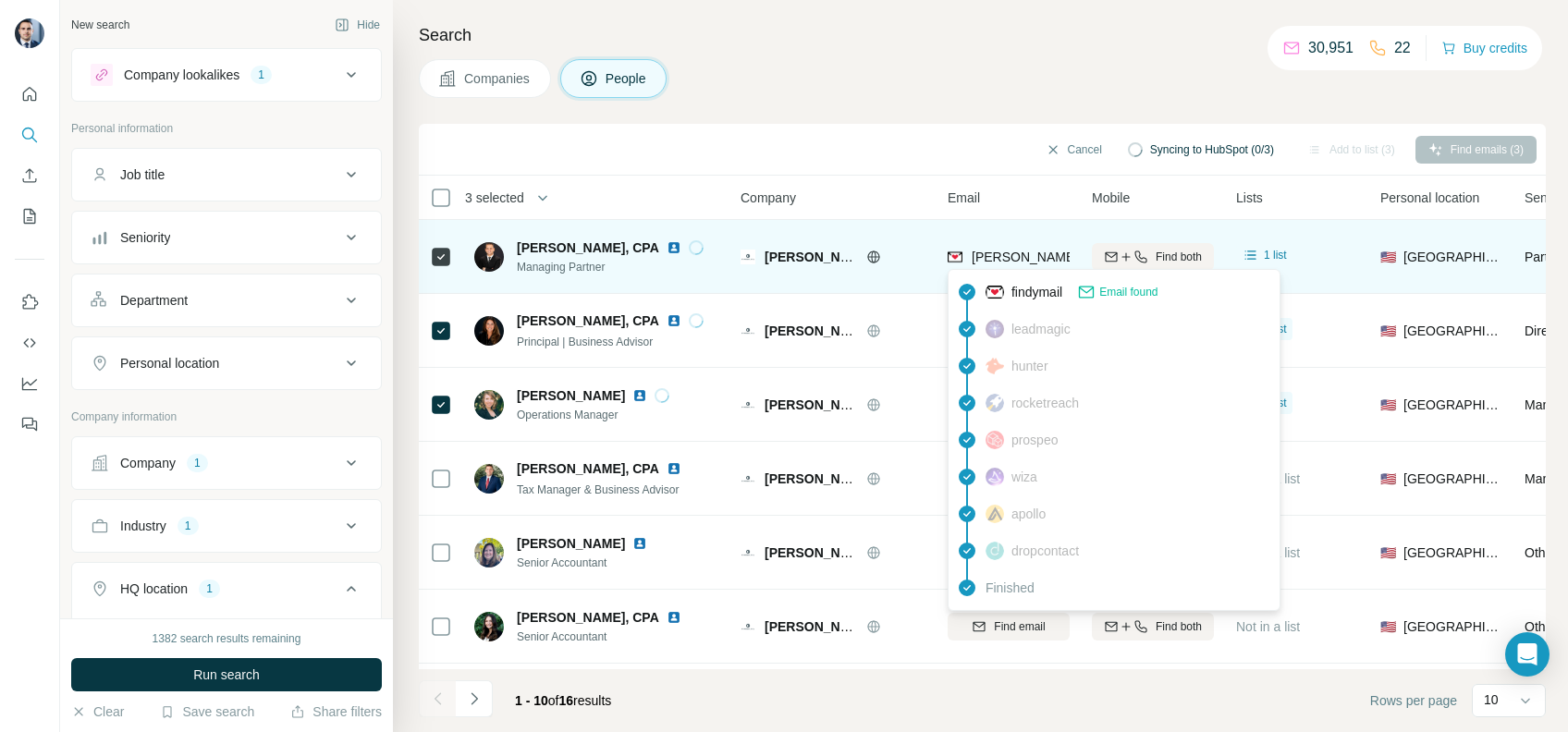
click at [1011, 250] on span "[PERSON_NAME][EMAIL_ADDRESS][DOMAIN_NAME]" at bounding box center [1135, 257] width 325 height 15
click at [1011, 248] on span "[PERSON_NAME][EMAIL_ADDRESS][DOMAIN_NAME]" at bounding box center [1127, 257] width 310 height 19
copy tr "[PERSON_NAME][EMAIL_ADDRESS][DOMAIN_NAME]"
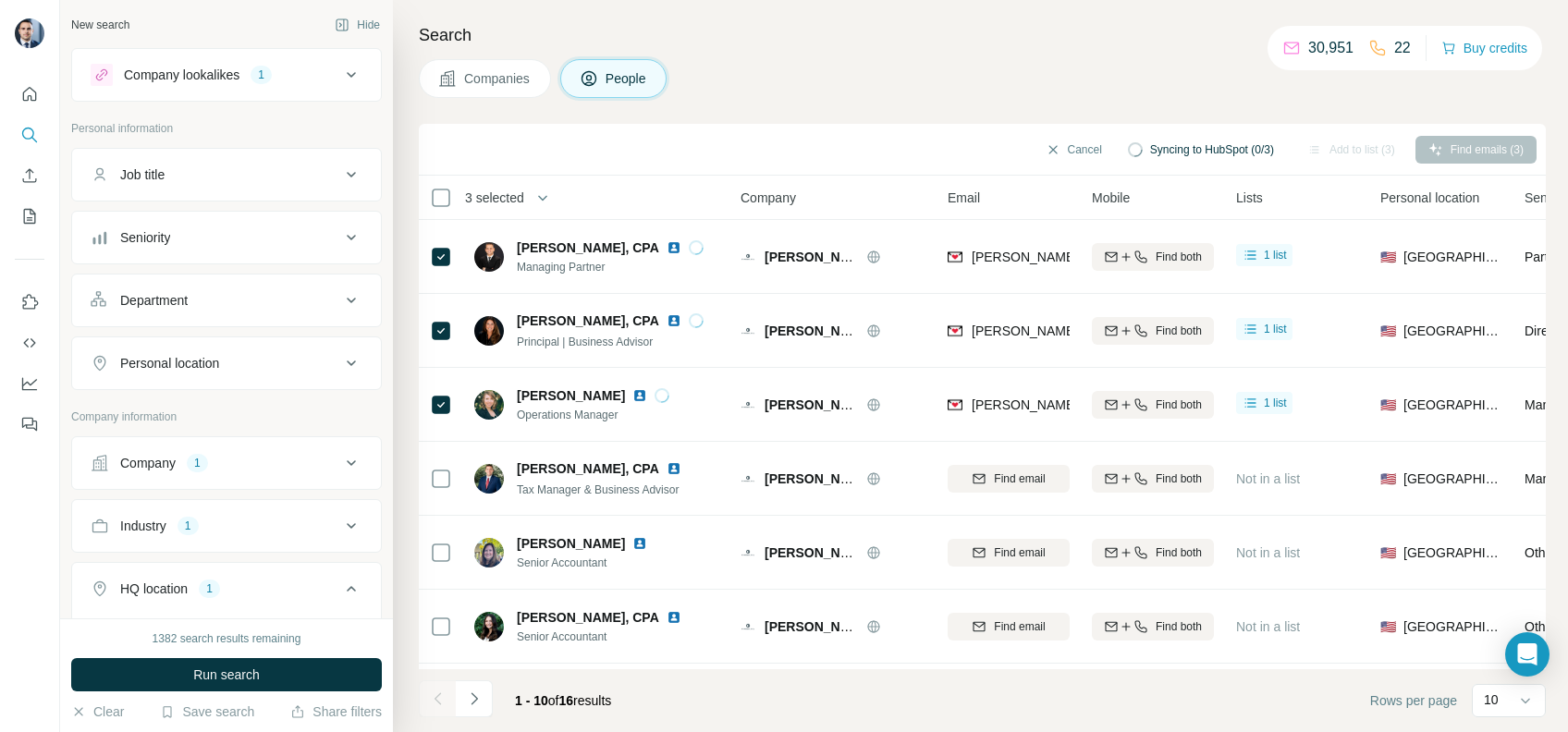
click at [980, 133] on div "Cancel Syncing to HubSpot (0/3) Add to list (3) Find emails (3)" at bounding box center [981, 149] width 1108 height 32
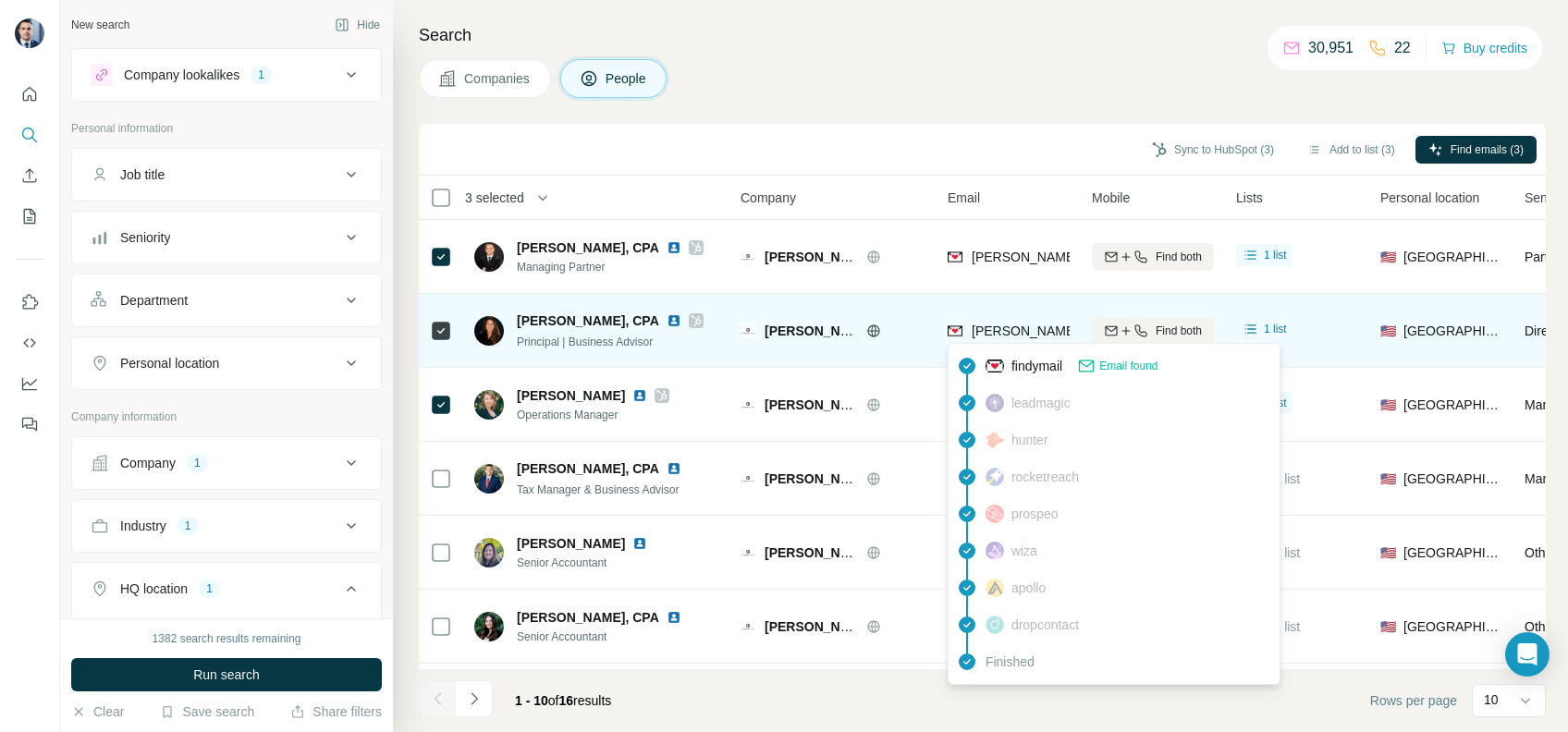
click at [1007, 327] on span "[PERSON_NAME][EMAIL_ADDRESS][DOMAIN_NAME]" at bounding box center [1135, 331] width 325 height 15
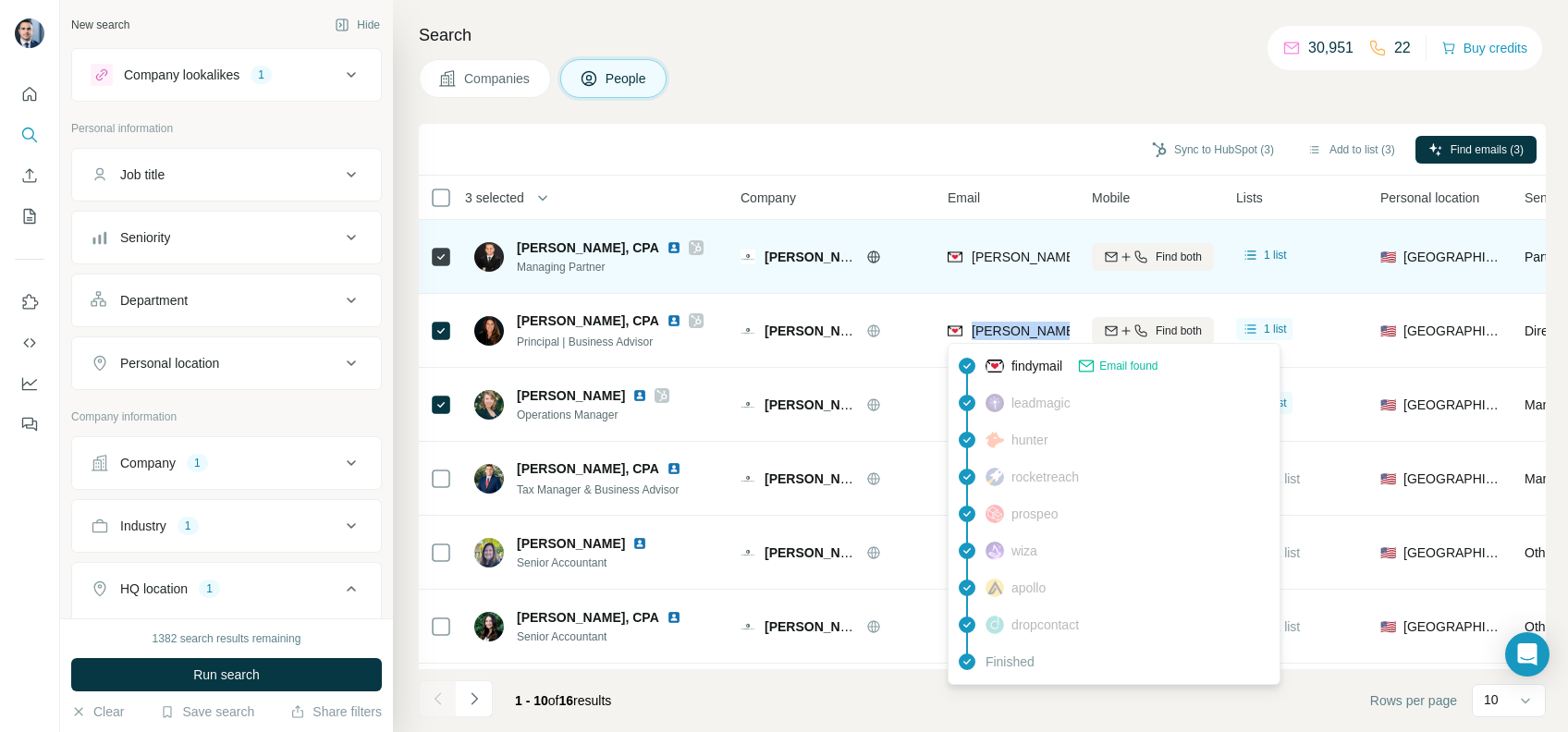
copy tr "[PERSON_NAME][EMAIL_ADDRESS][DOMAIN_NAME]"
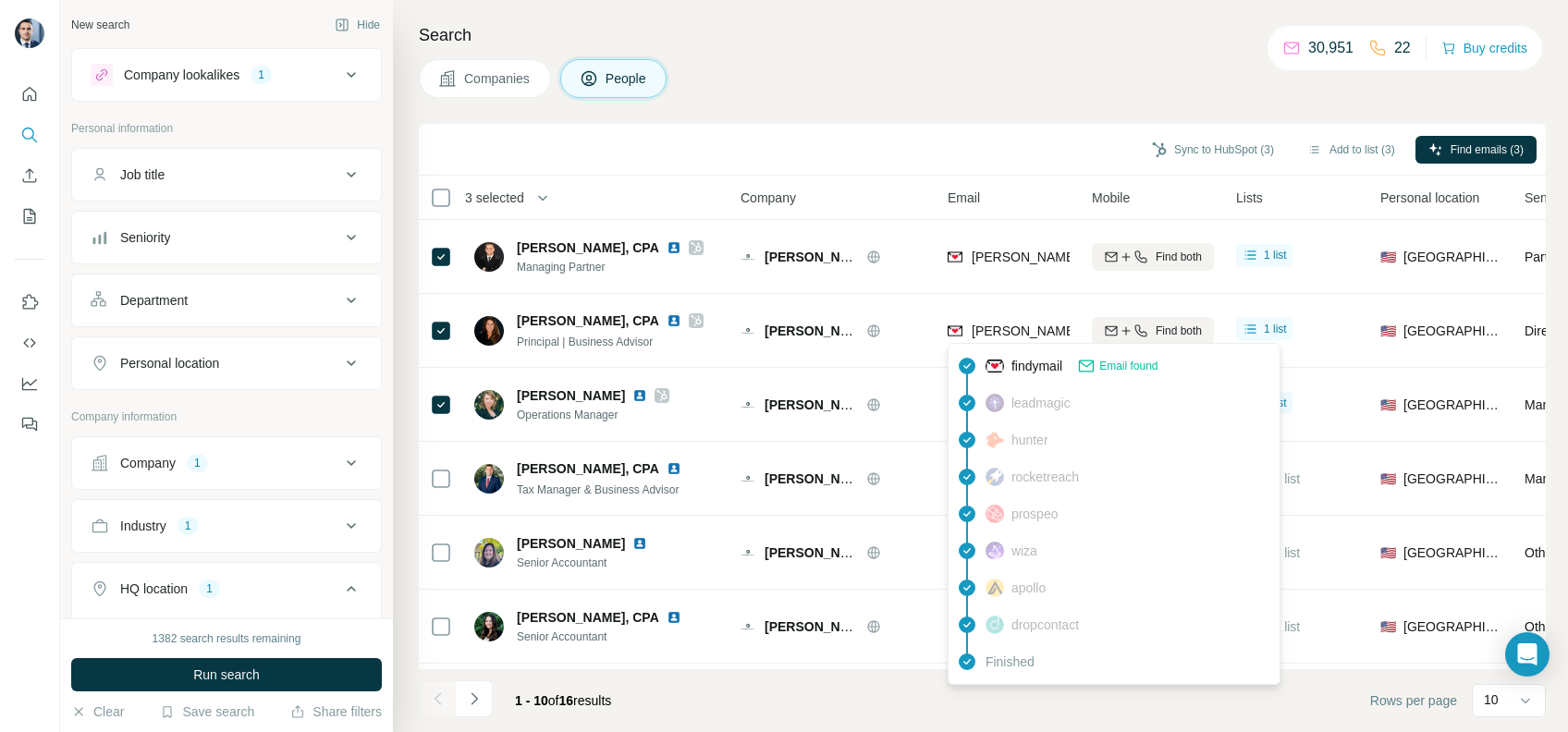
click at [987, 111] on div "Search Companies People Sync to HubSpot (3) Add to list (3) Find emails (3) 3 s…" at bounding box center [980, 366] width 1175 height 732
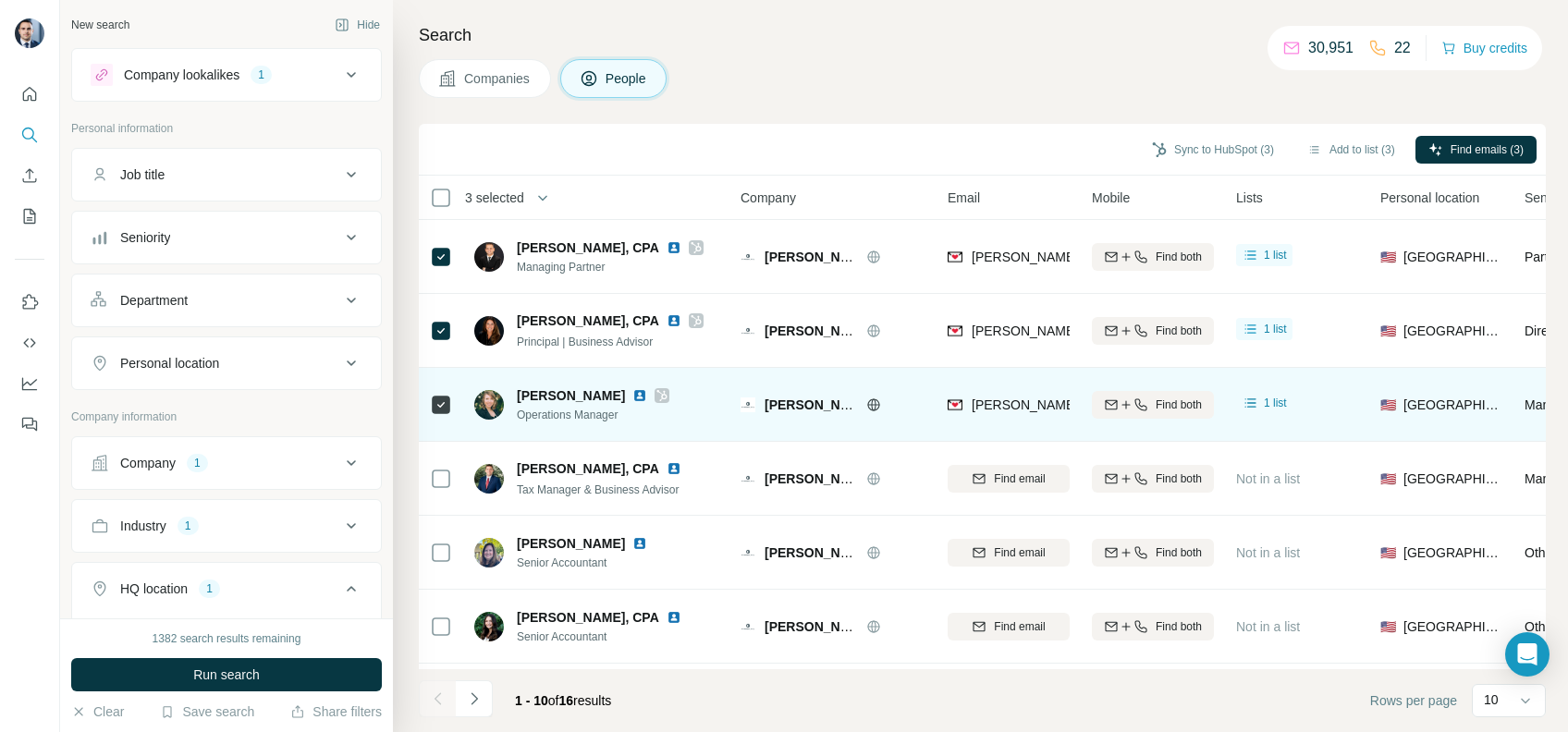
click at [1013, 392] on div "[PERSON_NAME][EMAIL_ADDRESS][DOMAIN_NAME]" at bounding box center [1009, 404] width 122 height 51
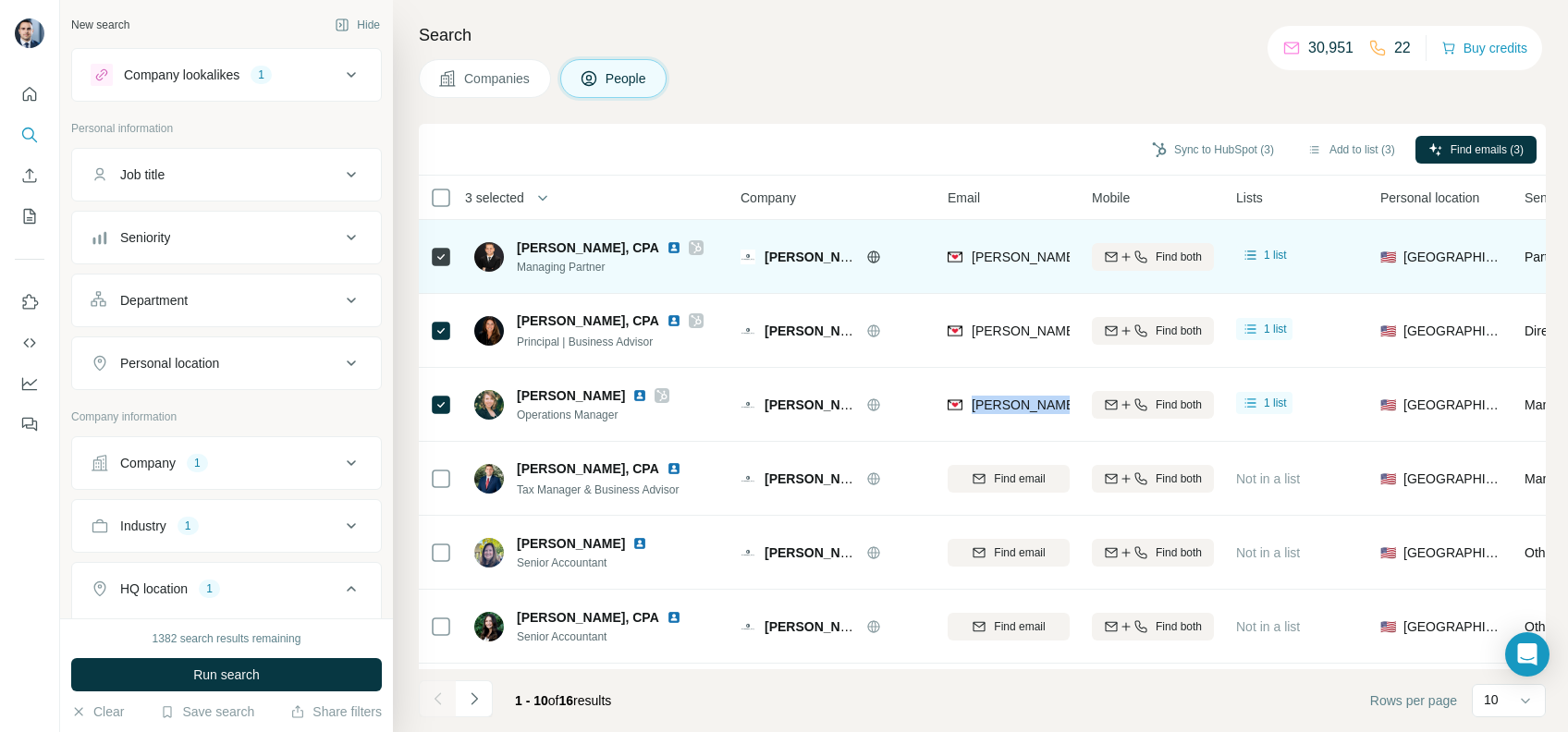
copy tr "[PERSON_NAME][EMAIL_ADDRESS][DOMAIN_NAME]"
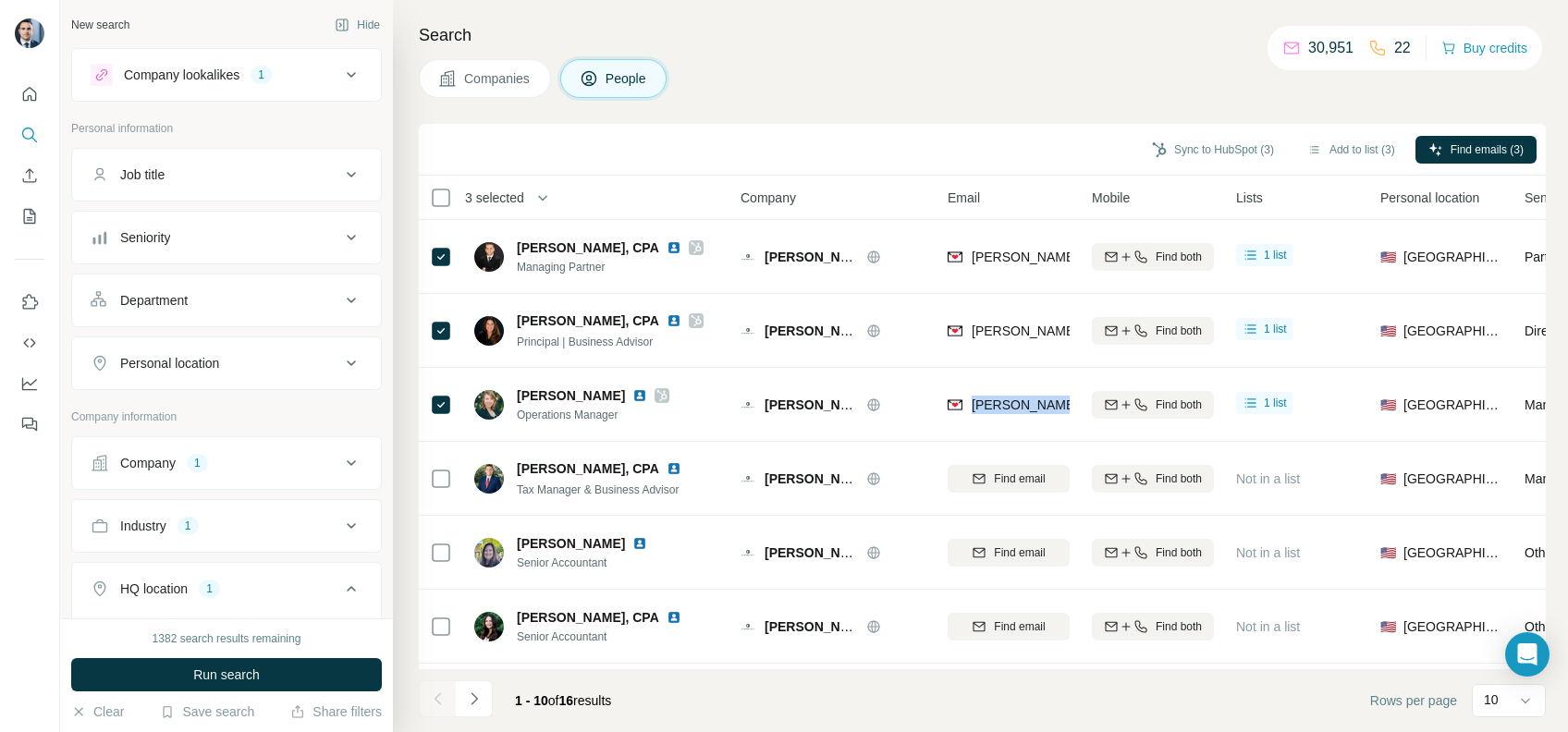
click at [480, 88] on button "Companies" at bounding box center [484, 78] width 133 height 39
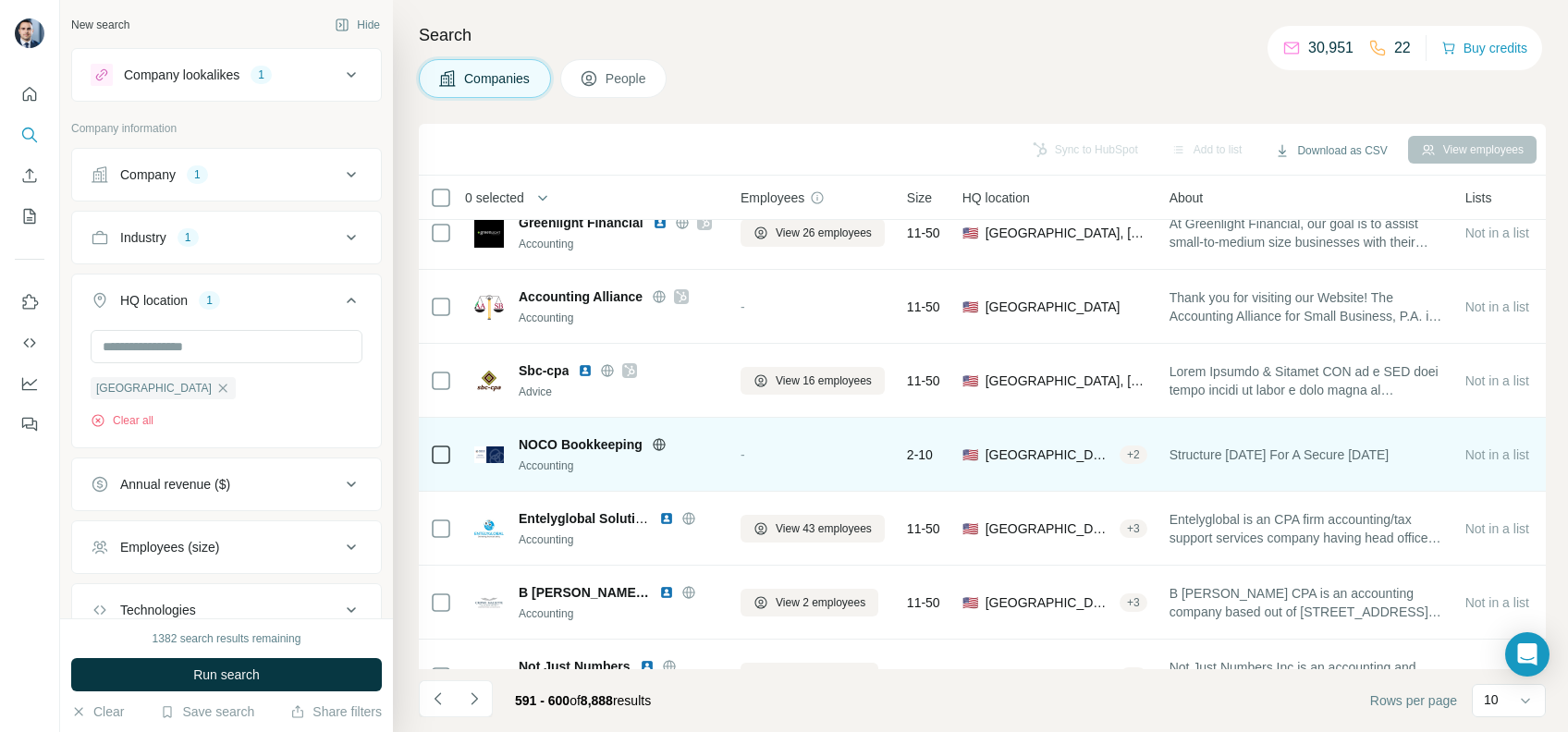
scroll to position [123, 0]
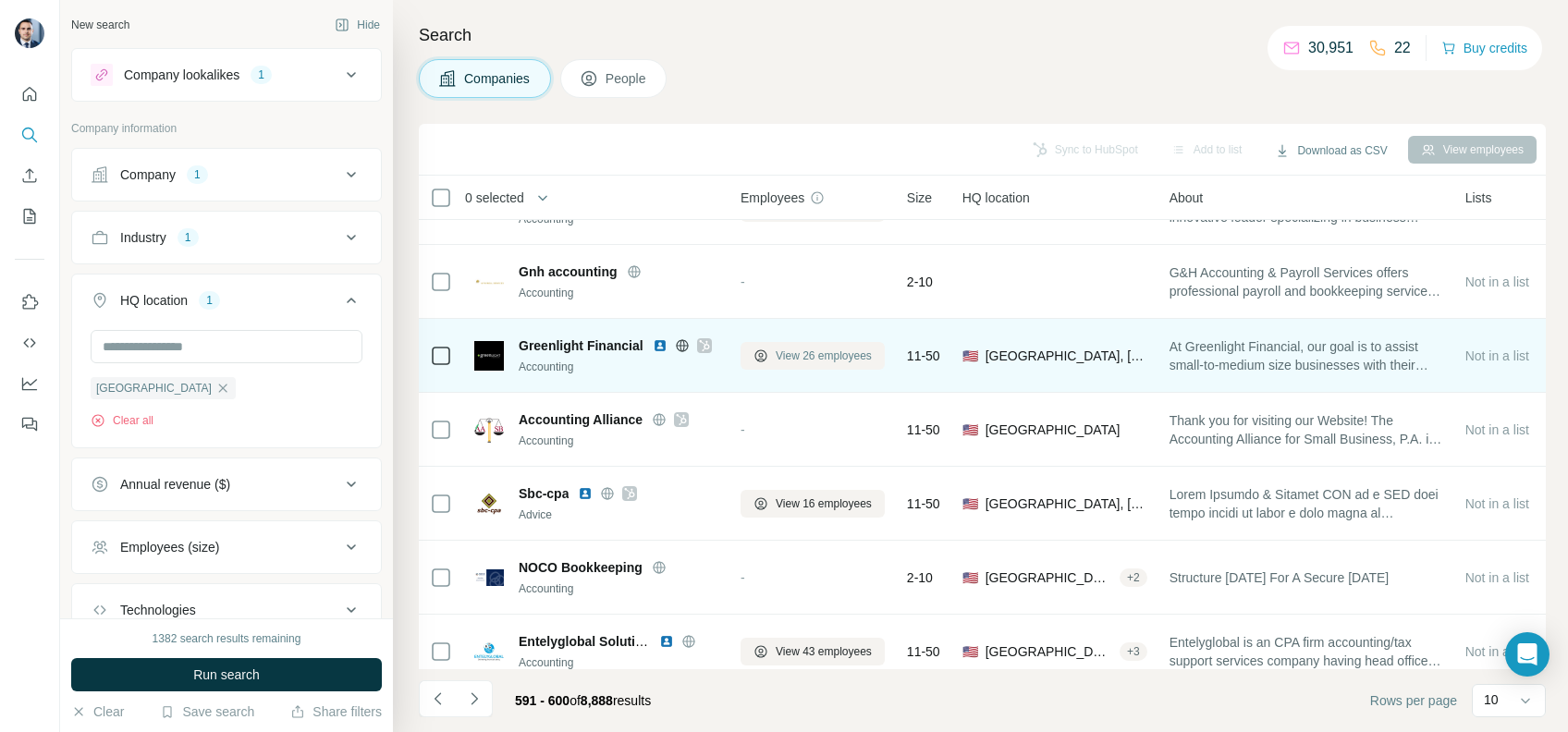
click at [796, 360] on span "View 26 employees" at bounding box center [823, 356] width 96 height 17
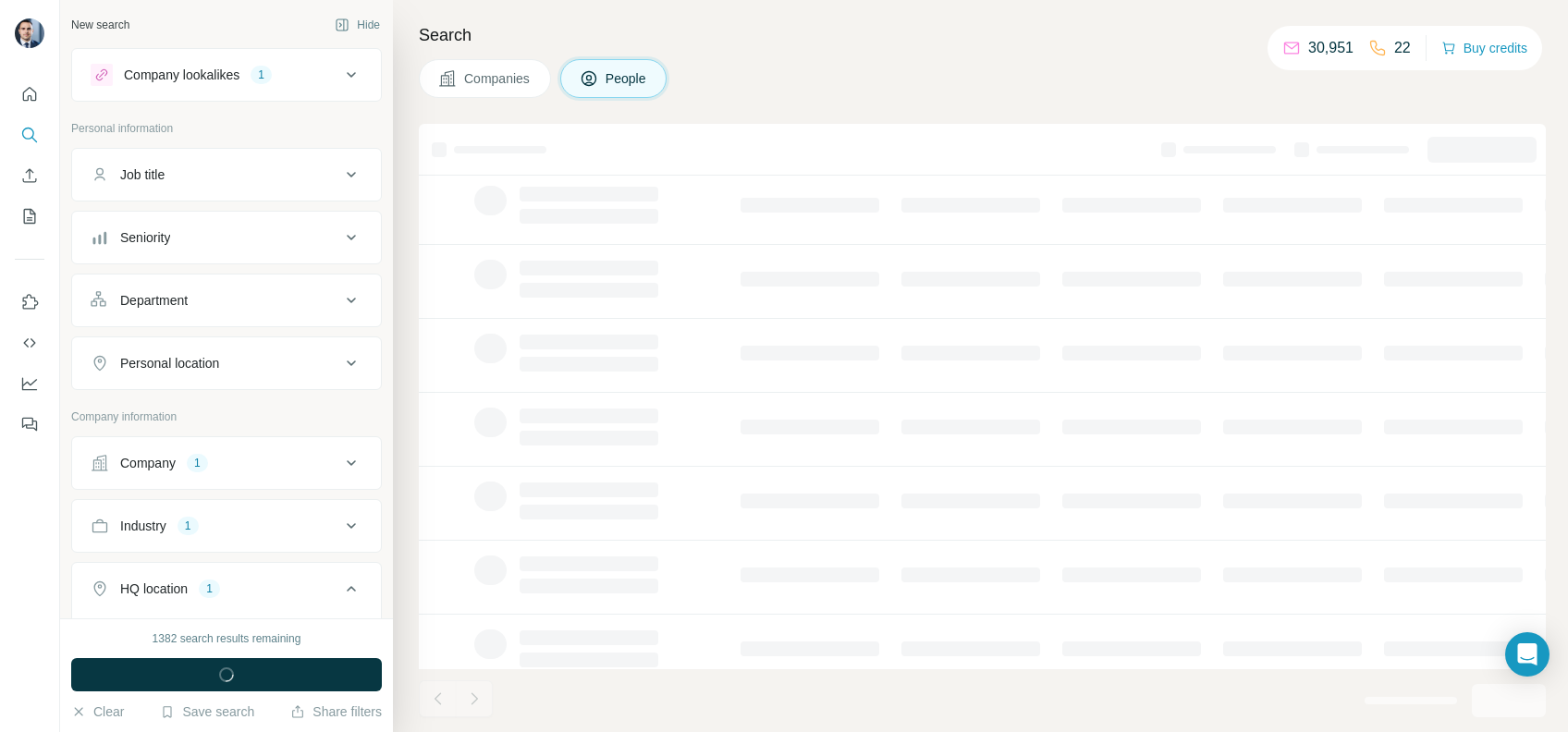
click at [444, 50] on div "Search Companies People" at bounding box center [980, 366] width 1175 height 732
click at [483, 82] on span "Companies" at bounding box center [498, 79] width 68 height 19
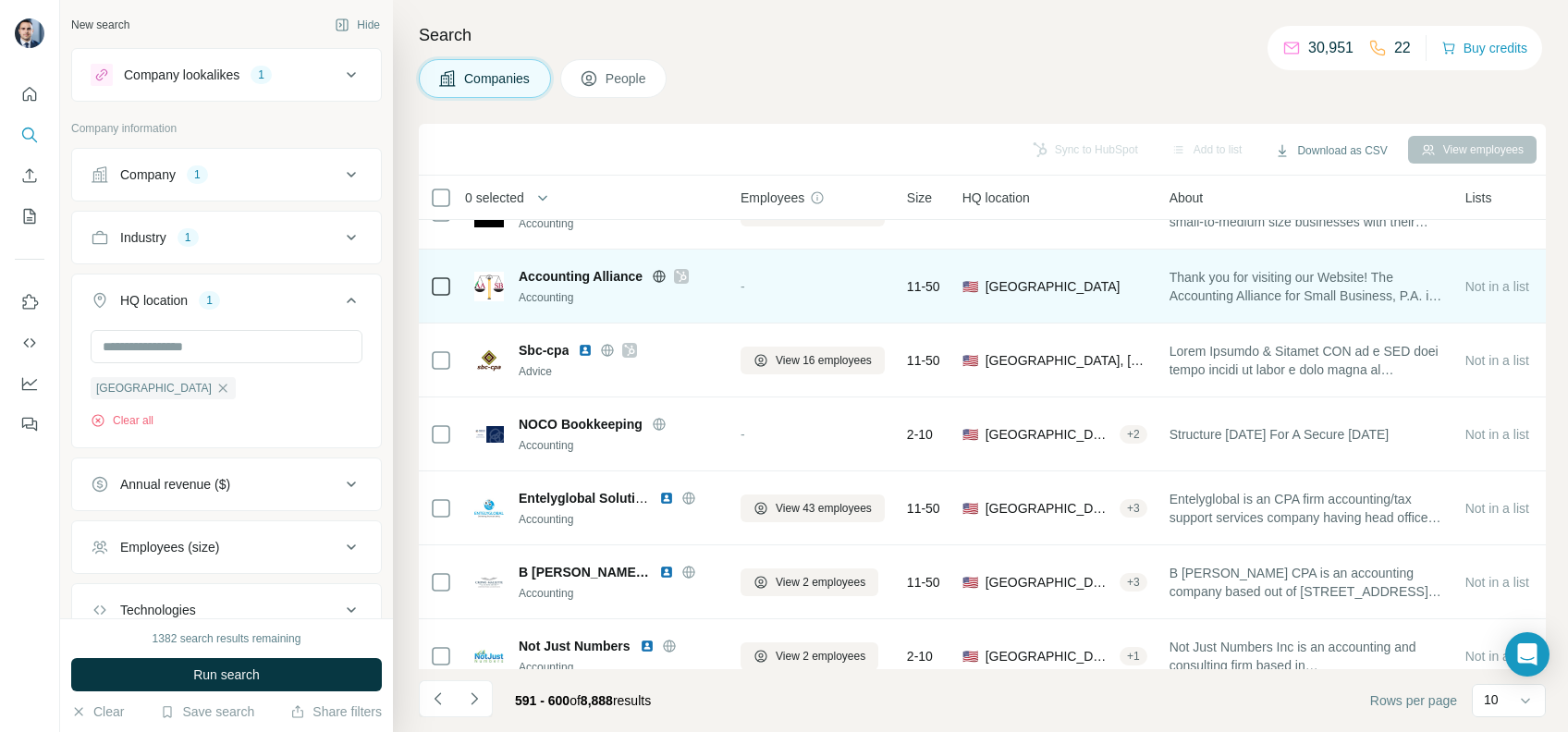
scroll to position [303, 0]
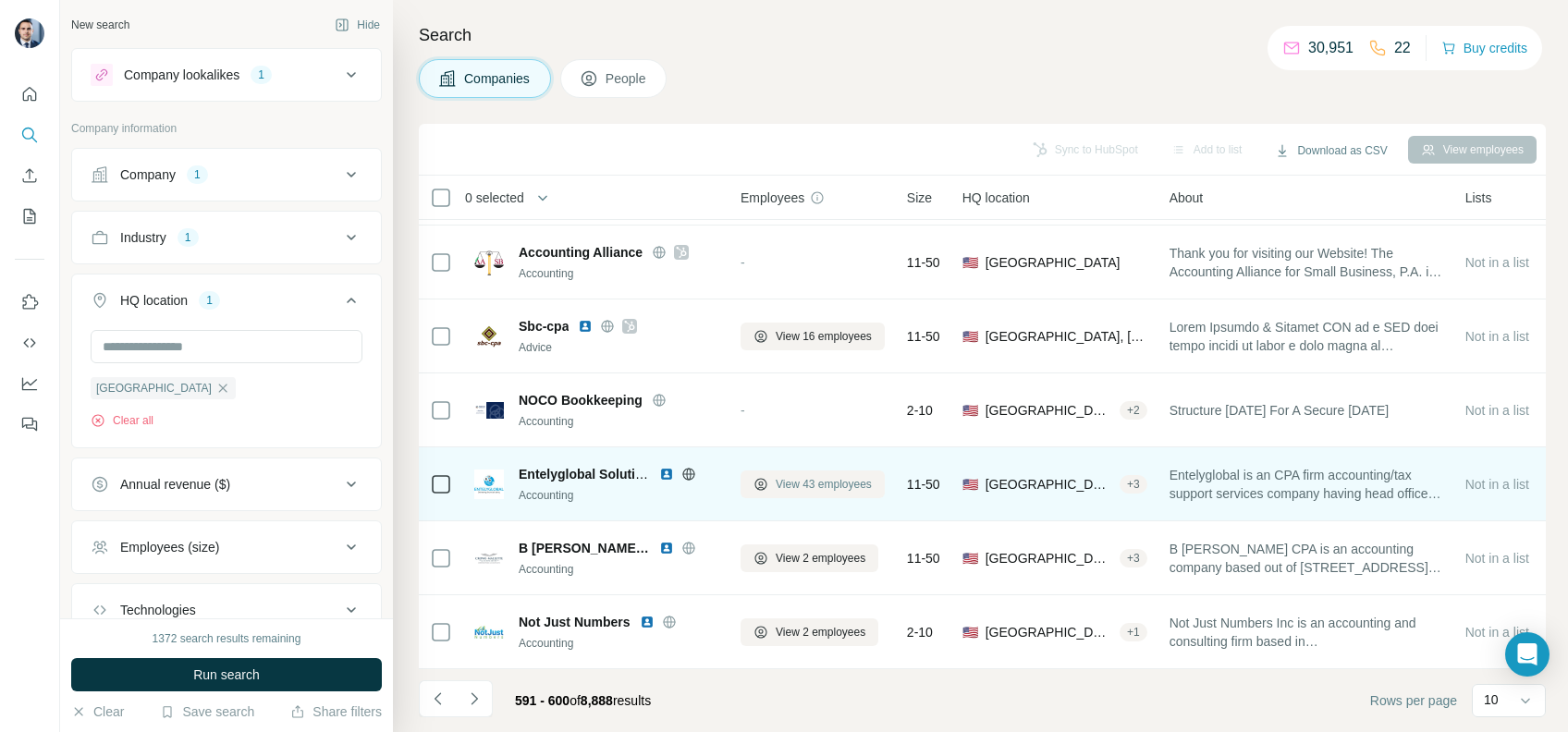
click at [816, 483] on button "View 43 employees" at bounding box center [812, 485] width 144 height 28
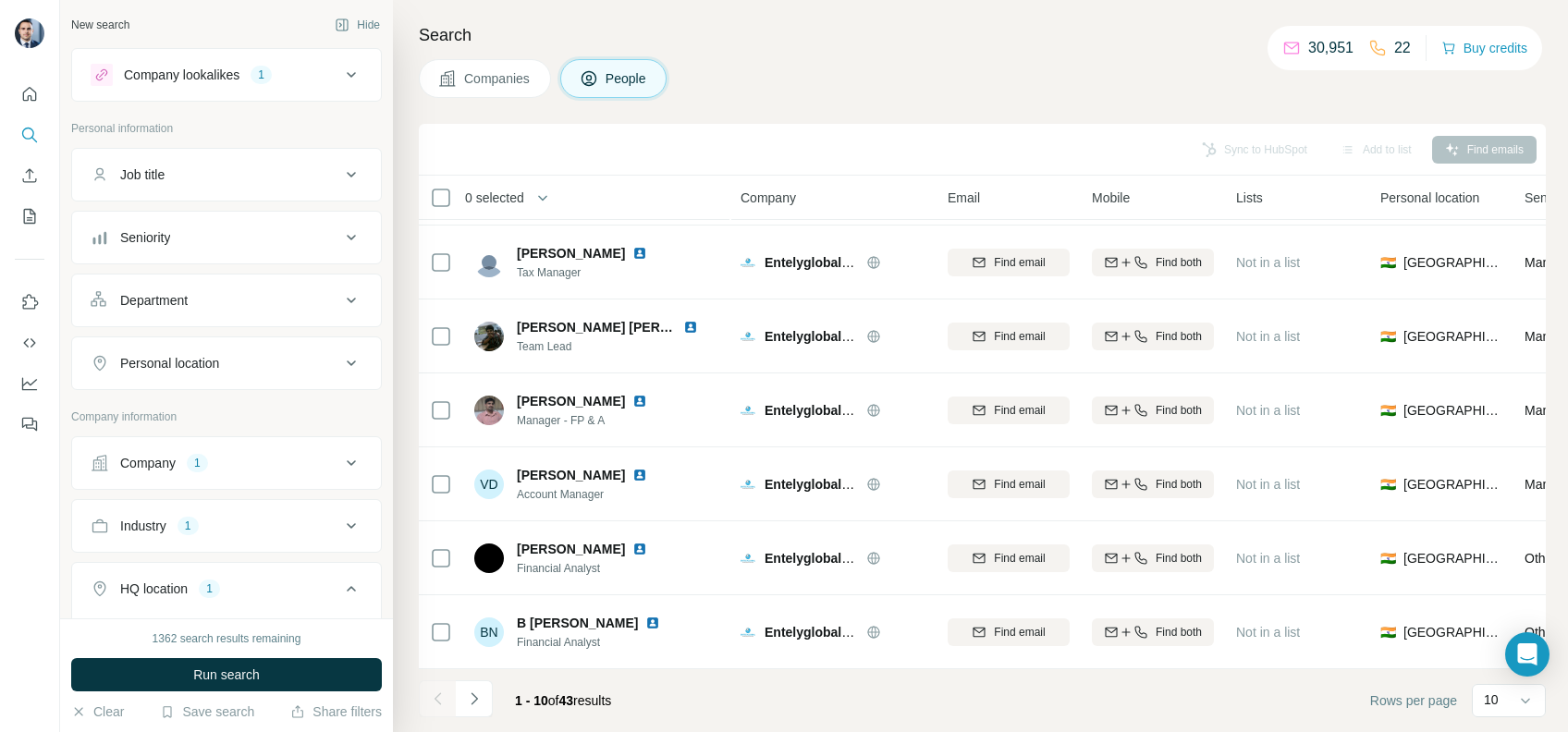
click at [503, 82] on span "Companies" at bounding box center [498, 79] width 68 height 19
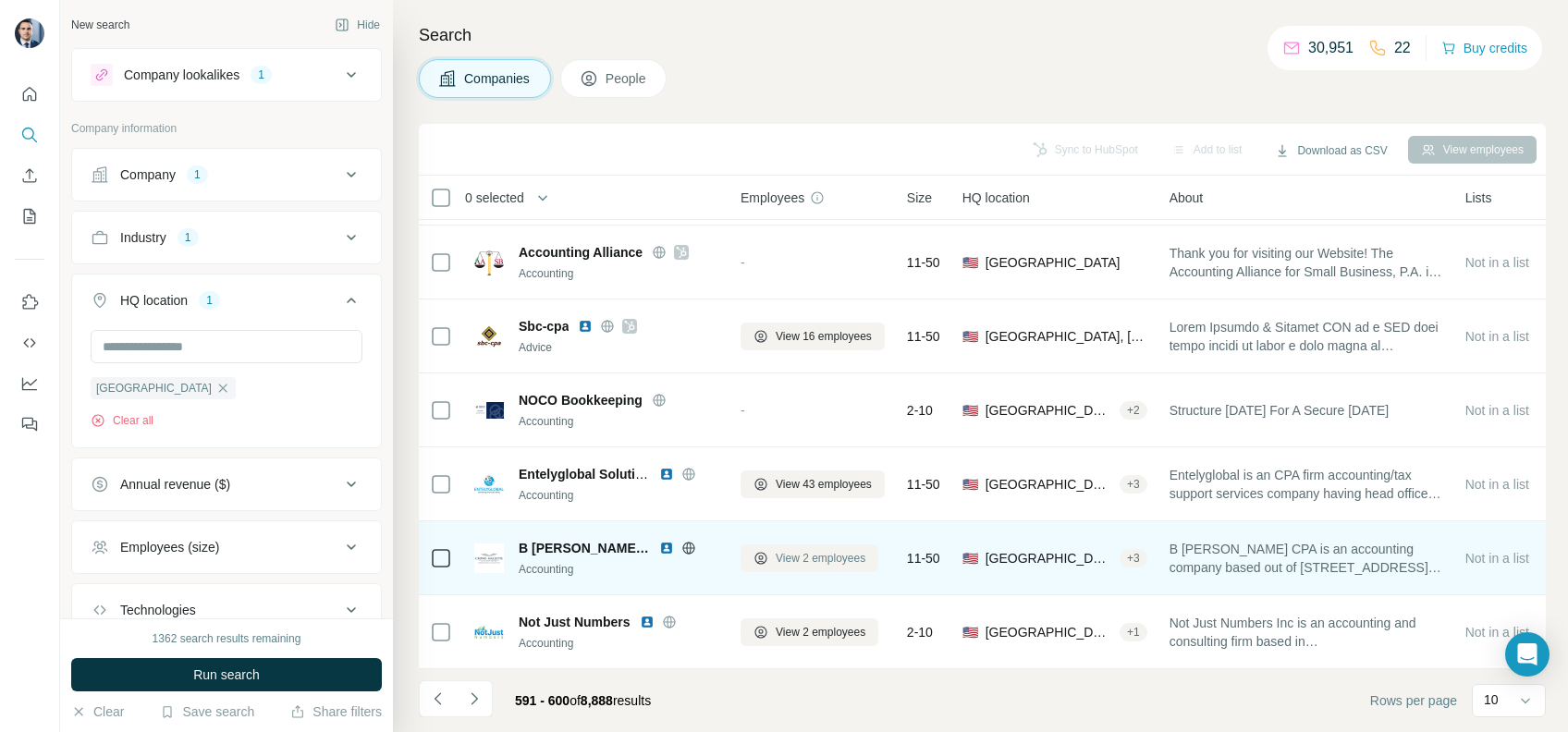
click at [781, 550] on span "View 2 employees" at bounding box center [820, 558] width 89 height 17
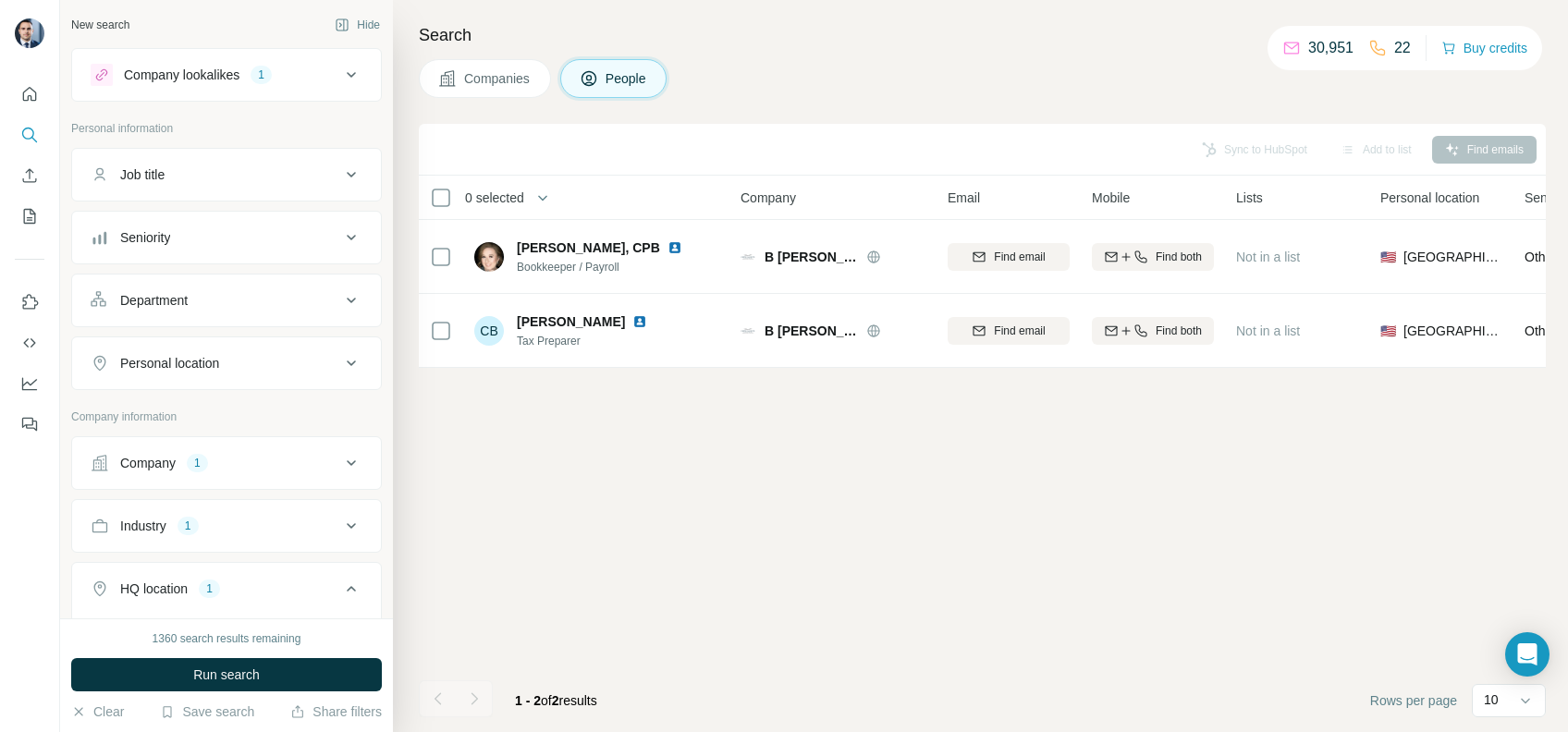
click at [494, 85] on span "Companies" at bounding box center [498, 79] width 68 height 19
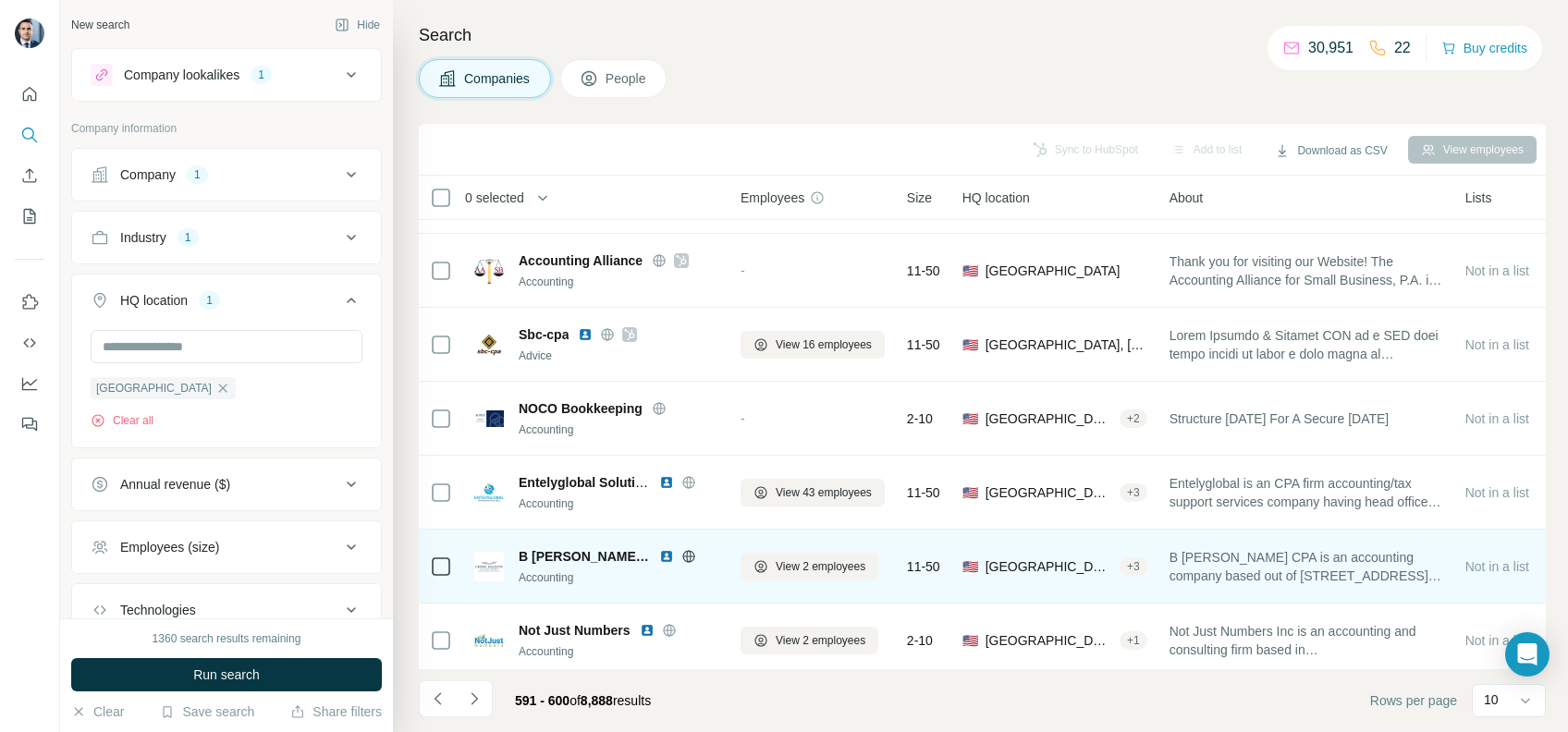
scroll to position [303, 0]
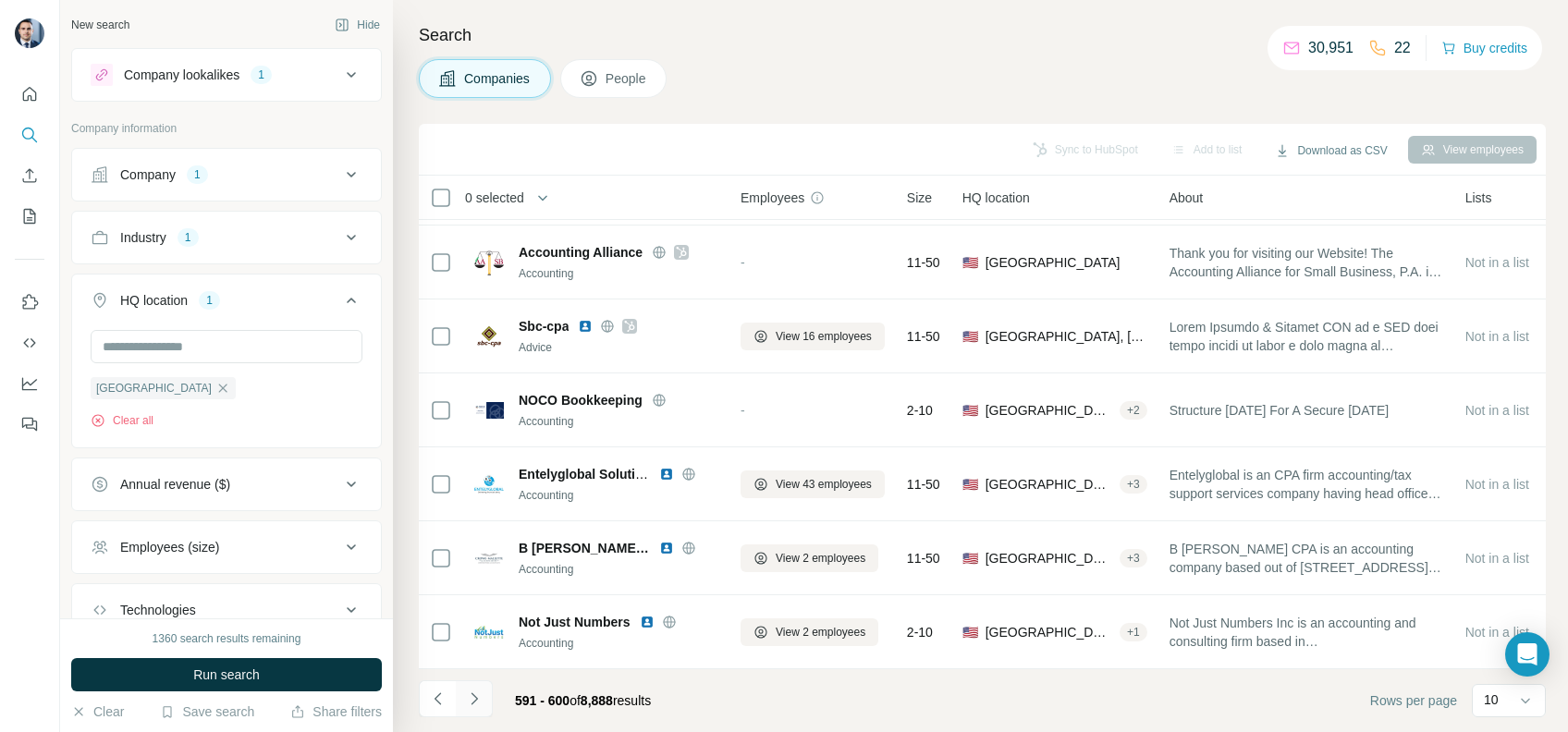
click at [473, 709] on button "Navigate to next page" at bounding box center [474, 698] width 37 height 37
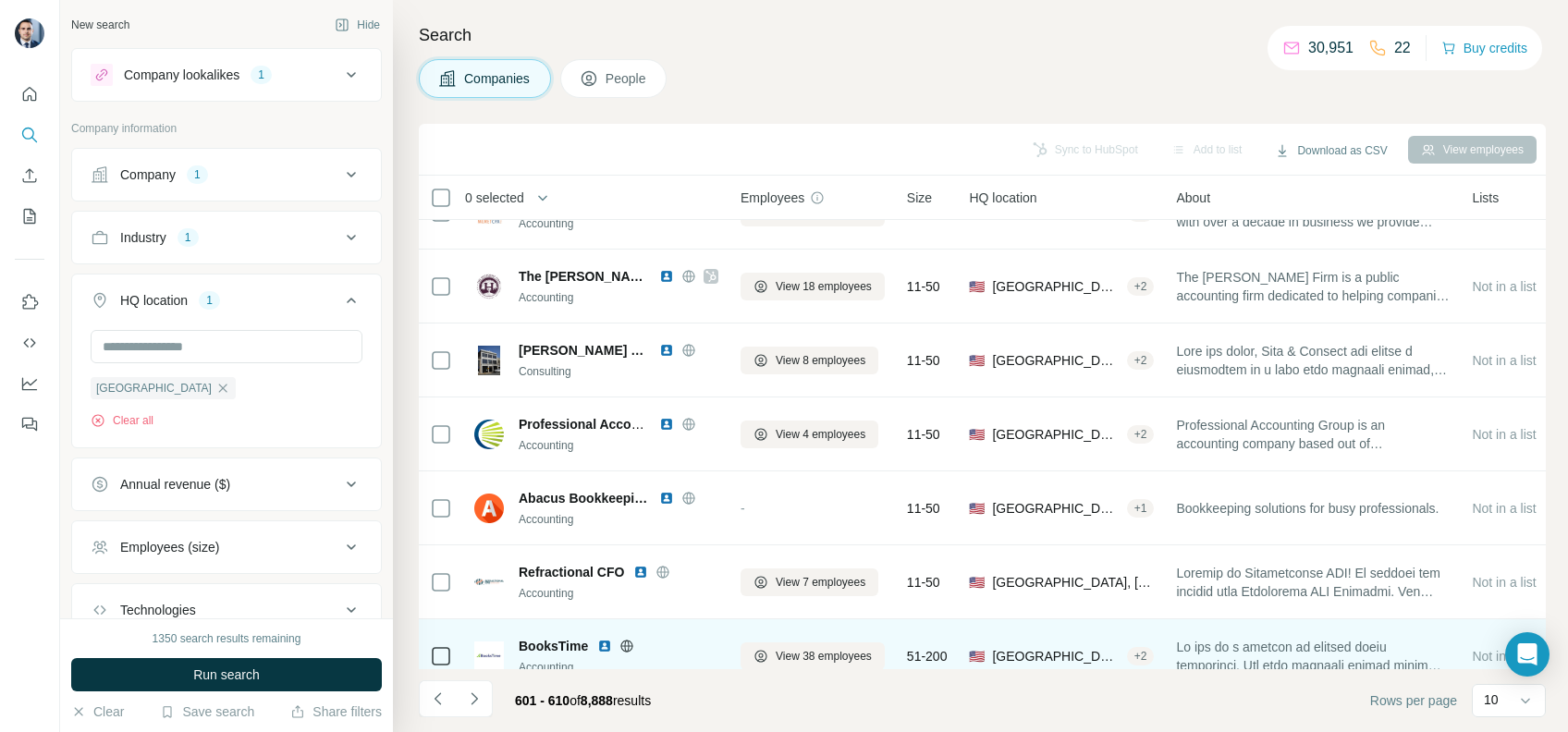
scroll to position [0, 0]
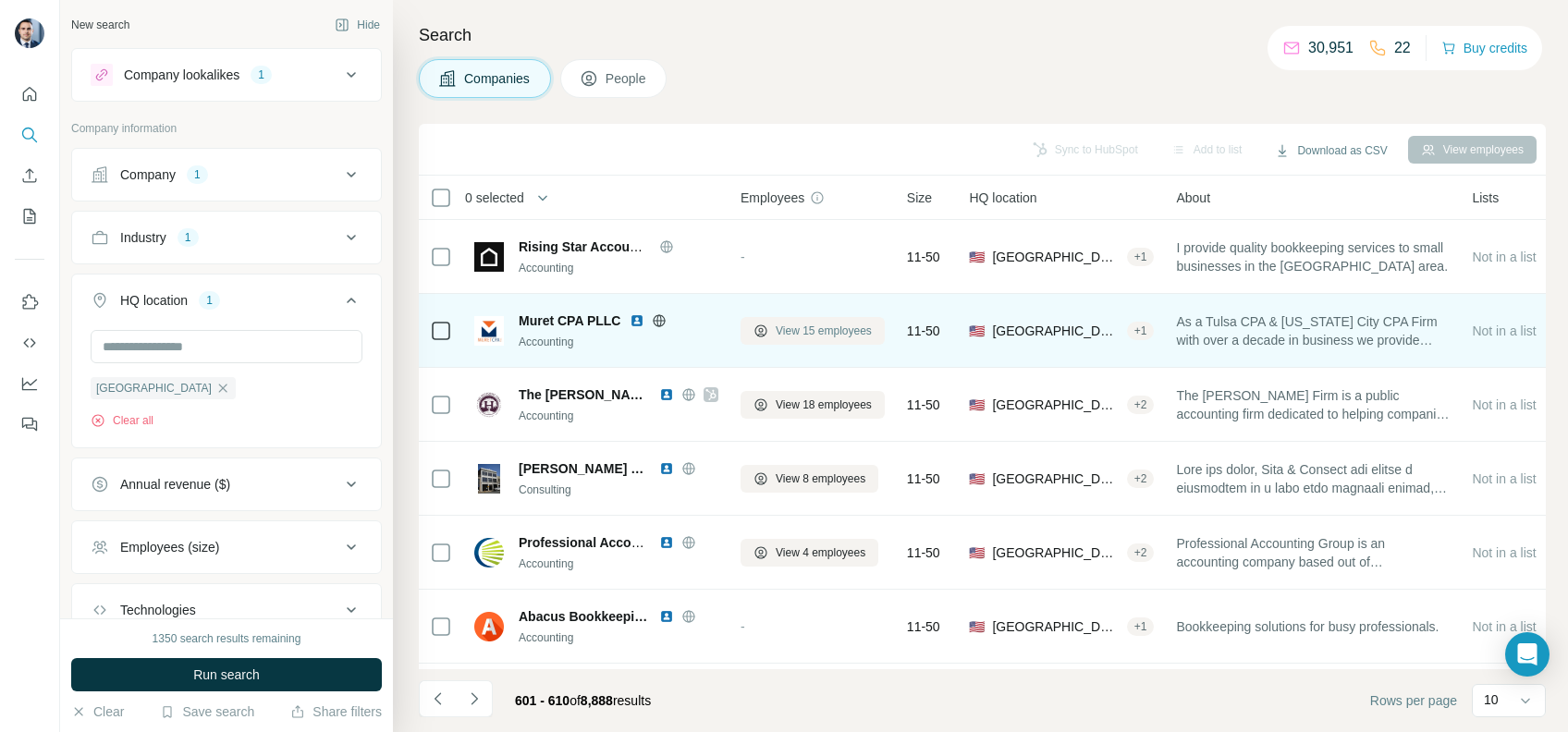
click at [811, 335] on span "View 15 employees" at bounding box center [823, 331] width 96 height 17
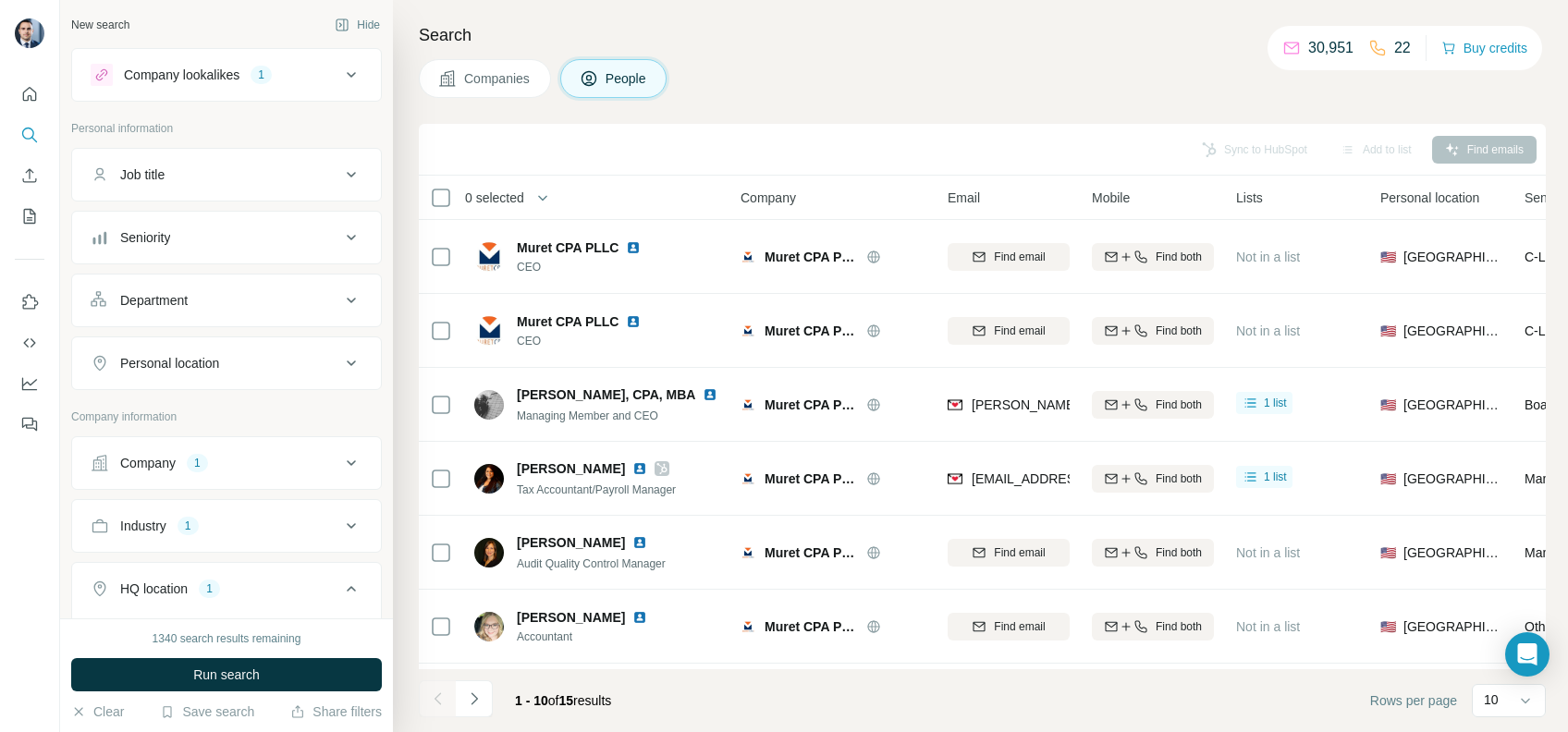
click at [507, 71] on span "Companies" at bounding box center [498, 79] width 68 height 19
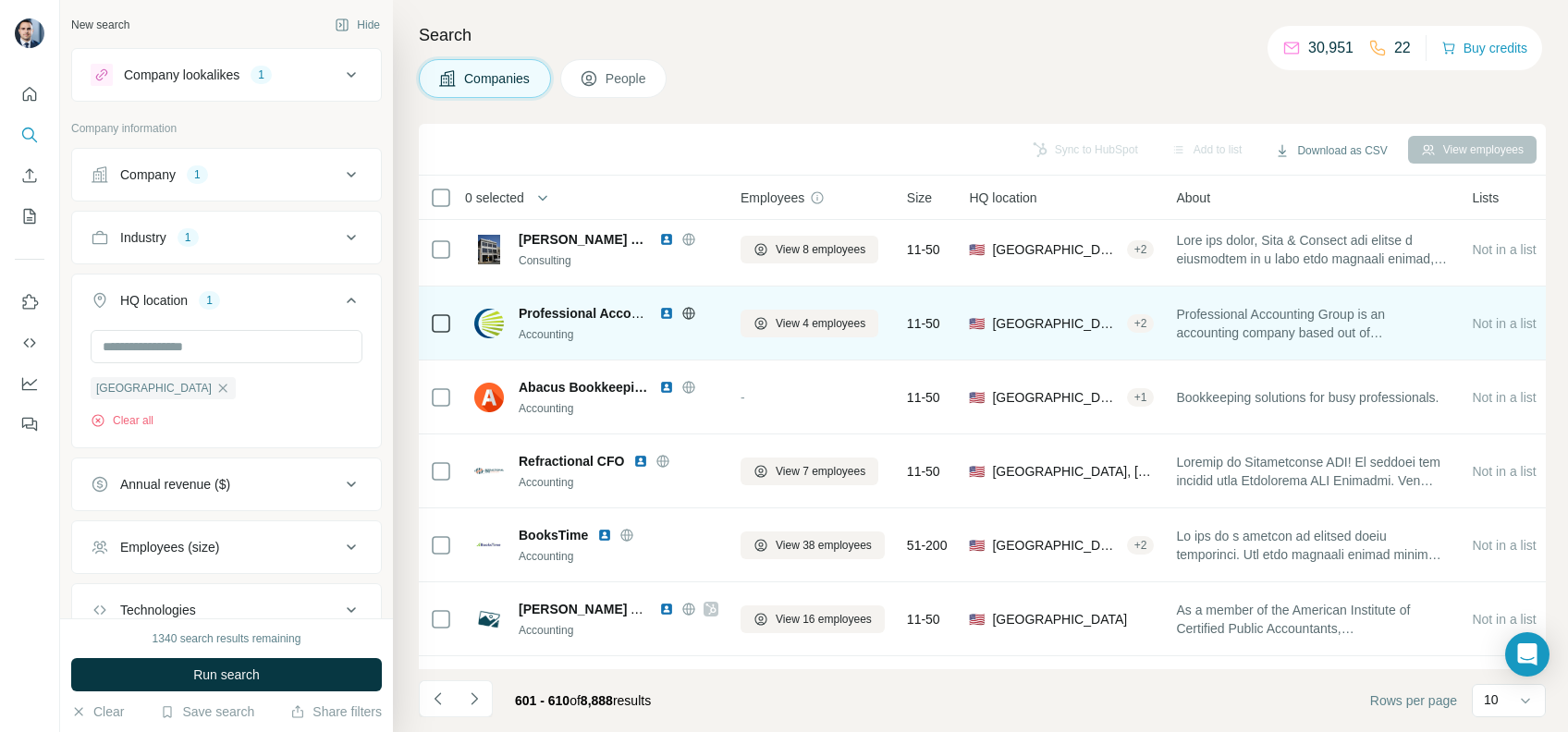
scroll to position [303, 0]
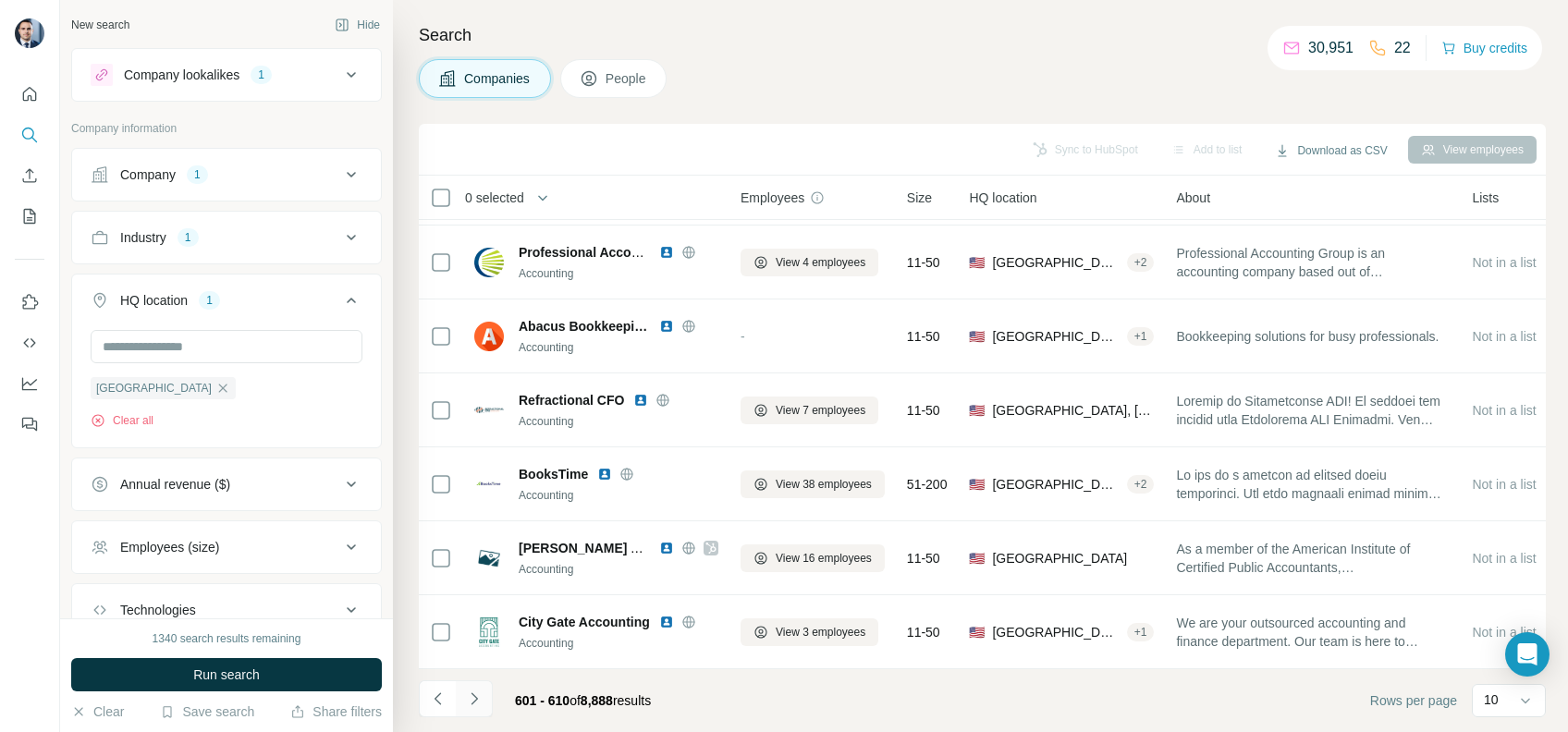
click at [473, 701] on icon "Navigate to next page" at bounding box center [475, 699] width 19 height 19
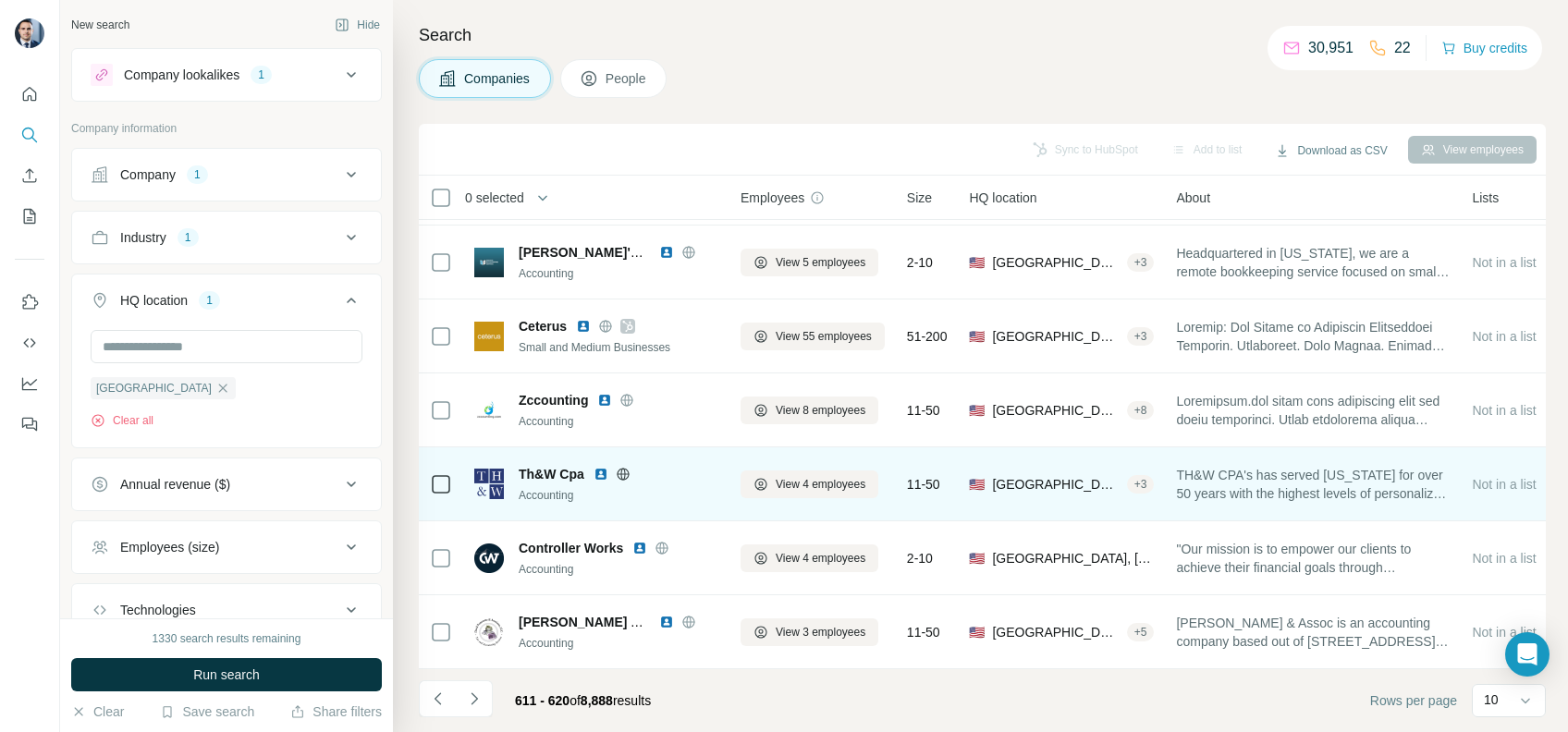
click at [798, 487] on div "View 4 employees" at bounding box center [812, 484] width 144 height 51
click at [792, 475] on span "View 4 employees" at bounding box center [820, 484] width 89 height 17
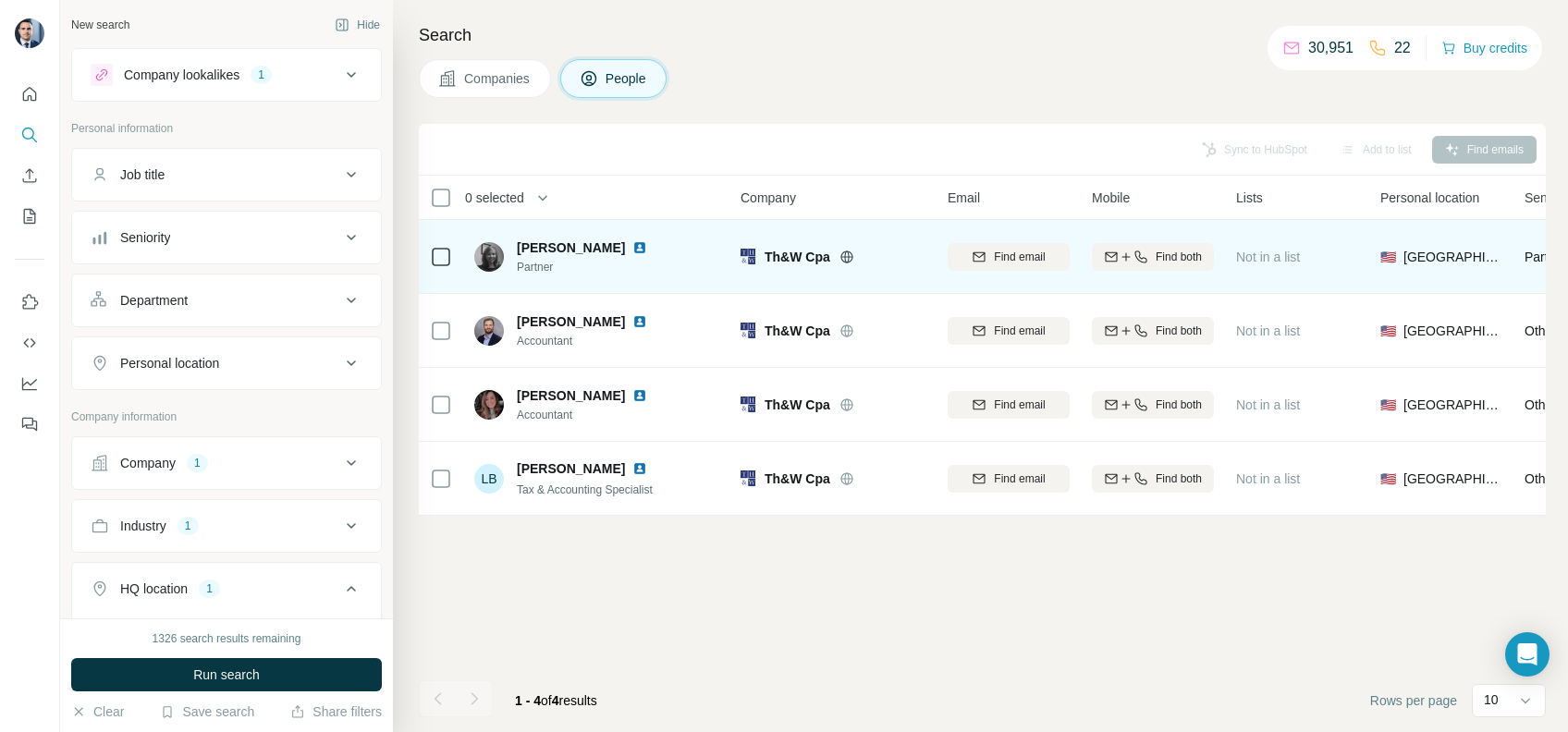
click at [851, 252] on icon at bounding box center [846, 257] width 12 height 12
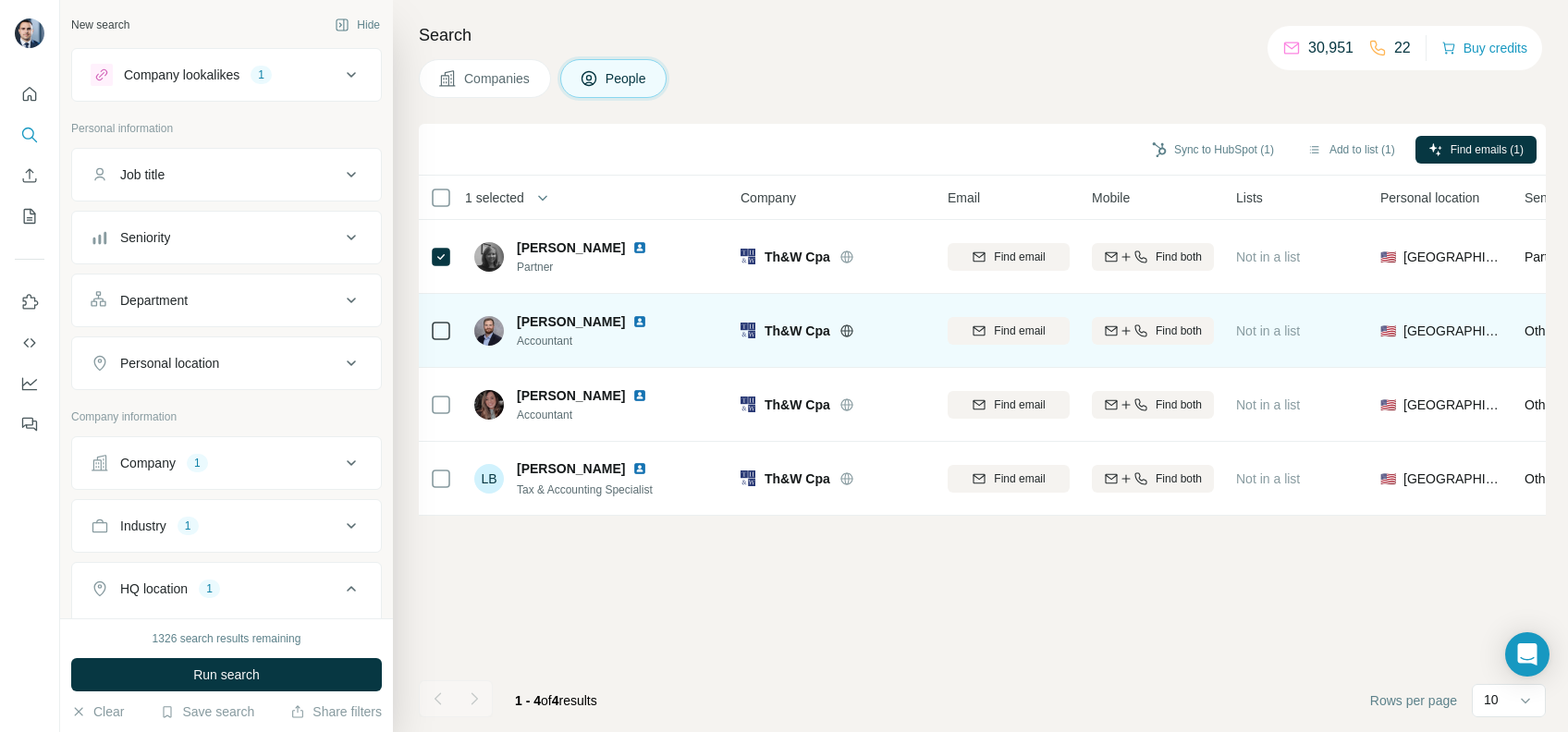
click at [425, 335] on td at bounding box center [440, 331] width 44 height 74
click at [429, 335] on td at bounding box center [440, 331] width 44 height 74
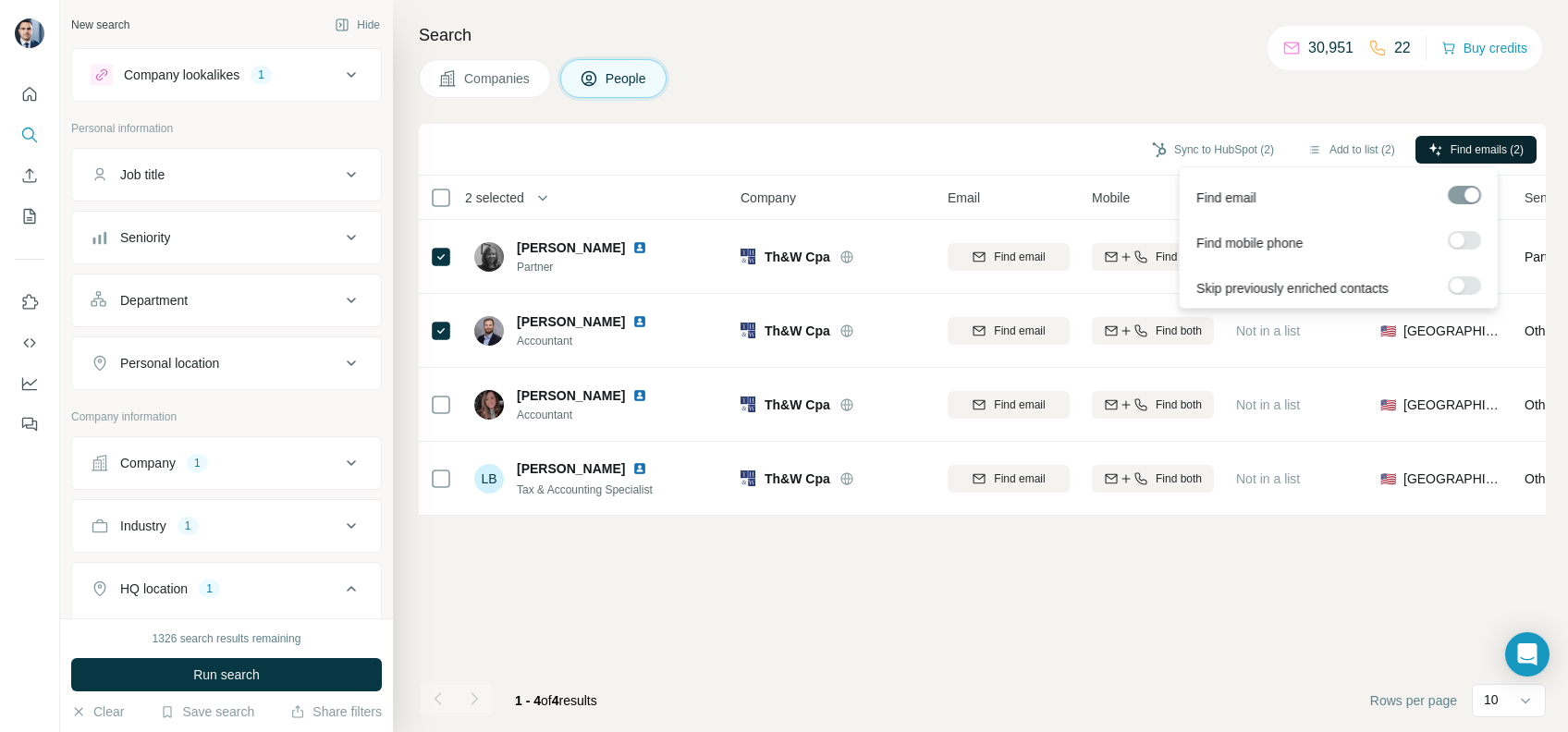
click at [1444, 139] on button "Find emails (2)" at bounding box center [1476, 150] width 121 height 28
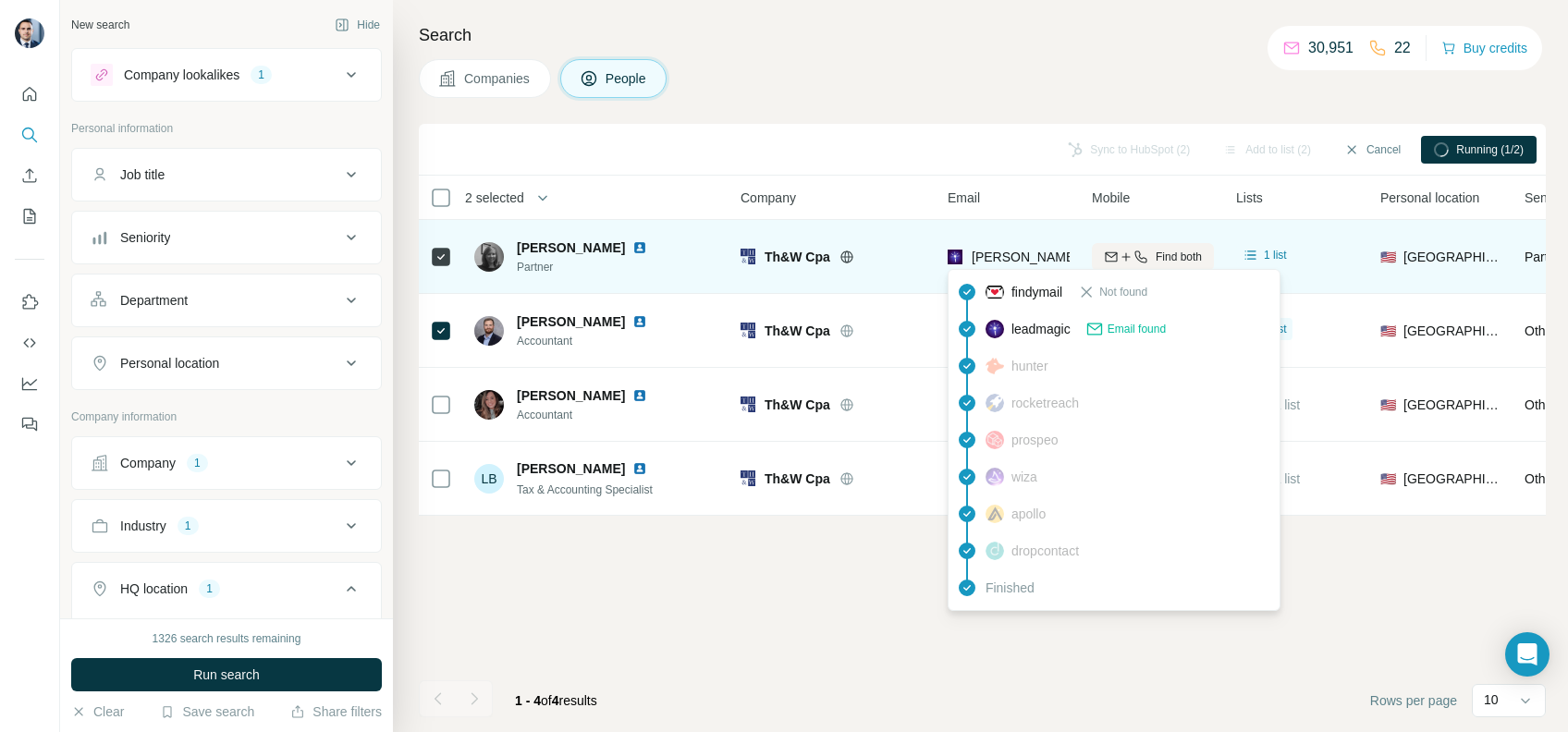
click at [1043, 250] on span "[PERSON_NAME][EMAIL_ADDRESS][PERSON_NAME][DOMAIN_NAME]" at bounding box center [1188, 257] width 432 height 15
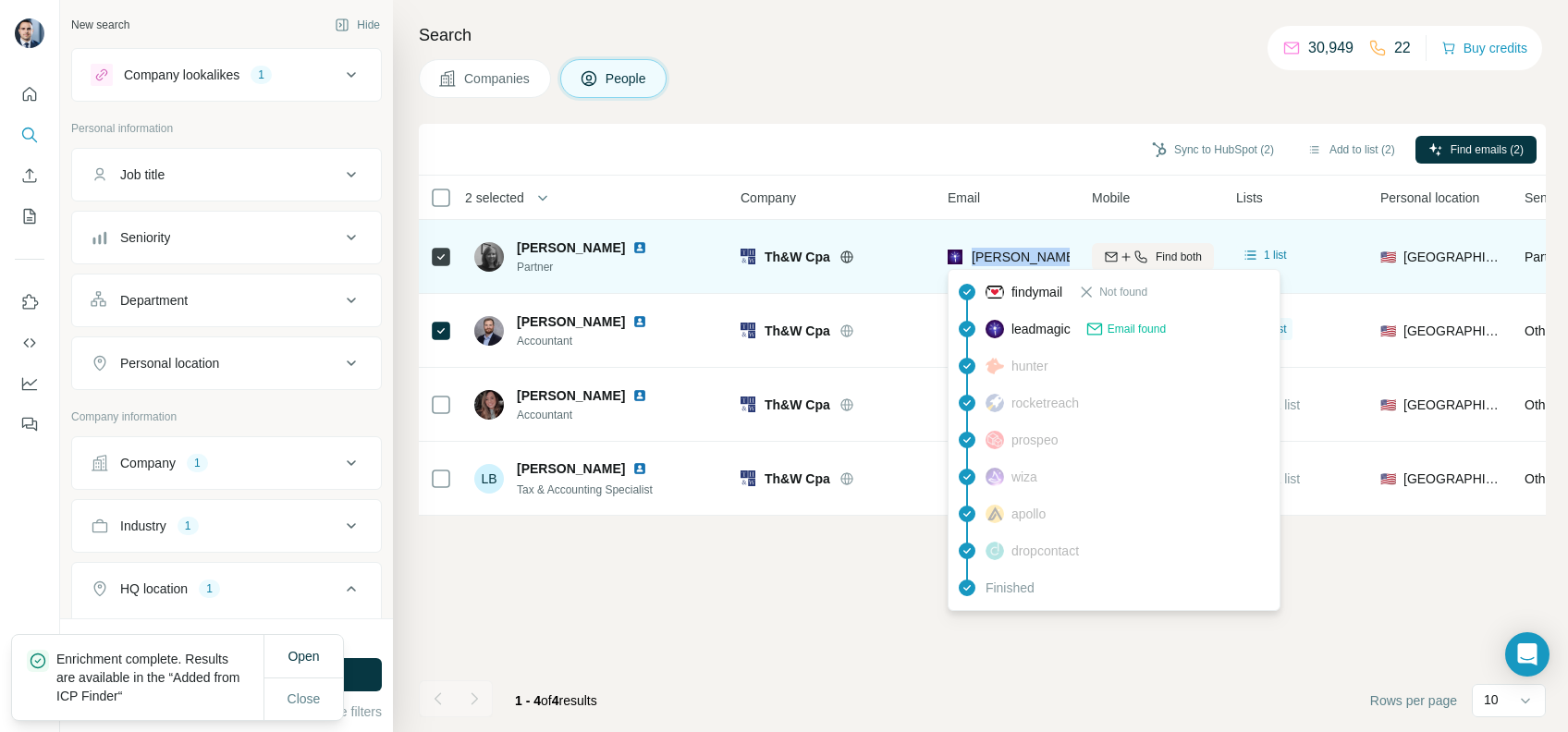
copy tr "[PERSON_NAME][EMAIL_ADDRESS][PERSON_NAME][DOMAIN_NAME]"
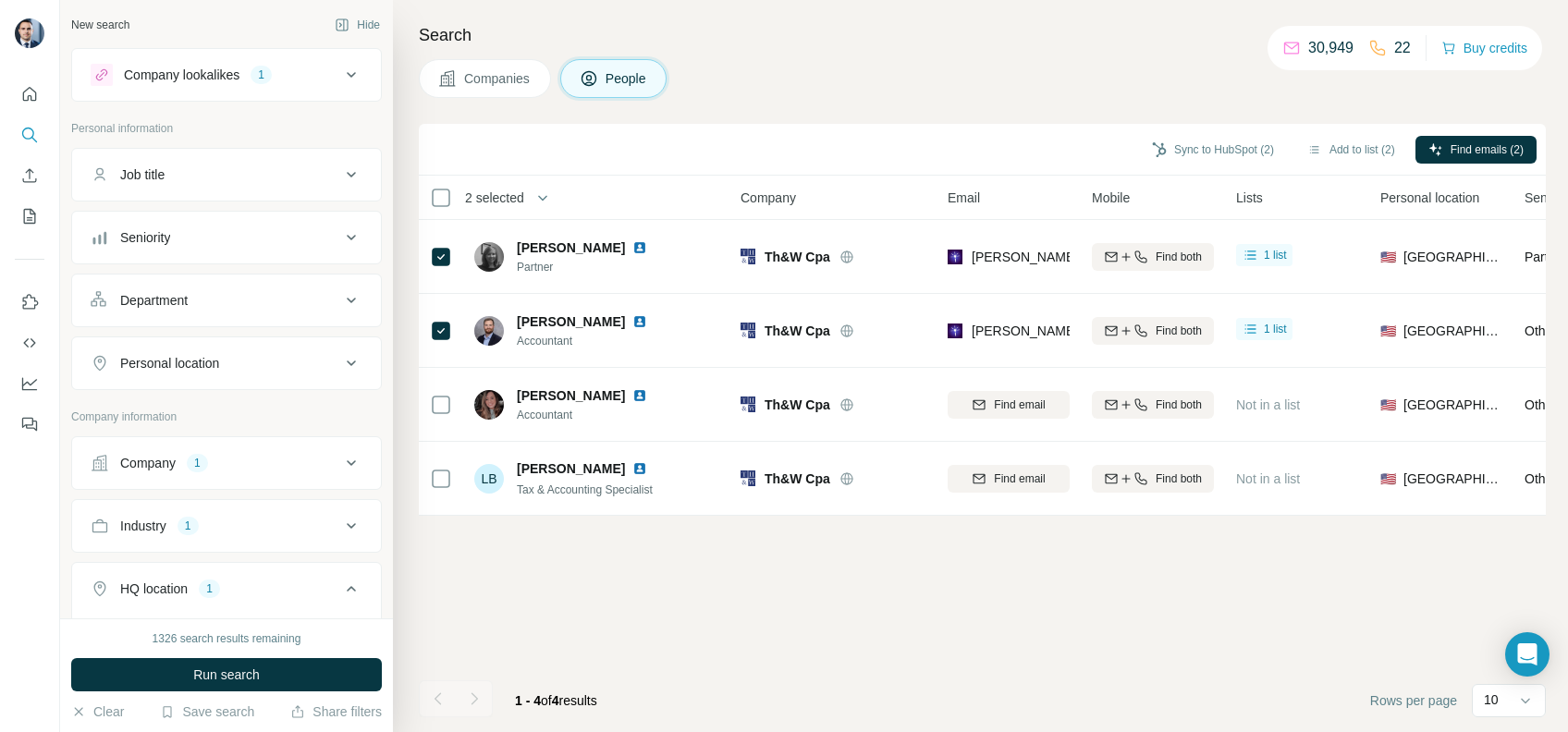
click at [830, 92] on div "Companies People" at bounding box center [981, 78] width 1127 height 39
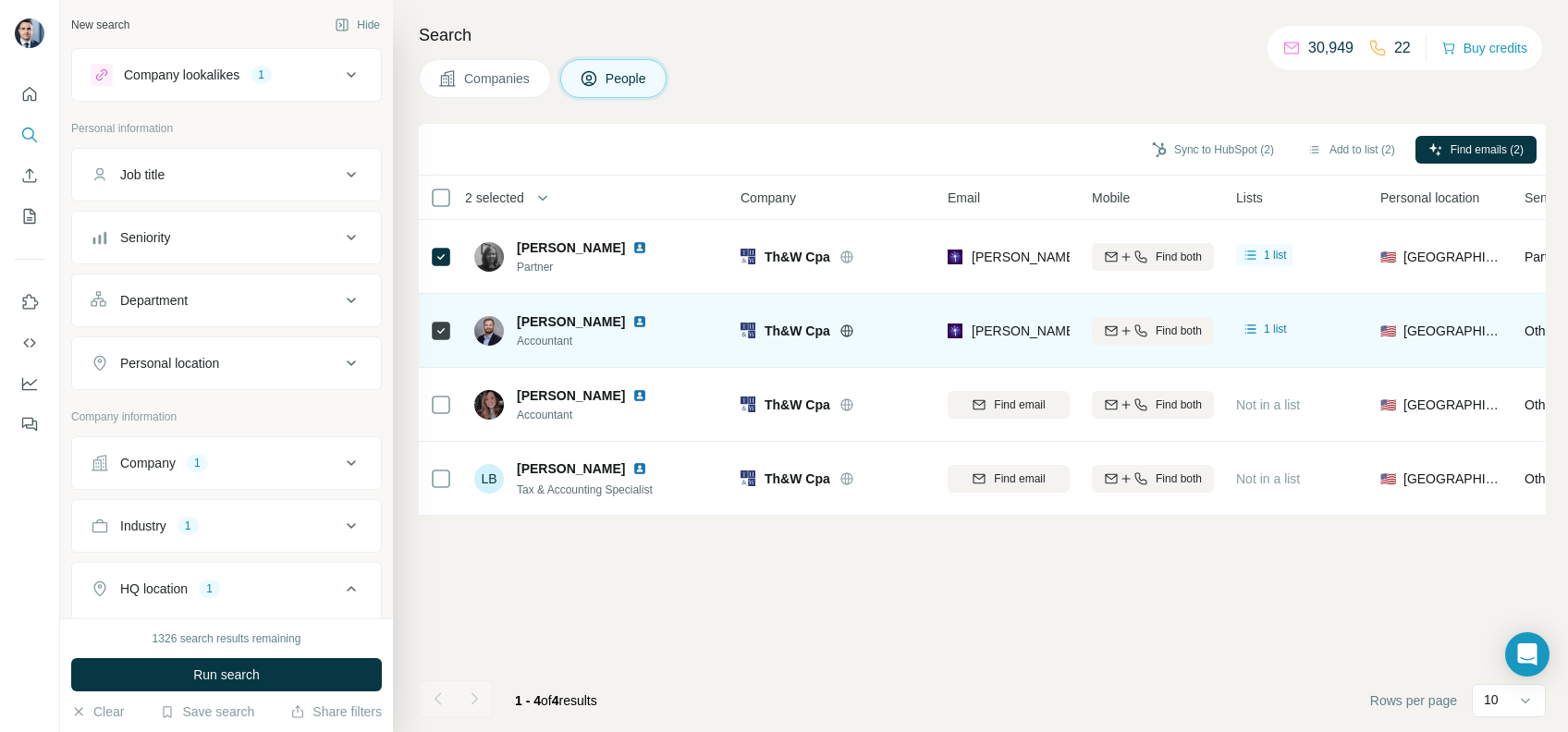
click at [633, 321] on img at bounding box center [640, 321] width 15 height 15
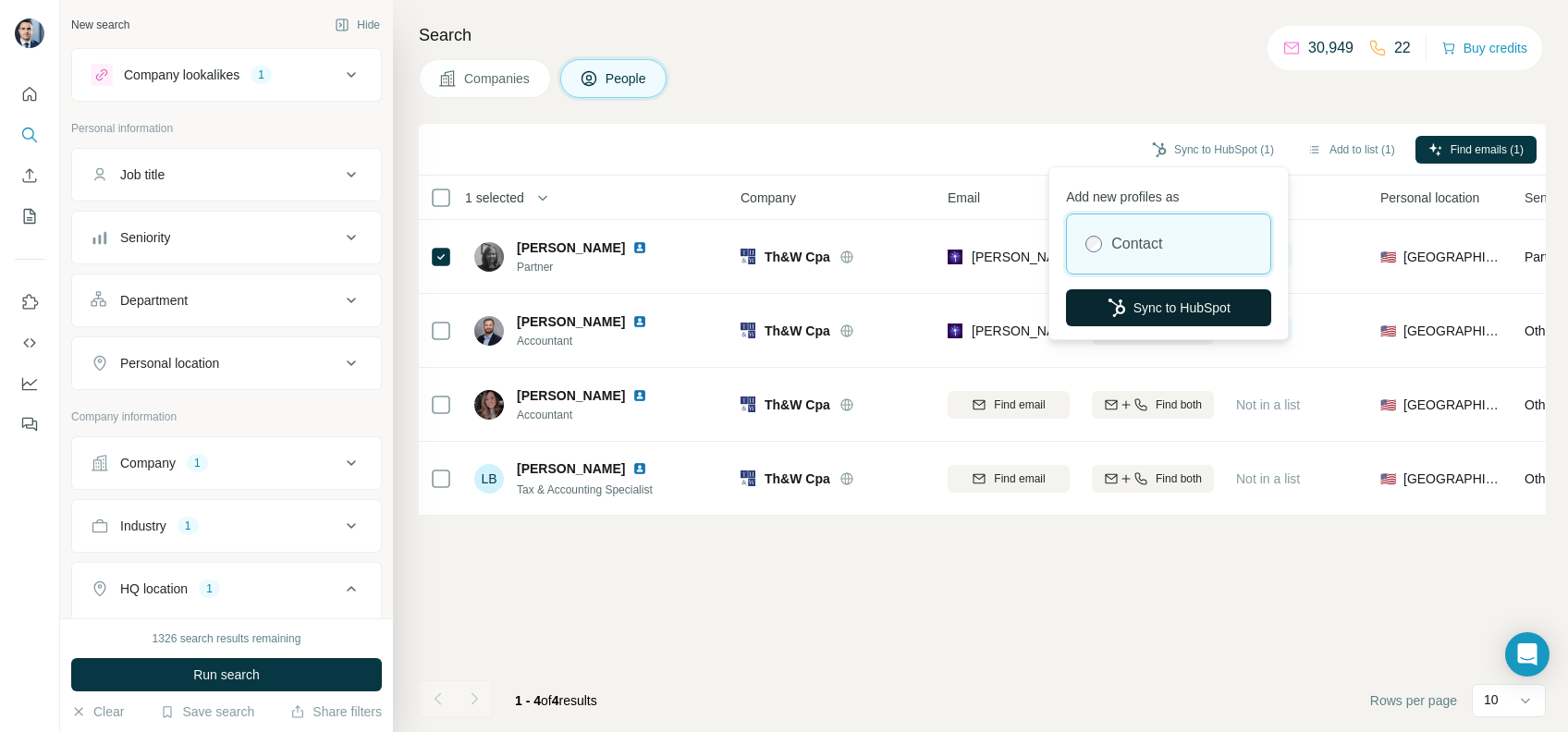
click at [1161, 317] on button "Sync to HubSpot" at bounding box center [1168, 307] width 205 height 37
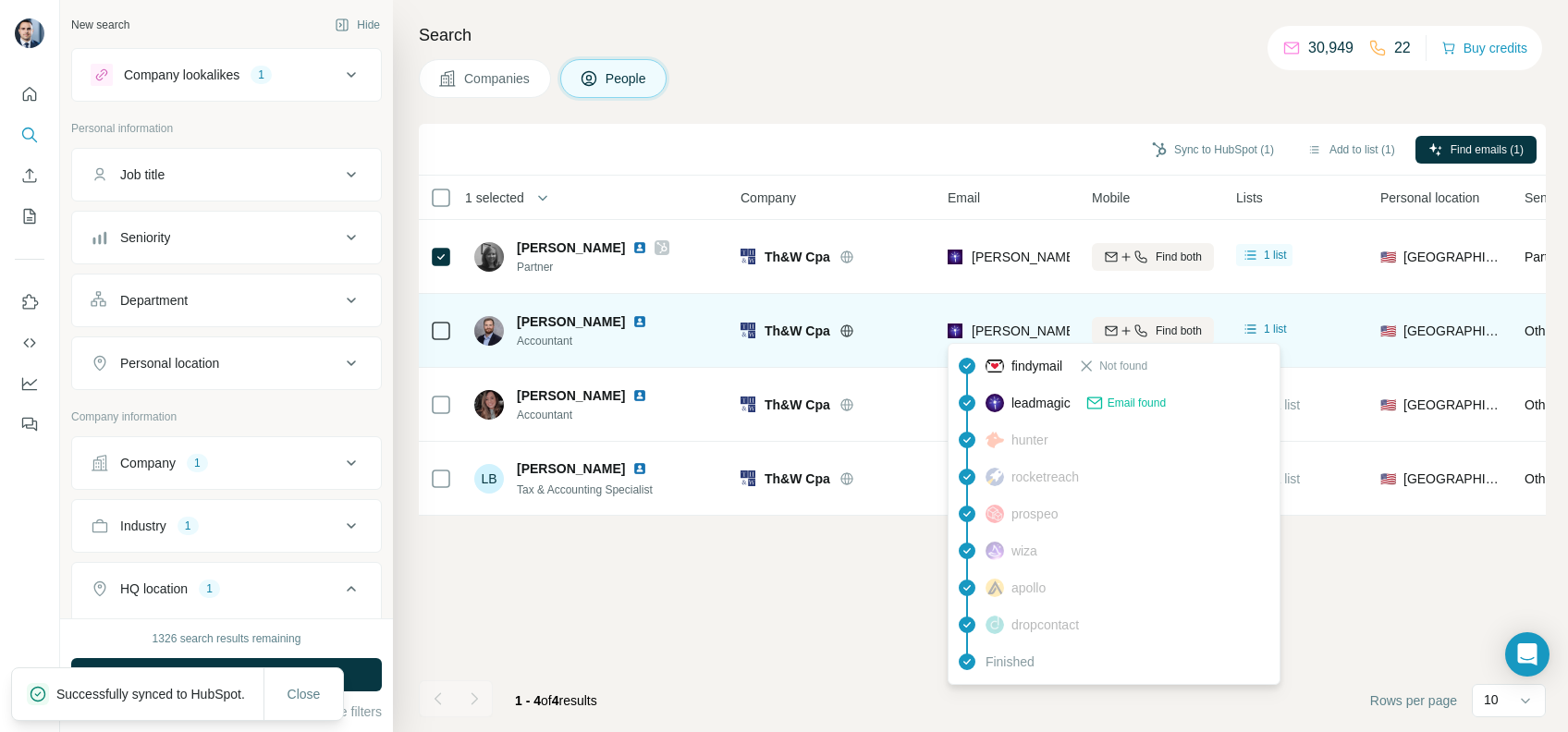
click at [1032, 336] on span "[PERSON_NAME][EMAIL_ADDRESS][DOMAIN_NAME]" at bounding box center [1135, 331] width 325 height 15
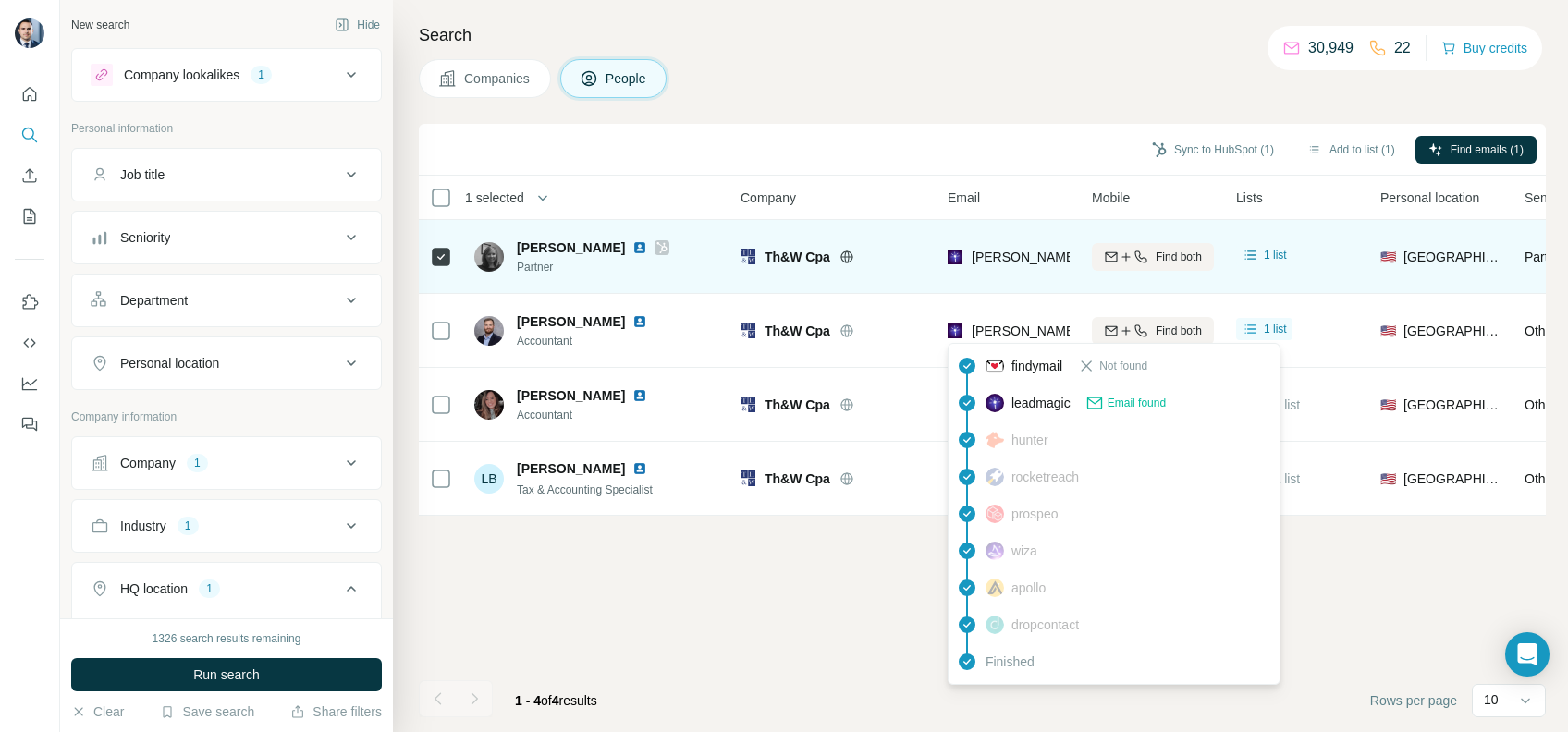
drag, startPoint x: 1032, startPoint y: 336, endPoint x: 981, endPoint y: 251, distance: 99.1
click at [981, 251] on span "[PERSON_NAME][EMAIL_ADDRESS][PERSON_NAME][DOMAIN_NAME]" at bounding box center [1188, 257] width 432 height 15
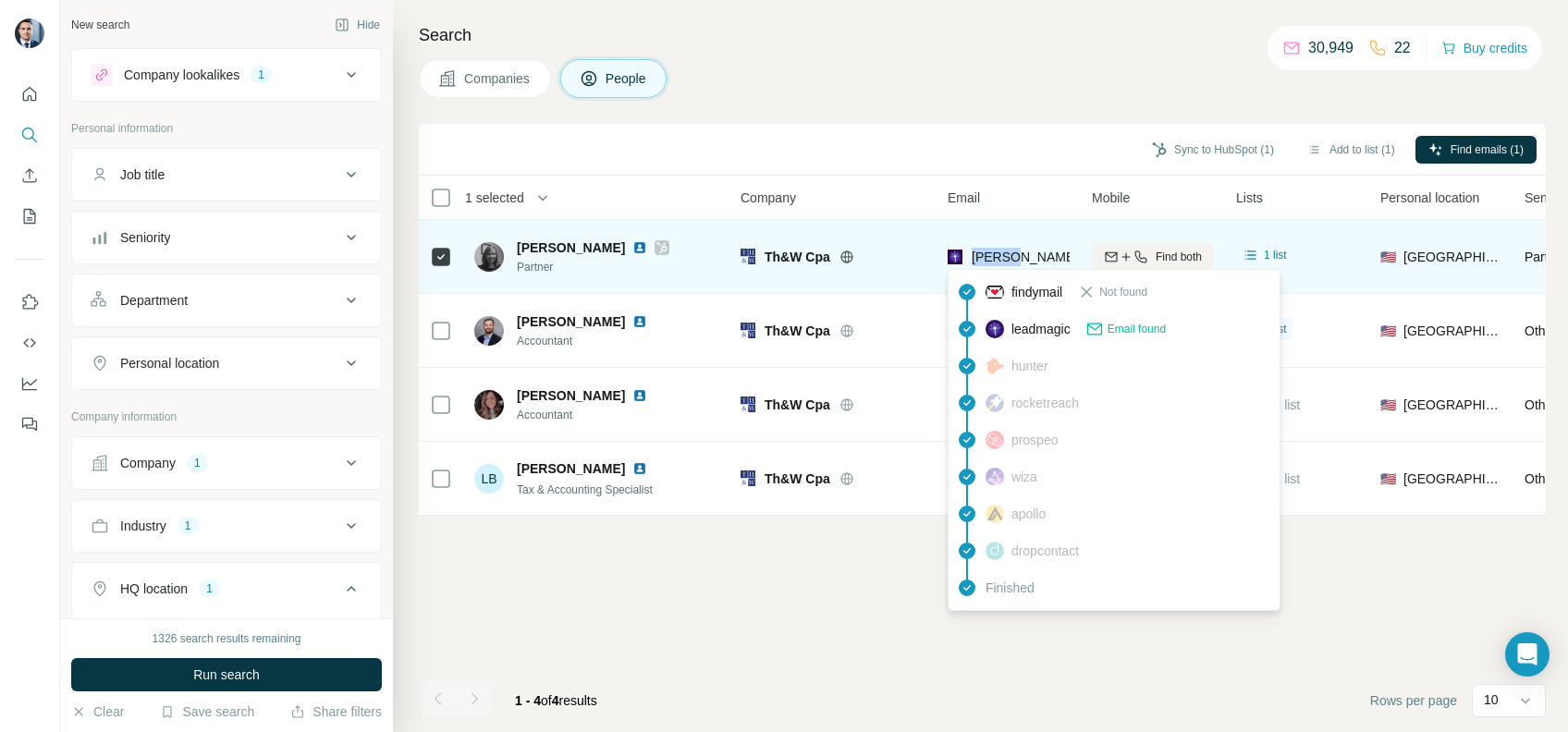
click at [981, 251] on span "[PERSON_NAME][EMAIL_ADDRESS][PERSON_NAME][DOMAIN_NAME]" at bounding box center [1188, 257] width 432 height 15
copy tr "[PERSON_NAME][EMAIL_ADDRESS][PERSON_NAME][DOMAIN_NAME]"
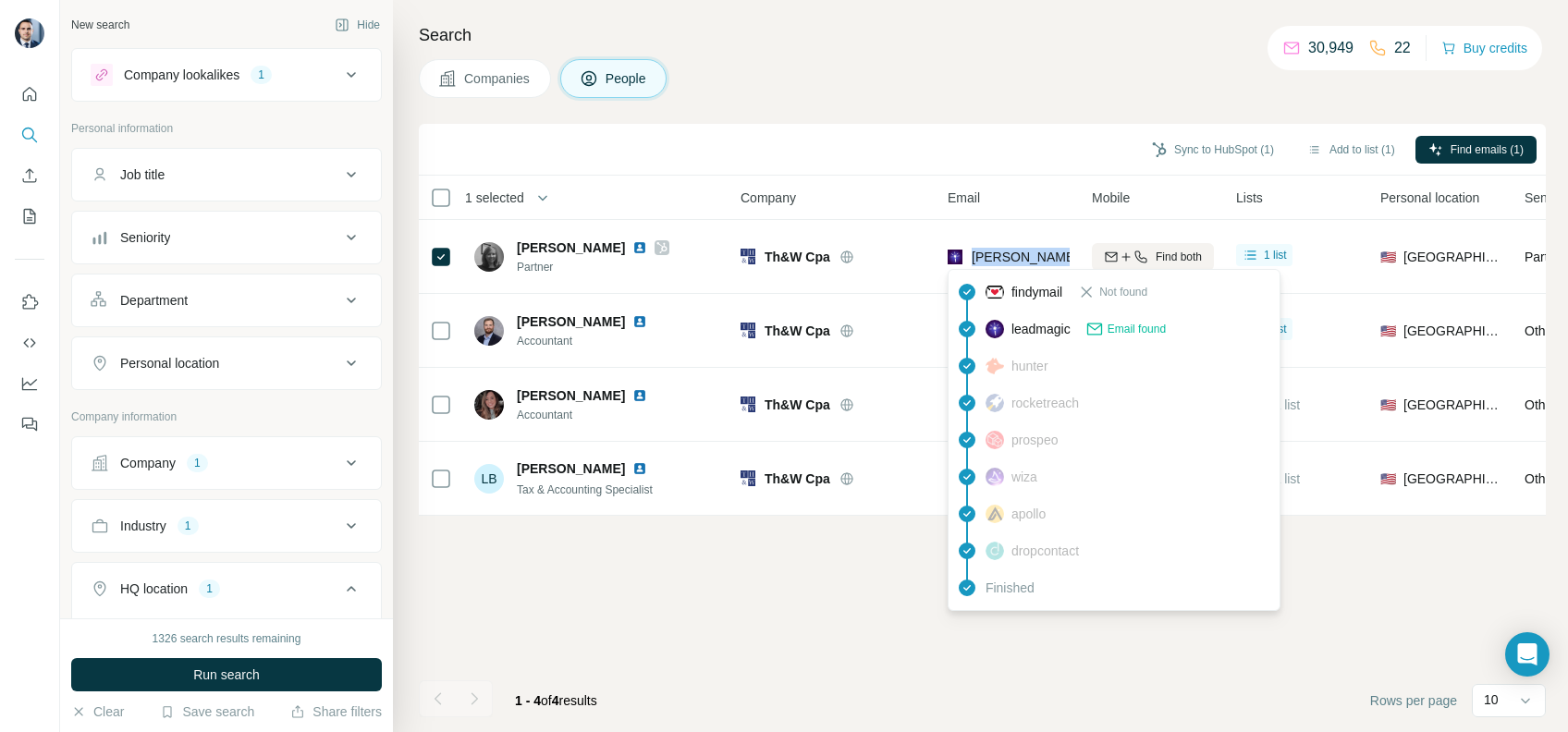
click at [485, 80] on span "Companies" at bounding box center [498, 79] width 68 height 19
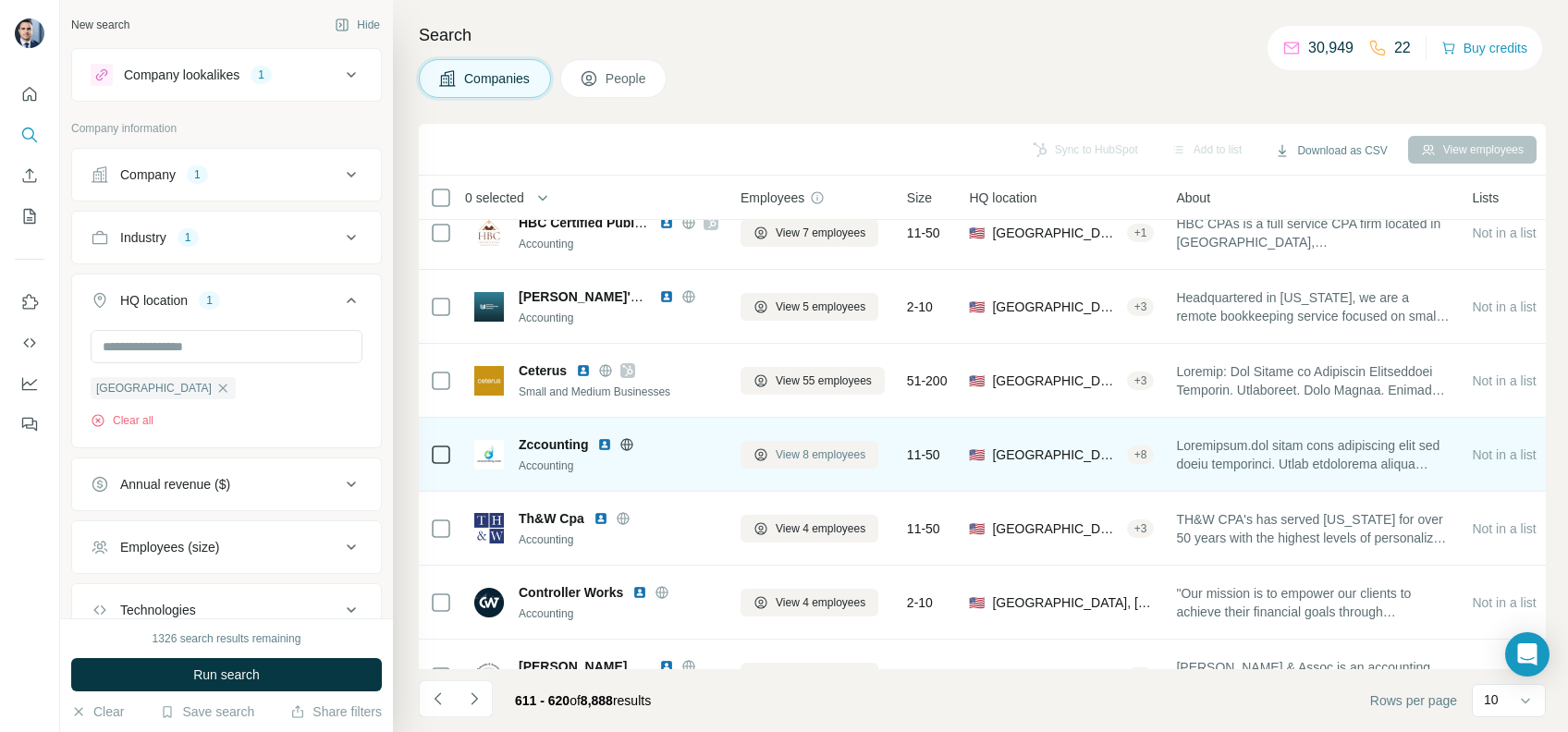
scroll to position [303, 0]
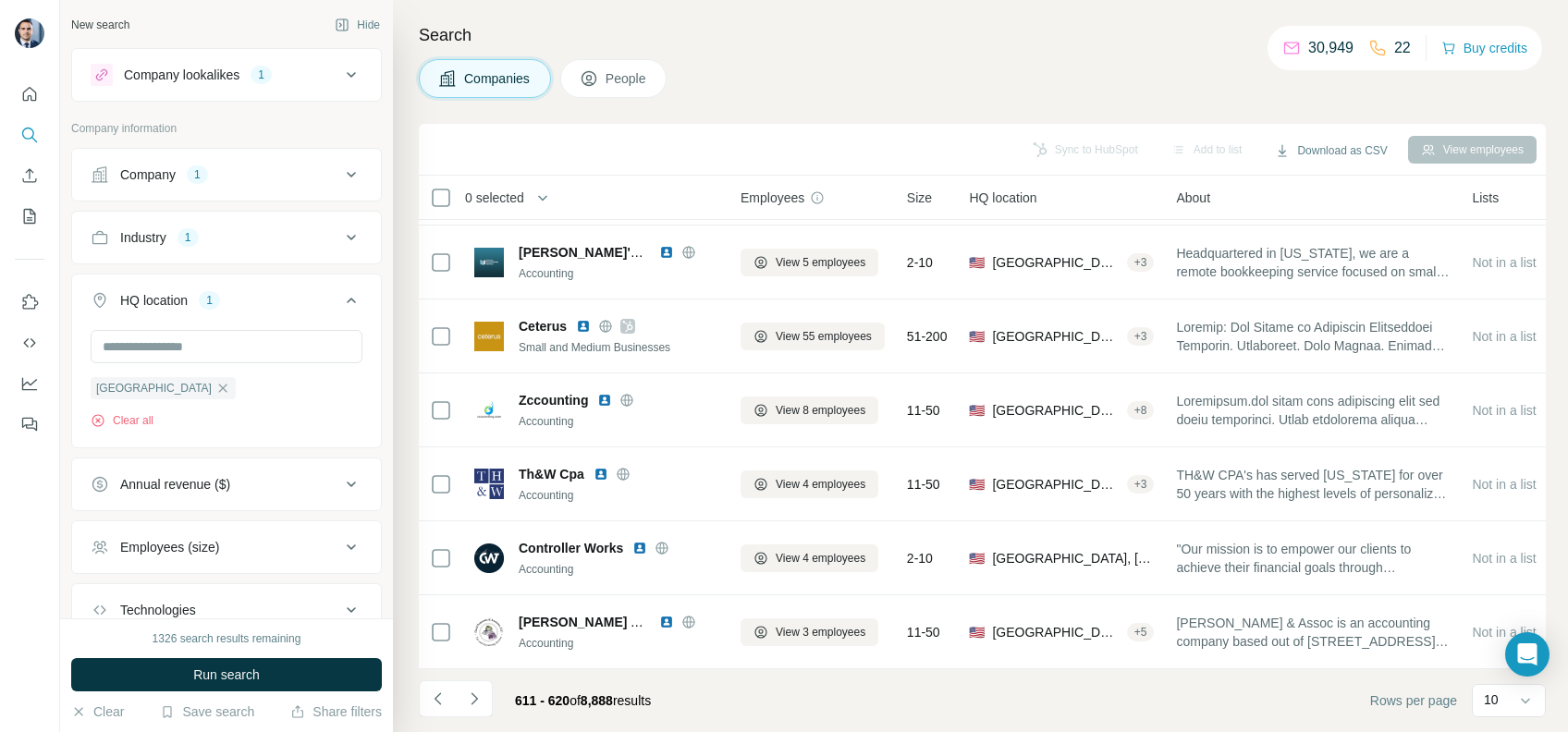
click at [475, 718] on li at bounding box center [474, 700] width 37 height 40
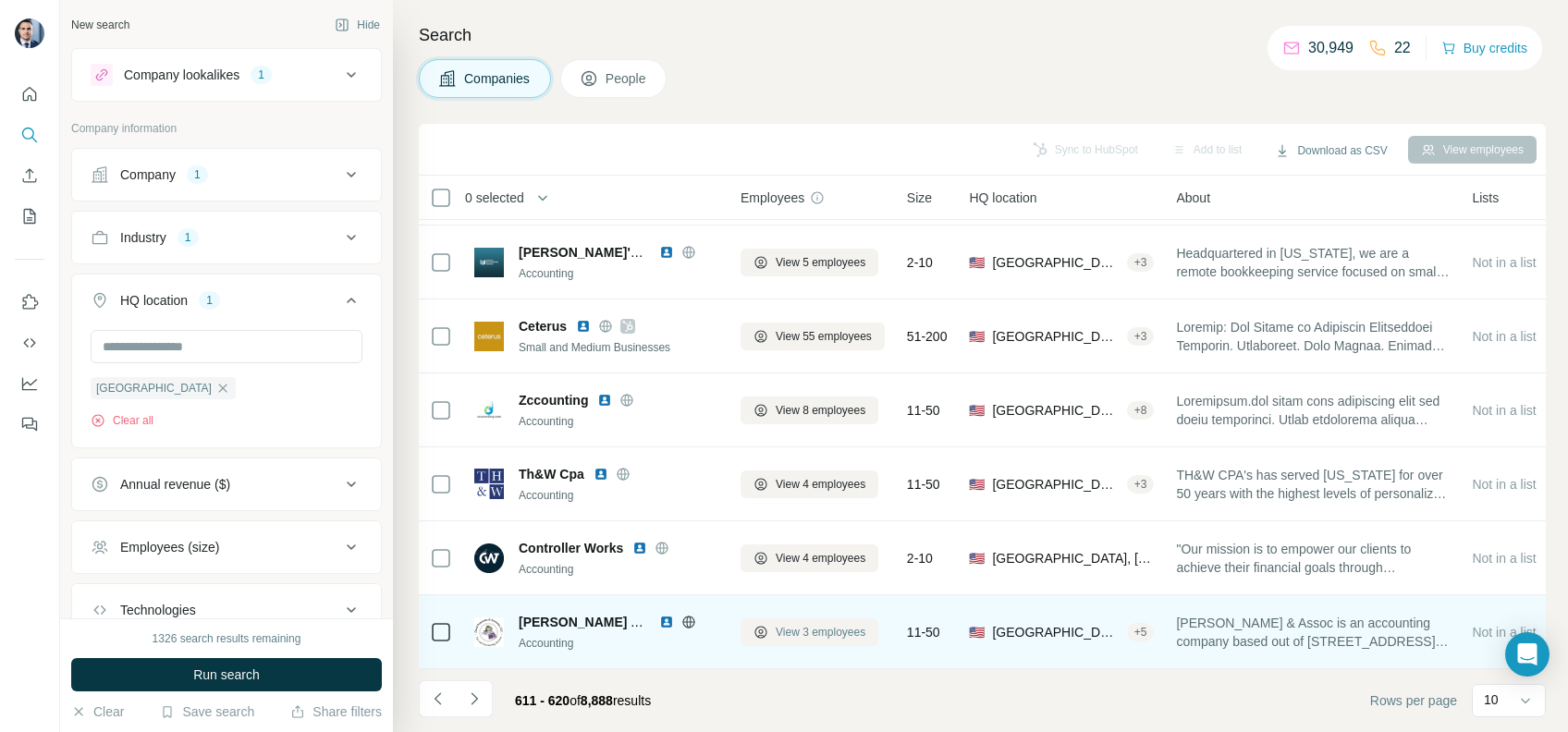
click at [757, 627] on button "View 3 employees" at bounding box center [809, 632] width 138 height 28
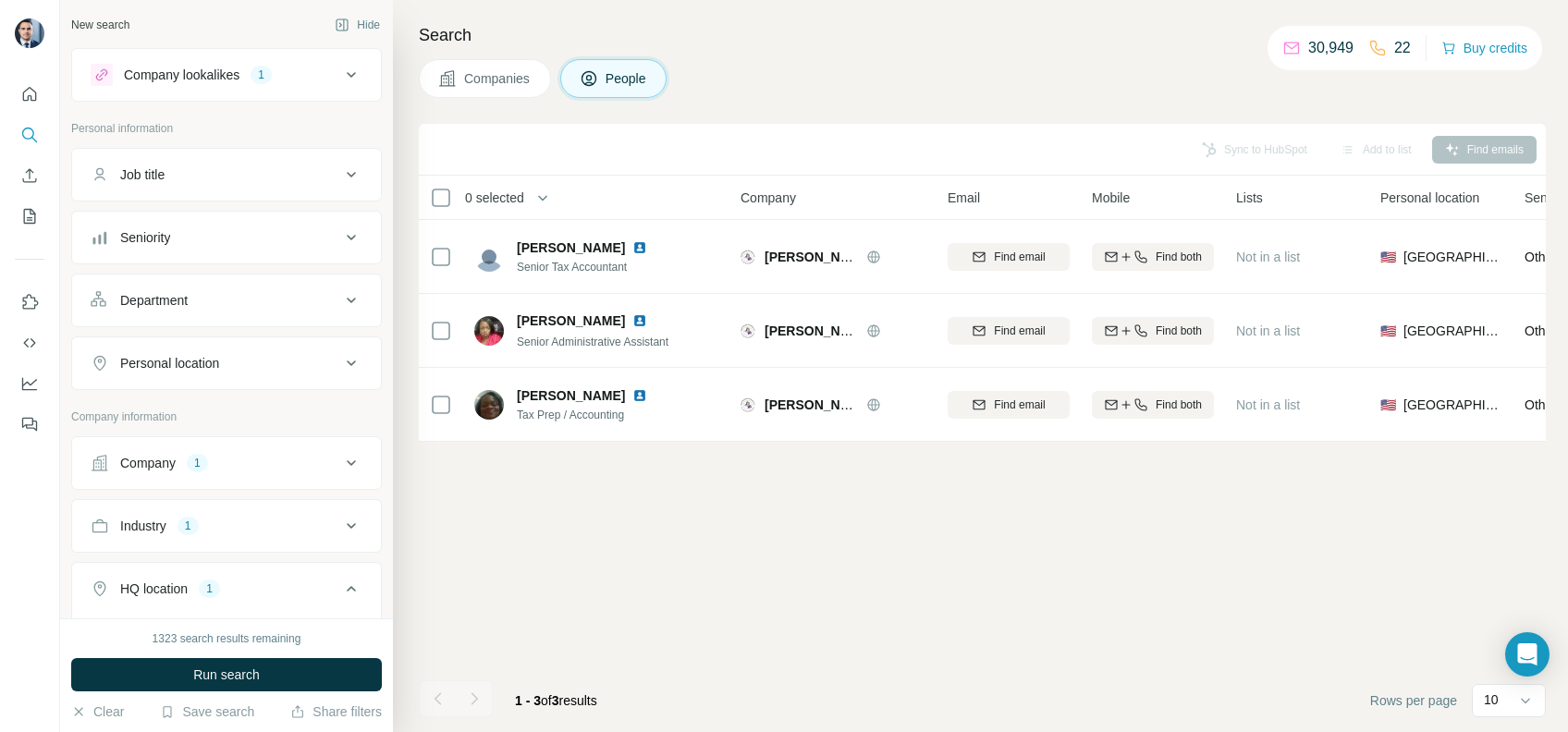
click at [492, 88] on button "Companies" at bounding box center [484, 78] width 133 height 39
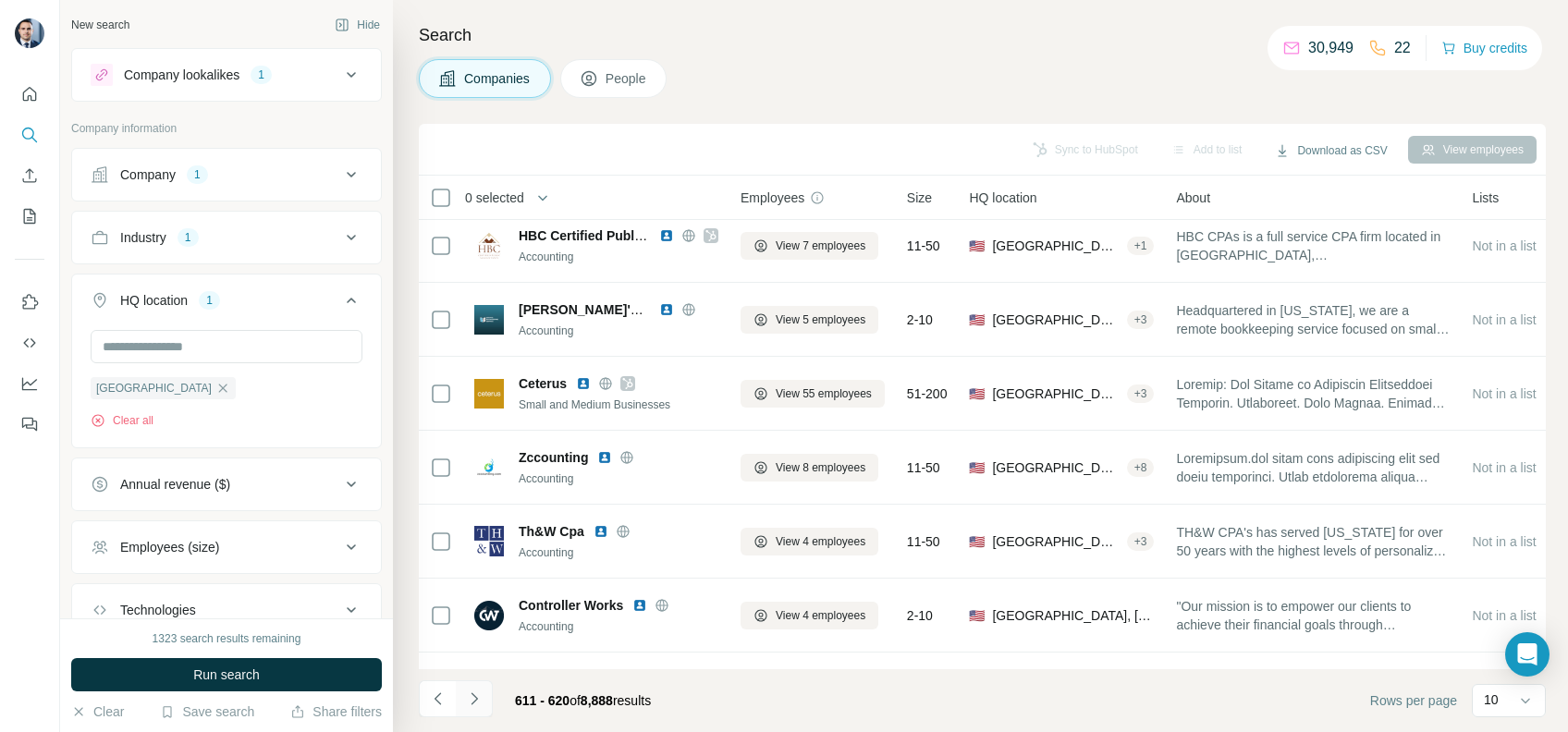
scroll to position [246, 0]
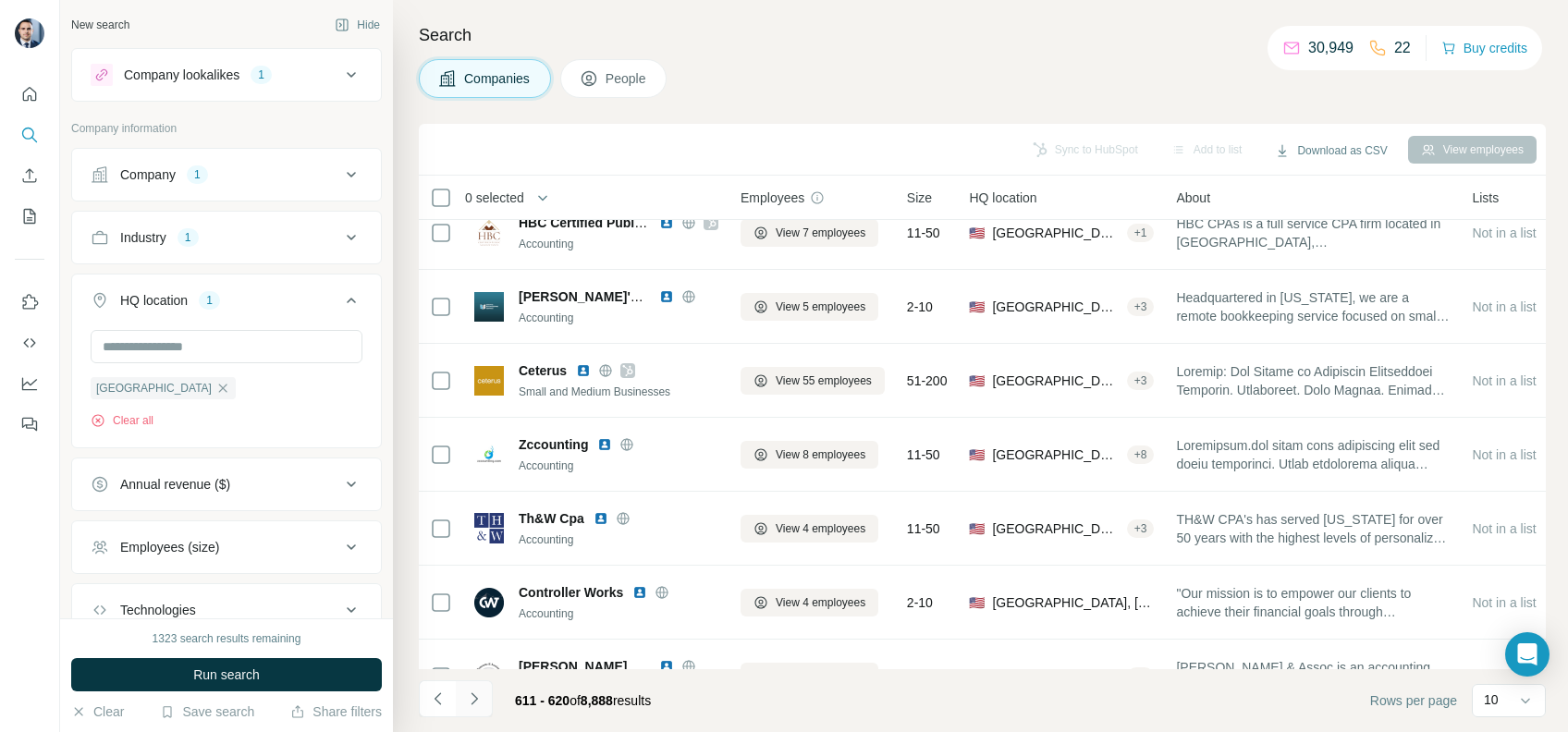
click at [487, 702] on button "Navigate to next page" at bounding box center [474, 698] width 37 height 37
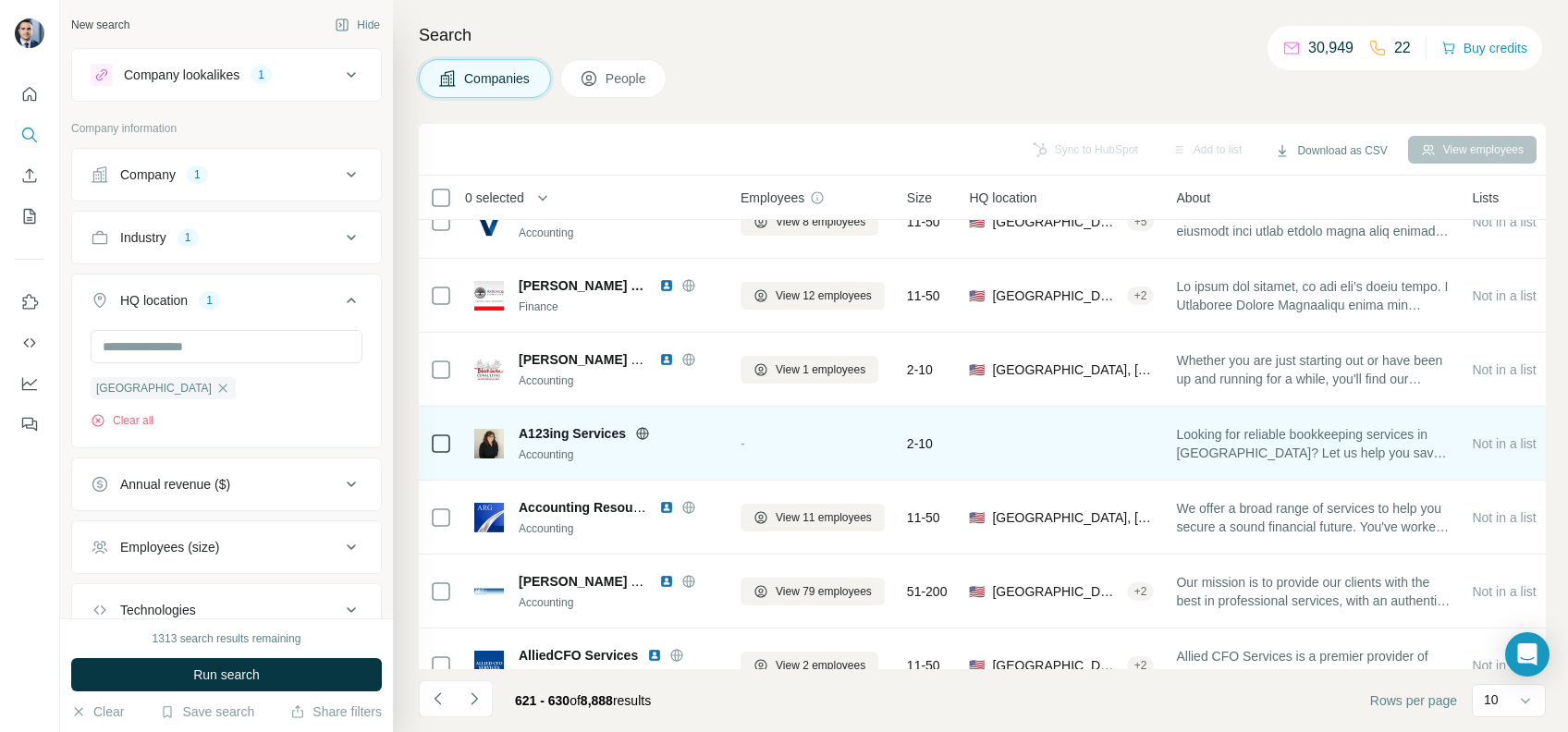
scroll to position [0, 0]
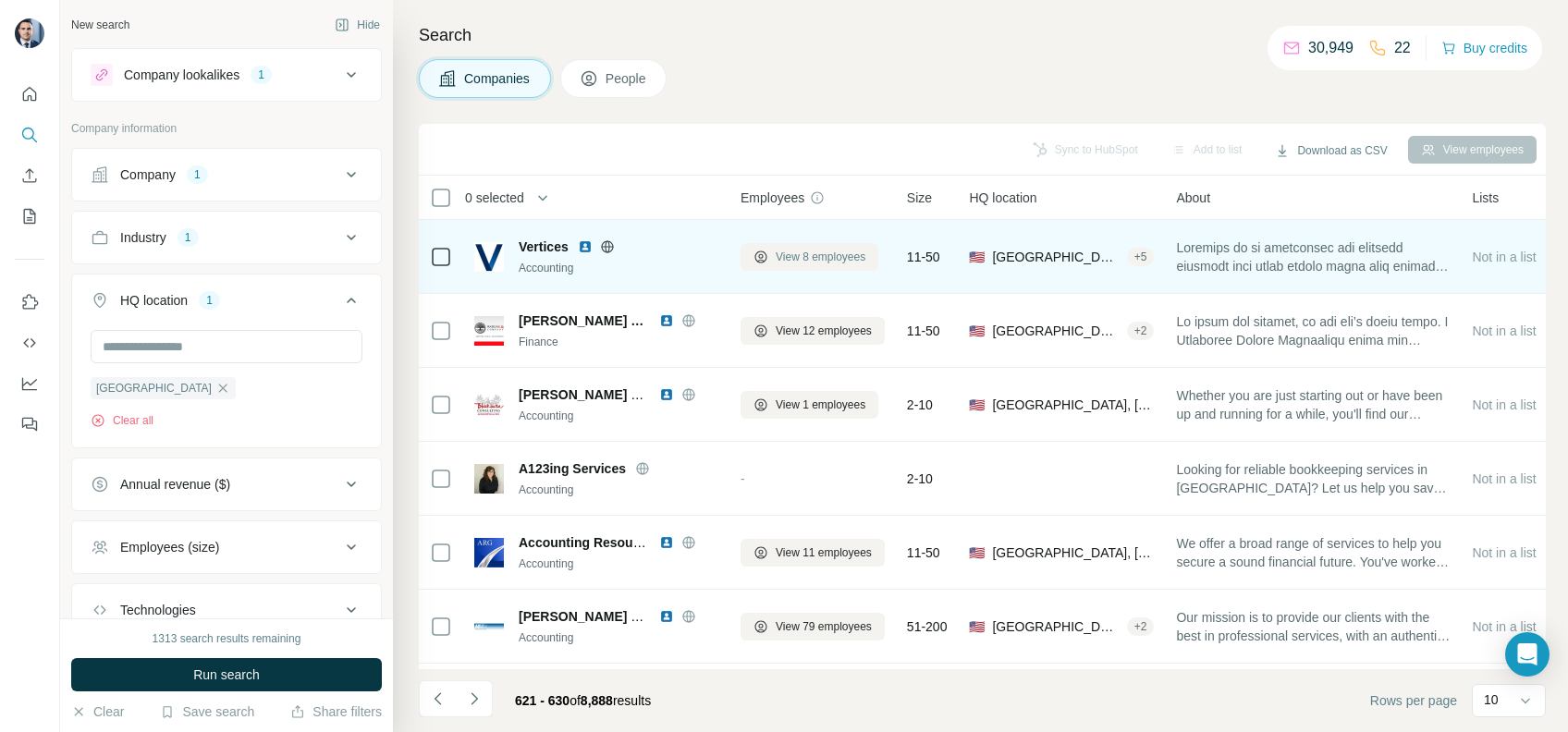
click at [823, 251] on span "View 8 employees" at bounding box center [820, 257] width 89 height 17
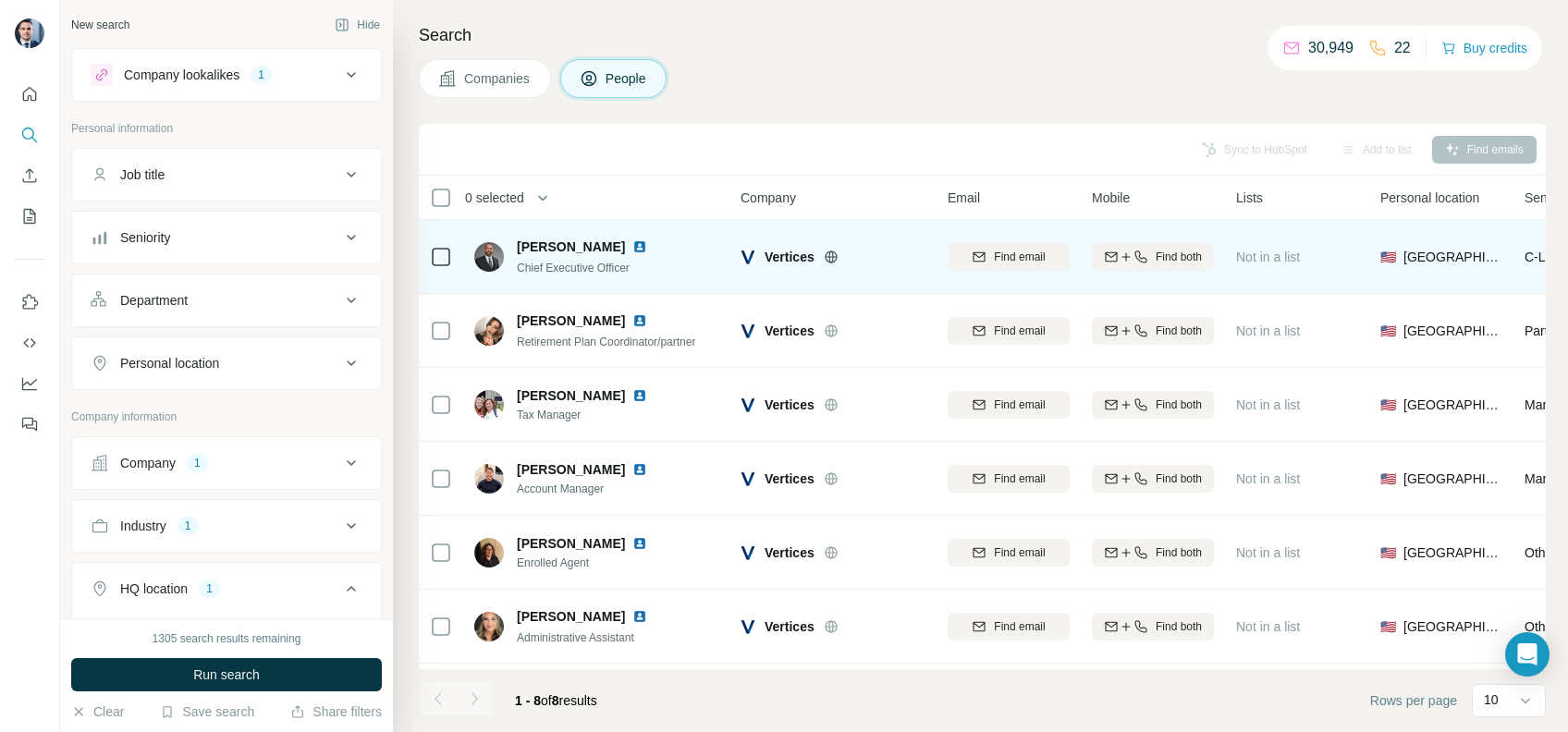
click at [832, 256] on icon at bounding box center [831, 257] width 15 height 15
click at [453, 243] on td at bounding box center [440, 257] width 44 height 74
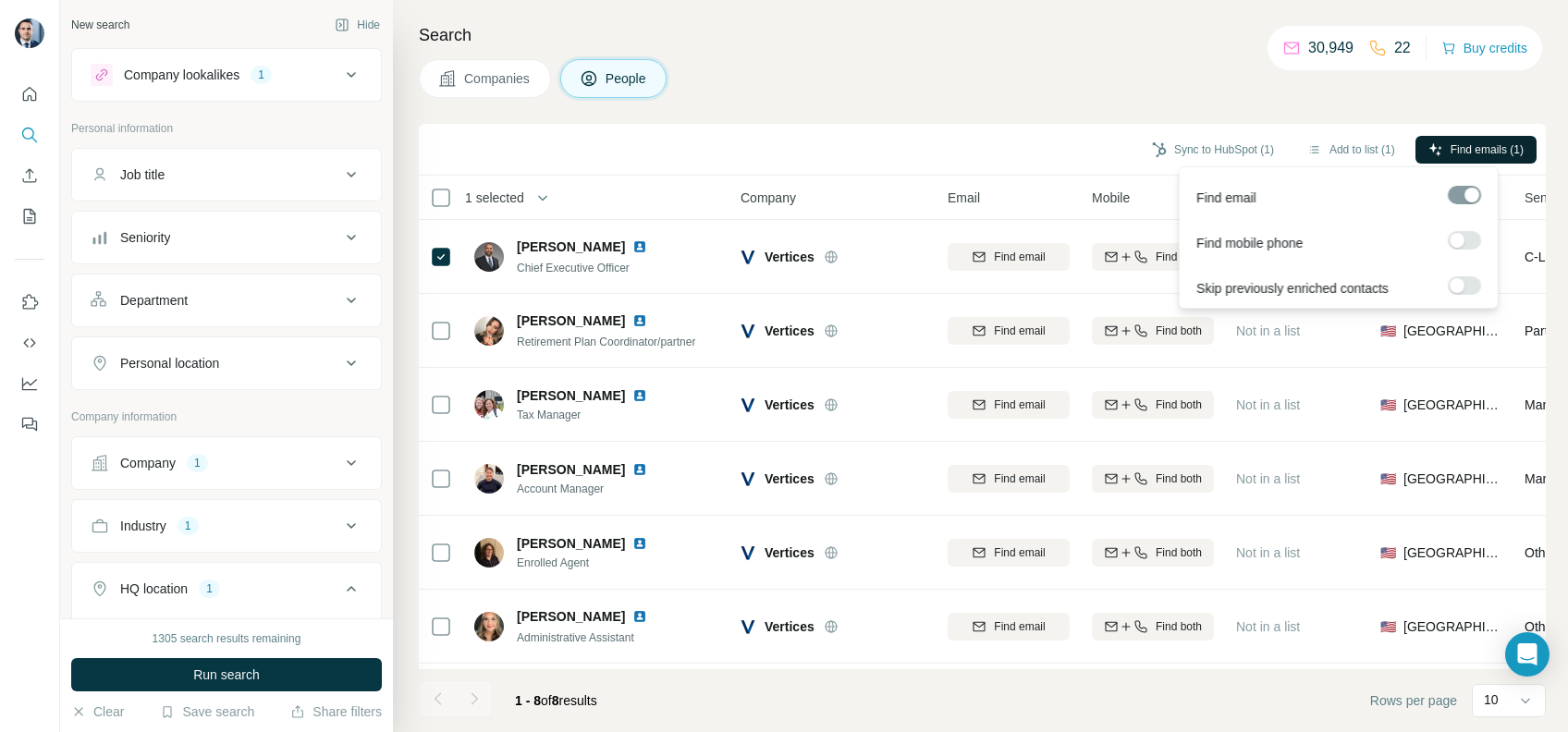
click at [1443, 139] on button "Find emails (1)" at bounding box center [1476, 150] width 121 height 28
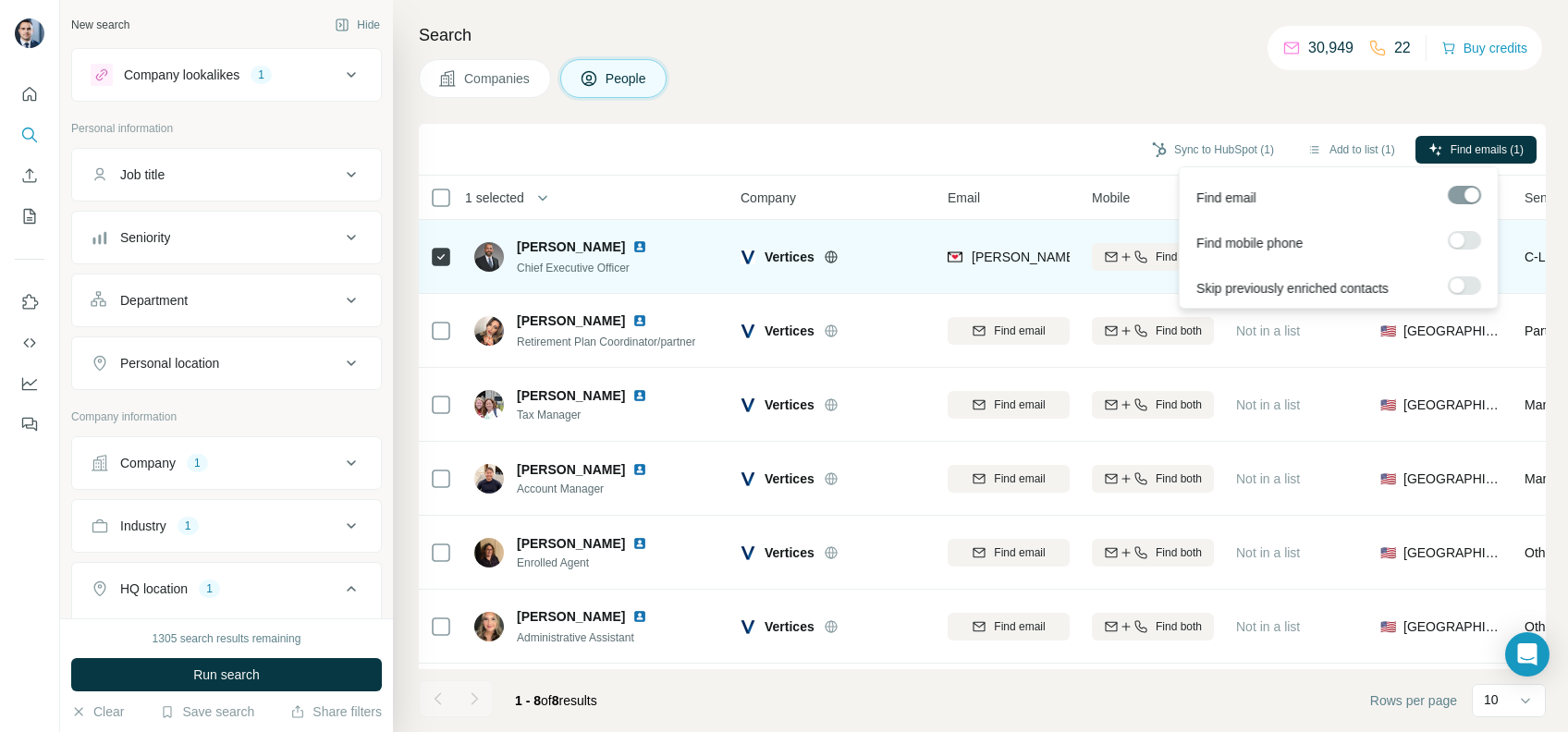
click at [996, 236] on div "[PERSON_NAME][EMAIL_ADDRESS][DOMAIN_NAME]" at bounding box center [1009, 257] width 122 height 51
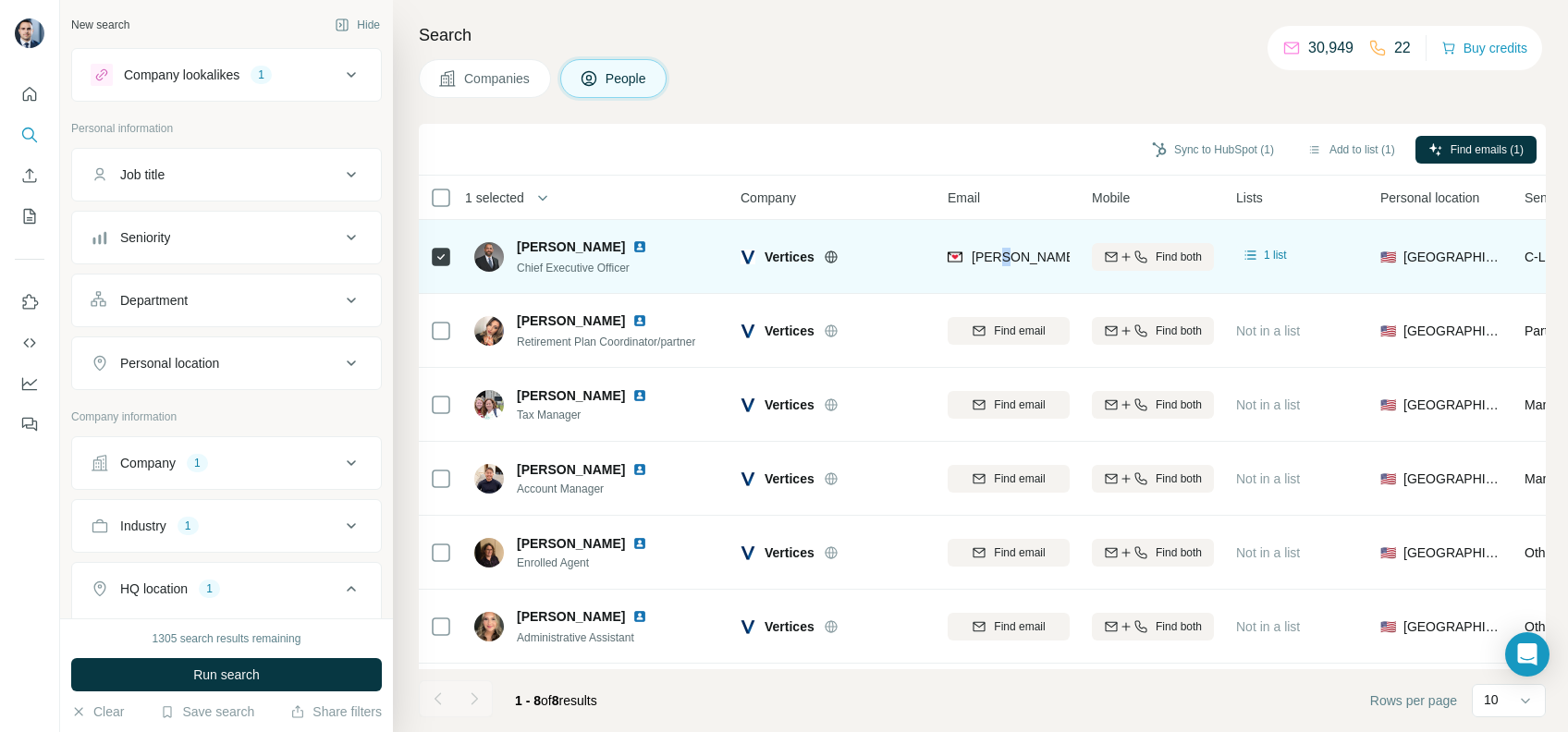
click at [996, 236] on div "[PERSON_NAME][EMAIL_ADDRESS][DOMAIN_NAME]" at bounding box center [1009, 257] width 122 height 51
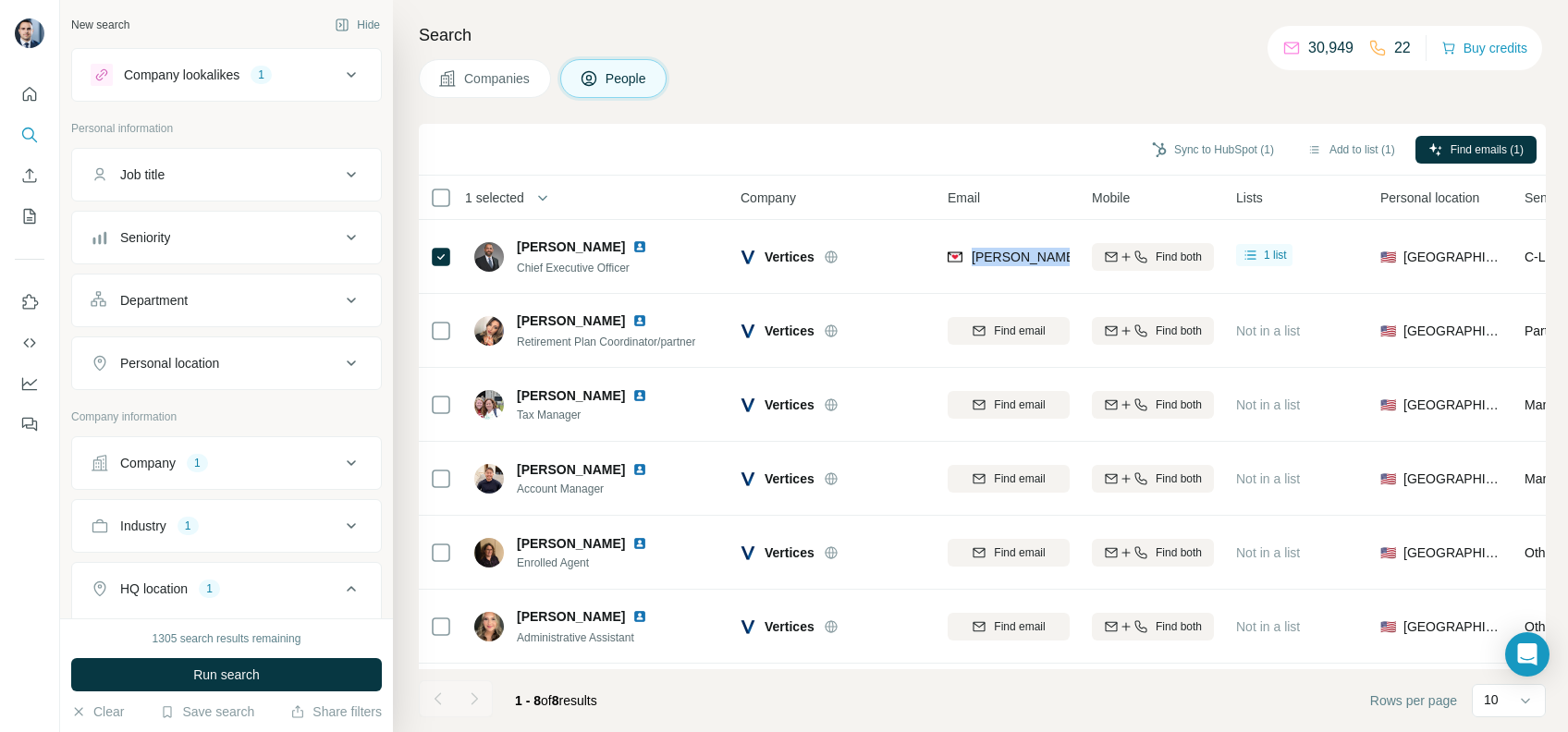
copy tr "[PERSON_NAME][EMAIL_ADDRESS][DOMAIN_NAME]"
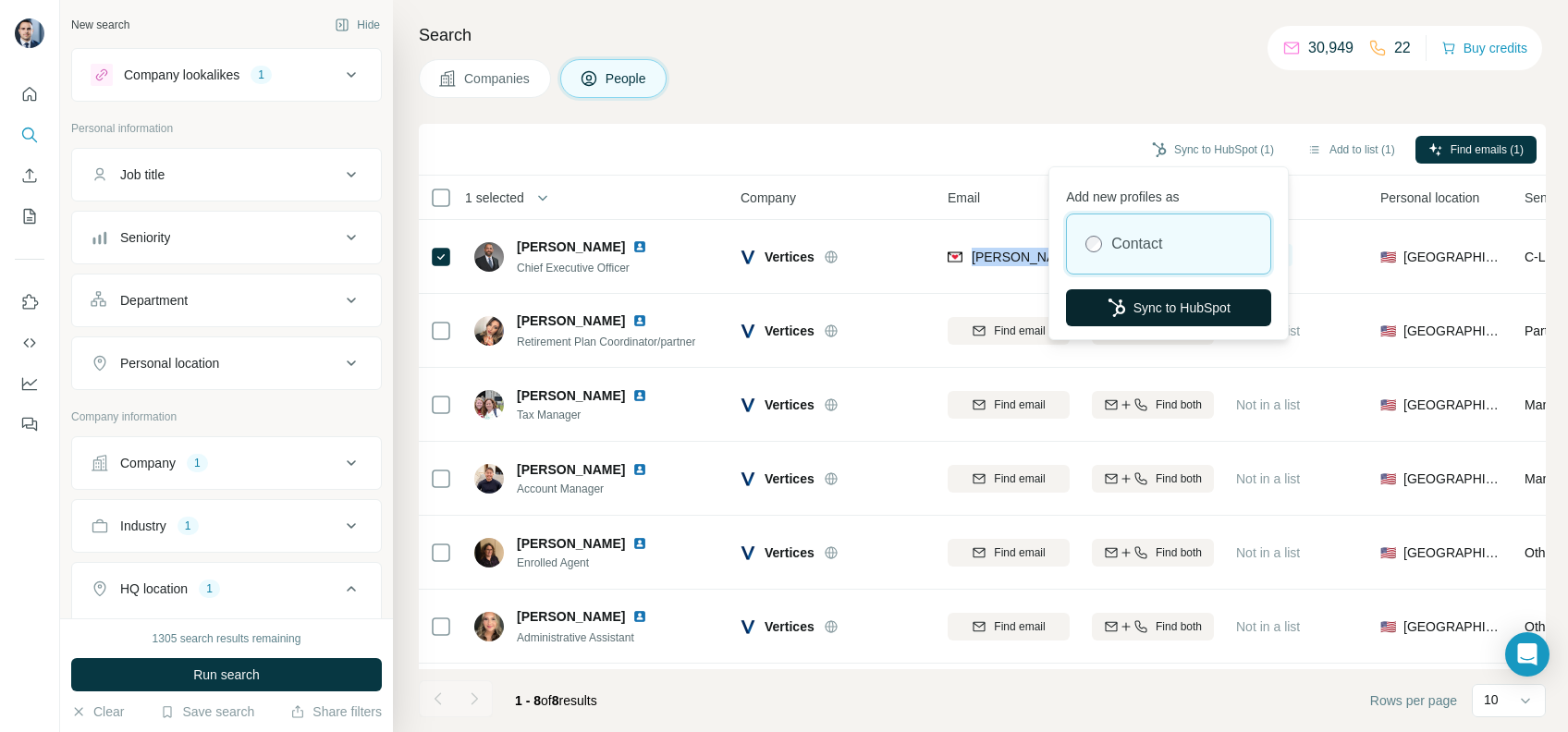
click at [1166, 301] on button "Sync to HubSpot" at bounding box center [1168, 307] width 205 height 37
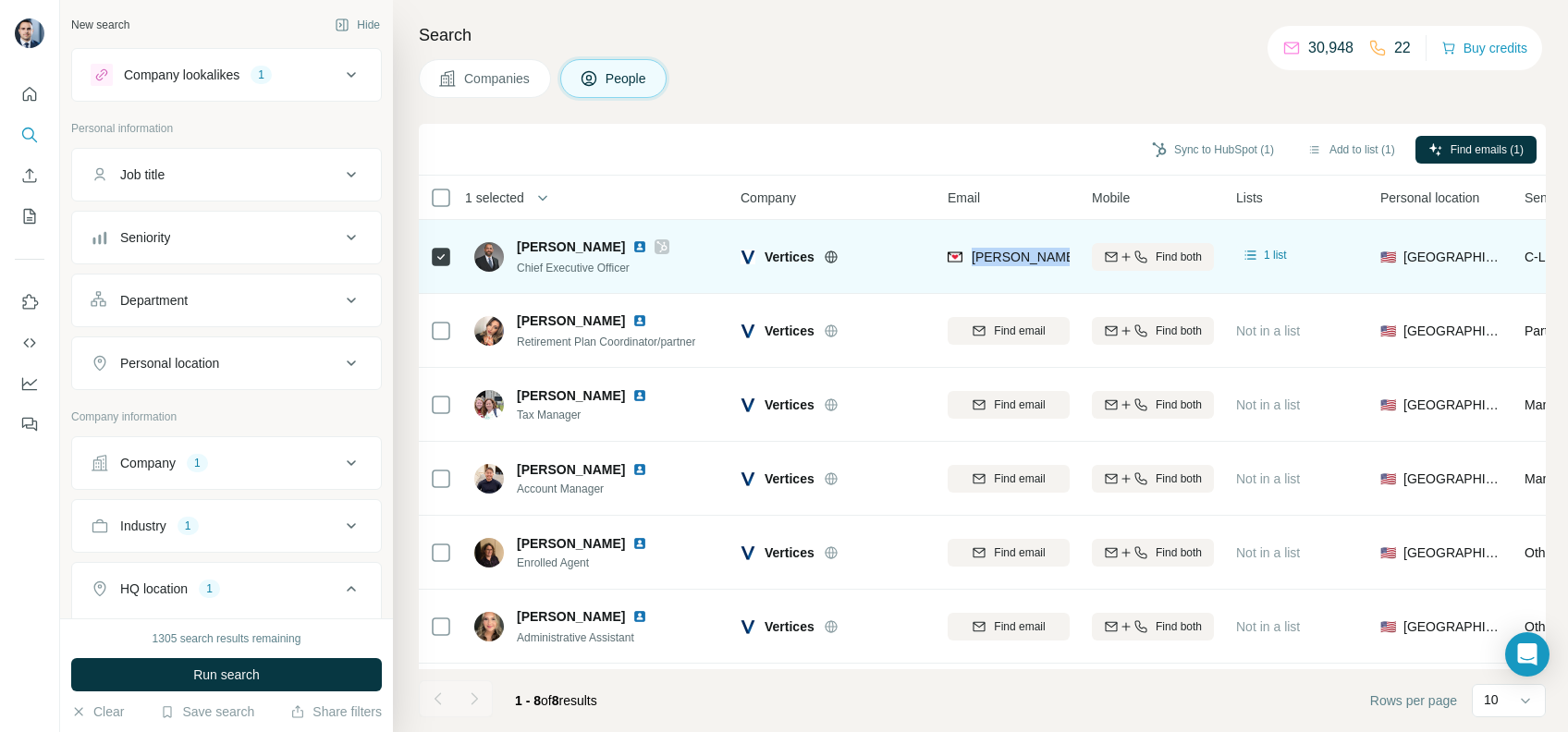
click at [998, 245] on div "[PERSON_NAME][EMAIL_ADDRESS][DOMAIN_NAME]" at bounding box center [1009, 257] width 122 height 51
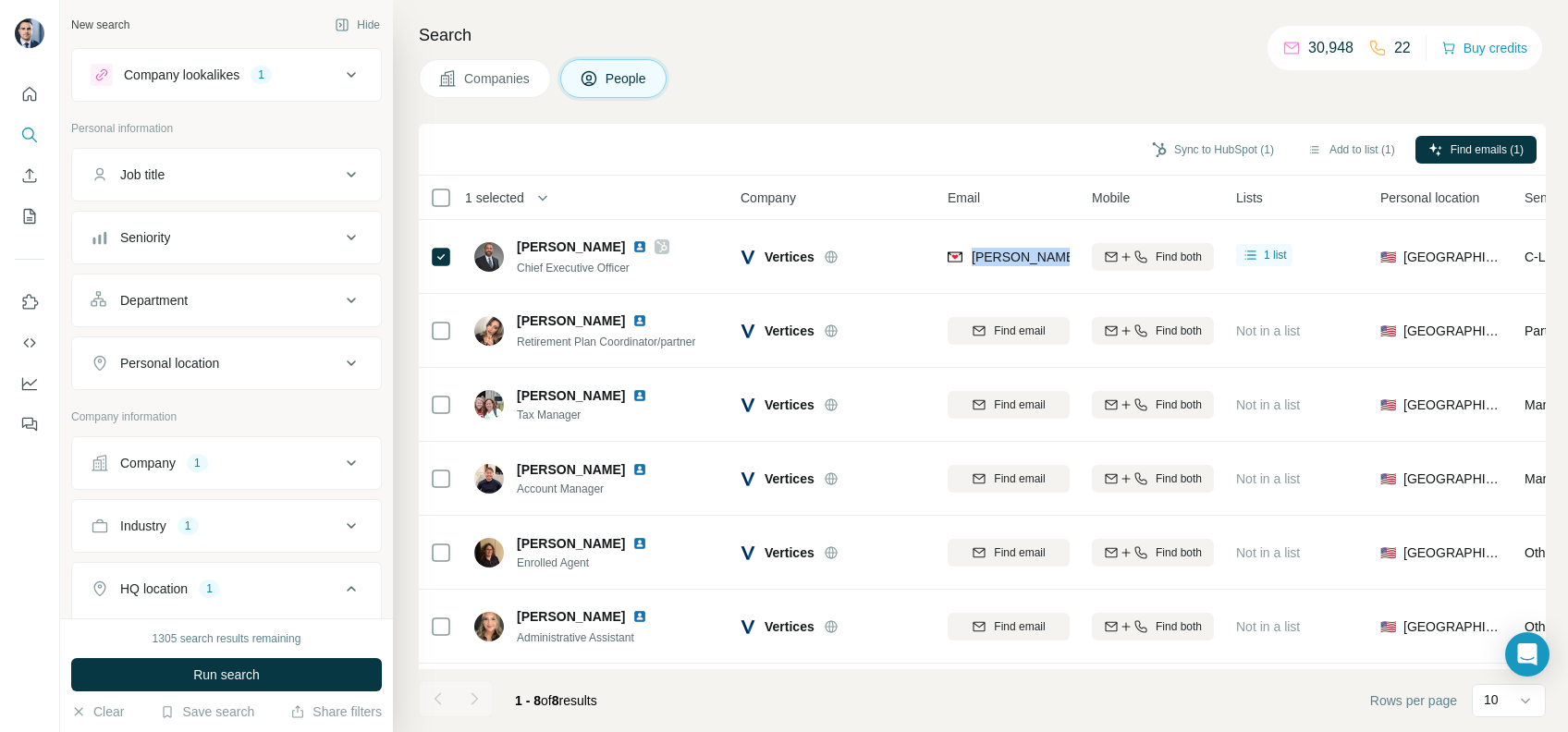
click at [485, 74] on span "Companies" at bounding box center [498, 79] width 68 height 19
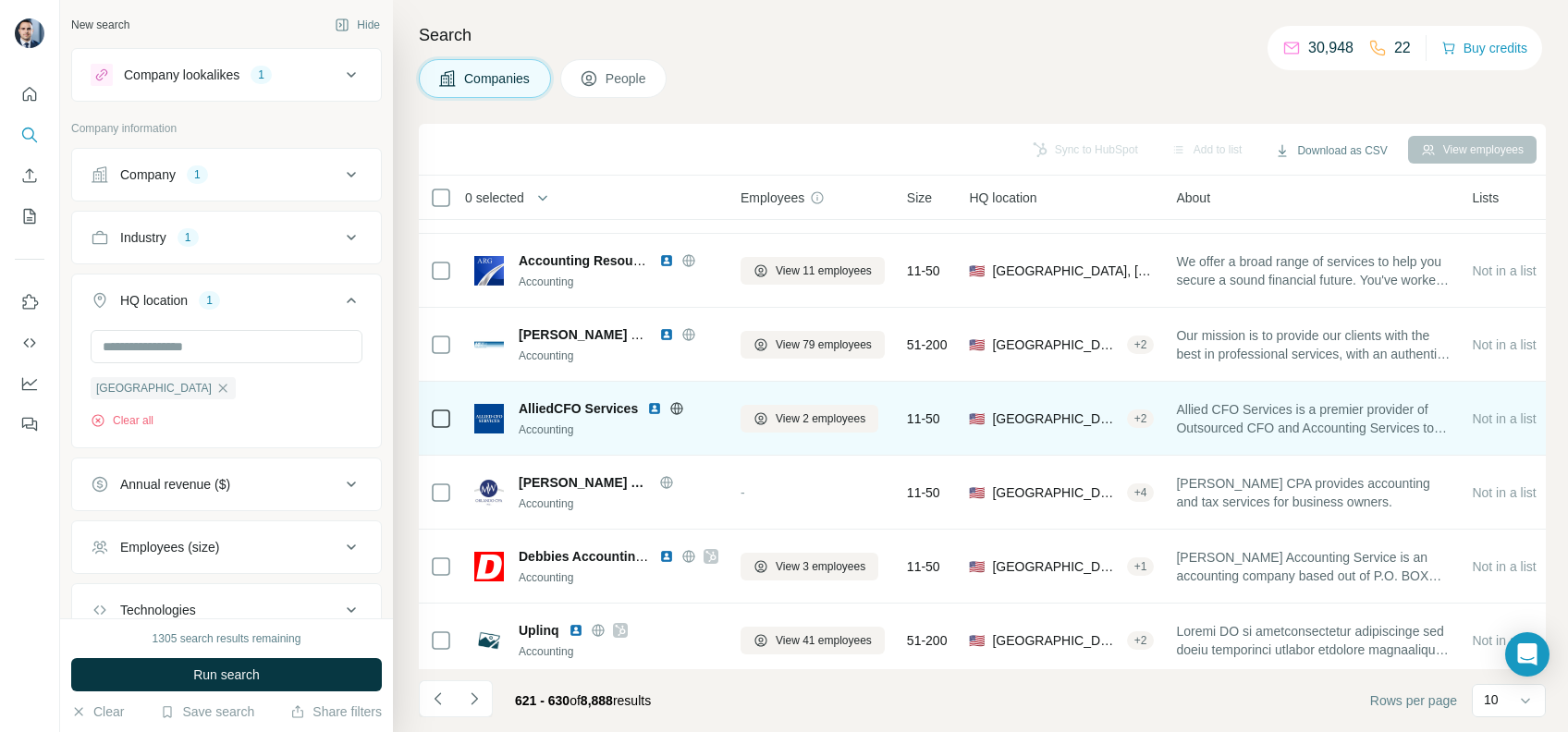
scroll to position [303, 0]
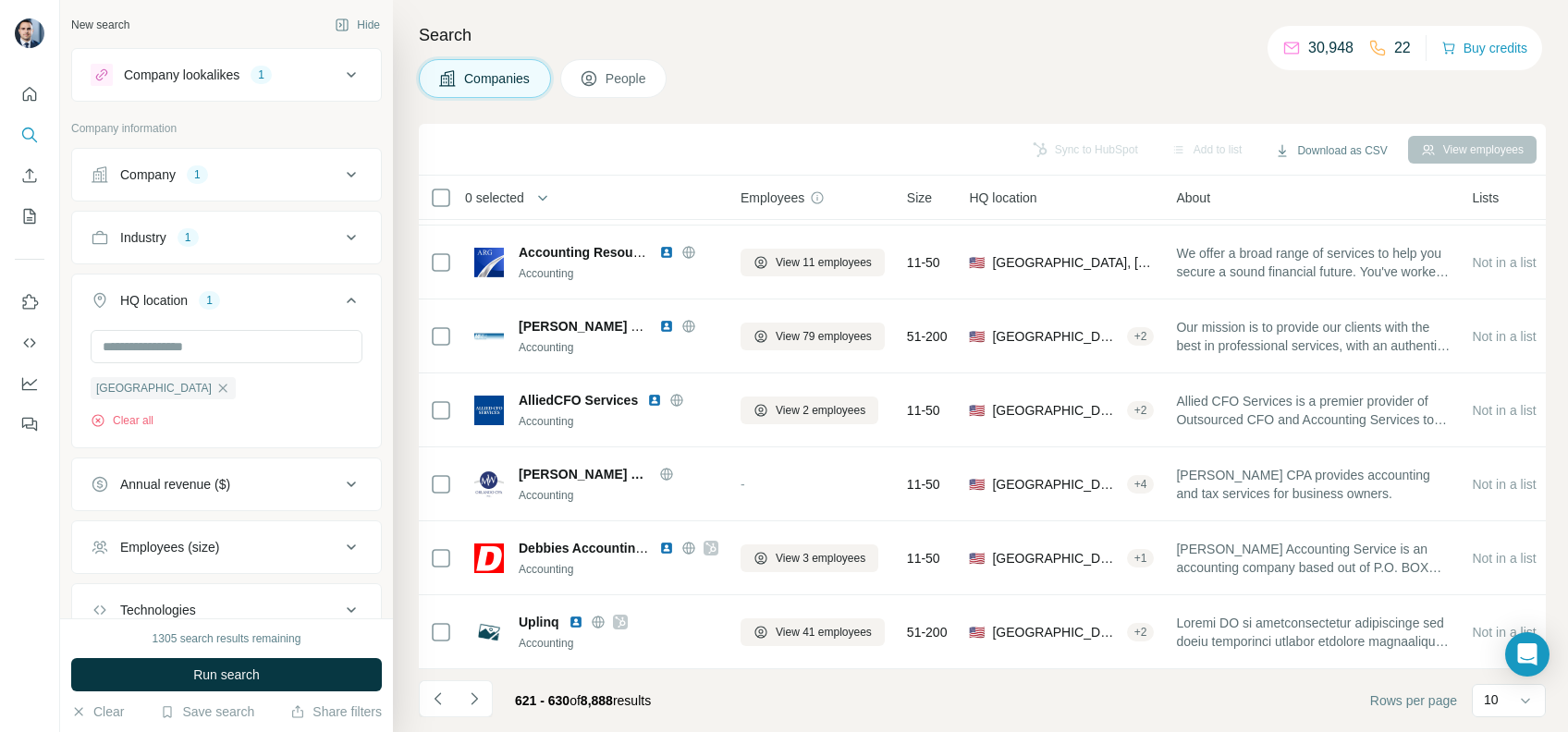
click at [465, 724] on footer "621 - 630 of 8,888 results Rows per page 10" at bounding box center [981, 700] width 1127 height 63
click at [473, 703] on icon "Navigate to next page" at bounding box center [475, 699] width 19 height 19
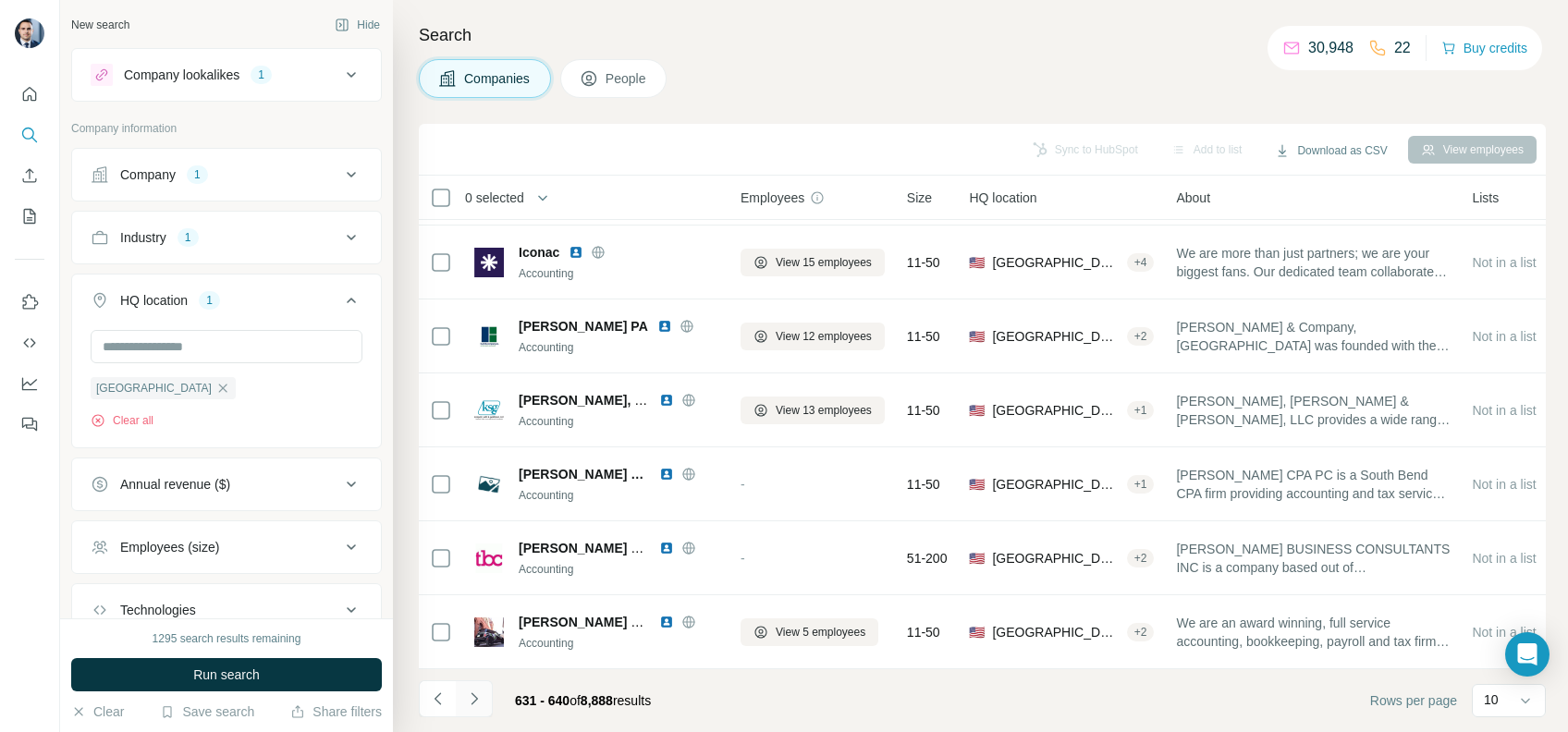
click at [474, 695] on icon "Navigate to next page" at bounding box center [474, 698] width 7 height 12
